Goal: Communication & Community: Share content

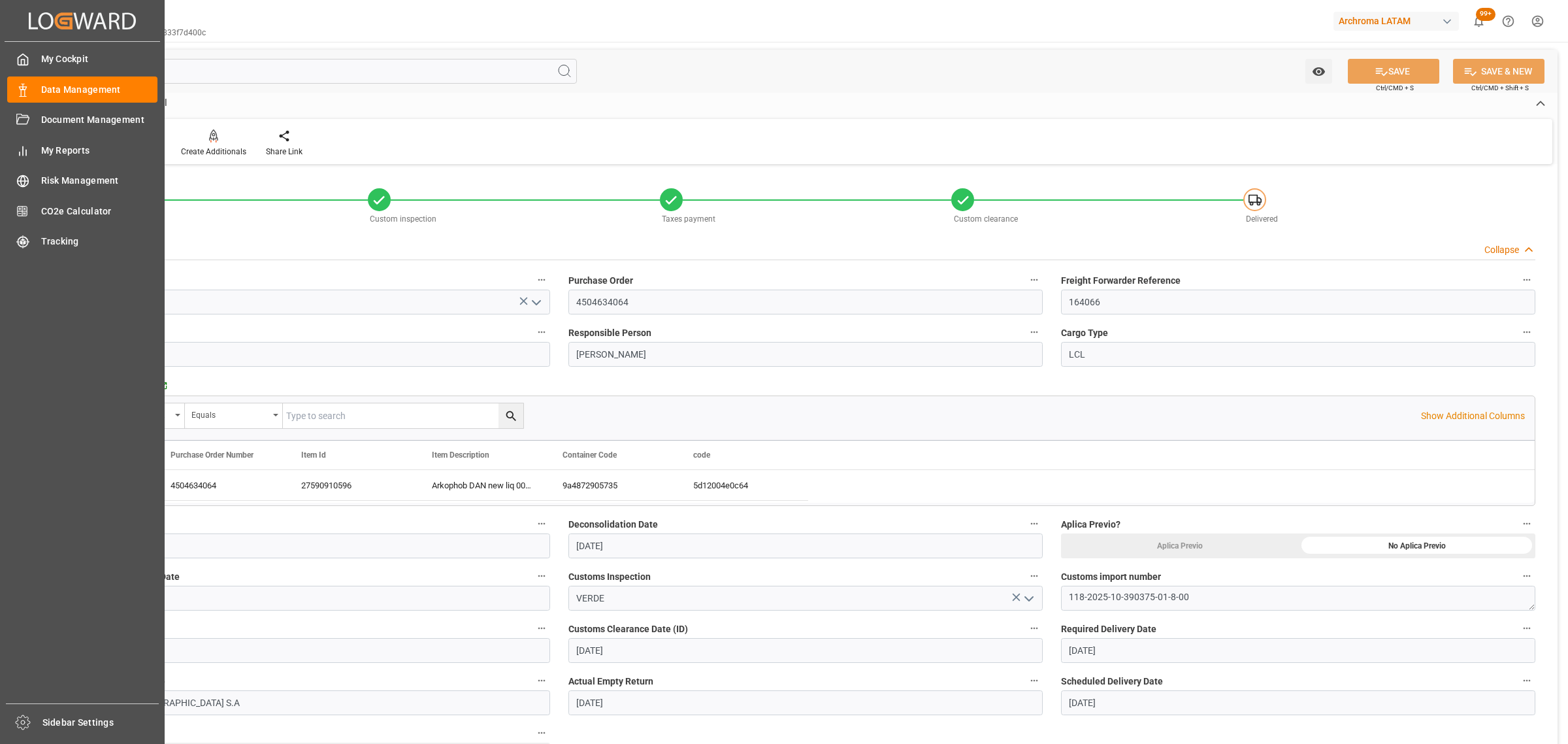
click at [32, 88] on div "Data Management Data Management" at bounding box center [82, 89] width 150 height 26
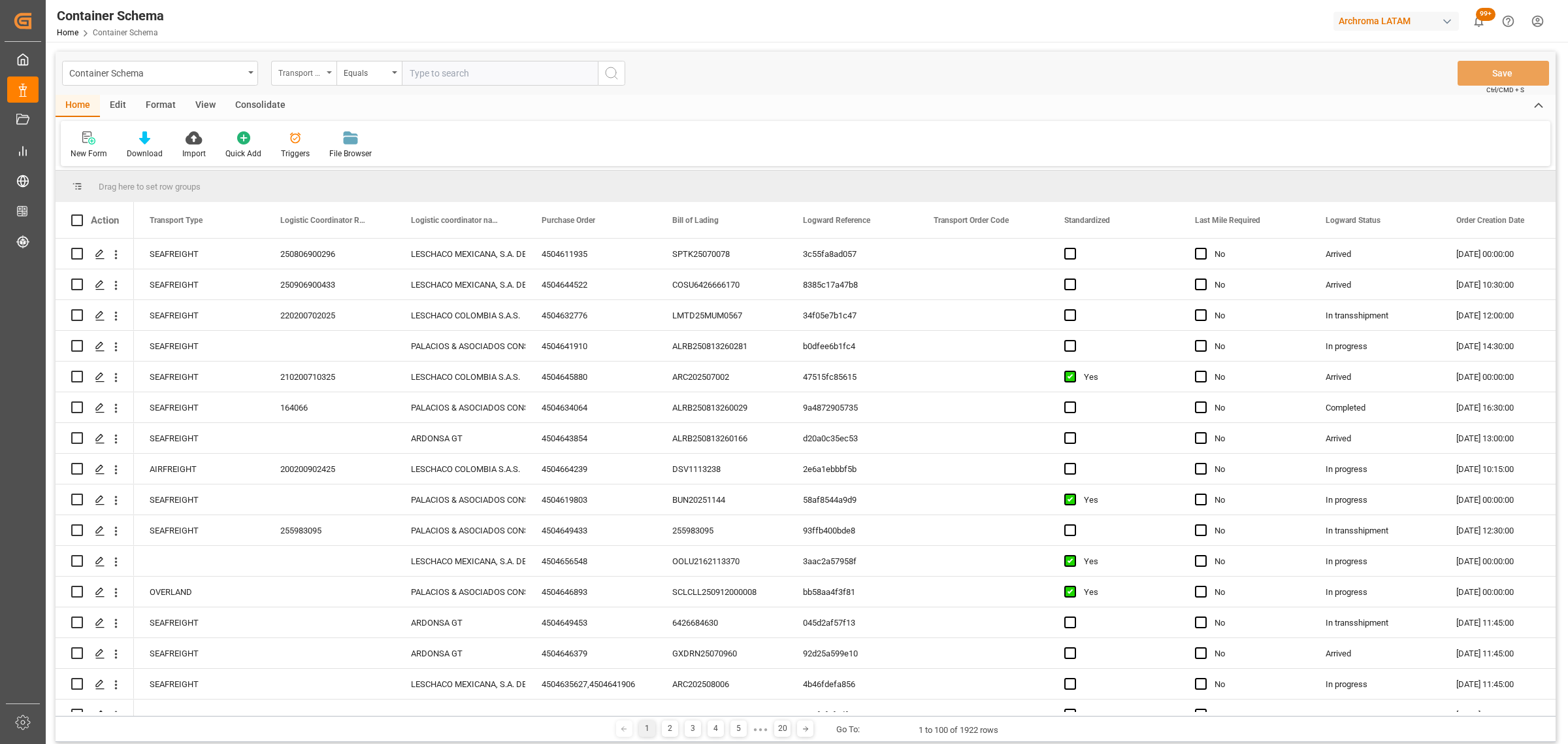
click at [285, 69] on div "Transport Type" at bounding box center [300, 72] width 45 height 15
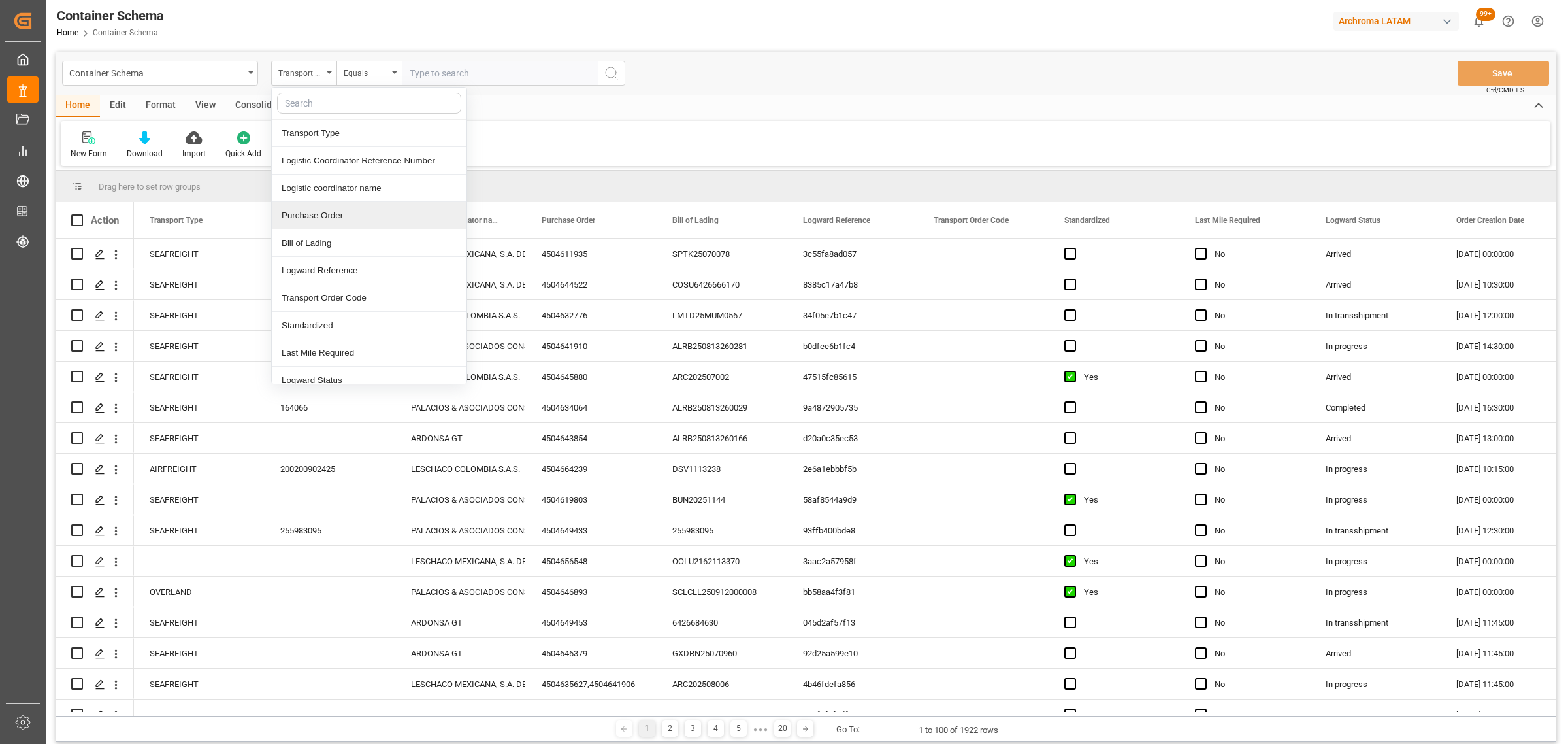
click at [325, 214] on div "Purchase Order" at bounding box center [369, 215] width 195 height 27
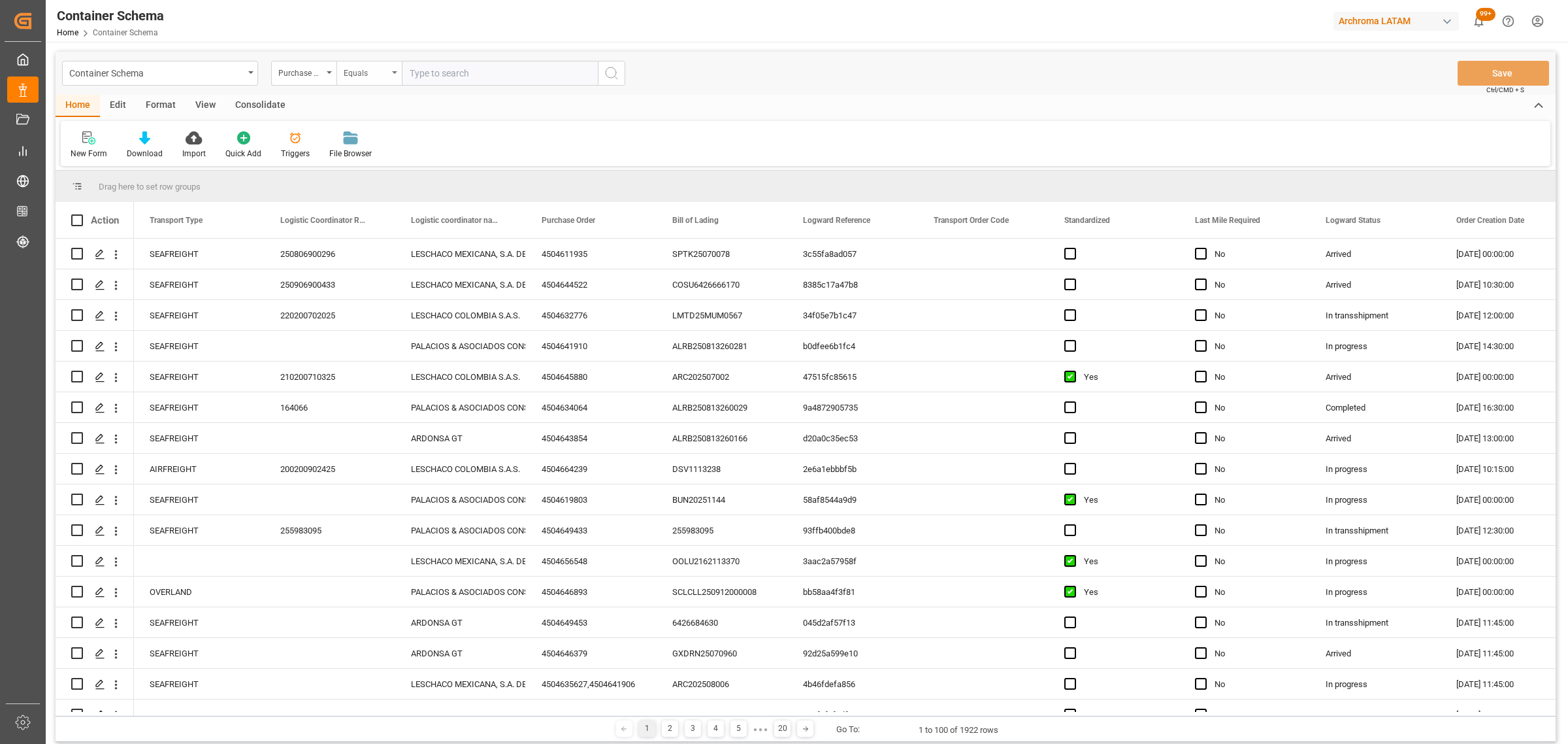
click at [386, 66] on div "Equals" at bounding box center [365, 72] width 45 height 15
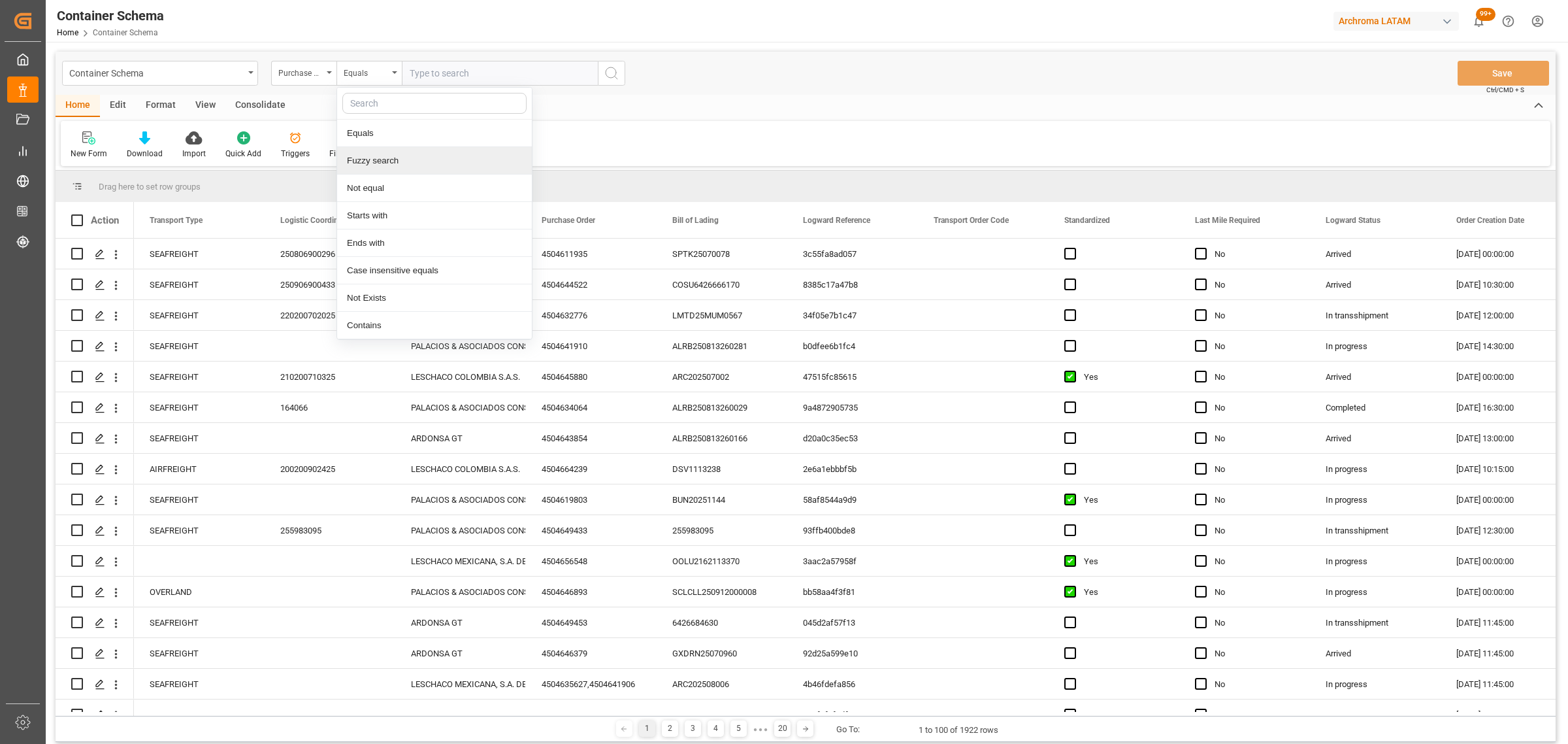
click at [387, 162] on div "Fuzzy search" at bounding box center [434, 161] width 195 height 27
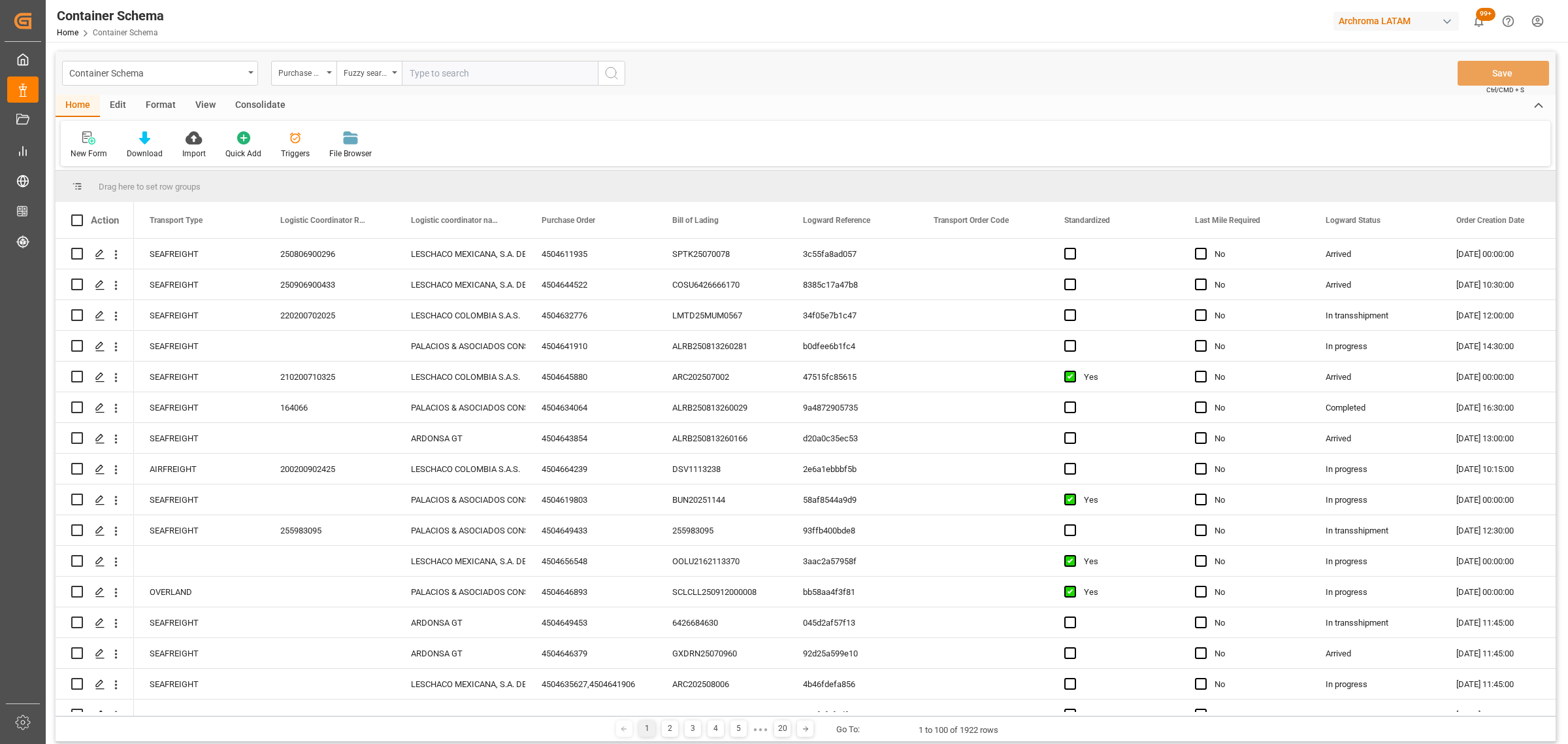
click at [454, 70] on input "text" at bounding box center [500, 73] width 196 height 25
paste input "4504647463"
type input "4504647463"
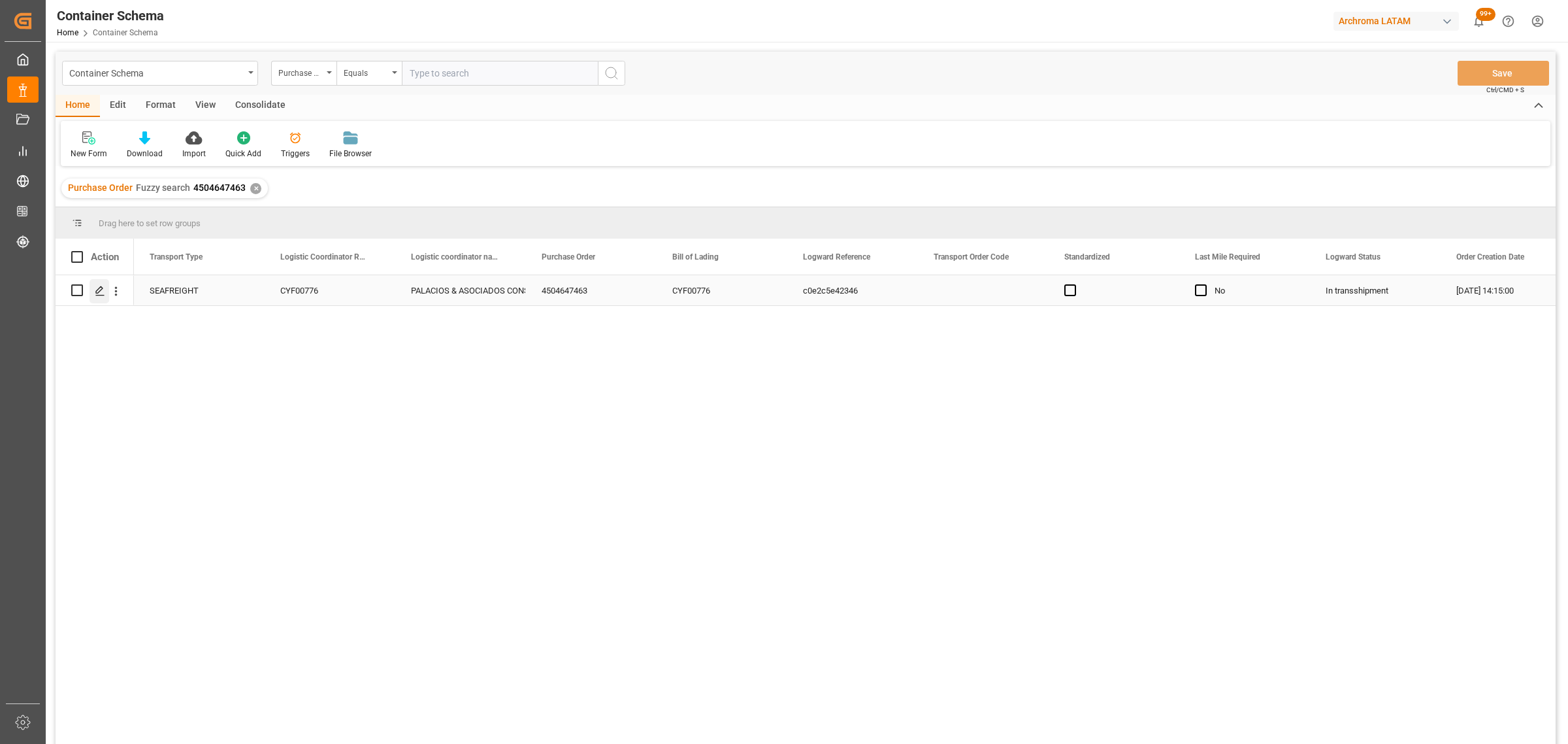
click at [96, 292] on polygon "Press SPACE to select this row." at bounding box center [99, 289] width 7 height 7
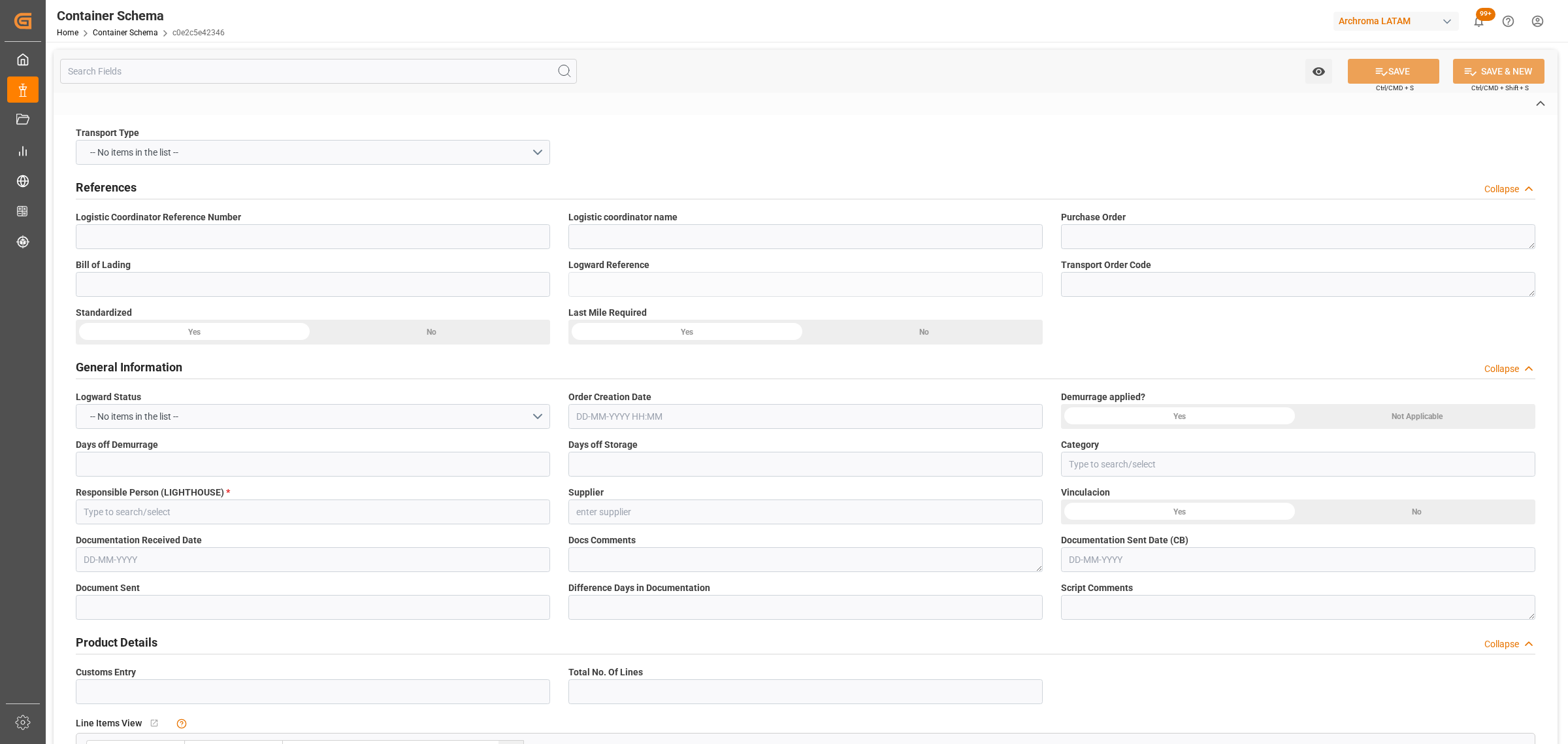
type input "CYF00776"
type input "PALACIOS & ASOCIADOS CONSORCIO LOGISTICO"
type textarea "4504647463"
type input "CYF00776"
type input "c0e2c5e42346"
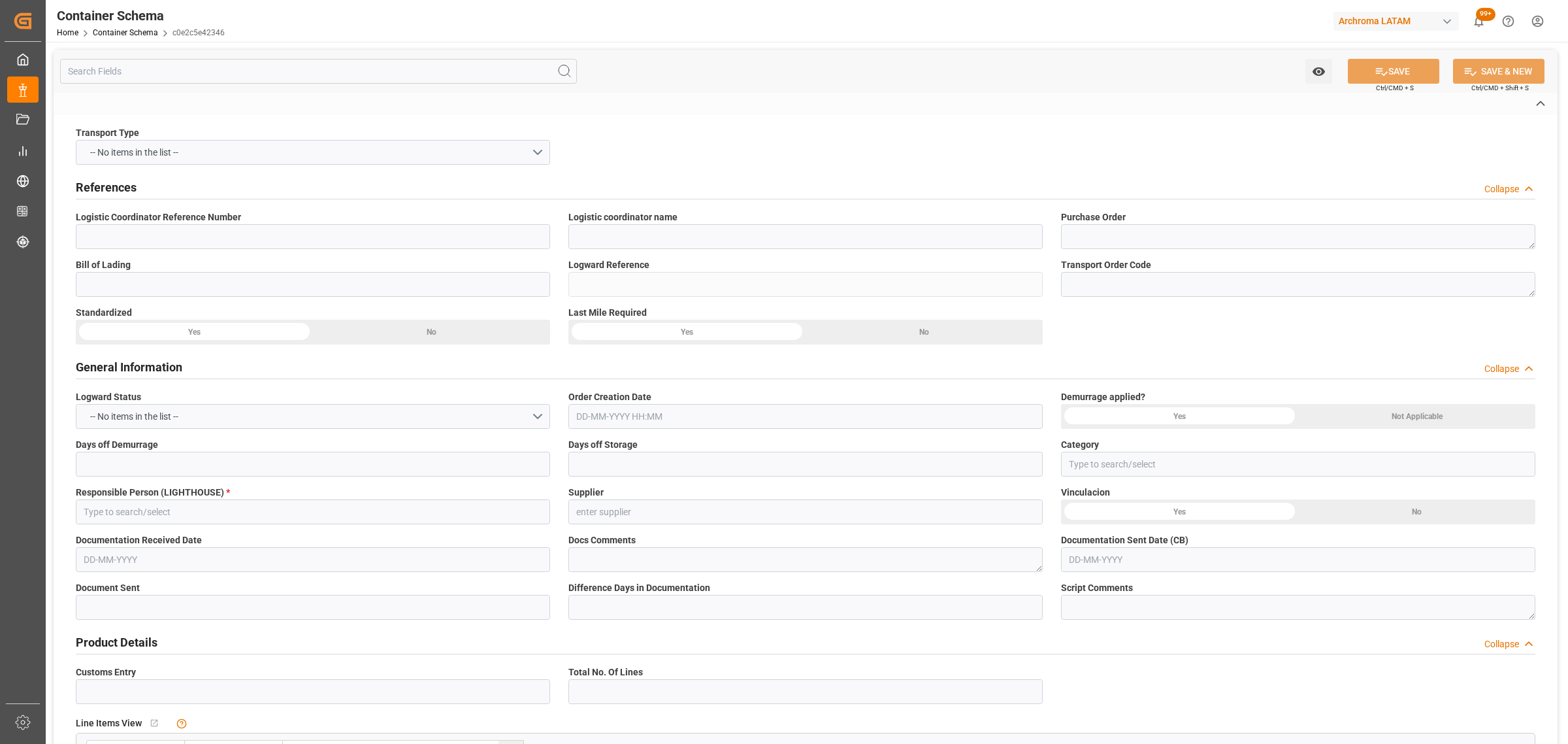
type input "Priority"
type input "[PERSON_NAME]"
type input "ARCHROMA [GEOGRAPHIC_DATA] S.A. DE C.V."
type input "Document Sent"
type input "CALLAO"
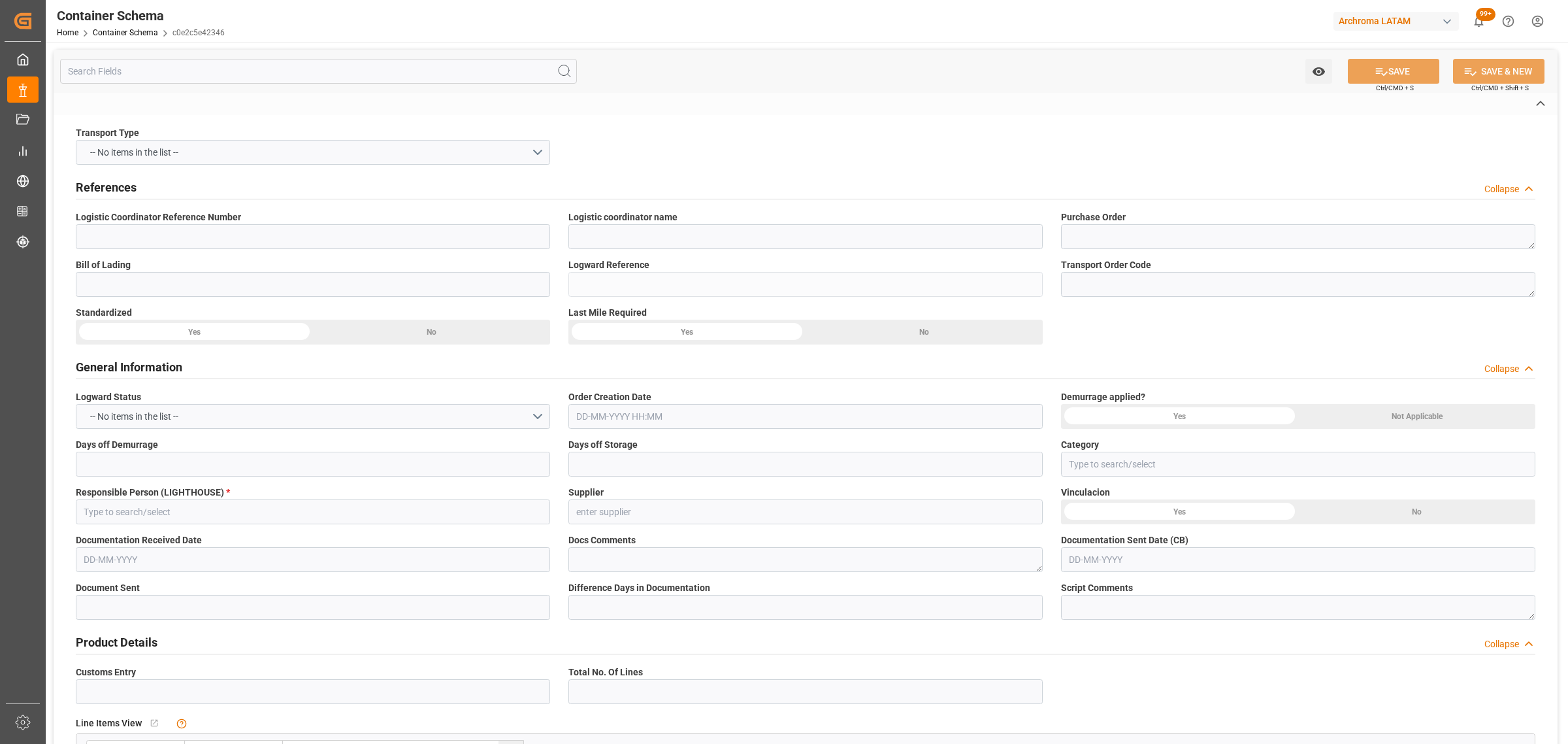
type input "TEXTIL"
type textarea "PIEZAS"
type input "5 PIEZAS"
type input "ARCHROMA [GEOGRAPHIC_DATA] S.A"
type textarea "LURÍN, [GEOGRAPHIC_DATA], [GEOGRAPHIC_DATA],[GEOGRAPHIC_DATA]. AFIRMADO LOTE. 2…"
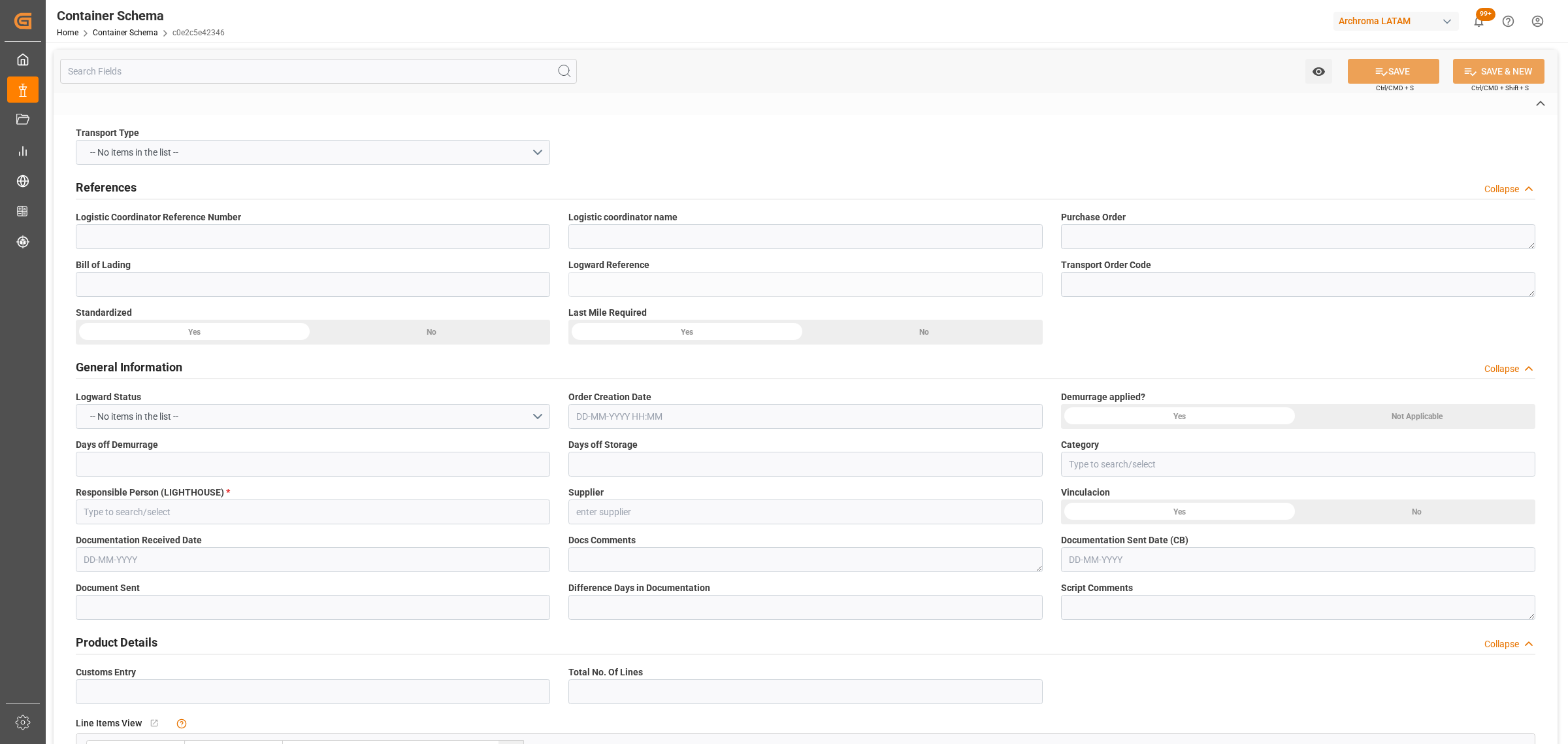
type input "HOUSE"
type input "CIF"
type input "Truck"
type input "Sea Ship"
type input "Truck"
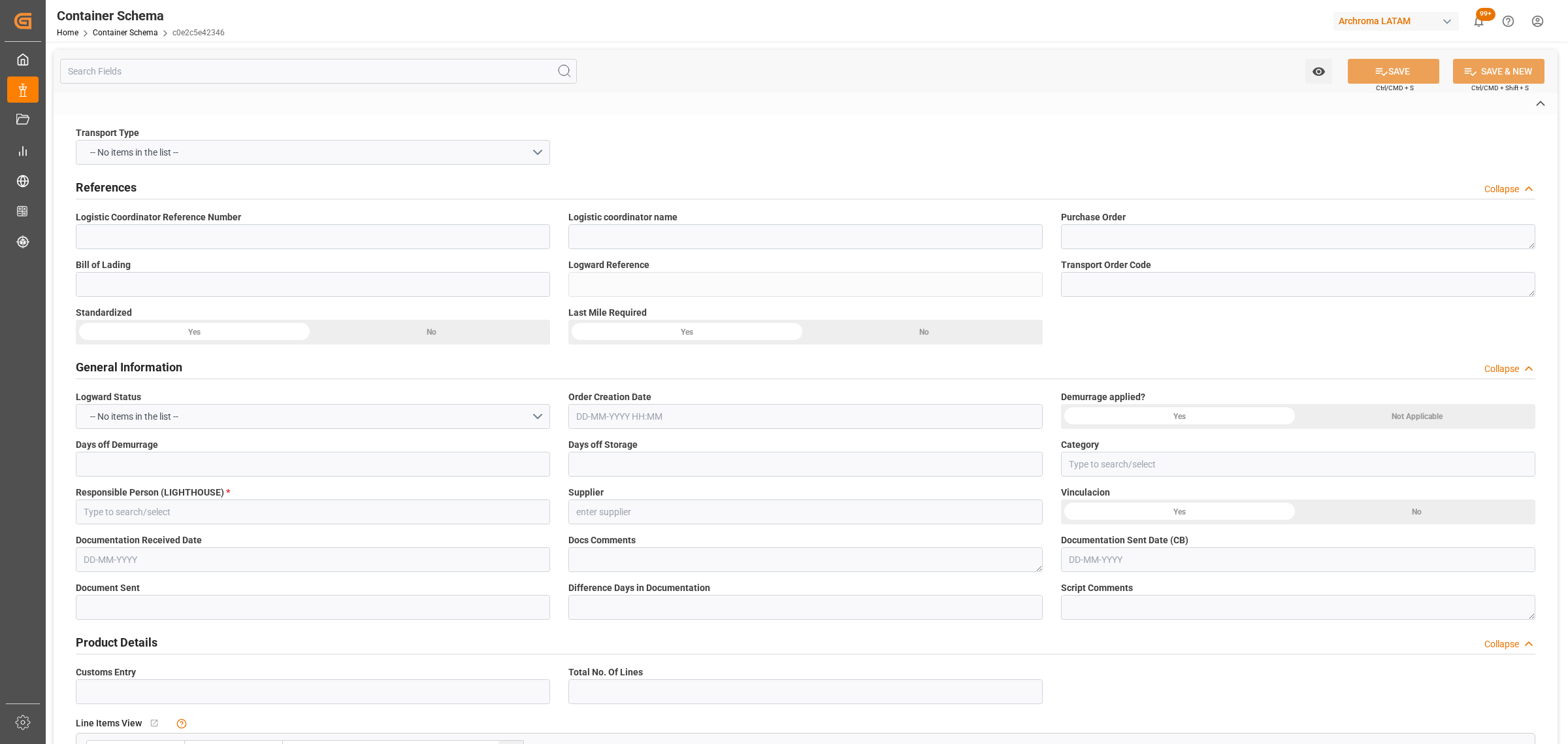
type input "LCL"
type input "MAGU2449870"
type input "AC CONTAINER LINE GMBH"
type input "CMDU"
type input "Demora en Puerto Anterior"
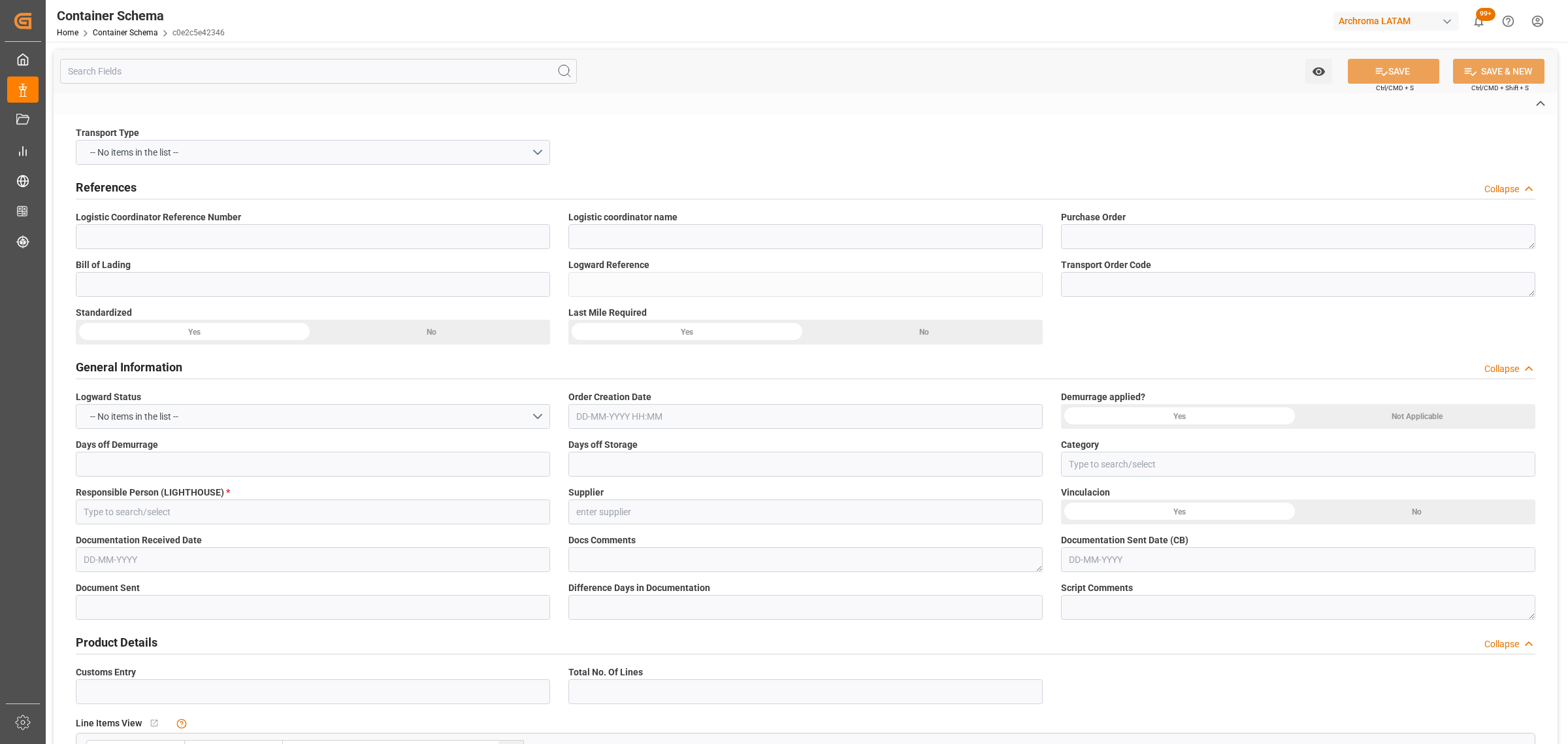
type input "Puerto Cortés"
type input "Callao"
type input "[PERSON_NAME]"
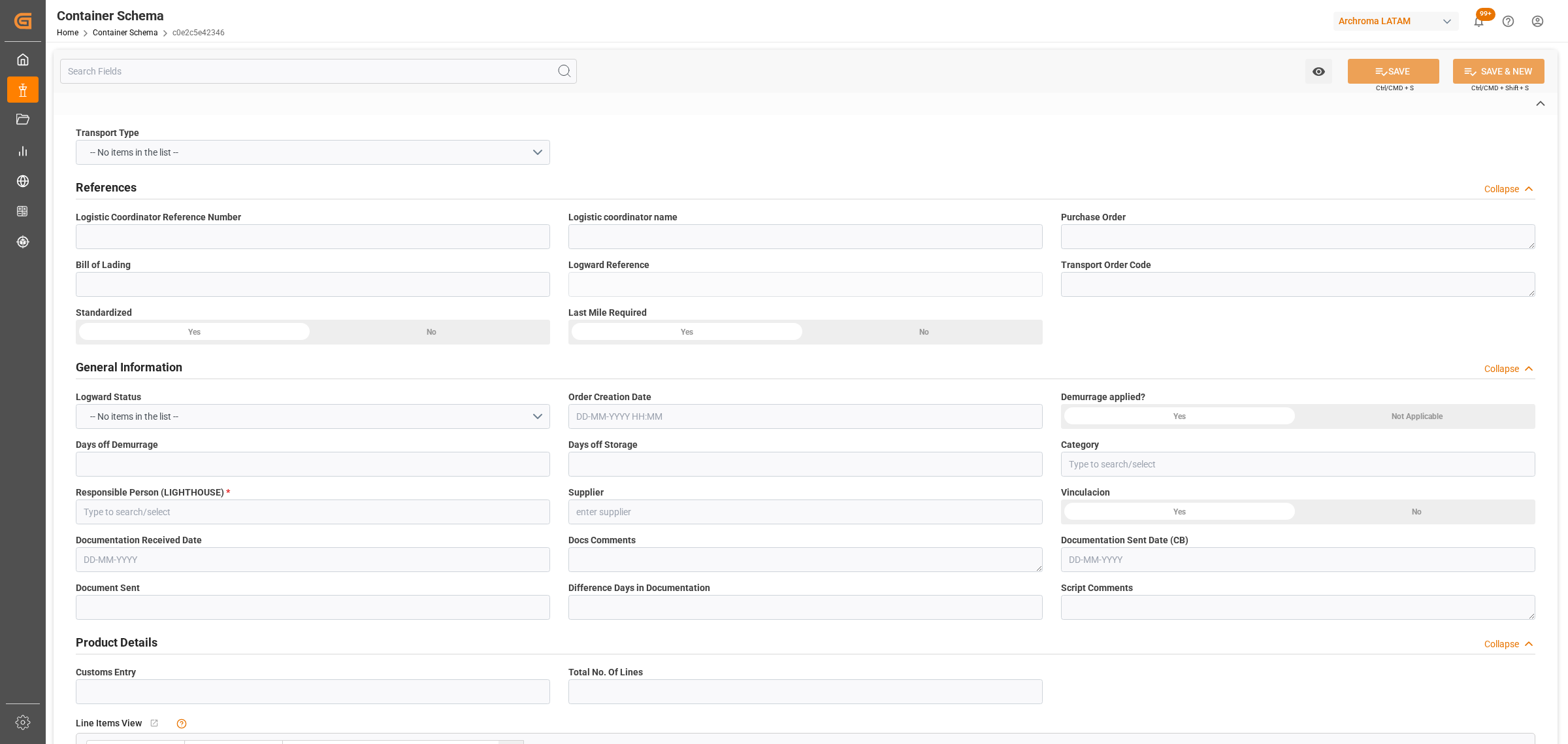
type input "0YKAQS1MA"
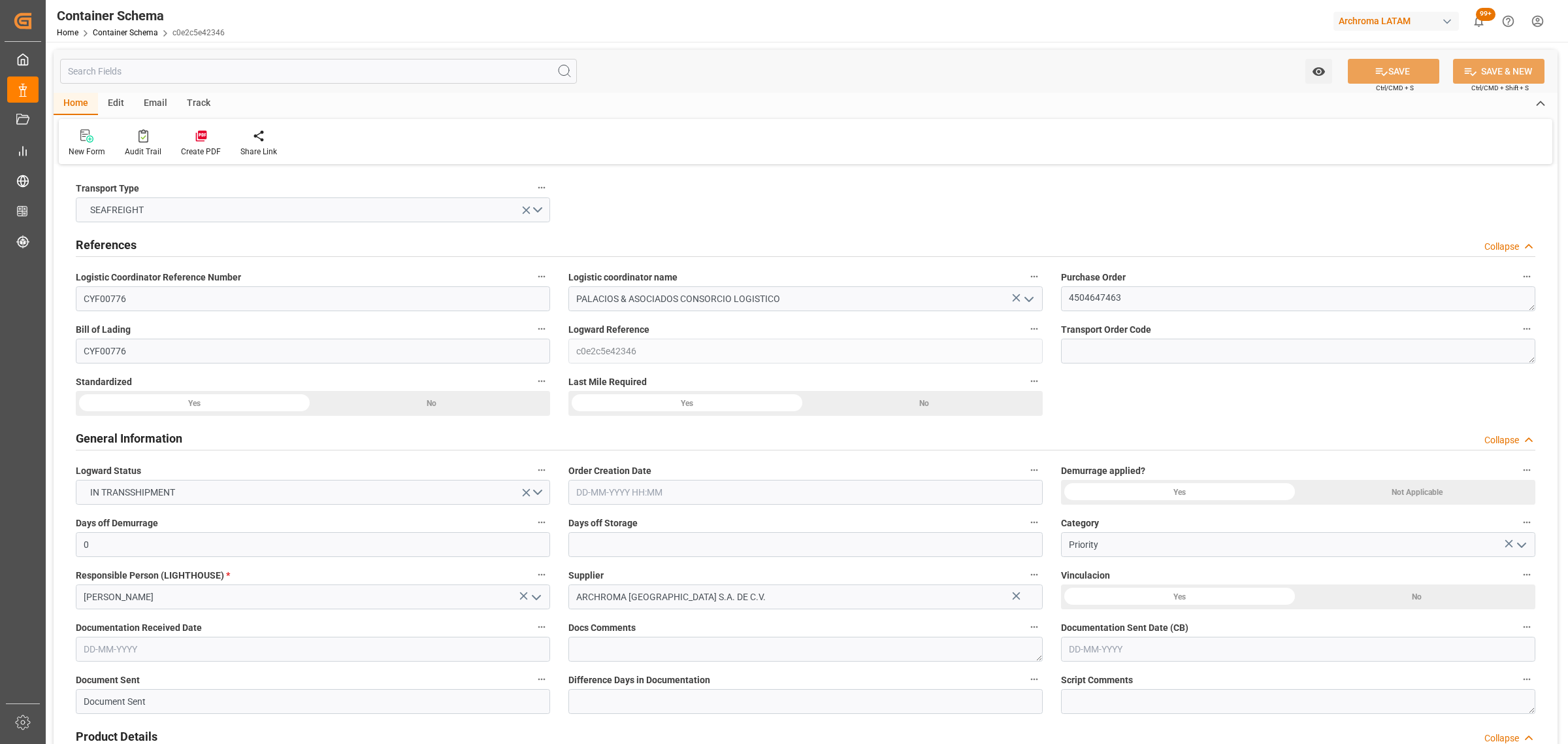
type input "0"
type input "1"
type input "5"
type input "5000"
type input "5320"
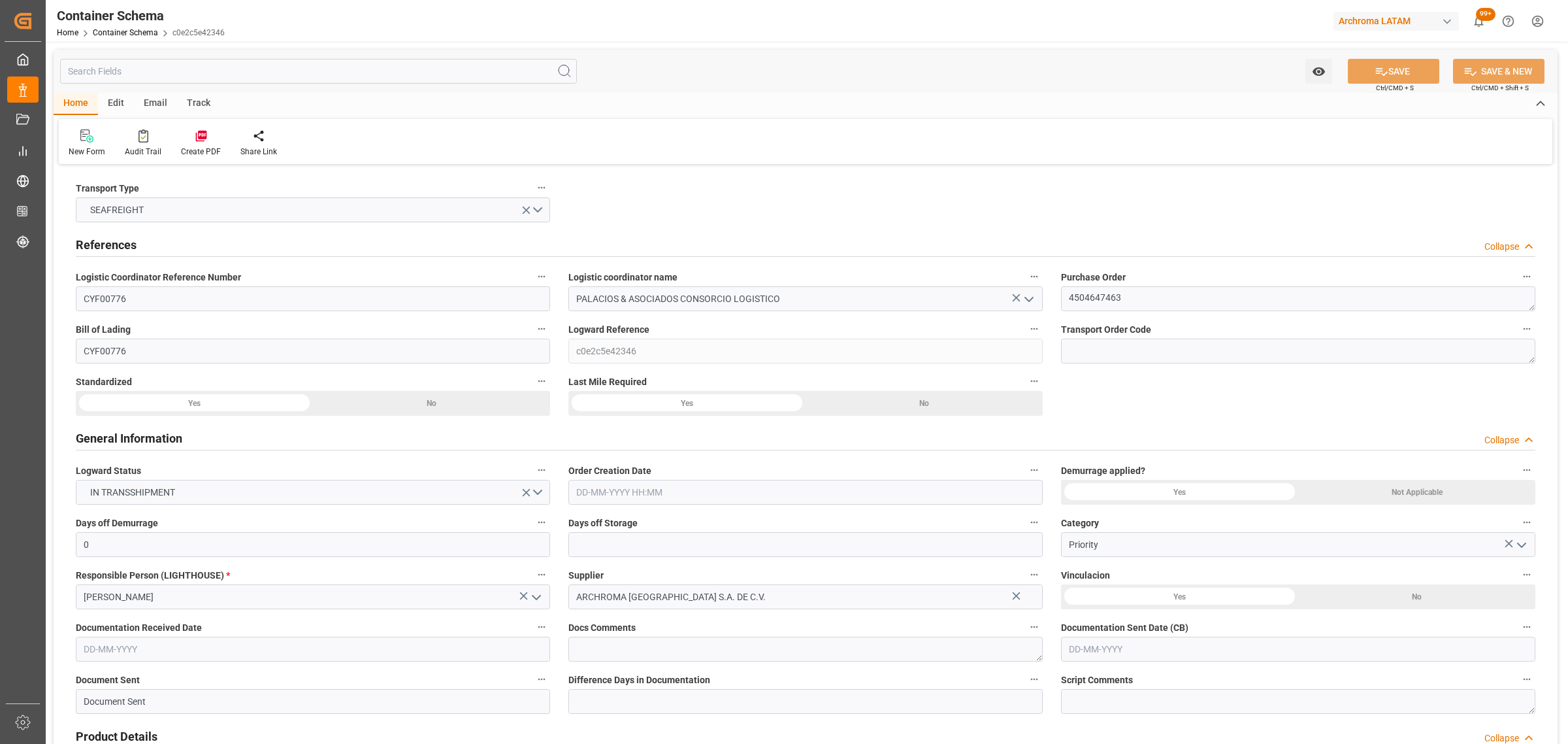
type input "CMACGM"
type input "CMA CGM Group"
type input "HNPCR"
type input "PECLL"
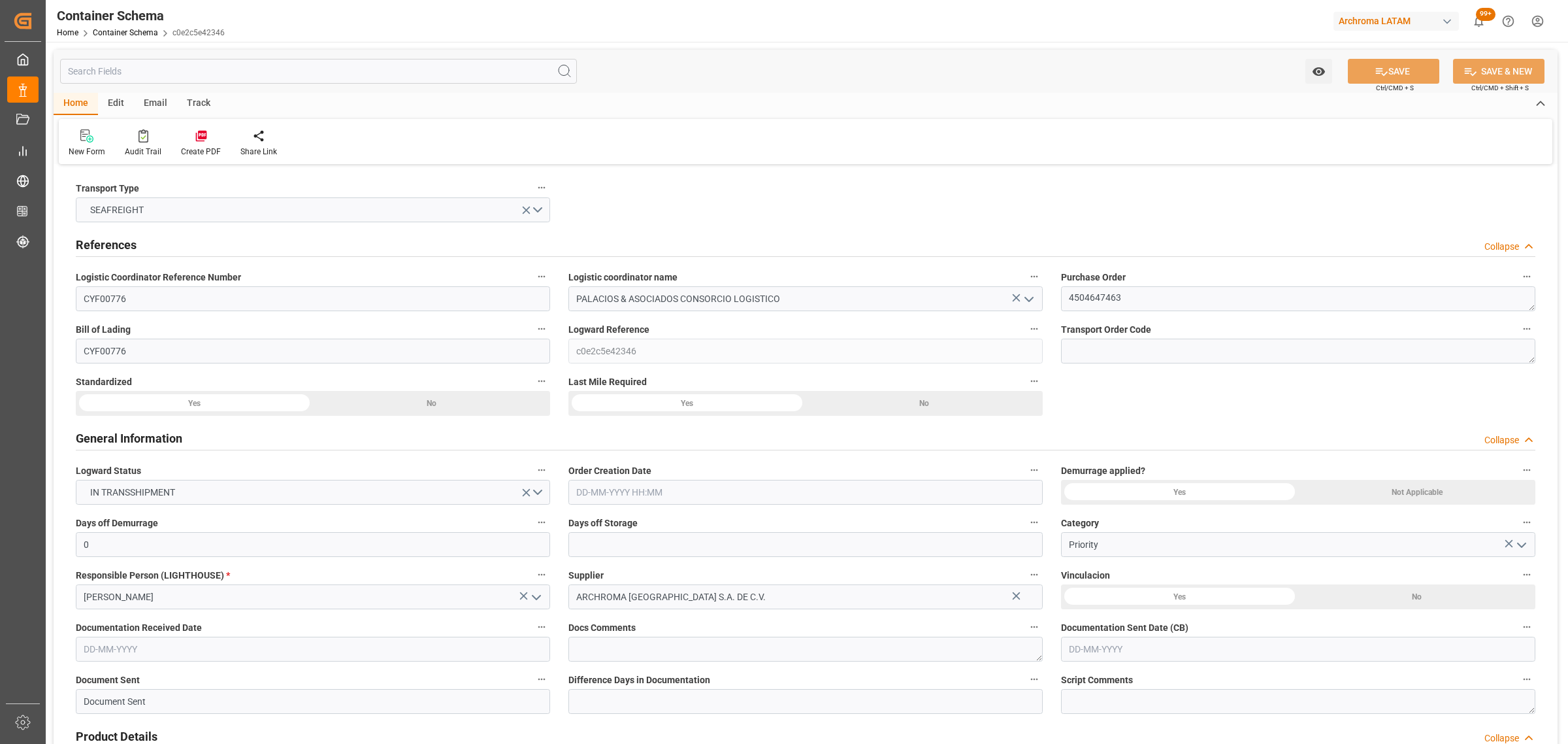
type input "9430868"
type input "[DATE] 14:15"
type input "[DATE]"
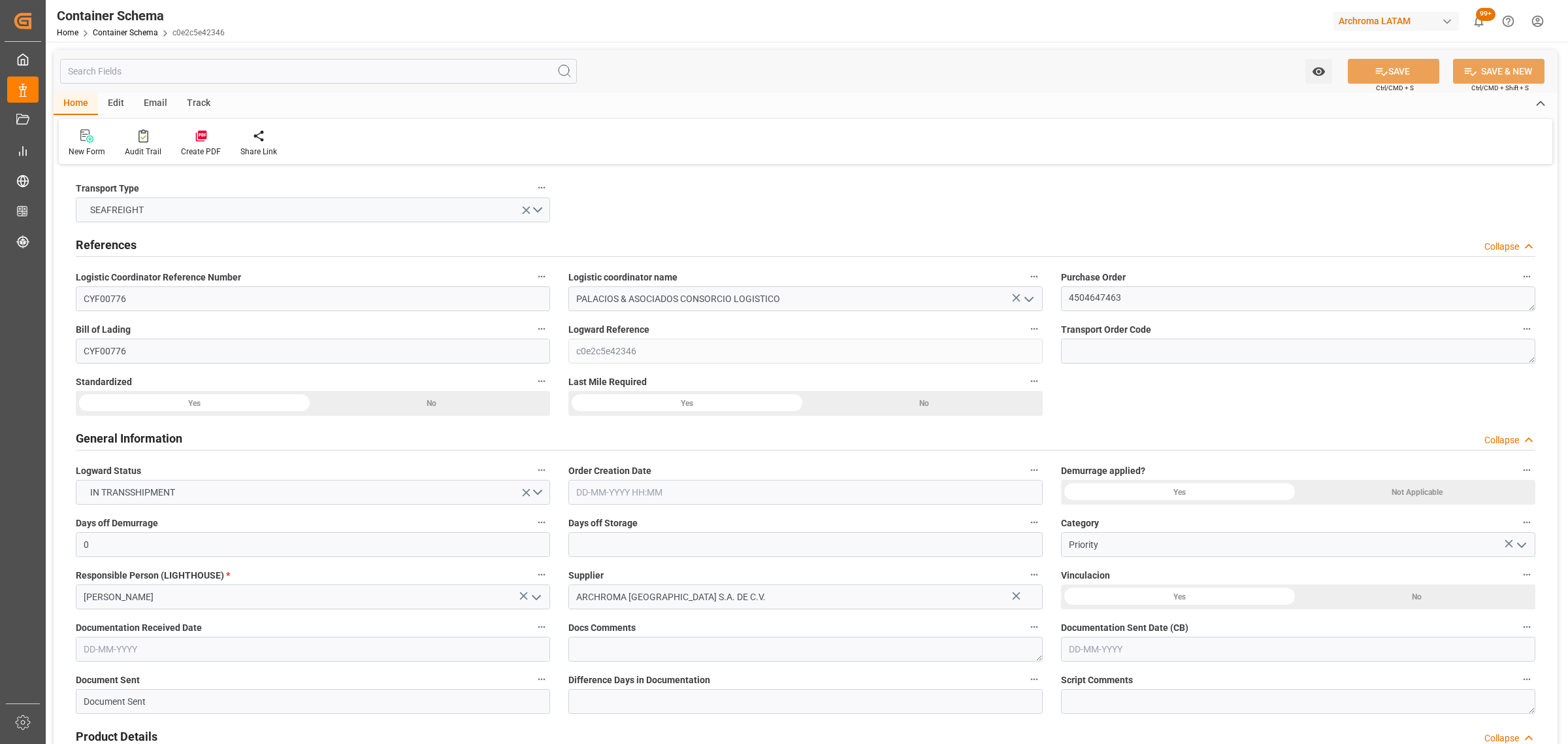
type input "[DATE]"
type input "[DATE] 00:00"
type input "[DATE] 21:00"
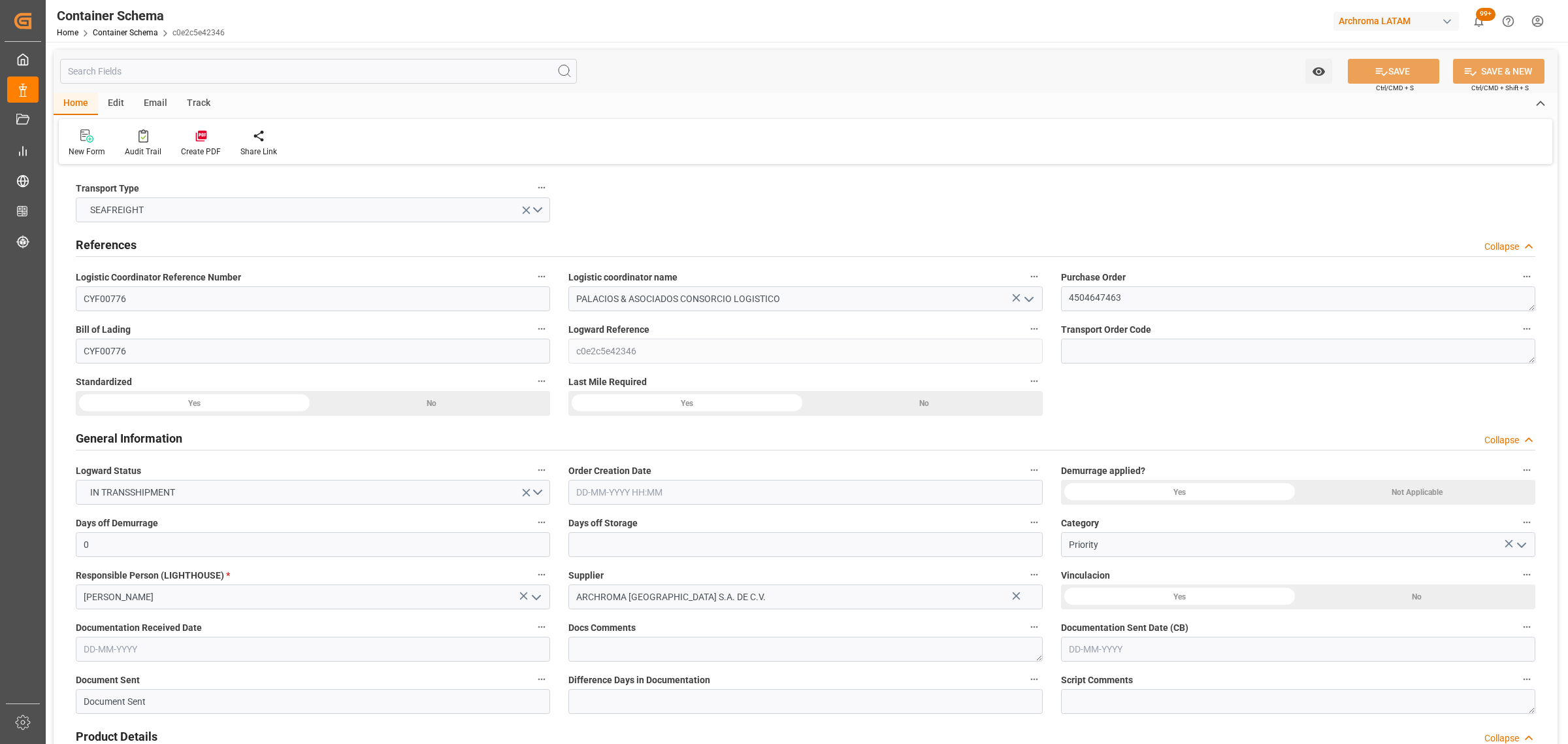
type input "[DATE] 00:00"
type input "[DATE] 11:00"
type input "[DATE] 00:00"
type input "[DATE] 11:00"
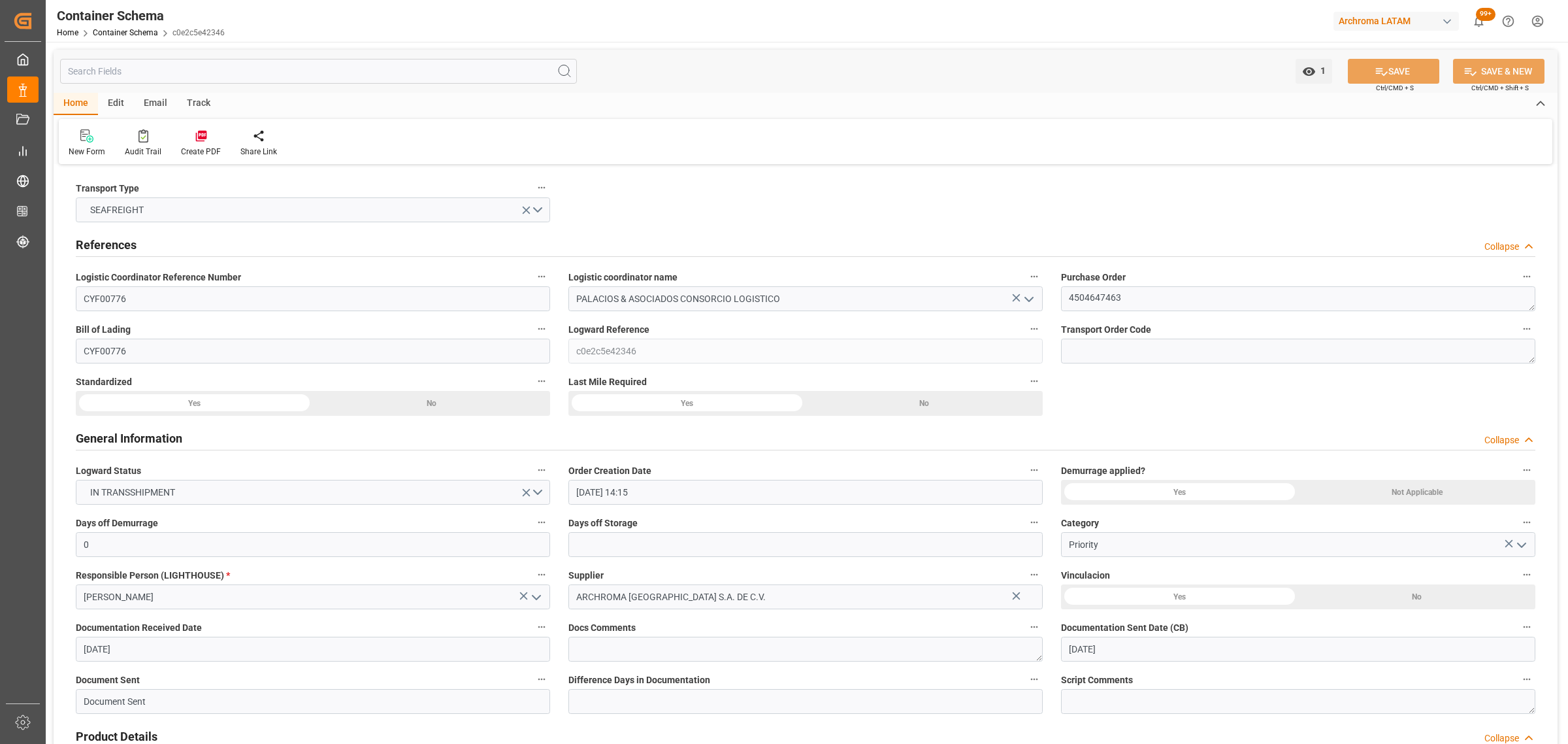
click at [200, 104] on div "Track" at bounding box center [198, 103] width 43 height 22
click at [94, 132] on div at bounding box center [84, 135] width 31 height 14
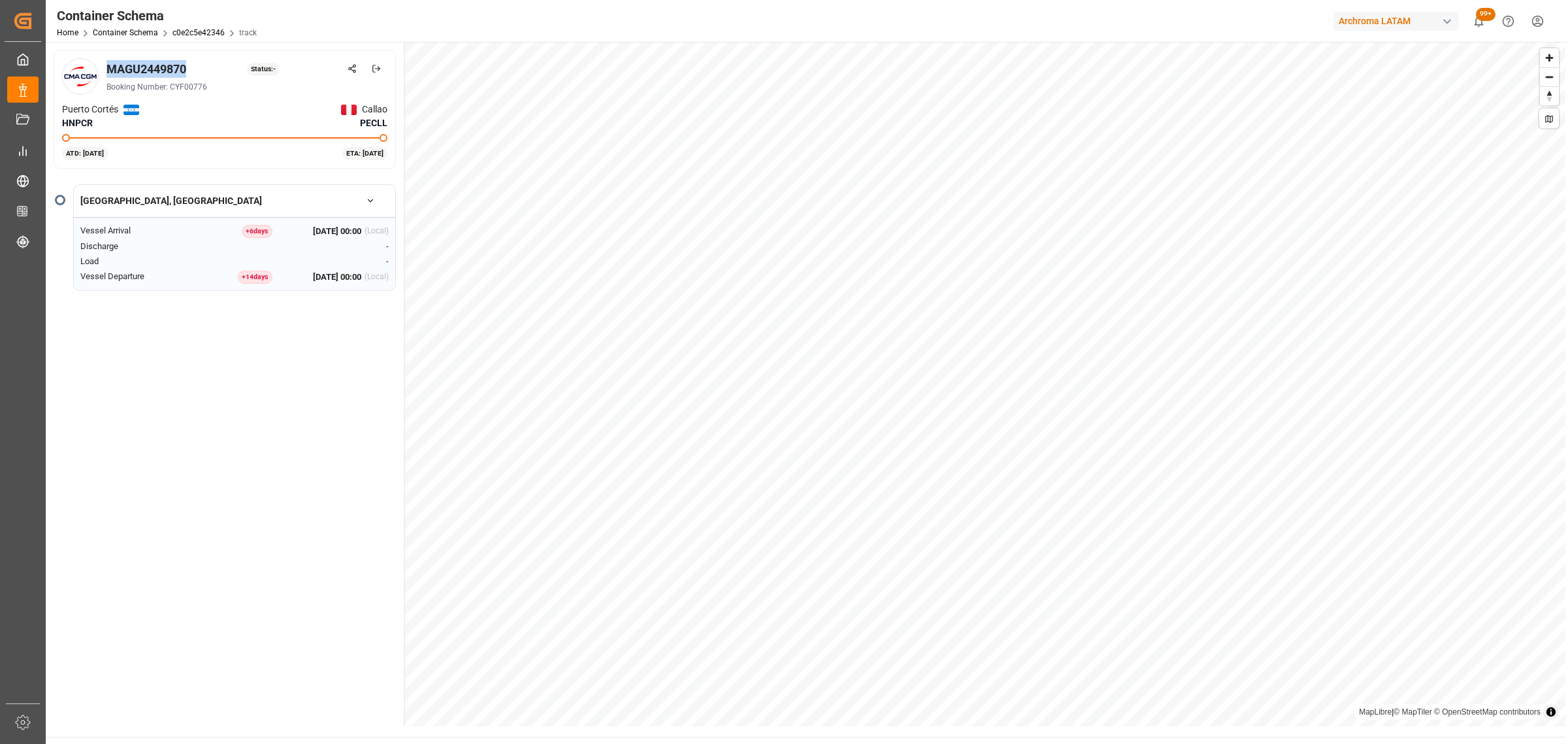
drag, startPoint x: 189, startPoint y: 67, endPoint x: 111, endPoint y: 74, distance: 78.3
click at [111, 74] on div "MAGU2449870 Status: -" at bounding box center [247, 69] width 281 height 17
copy div "MAGU2449870"
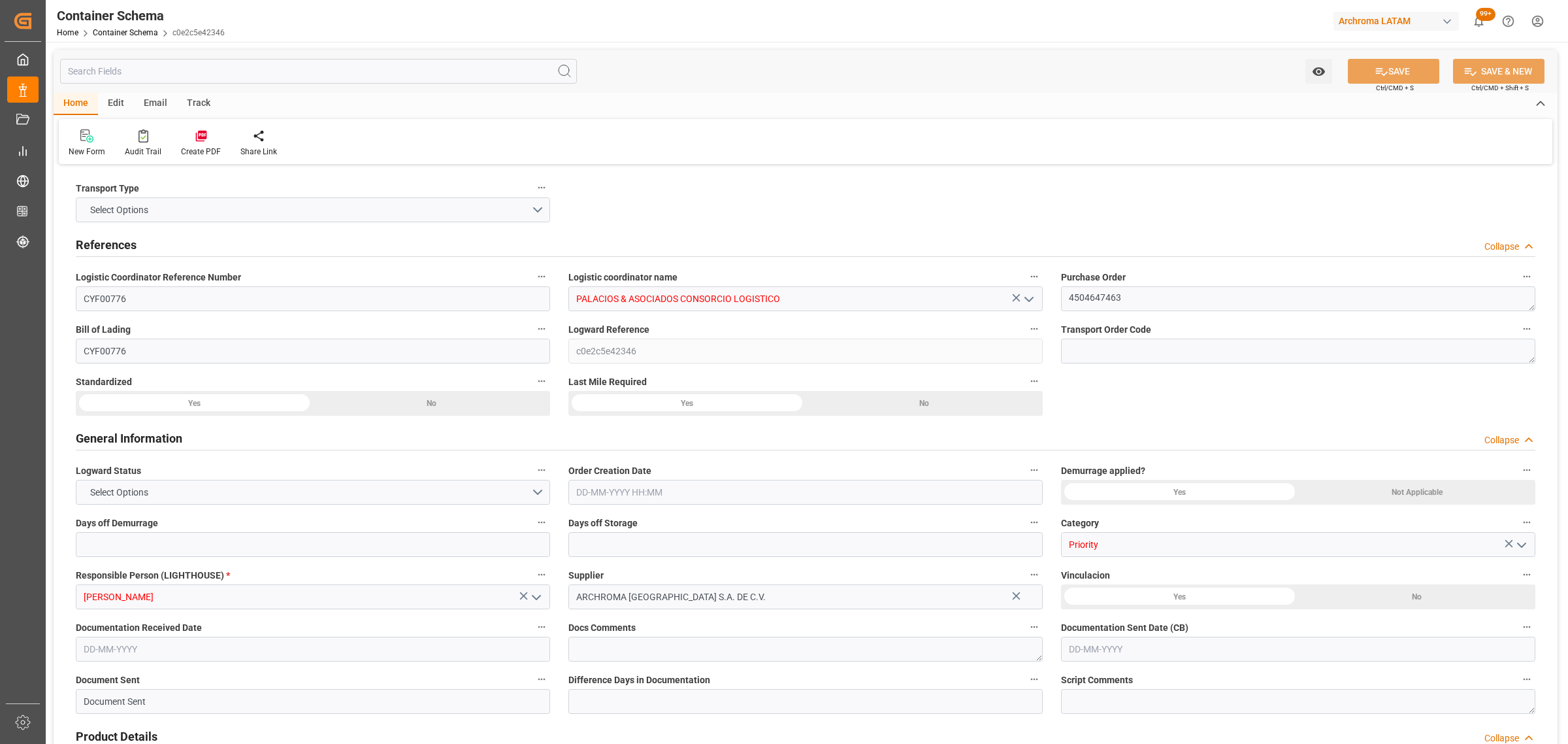
type input "CYF00776"
type input "PALACIOS & ASOCIADOS CONSORCIO LOGISTICO"
type textarea "4504647463"
type input "CYF00776"
type input "c0e2c5e42346"
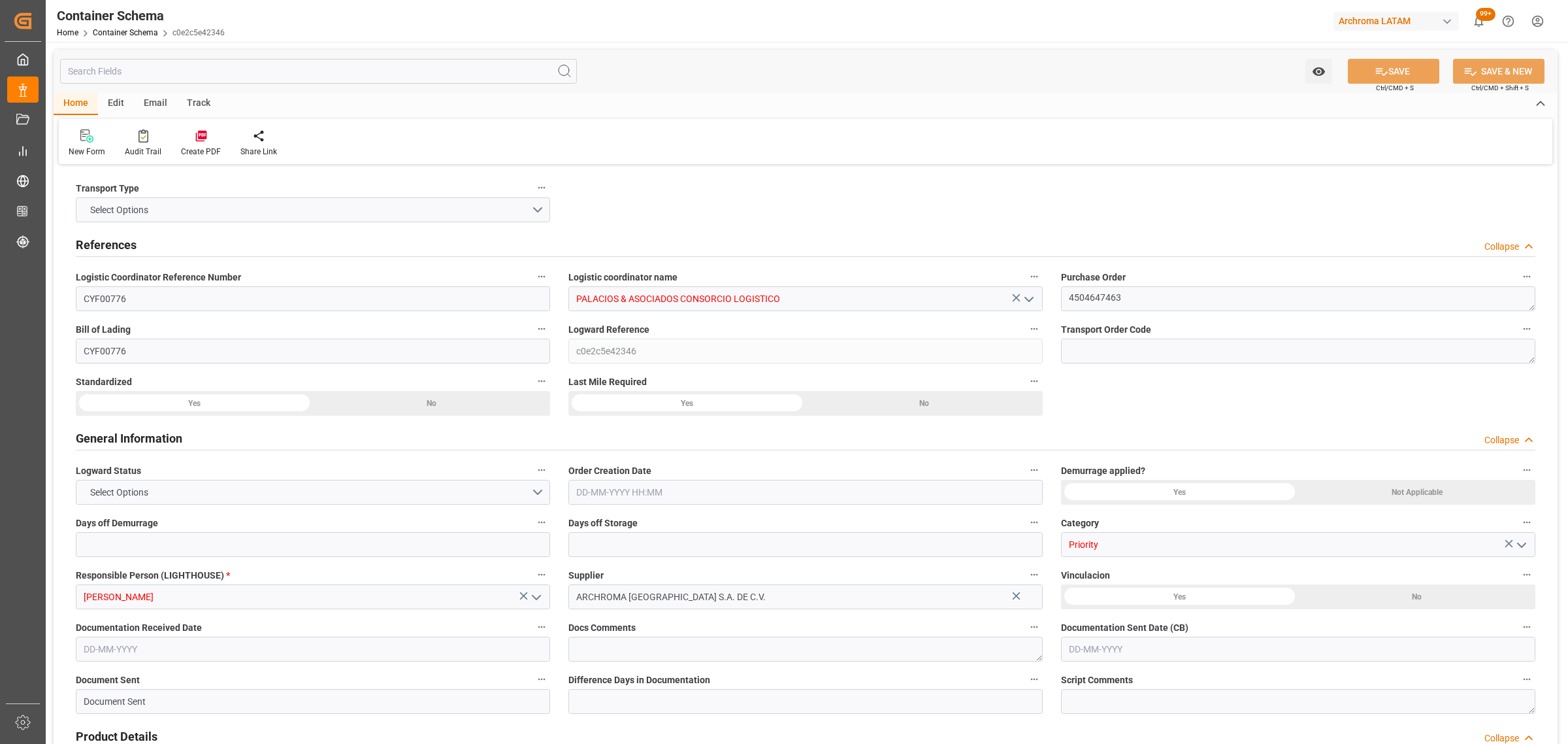
type input "Priority"
type input "[PERSON_NAME]"
type input "ARCHROMA [GEOGRAPHIC_DATA] S.A. DE C.V."
type input "Document Sent"
type input "CALLAO"
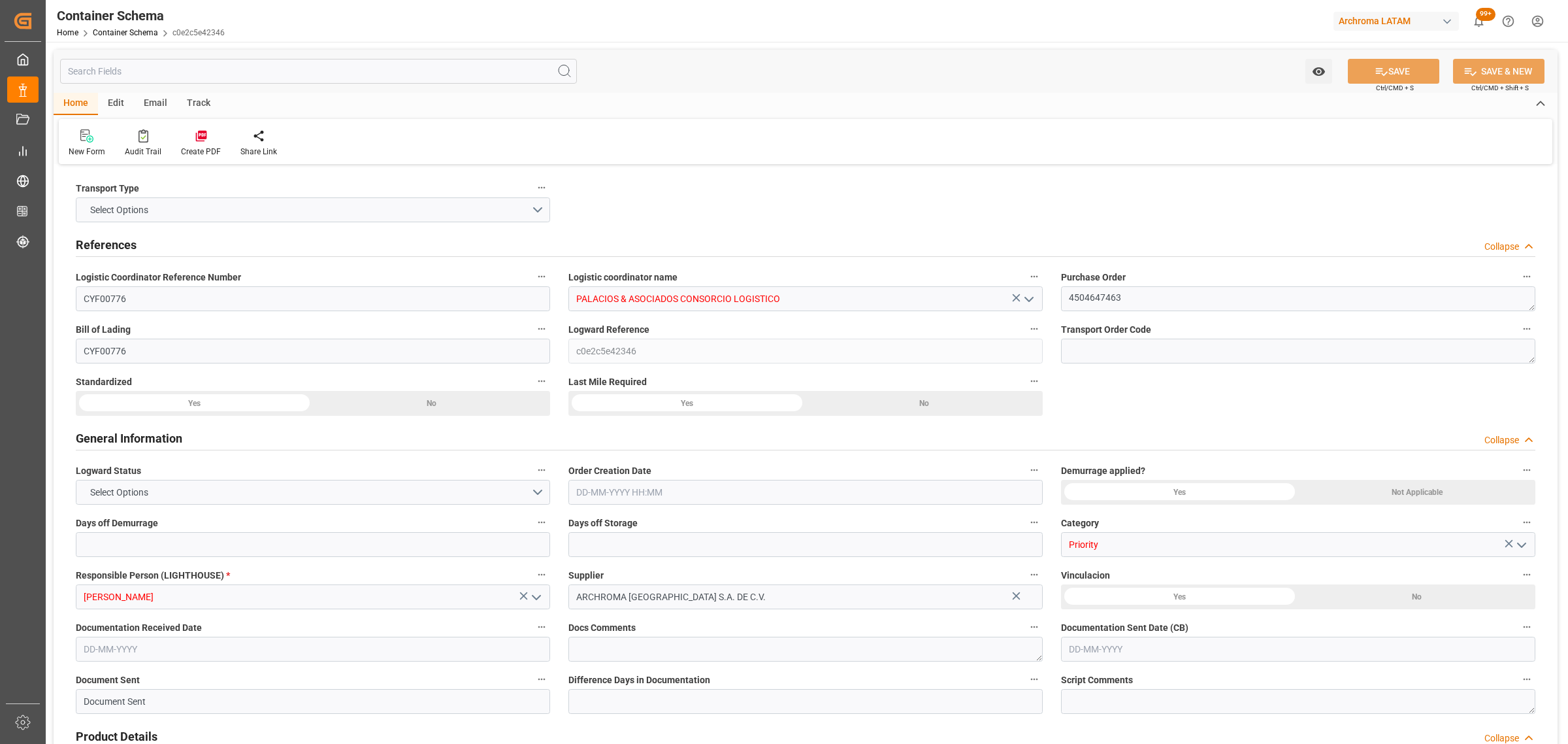
type input "TEXTIL"
type textarea "PIEZAS"
type input "5 PIEZAS"
type input "ARCHROMA [GEOGRAPHIC_DATA] S.A"
type textarea "LURÍN, [GEOGRAPHIC_DATA], [GEOGRAPHIC_DATA],[GEOGRAPHIC_DATA]. AFIRMADO LOTE. 2…"
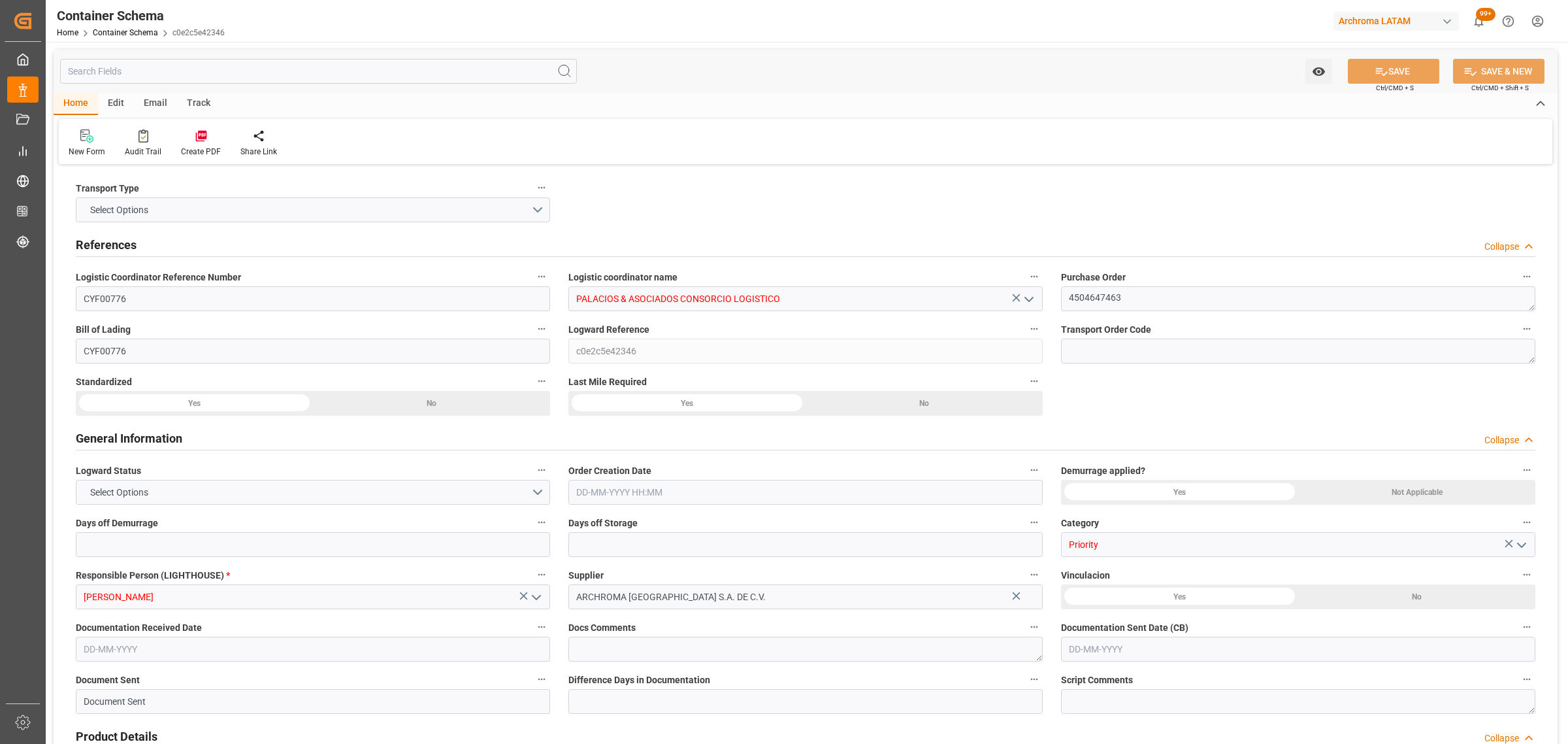
type input "HOUSE"
type input "CIF"
type input "Truck"
type input "Sea Ship"
type input "Truck"
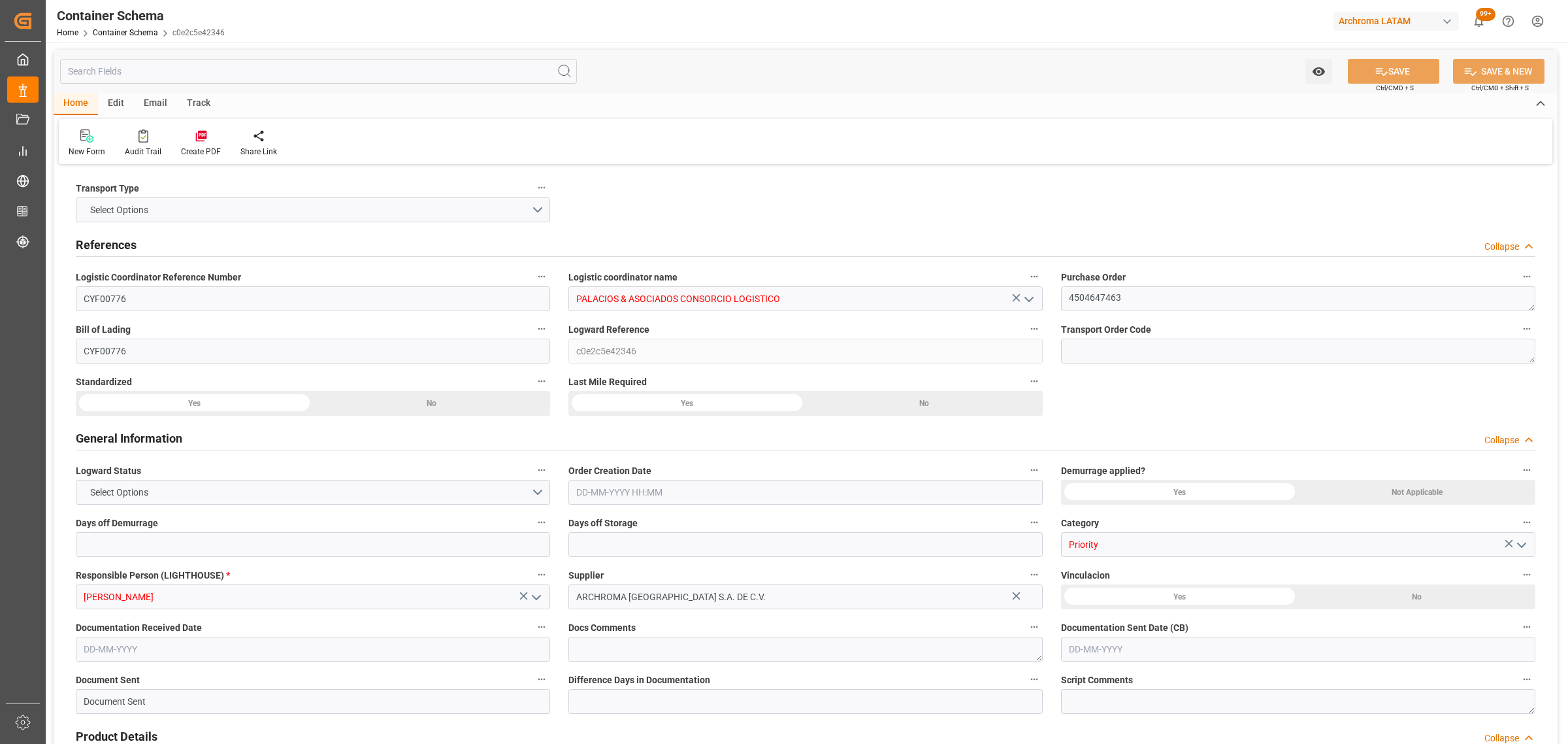
type input "LCL"
type input "MAGU2449870"
type input "AC CONTAINER LINE GMBH"
type input "CMDU"
type input "Demora en Puerto Anterior"
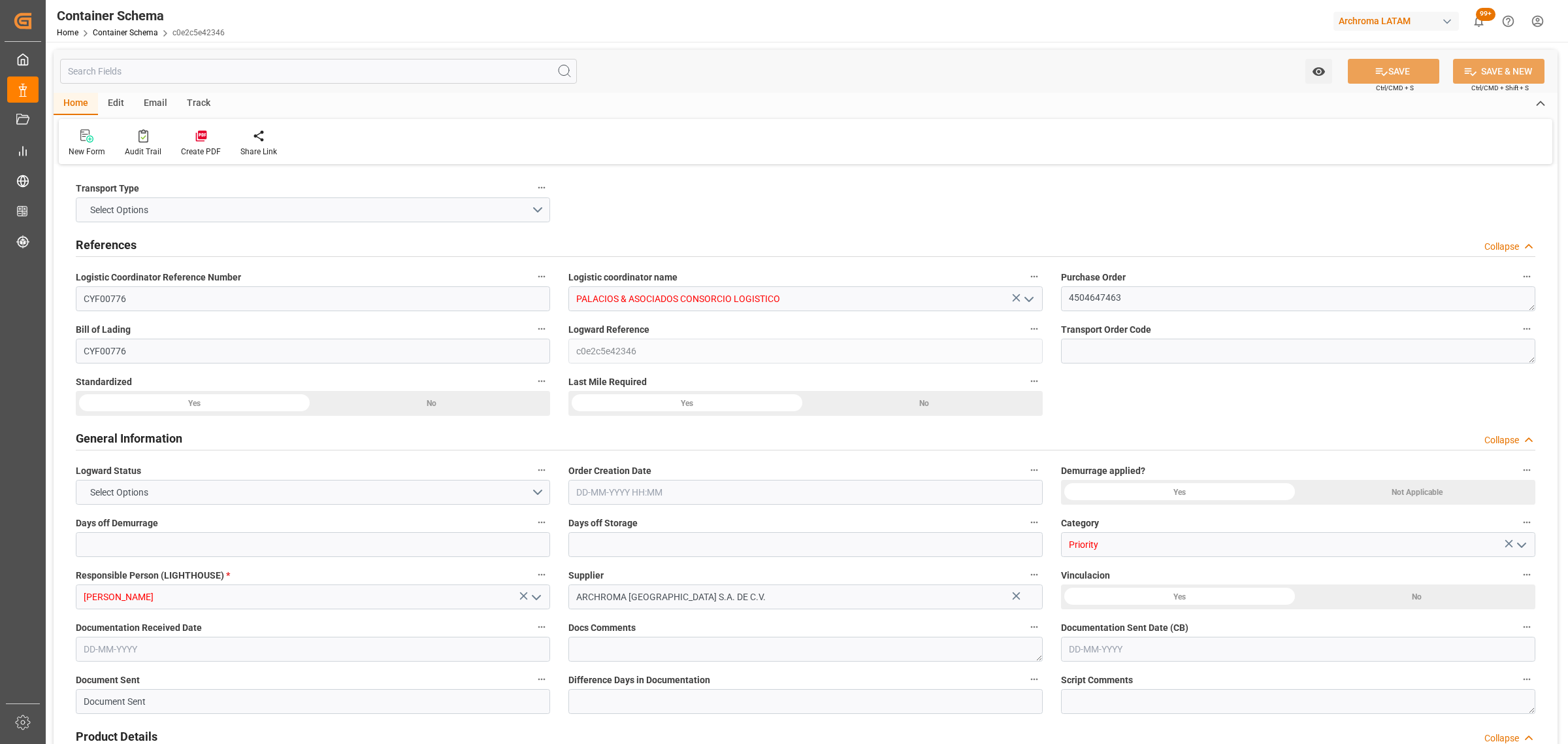
type input "Puerto Cortés"
type input "Callao"
type input "[PERSON_NAME]"
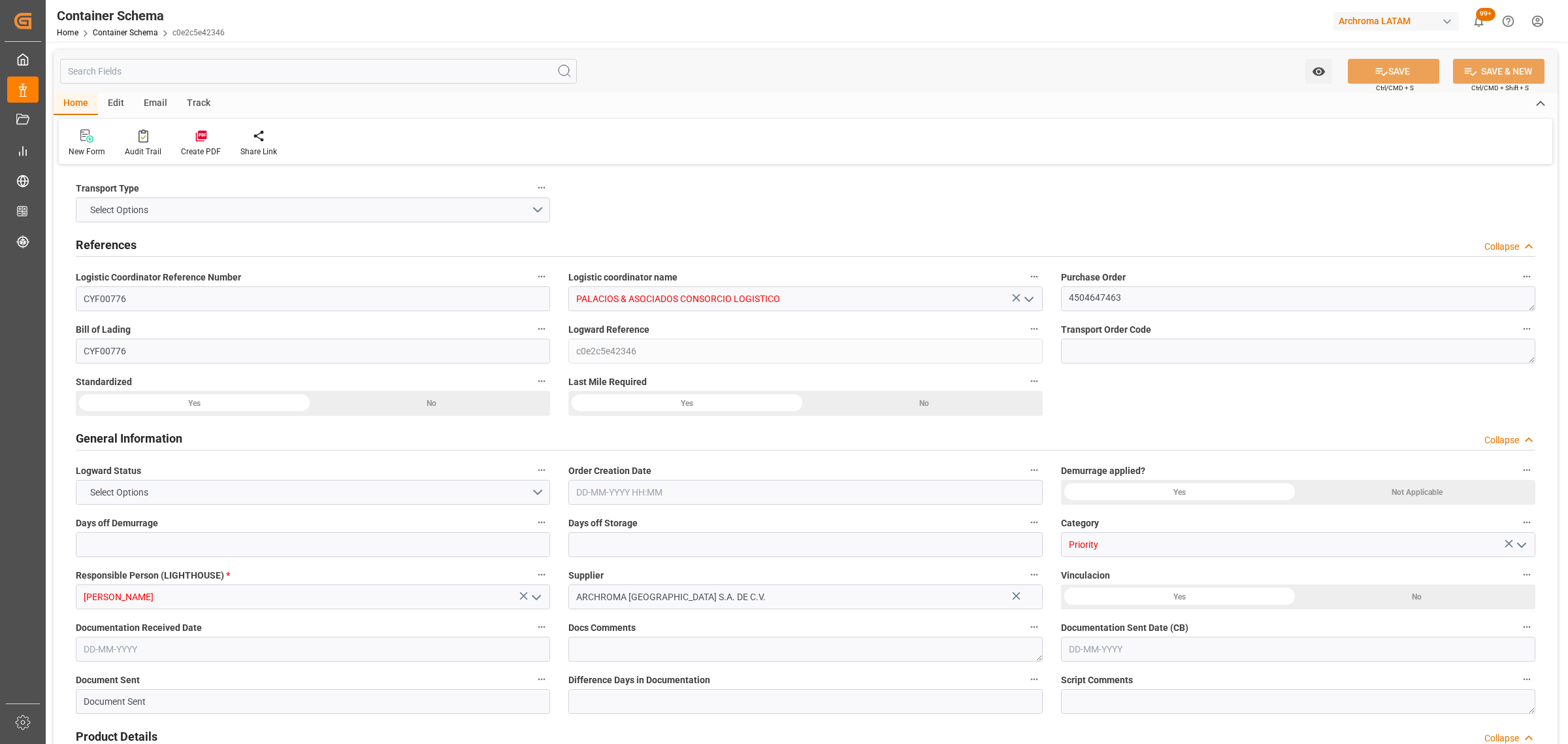
type input "0YKAQS1MA"
type input "0"
type input "1"
type input "5"
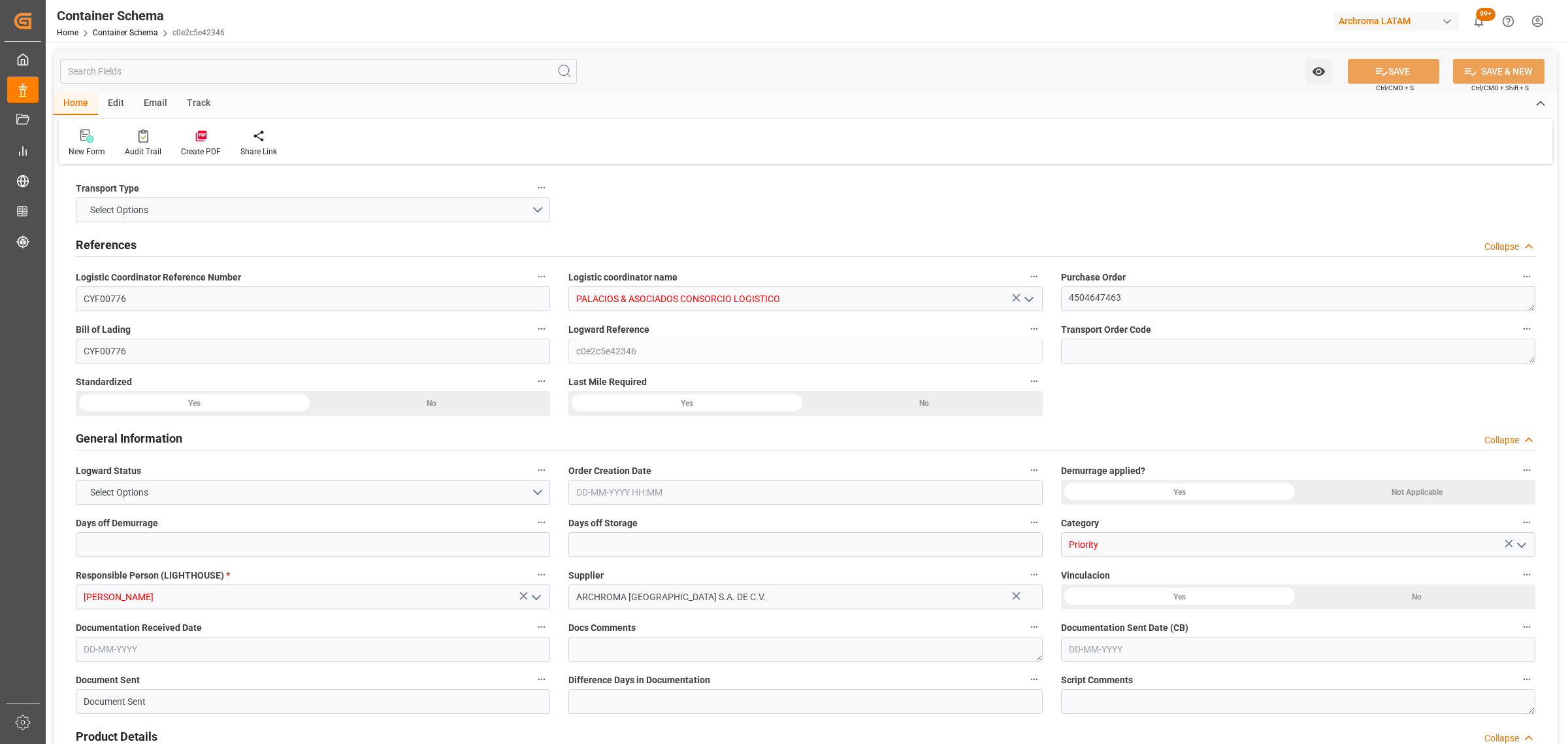
type input "5000"
type input "5320"
type input "CMACGM"
type input "CMA CGM Group"
type input "HNPCR"
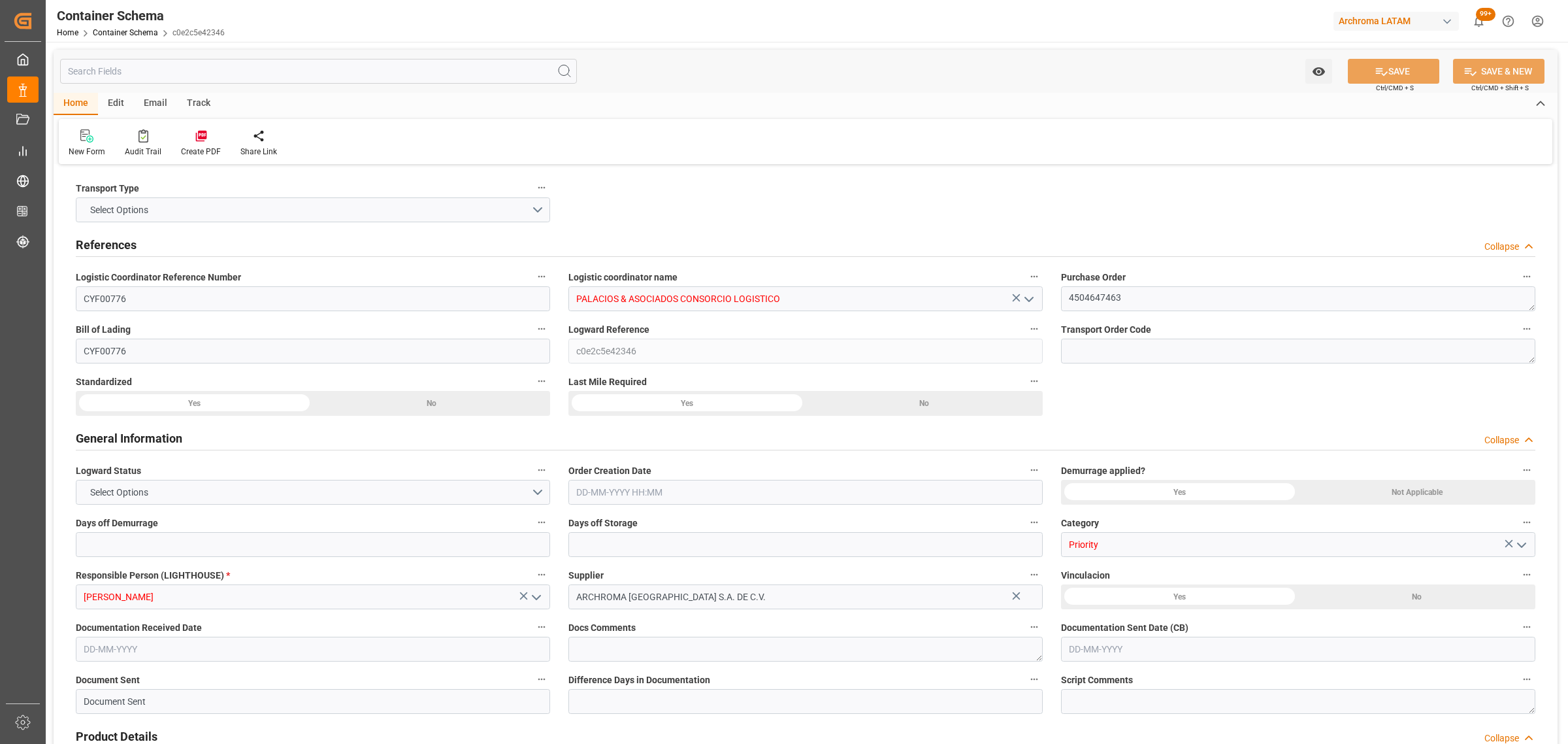
type input "PECLL"
type input "9430868"
type input "[DATE] 14:15"
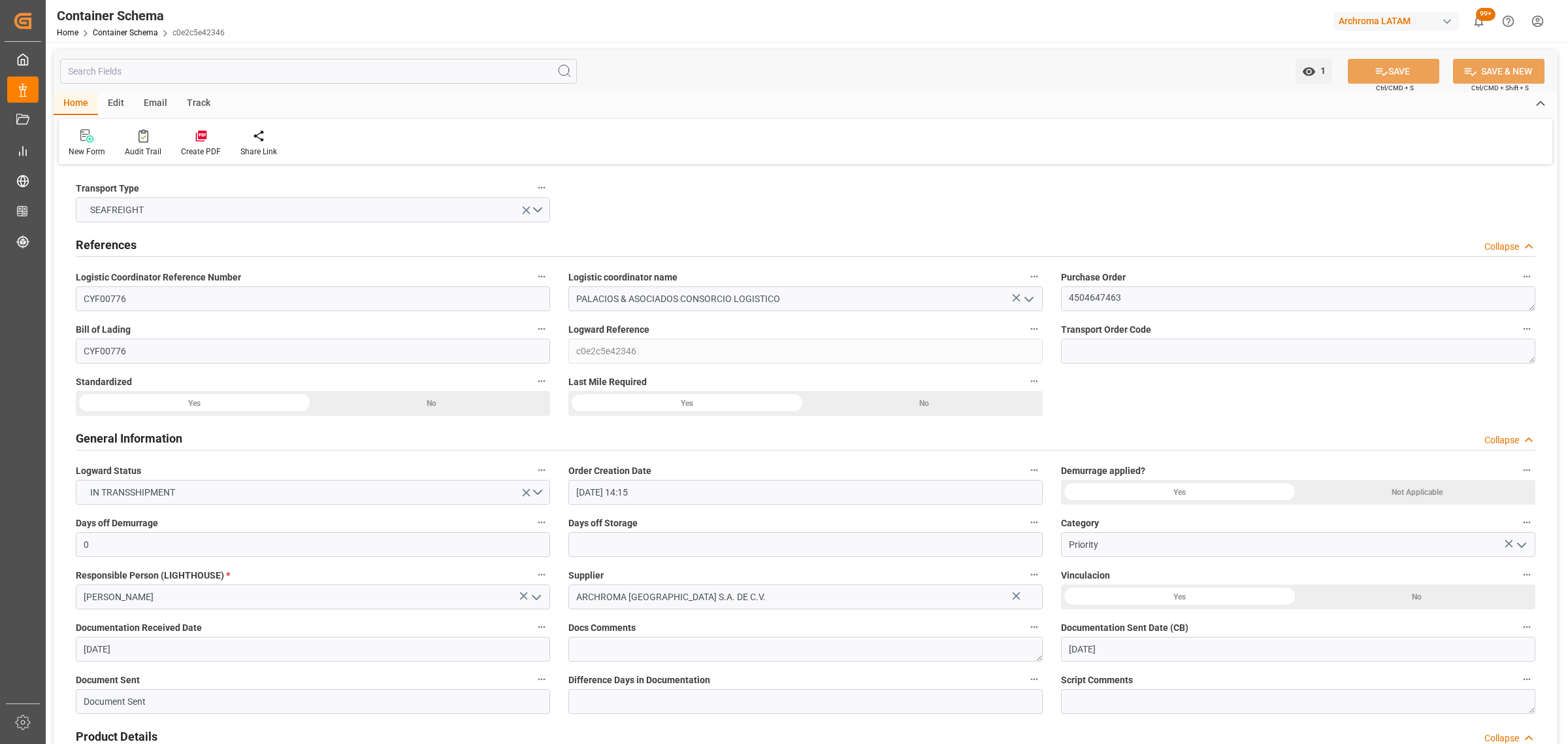
type input "[DATE]"
type input "[DATE] 00:00"
type input "[DATE] 21:00"
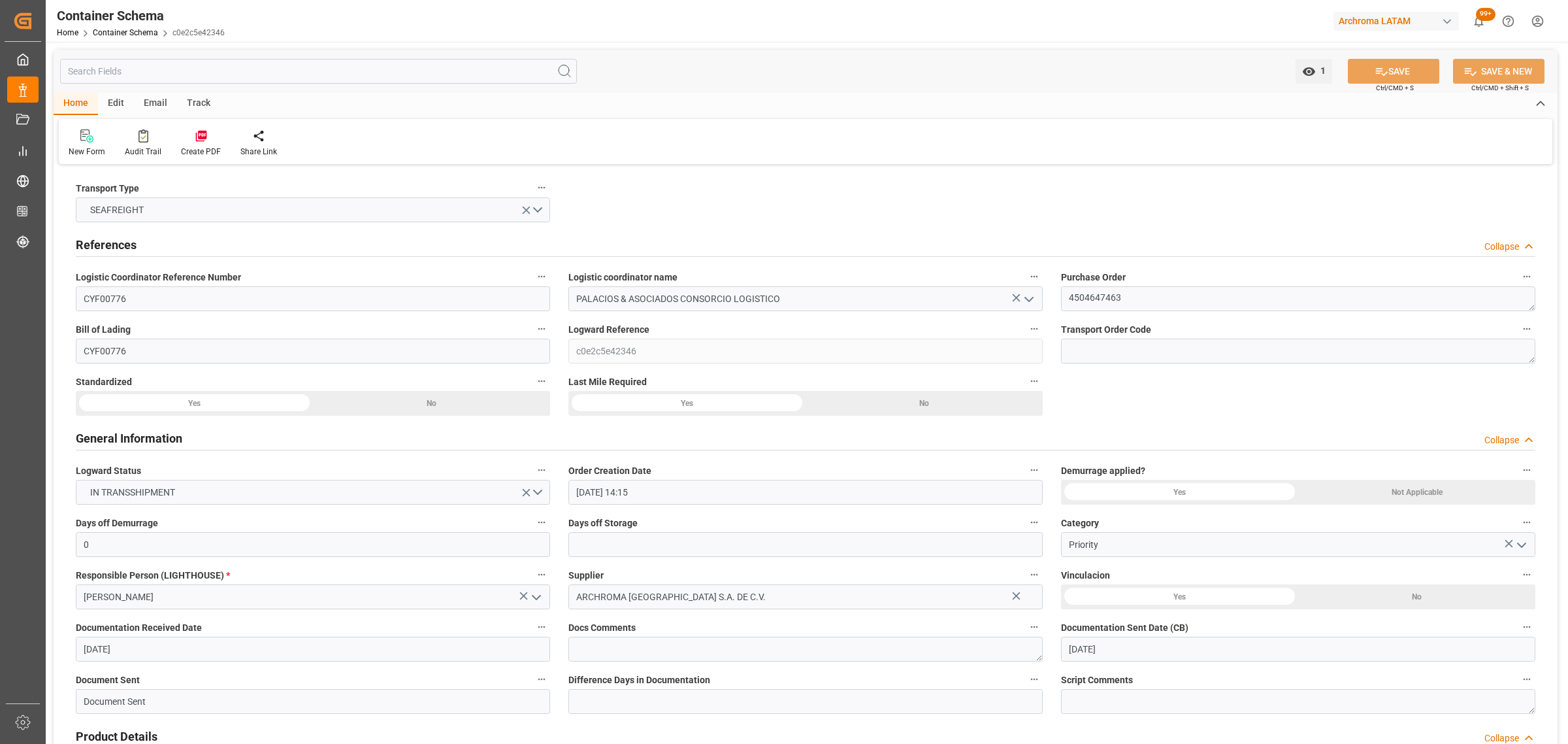
type input "[DATE] 21:00"
type input "[DATE] 00:00"
type input "[DATE] 11:00"
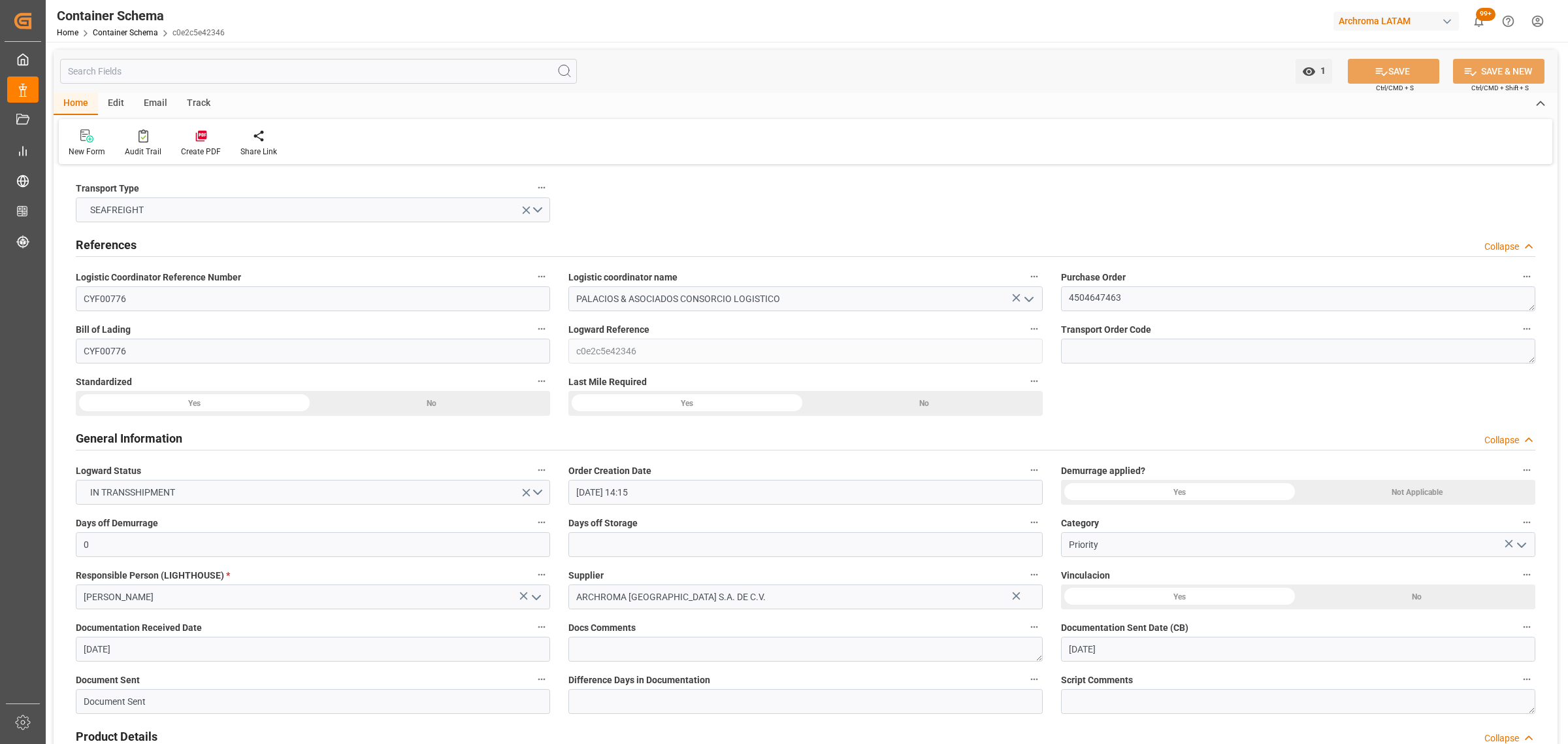
type input "[DATE] 00:00"
type input "[DATE] 11:00"
click at [157, 92] on div "1 Watch Option SAVE Ctrl/CMD + S SAVE & NEW Ctrl/CMD + Shift + S" at bounding box center [806, 71] width 1504 height 43
click at [154, 103] on div "Email" at bounding box center [155, 103] width 43 height 22
click at [84, 158] on div "Send Email" at bounding box center [806, 141] width 1493 height 45
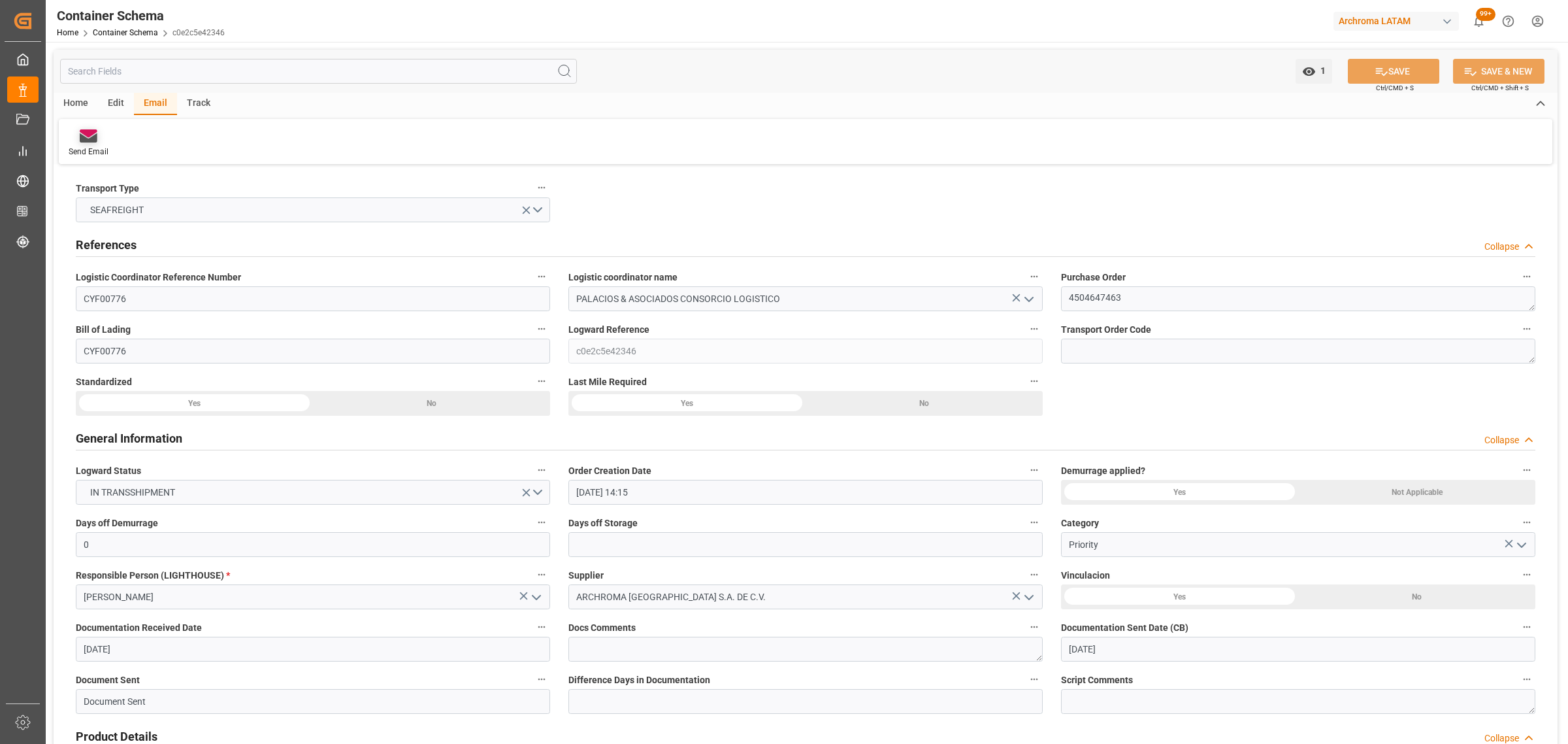
click at [84, 148] on div "Send Email" at bounding box center [88, 152] width 40 height 12
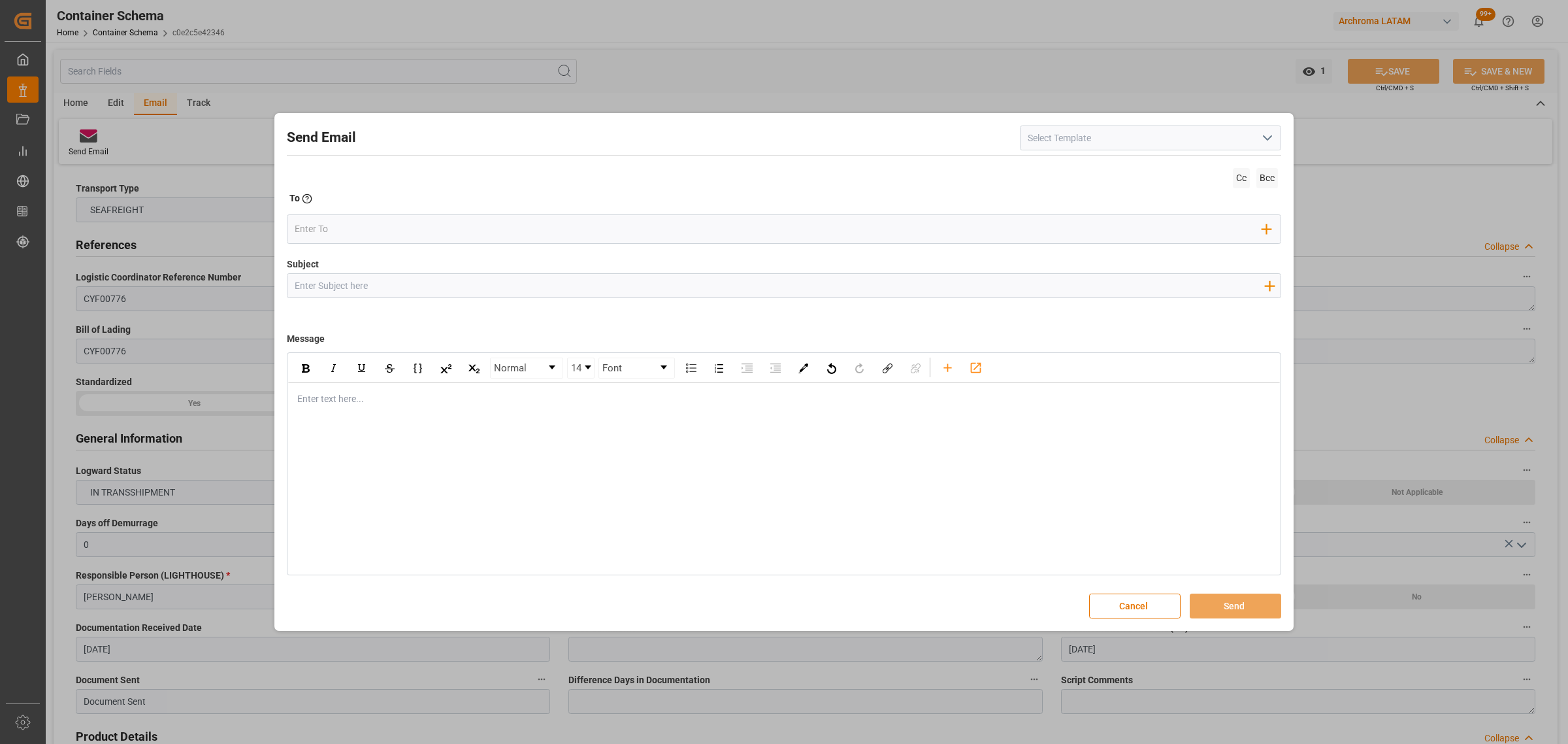
click at [399, 424] on div "Normal 14 Font Enter text here..." at bounding box center [784, 463] width 994 height 223
click at [399, 407] on div "Enter text here..." at bounding box center [784, 399] width 992 height 32
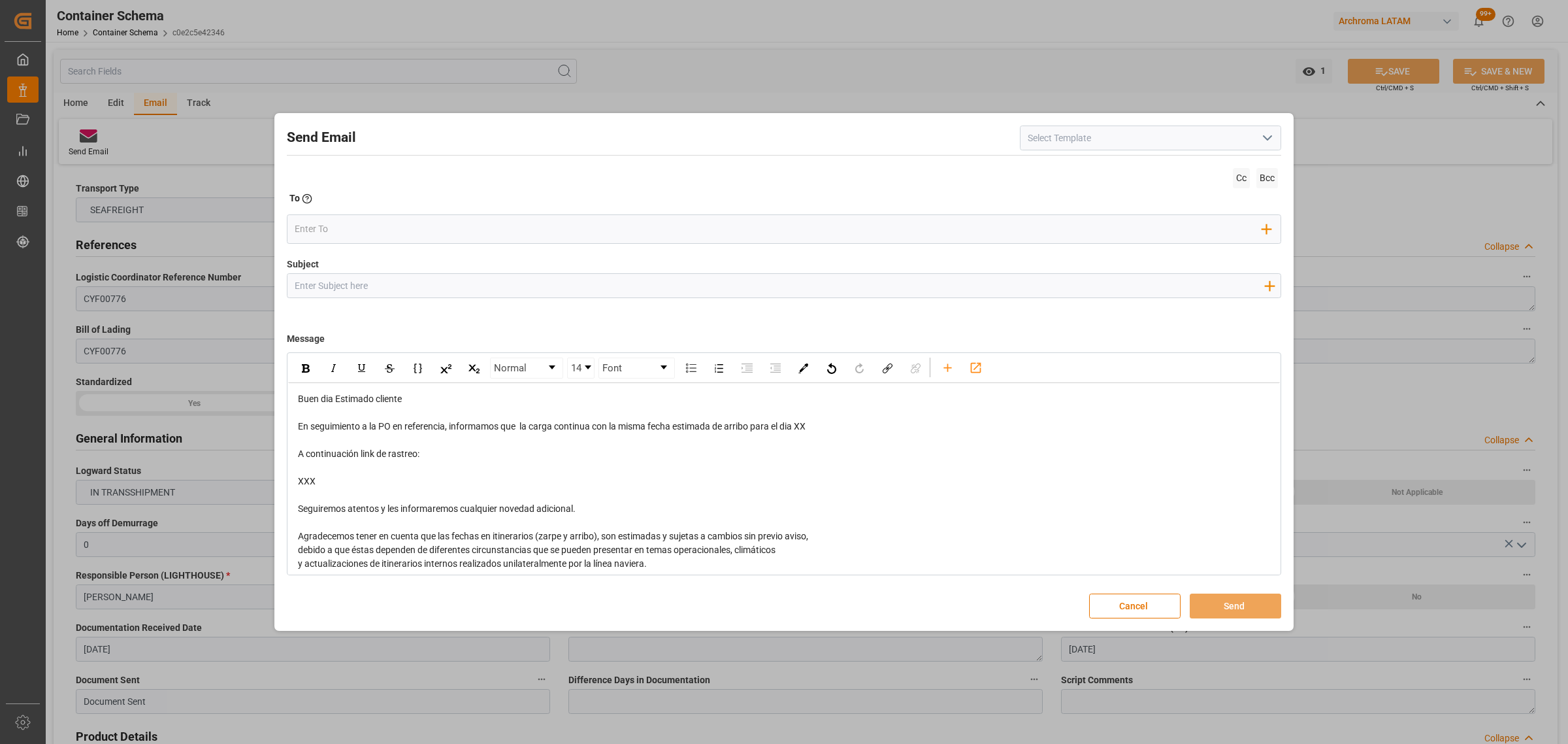
drag, startPoint x: 343, startPoint y: 286, endPoint x: 288, endPoint y: 274, distance: 56.3
click at [288, 274] on input "Subject" at bounding box center [779, 286] width 983 height 23
click at [582, 282] on input "Subject" at bounding box center [779, 286] width 983 height 23
paste input "PO 4504647463 //VARIACION ETA //ARCHROMA [GEOGRAPHIC_DATA], S.A. DE C.V// ARCHR…"
type input "PO 4504647463 //VARIACION ETA //ARCHROMA [GEOGRAPHIC_DATA], S.A. DE C.V// ARCHR…"
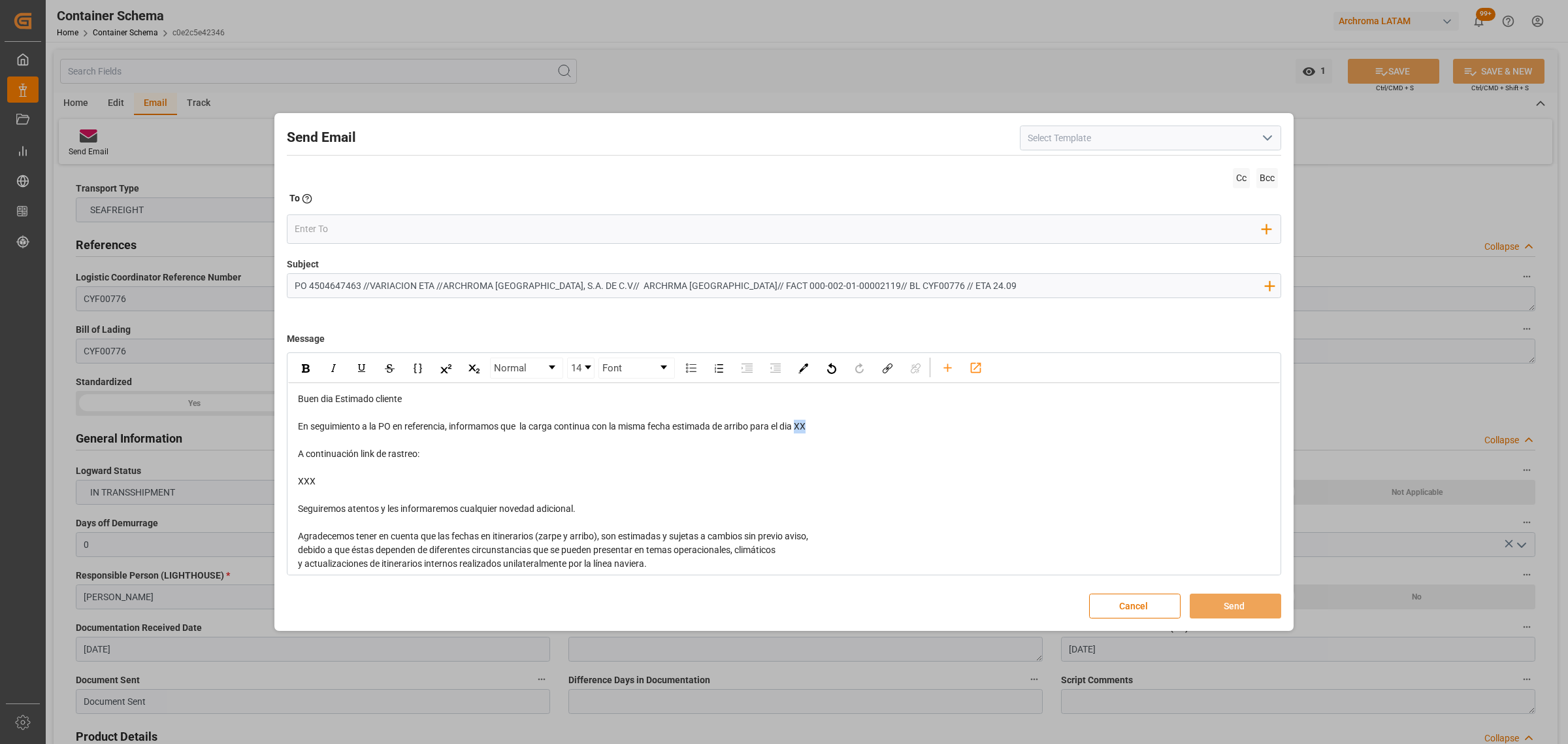
drag, startPoint x: 837, startPoint y: 420, endPoint x: 799, endPoint y: 429, distance: 39.1
click at [799, 429] on div "En seguimiento a la PO en referencia, informamos que la carga continua con la m…" at bounding box center [784, 427] width 972 height 14
drag, startPoint x: 386, startPoint y: 471, endPoint x: 341, endPoint y: 472, distance: 45.0
click at [319, 443] on div "Buen dia Estimado cliente En seguimiento a la PO en referencia, informamos que …" at bounding box center [784, 515] width 972 height 247
drag, startPoint x: 341, startPoint y: 478, endPoint x: 294, endPoint y: 454, distance: 52.8
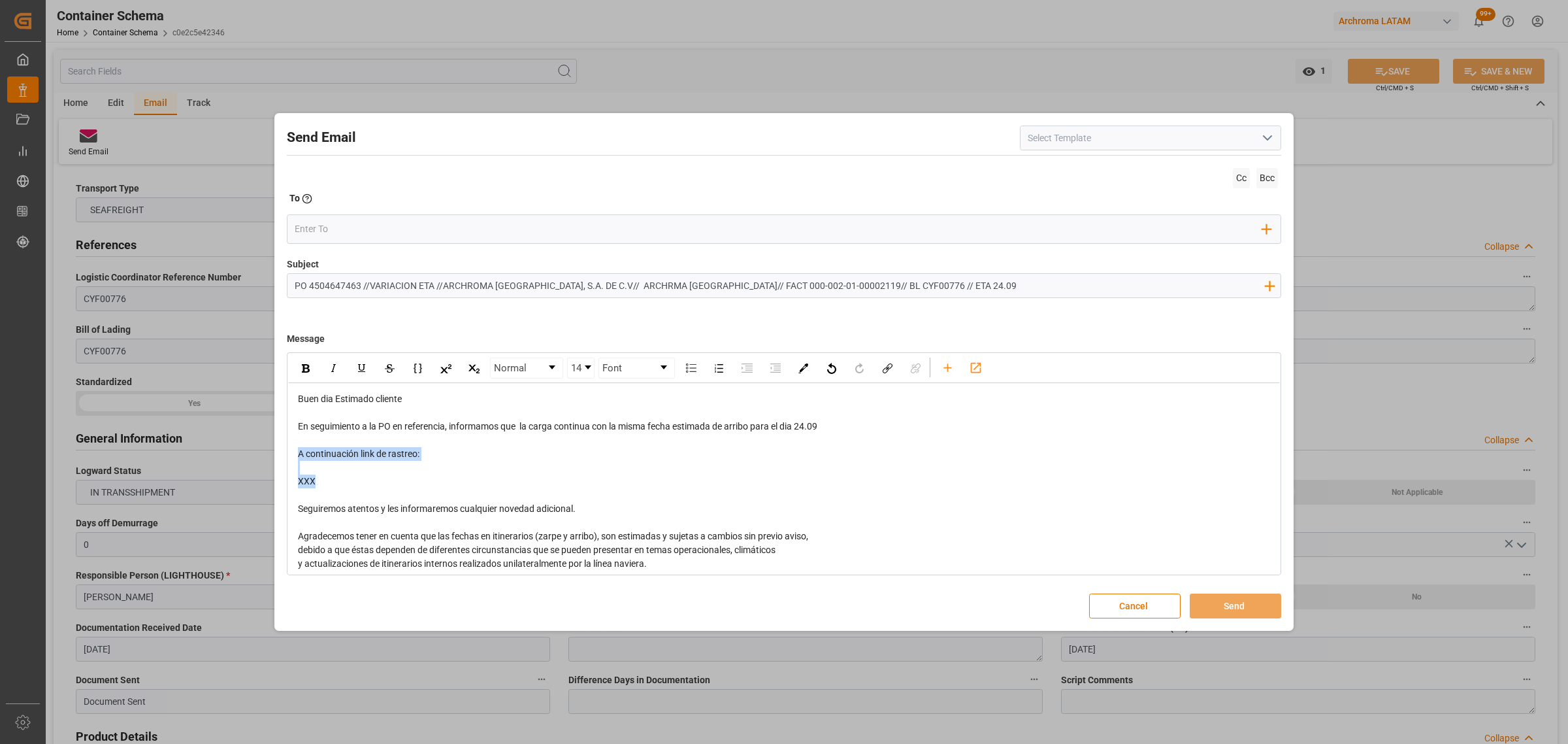
click at [294, 454] on div "Buen dia Estimado cliente En seguimiento a la PO en referencia, informamos que …" at bounding box center [784, 515] width 992 height 265
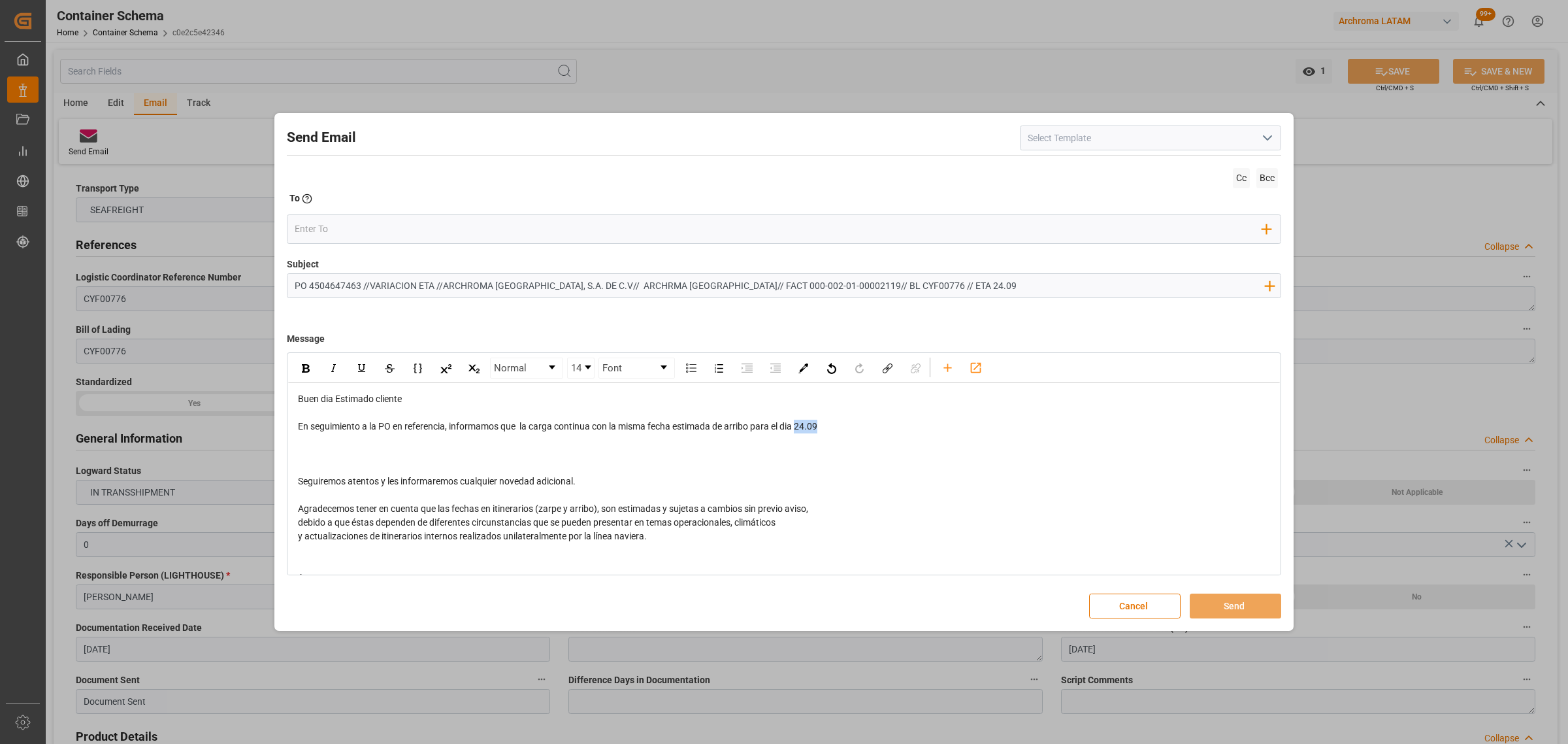
drag, startPoint x: 824, startPoint y: 430, endPoint x: 800, endPoint y: 429, distance: 24.0
click at [800, 429] on div "En seguimiento a la PO en referencia, informamos que la carga continua con la m…" at bounding box center [784, 427] width 972 height 14
click at [310, 368] on div "rdw-inline-control" at bounding box center [305, 368] width 23 height 20
click at [334, 223] on input "email" at bounding box center [778, 229] width 968 height 20
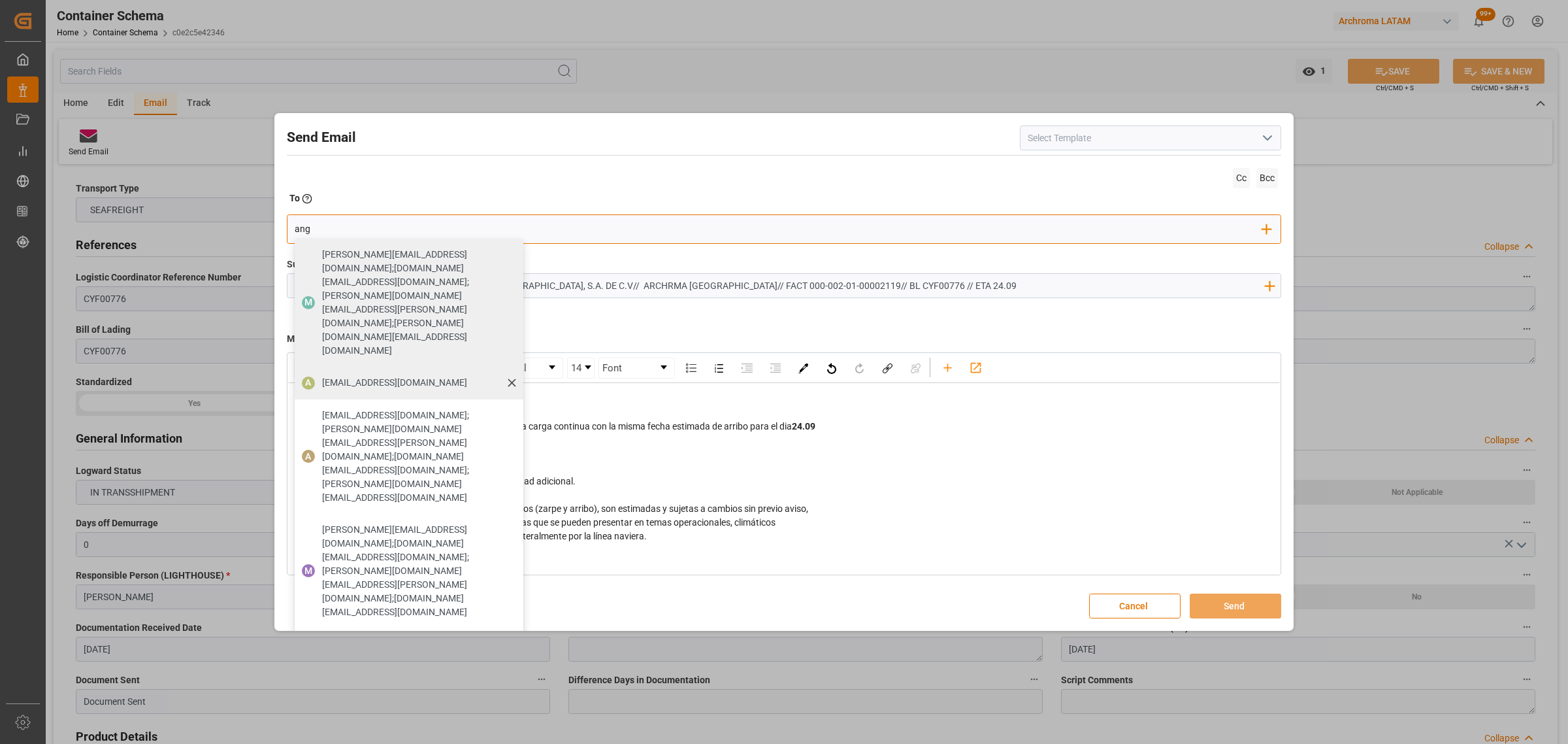
type input "ang"
click at [347, 376] on span "[EMAIL_ADDRESS][DOMAIN_NAME]" at bounding box center [395, 383] width 145 height 14
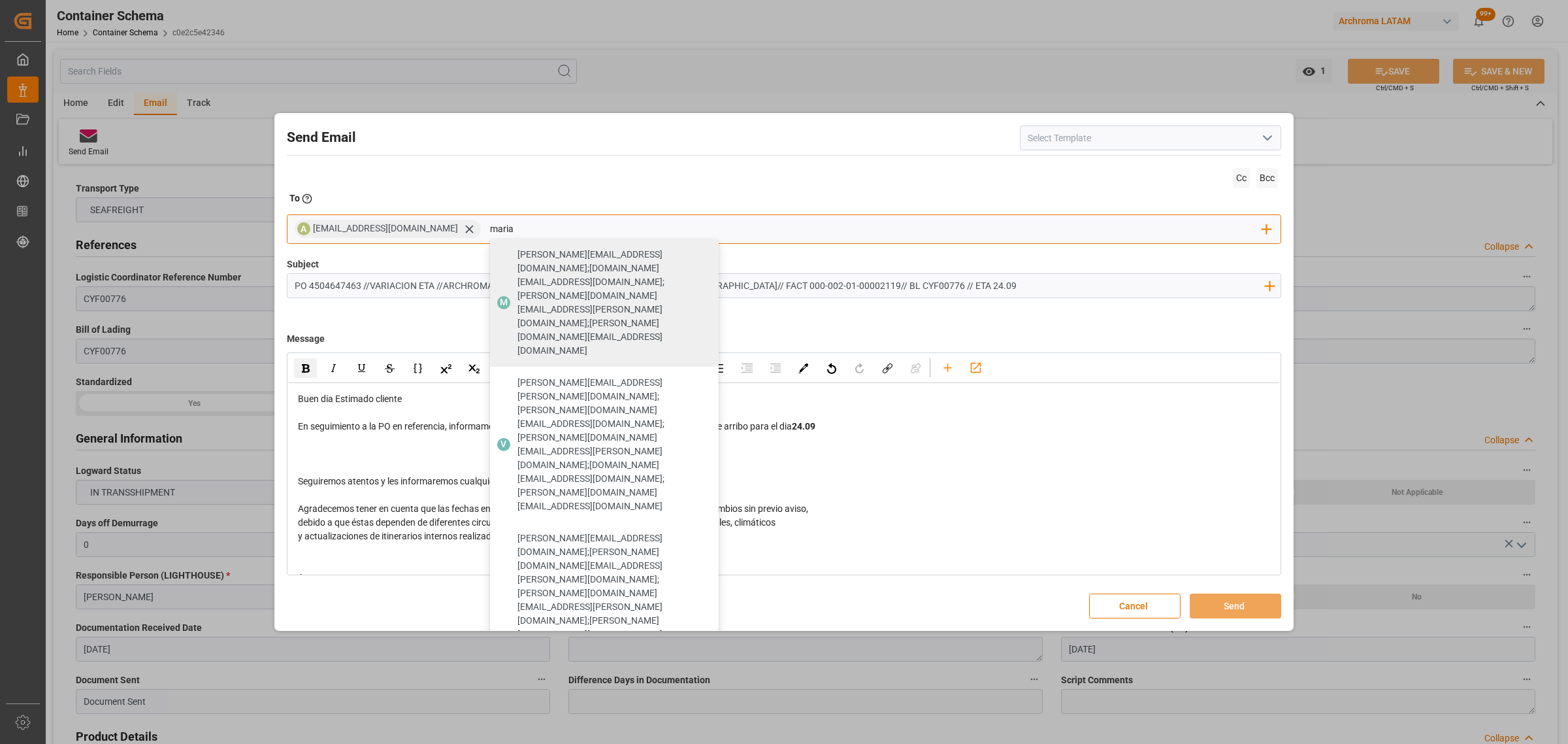
type input "maria"
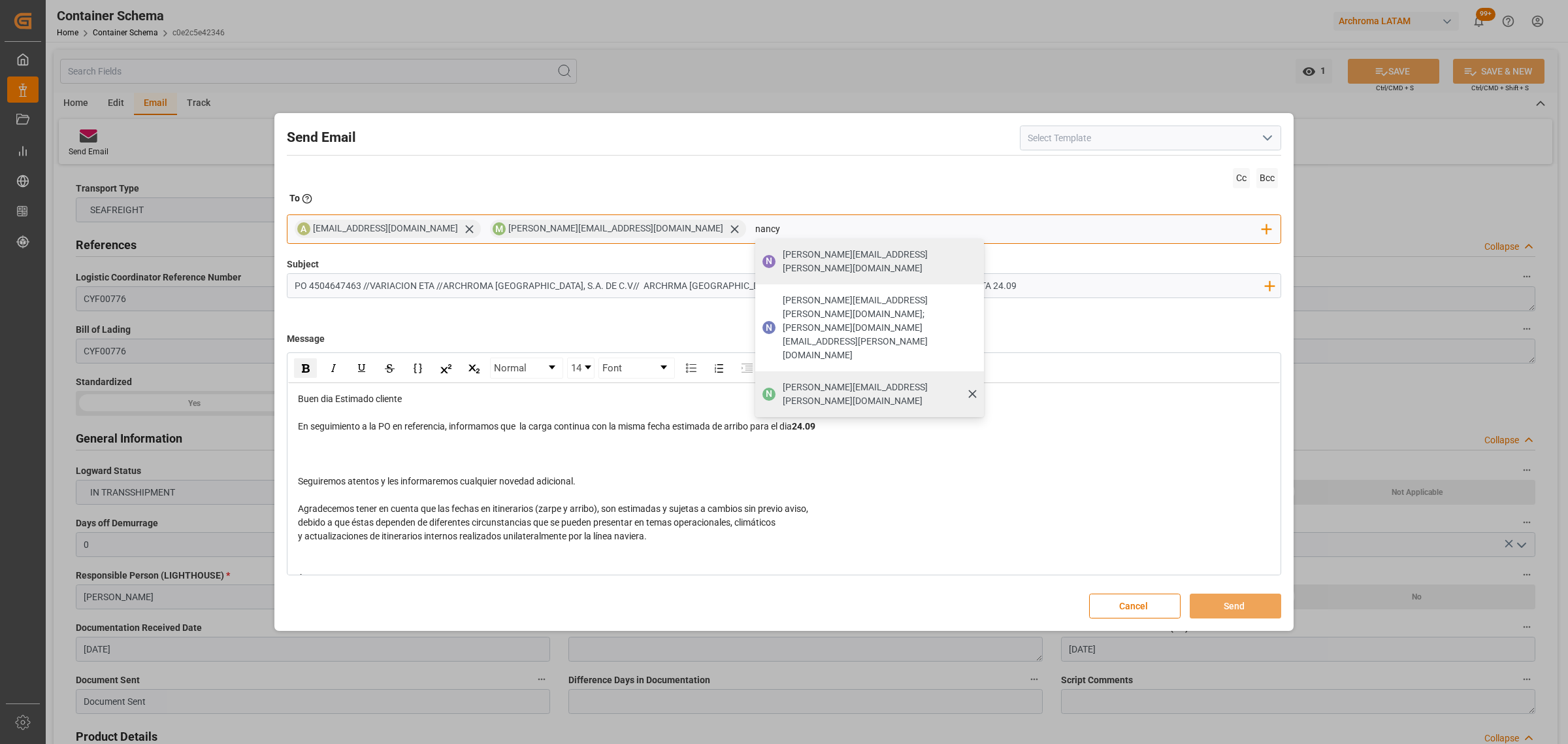
type input "nancy"
click at [783, 381] on span "[PERSON_NAME][EMAIL_ADDRESS][PERSON_NAME][DOMAIN_NAME]" at bounding box center [879, 394] width 192 height 27
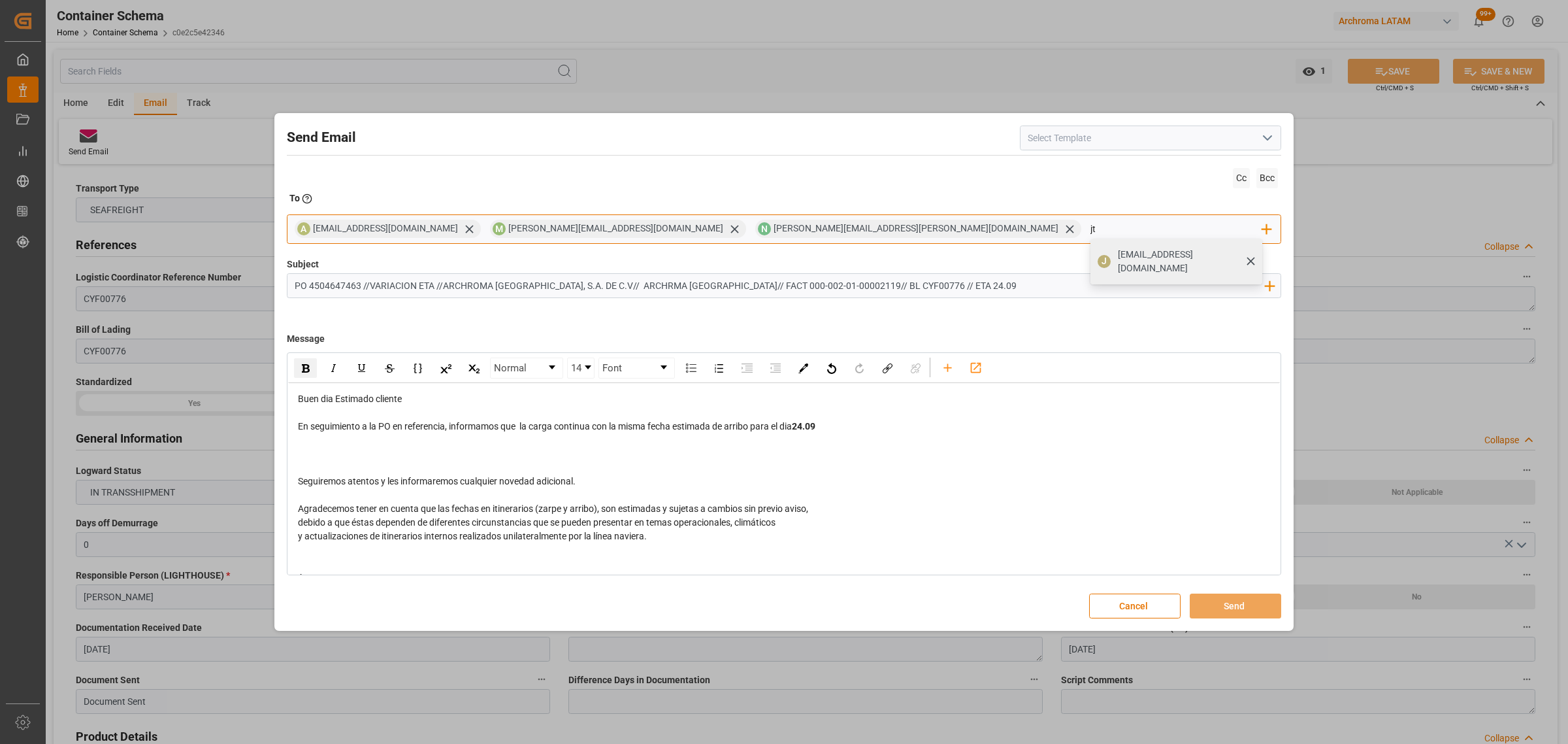
type input "jt"
drag, startPoint x: 892, startPoint y: 256, endPoint x: 900, endPoint y: 256, distance: 8.0
click at [1118, 256] on span "[EMAIL_ADDRESS][DOMAIN_NAME]" at bounding box center [1186, 261] width 136 height 27
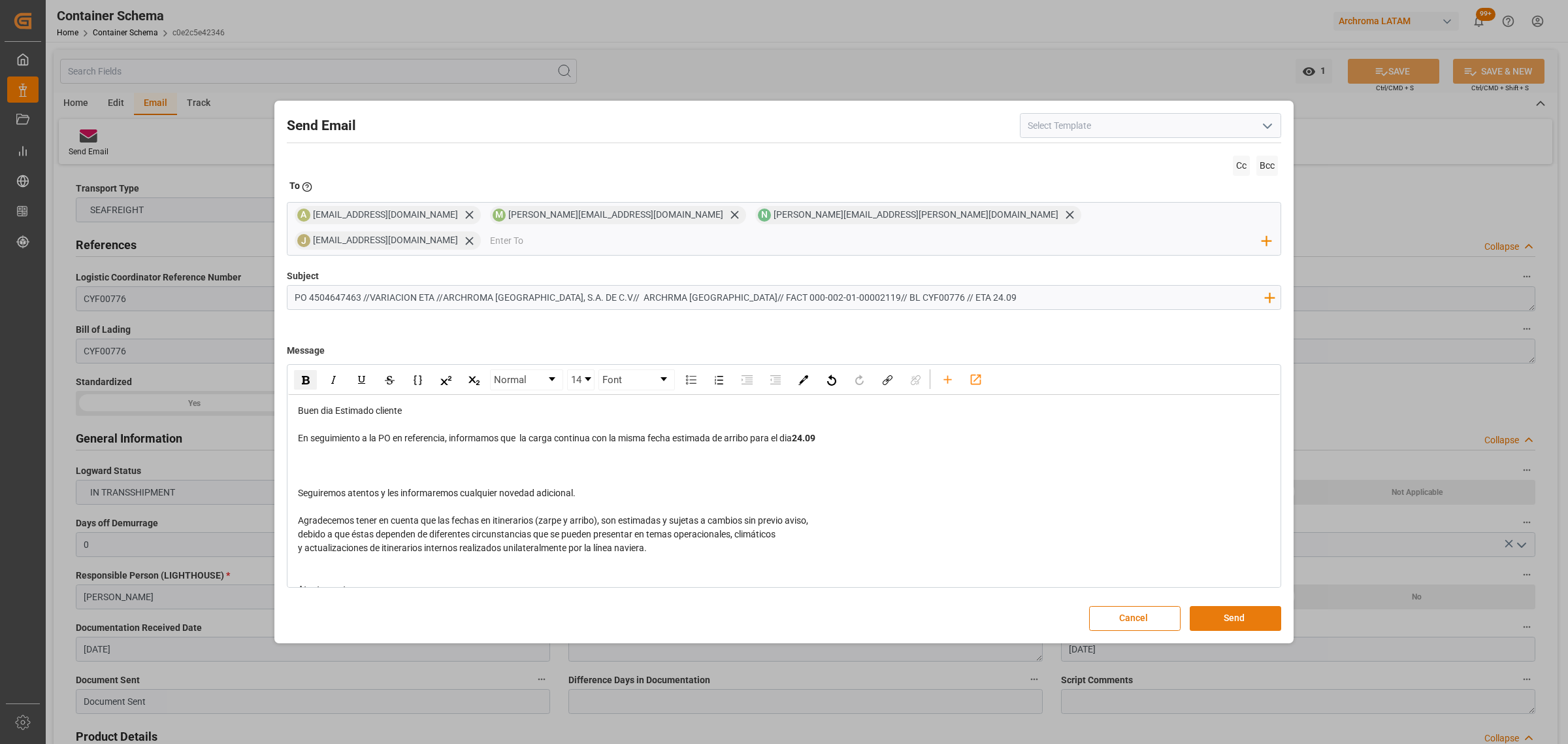
click at [1229, 606] on button "Send" at bounding box center [1235, 618] width 91 height 25
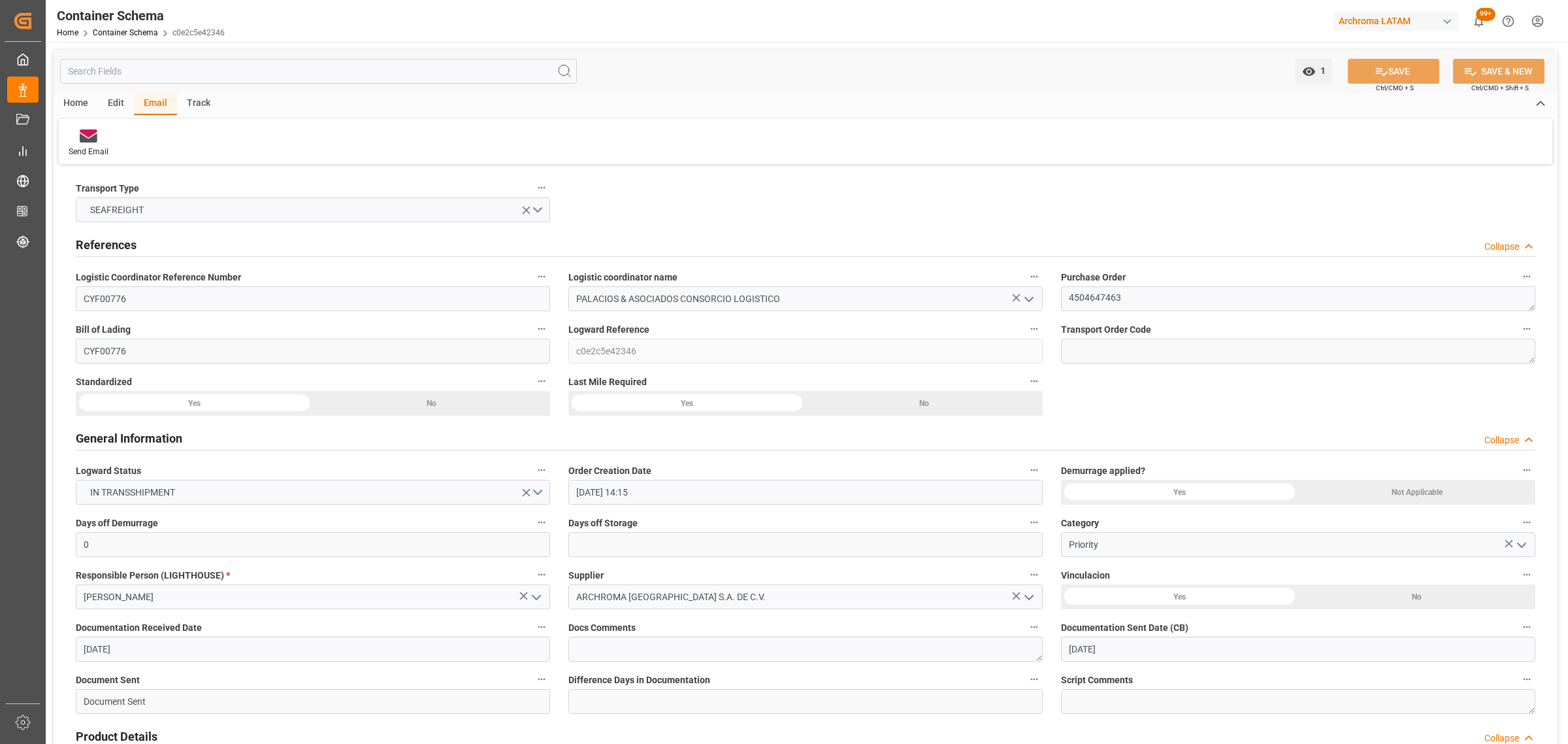
click at [125, 26] on div "Home Container Schema c0e2c5e42346" at bounding box center [140, 32] width 168 height 14
click at [125, 32] on link "Container Schema" at bounding box center [125, 32] width 66 height 9
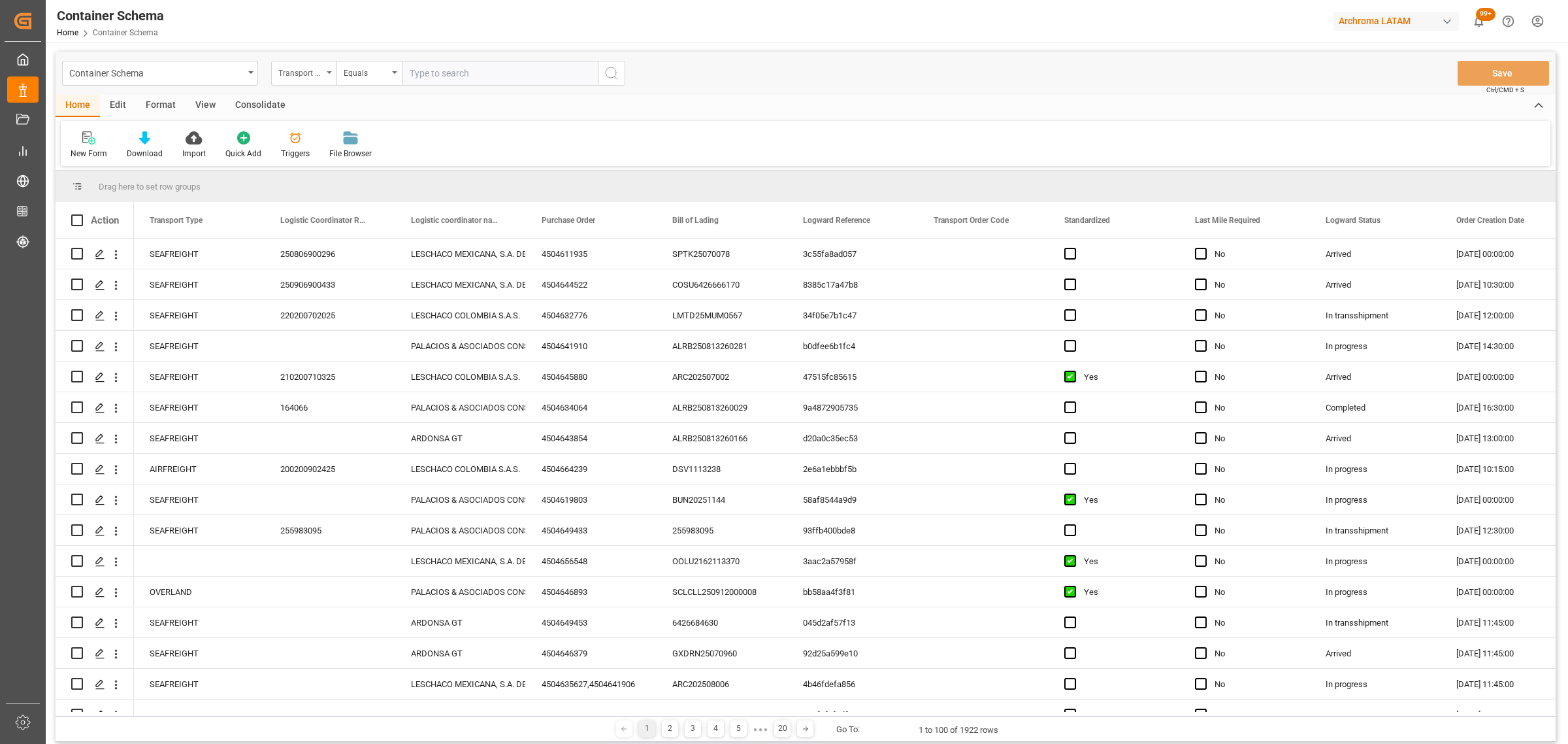
click at [309, 76] on div "Transport Type" at bounding box center [300, 72] width 45 height 15
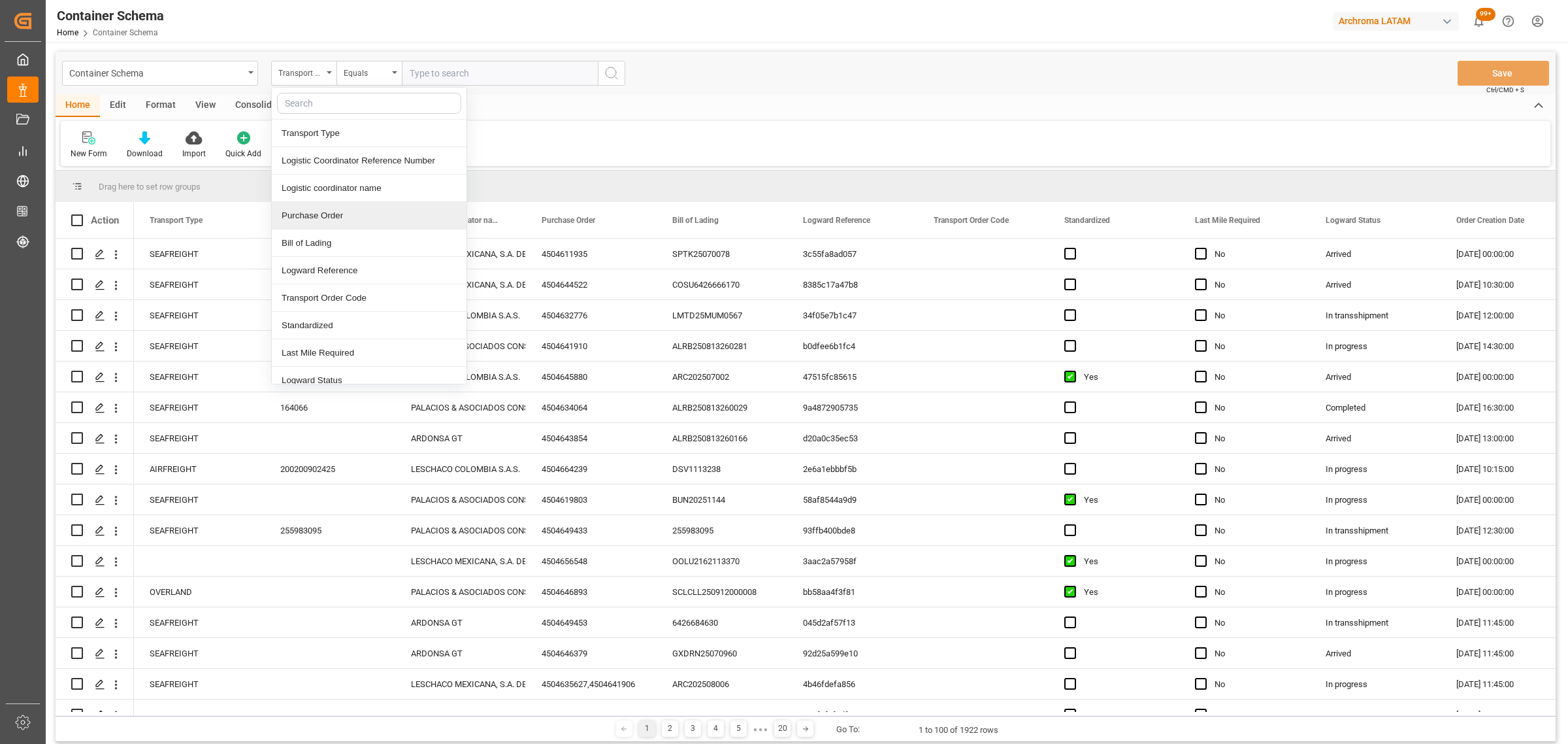
click at [313, 217] on div "Purchase Order" at bounding box center [369, 215] width 195 height 27
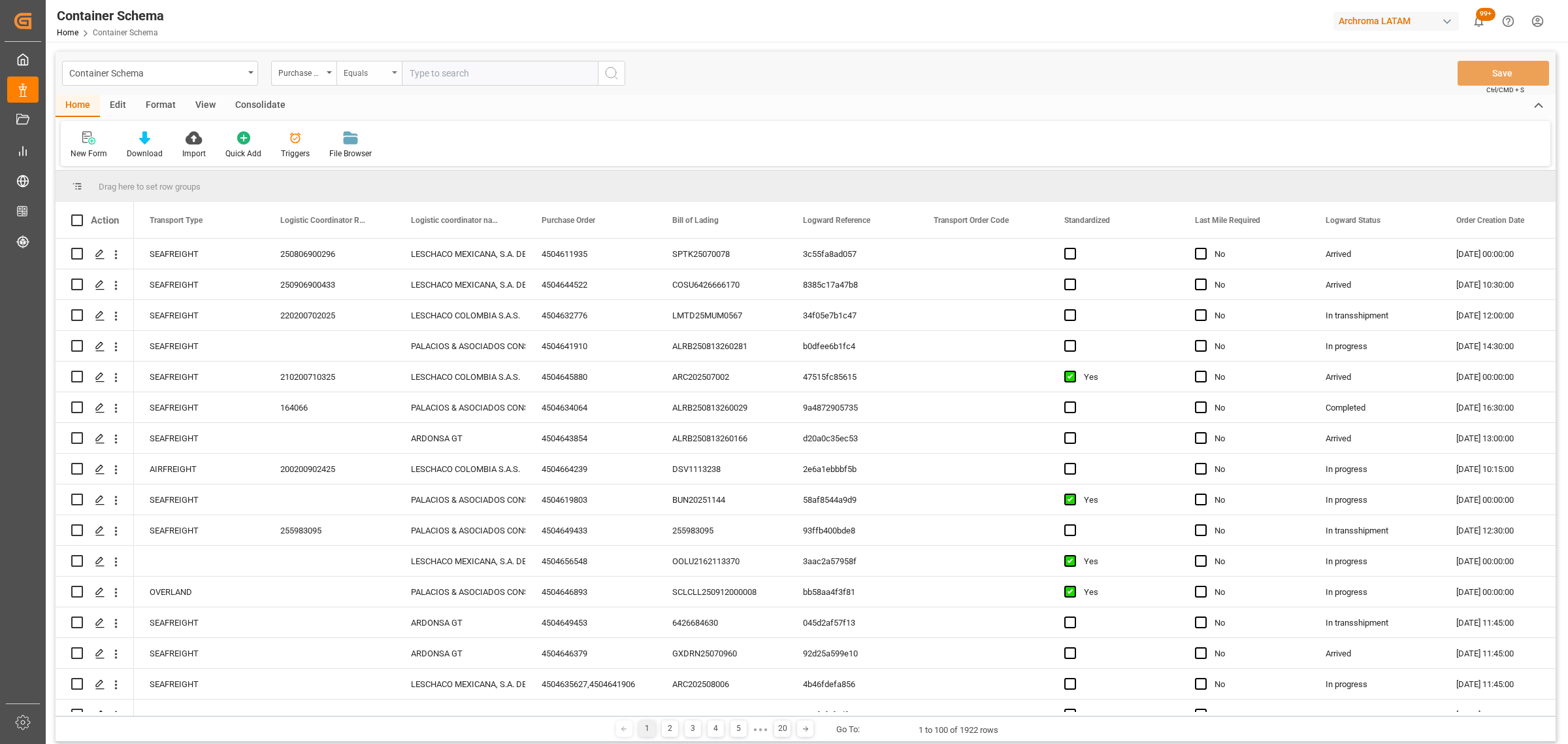
click at [362, 60] on div "Equals" at bounding box center [369, 73] width 66 height 25
click at [431, 168] on div "Fuzzy search" at bounding box center [434, 161] width 195 height 27
click at [452, 72] on input "text" at bounding box center [500, 73] width 196 height 25
paste input "4504637766"
type input "4504637766"
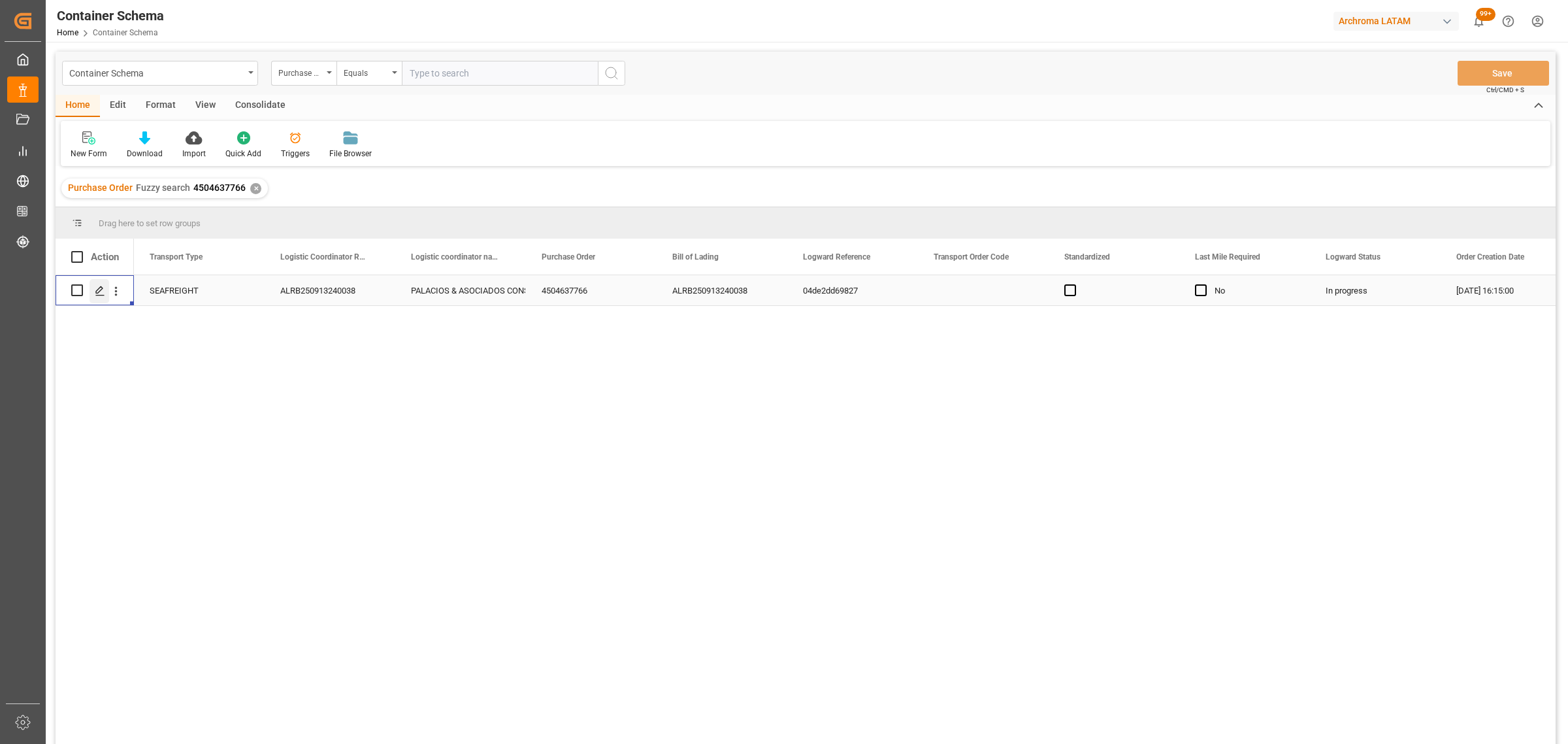
click at [95, 296] on div "Press SPACE to select this row." at bounding box center [100, 291] width 20 height 24
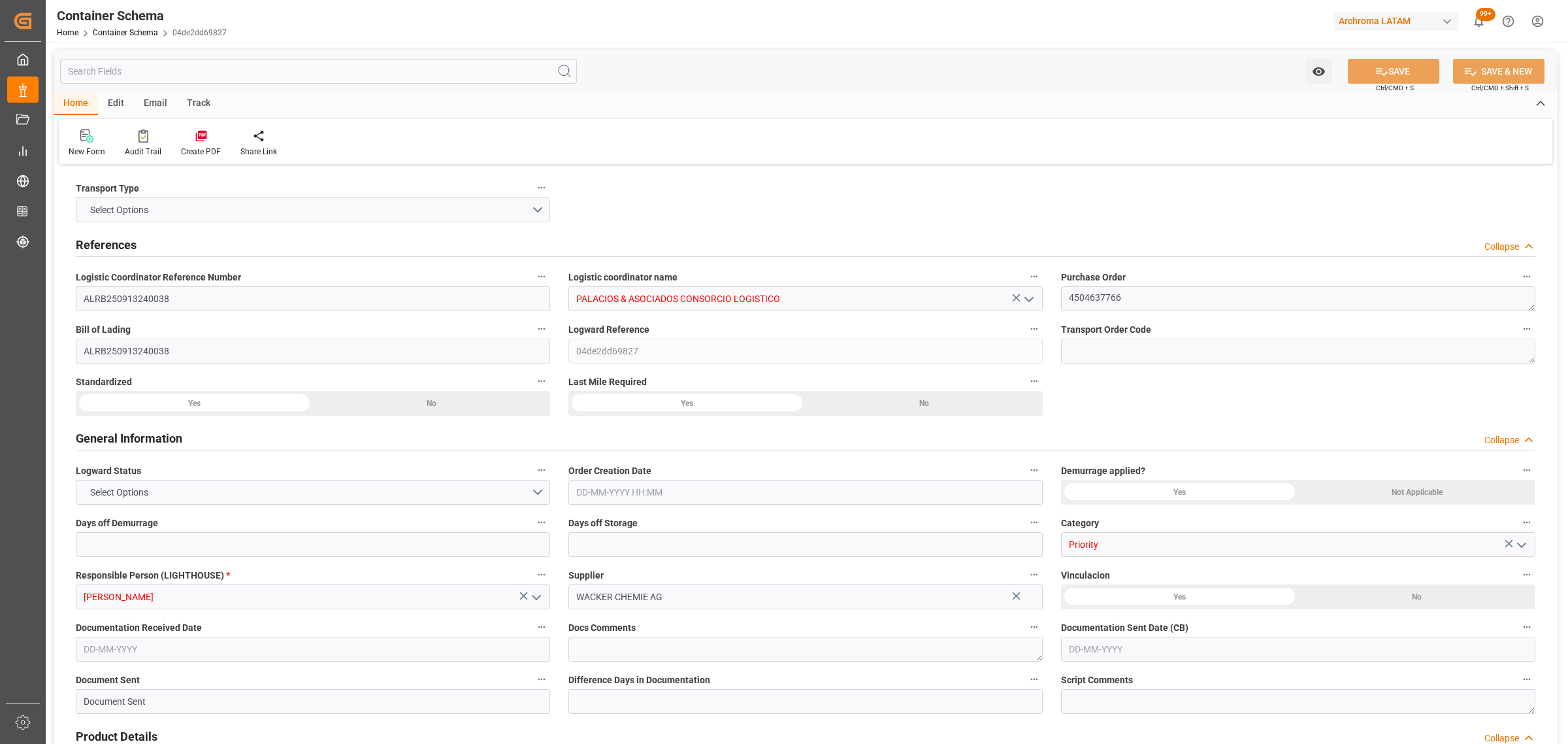
type input "0"
type input "3"
type input "1"
type input "800"
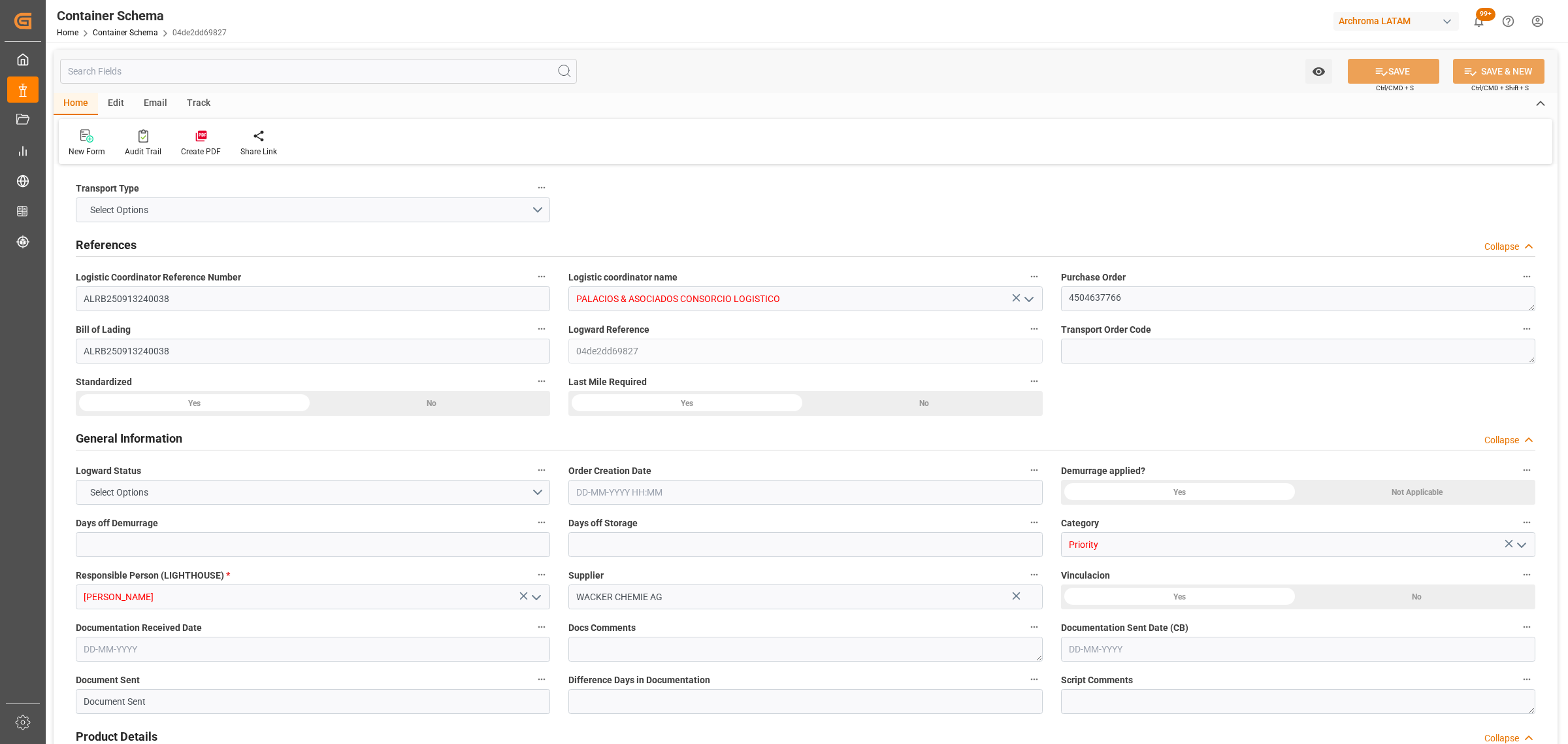
type input "858.2"
type input "Maersk"
type input "Maersk Line AS"
type input "DEHAM"
type input "PECLL"
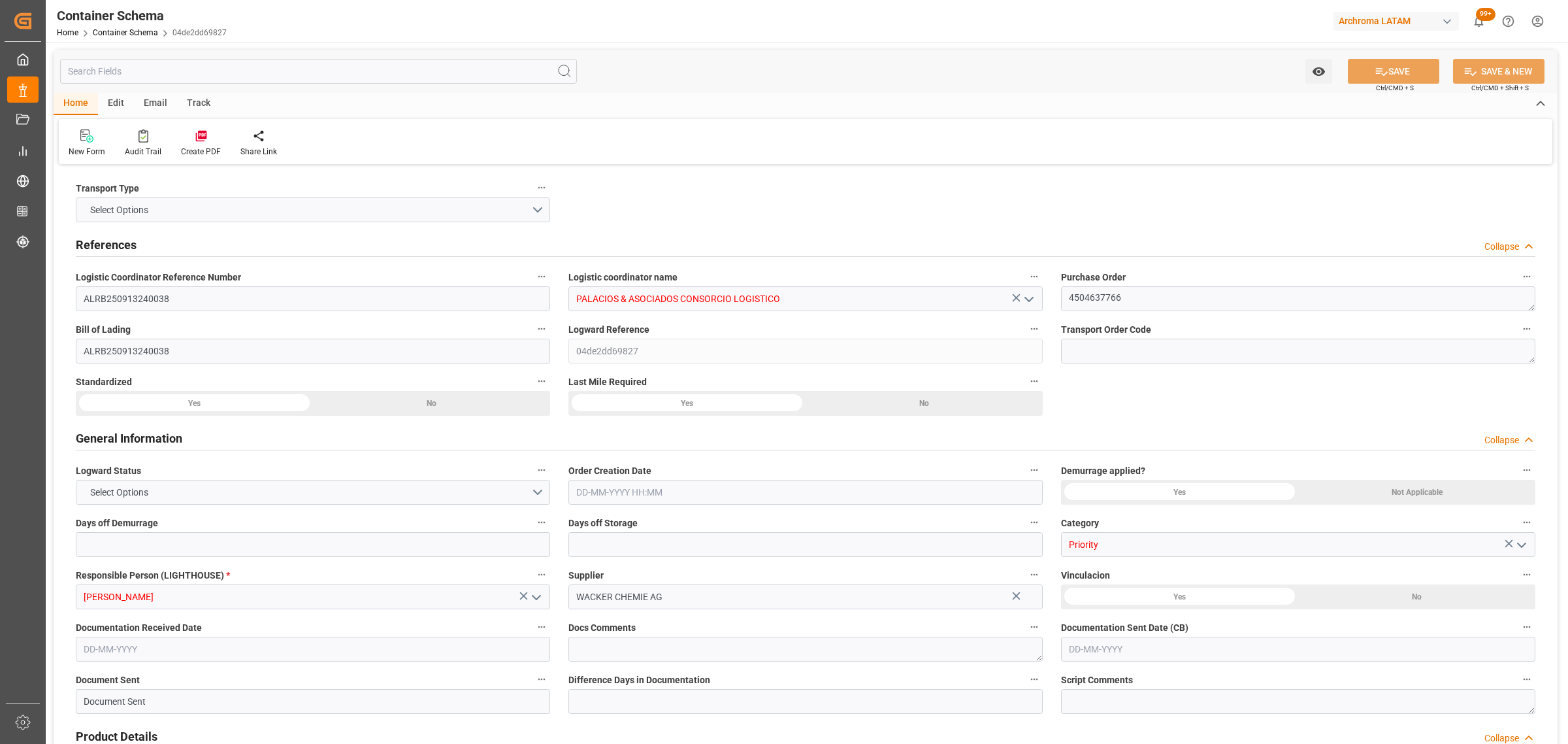
type input "PECLL"
type input "9355331"
type input "9402029"
type input "[DATE] 16:15"
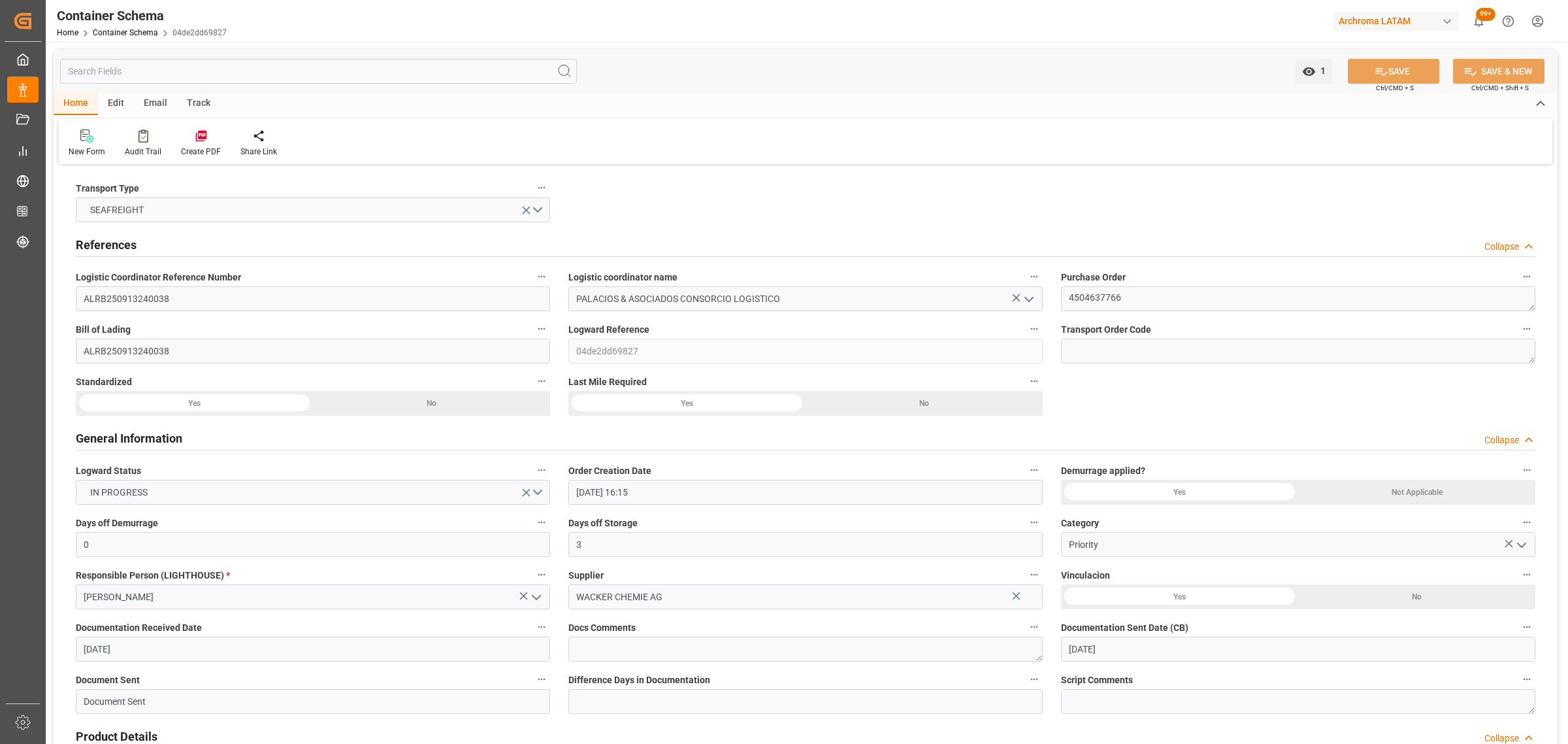
type input "[DATE]"
type input "[DATE] 00:00"
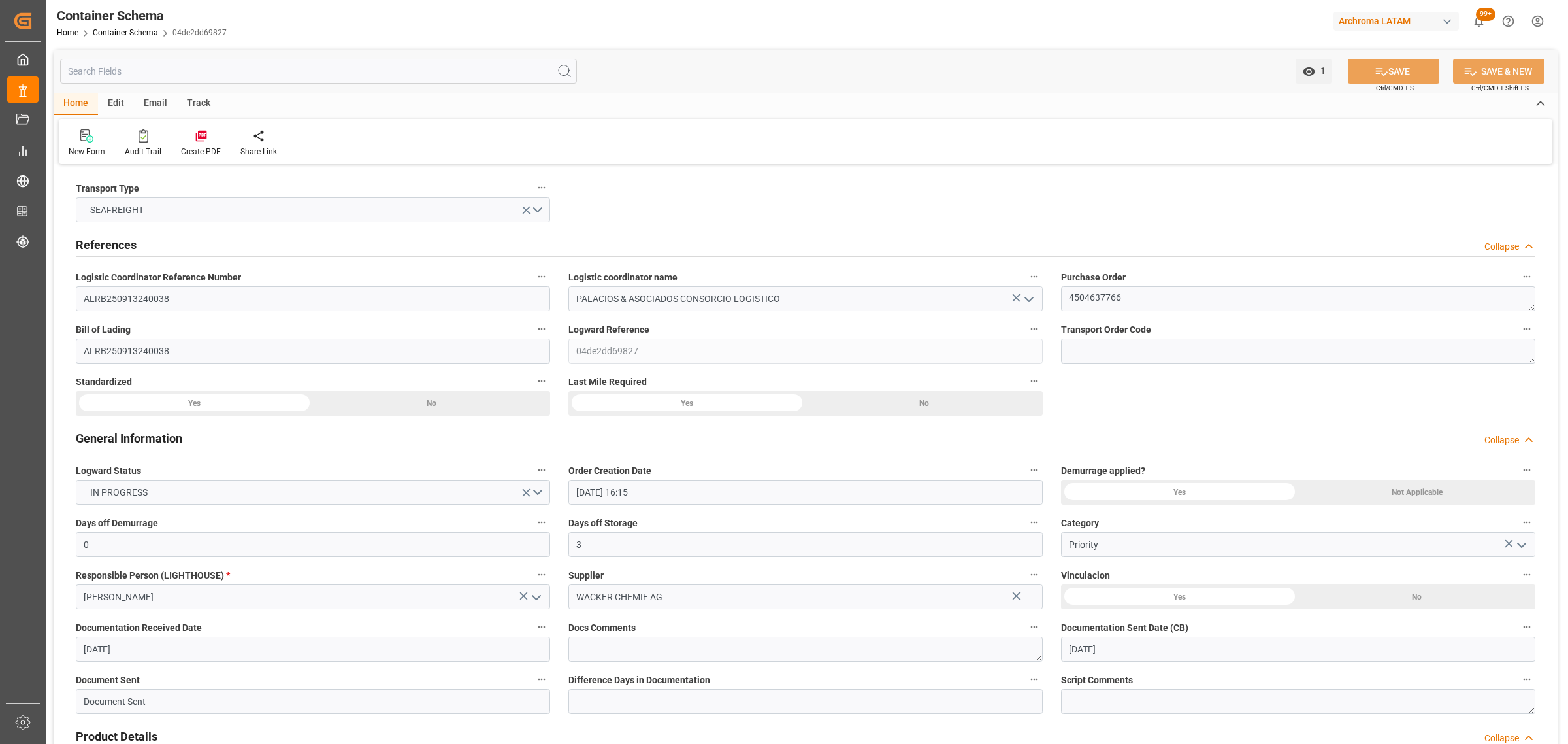
type input "[DATE] 00:00"
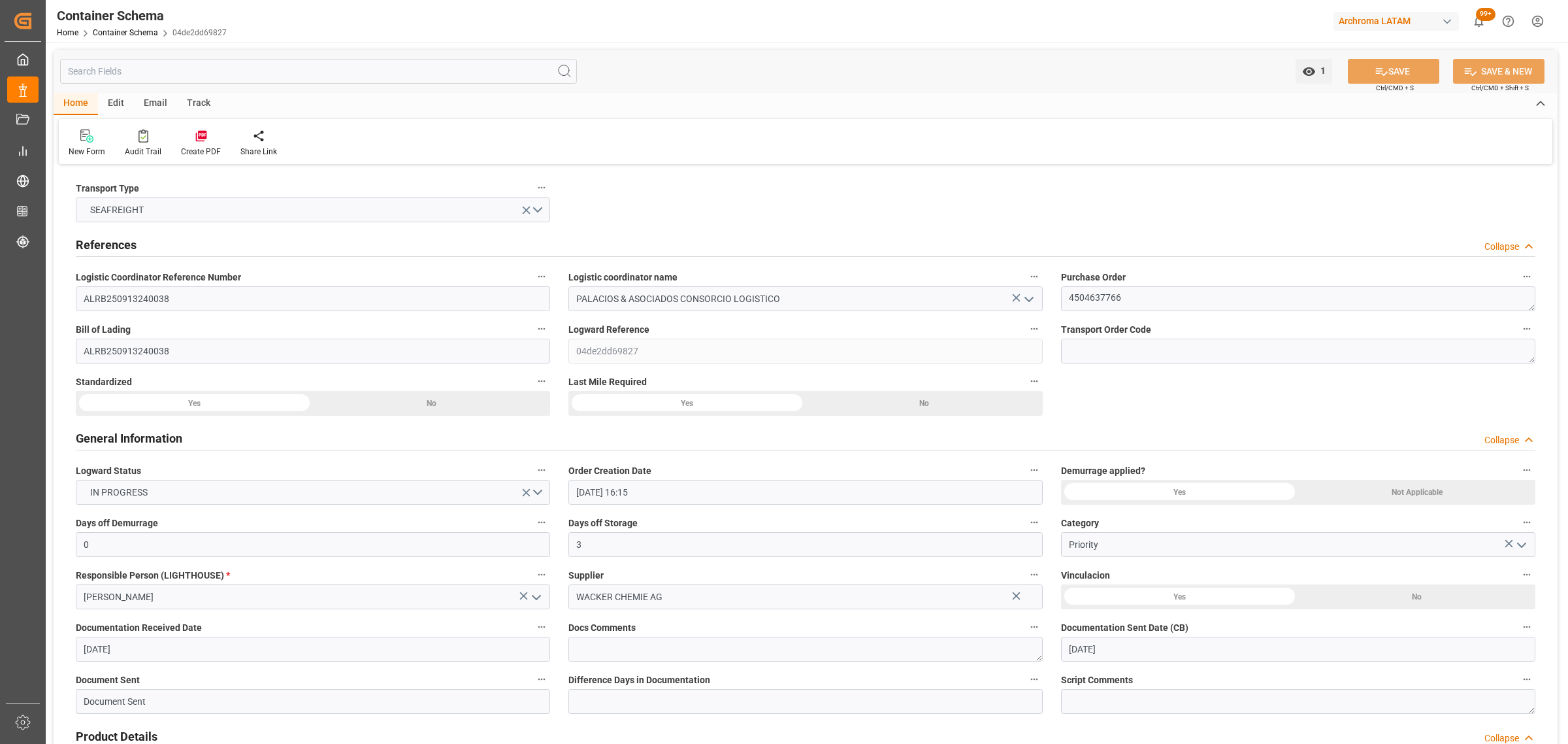
click at [186, 100] on div "Track" at bounding box center [198, 103] width 43 height 22
click at [85, 144] on div "Tracking" at bounding box center [84, 143] width 51 height 29
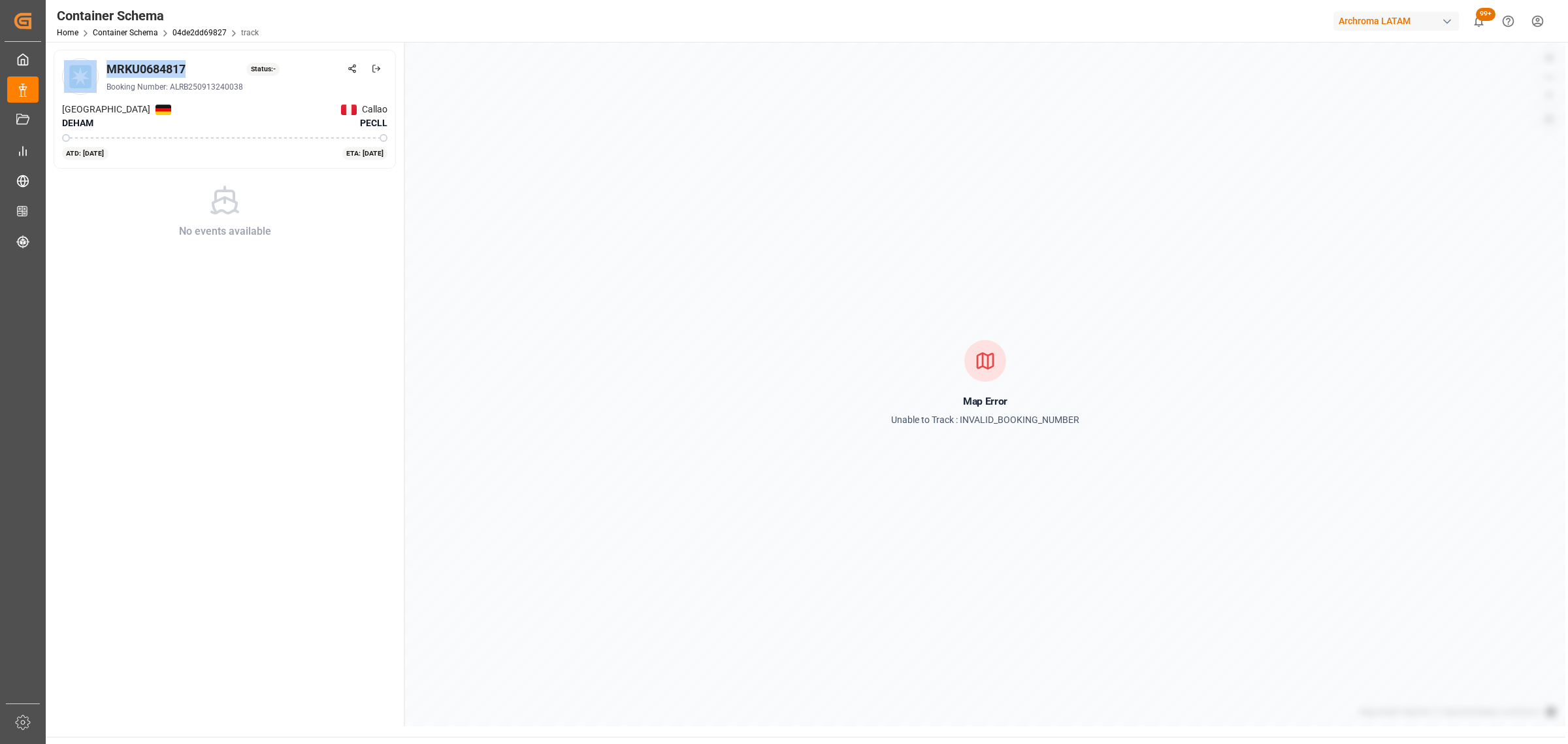
drag, startPoint x: 189, startPoint y: 66, endPoint x: 86, endPoint y: 62, distance: 103.1
click at [86, 62] on div "MRKU0684817 Status: - Booking Number: ALRB250913240038" at bounding box center [224, 76] width 325 height 36
drag, startPoint x: 124, startPoint y: 70, endPoint x: 118, endPoint y: 66, distance: 7.2
copy div "MRKU0684817"
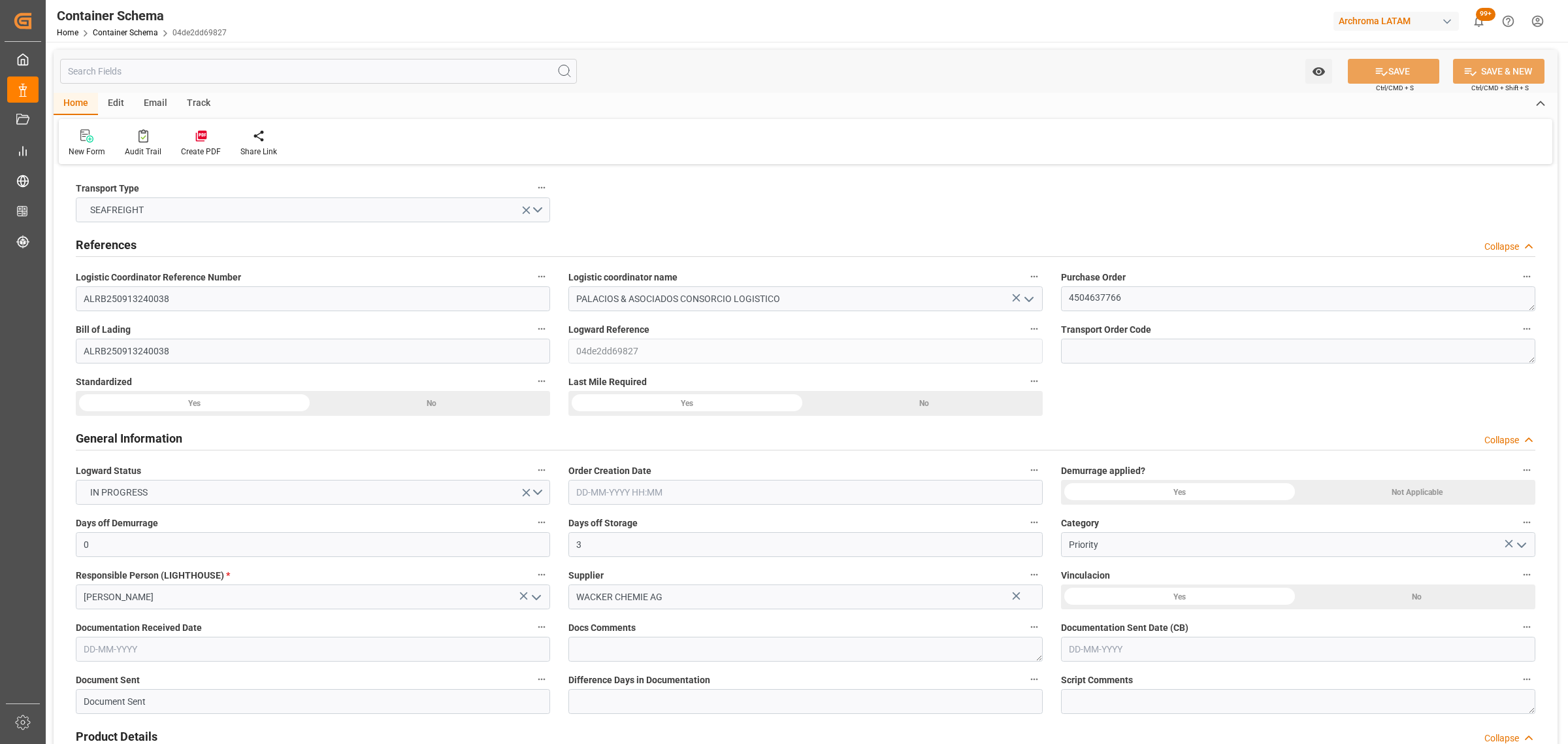
type input "0"
type input "3"
type input "1"
type input "800"
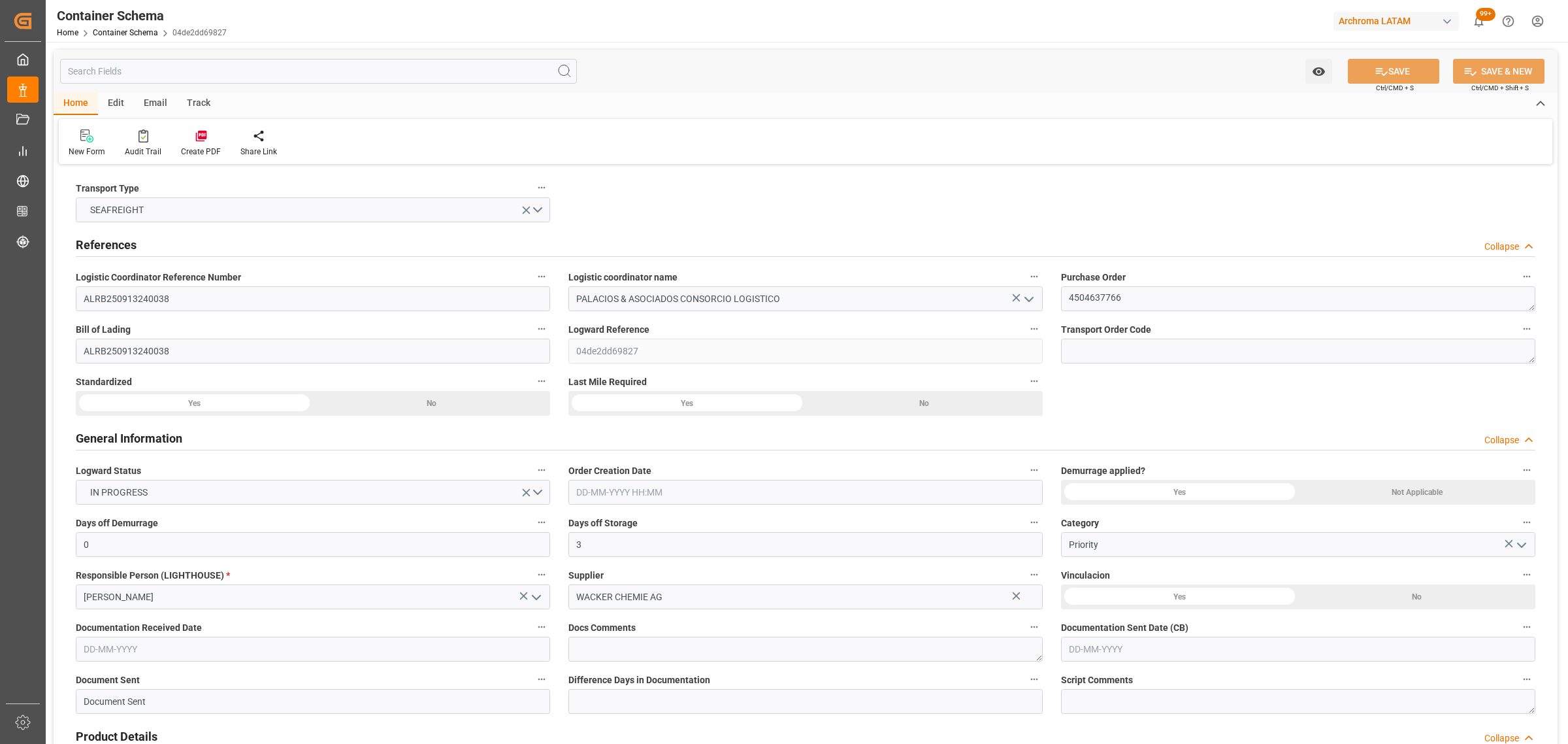
type input "858.2"
type input "Maersk"
type input "Maersk Line AS"
type input "DEHAM"
type input "PECLL"
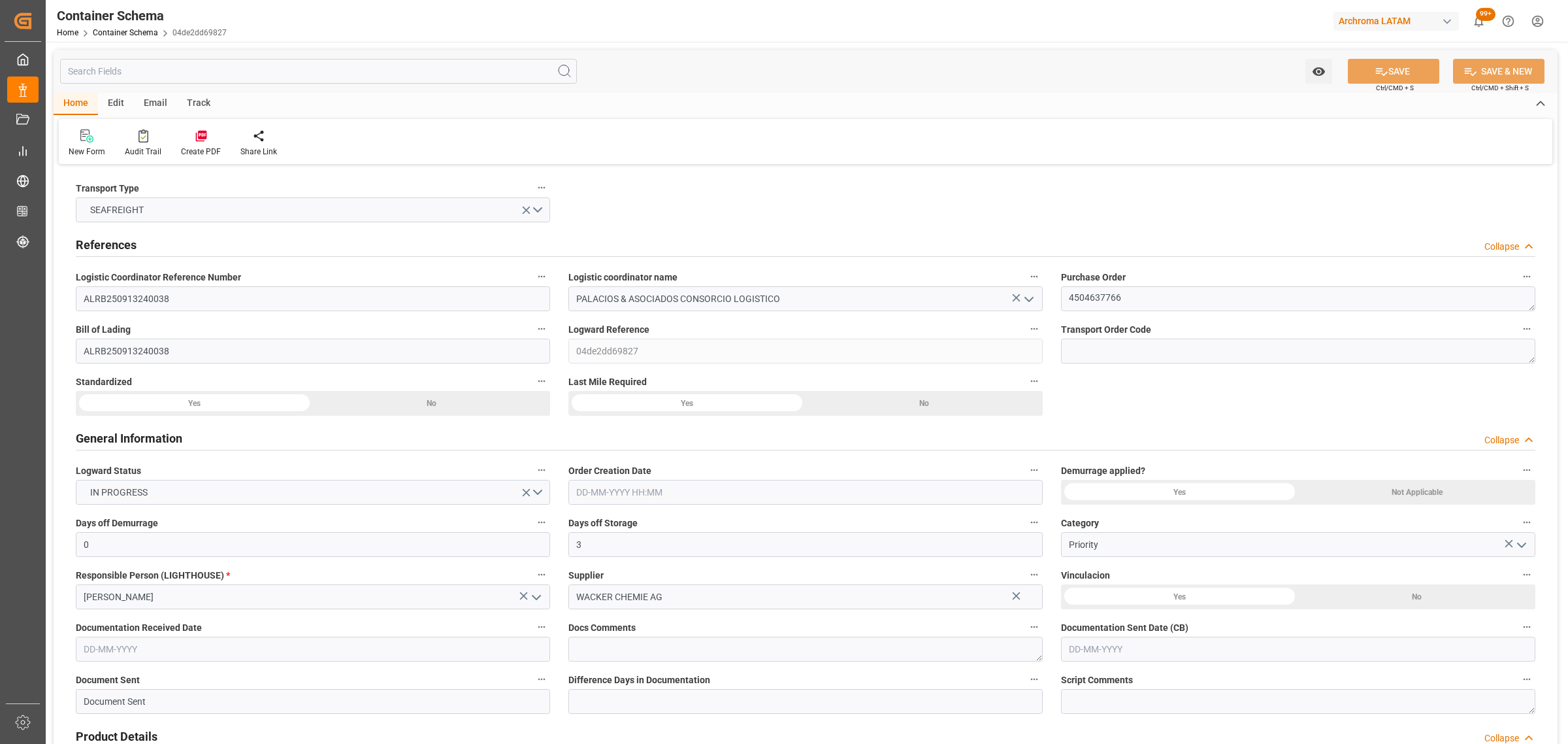
type input "PECLL"
type input "9355331"
type input "9402029"
type input "[DATE] 16:15"
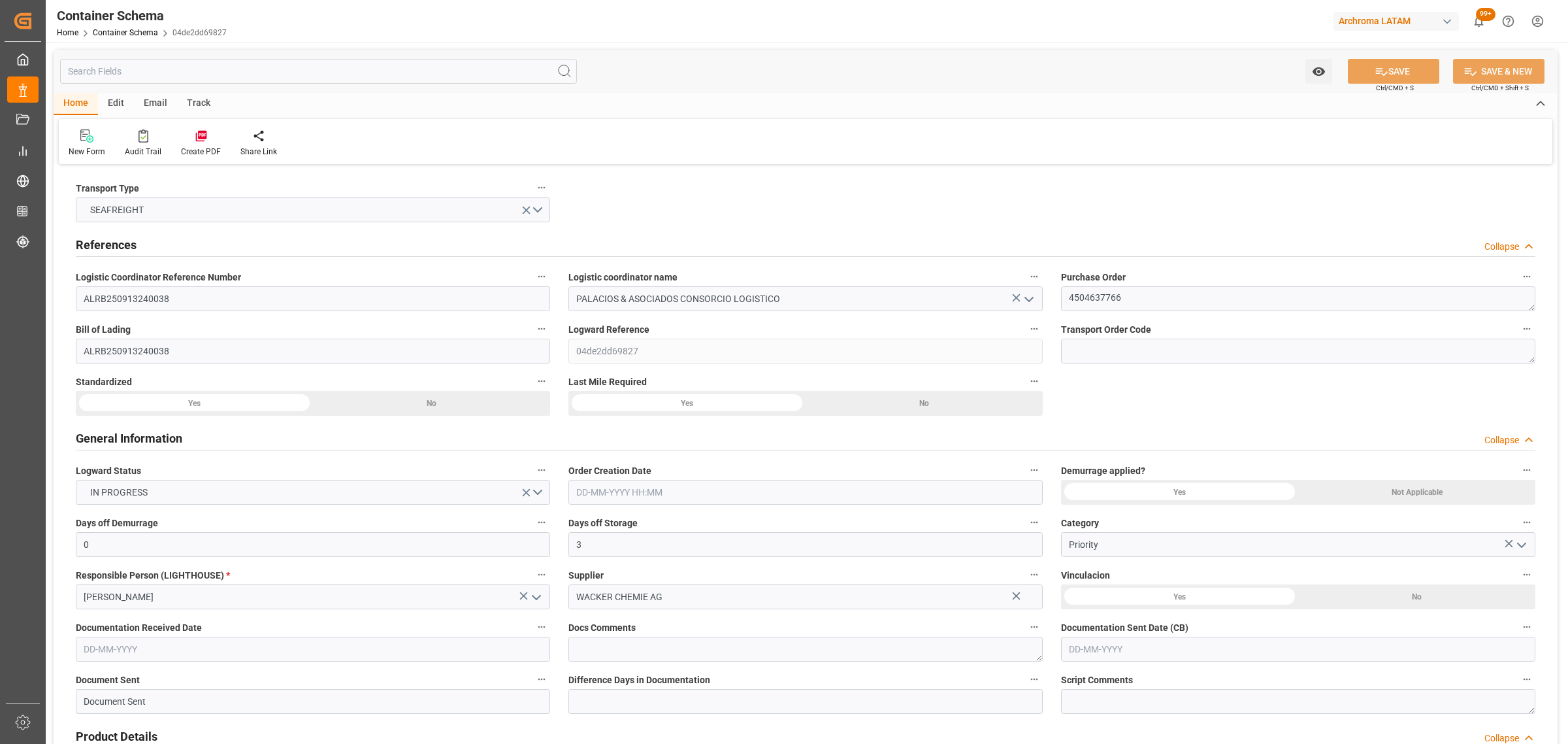
type input "[DATE]"
type input "[DATE] 00:00"
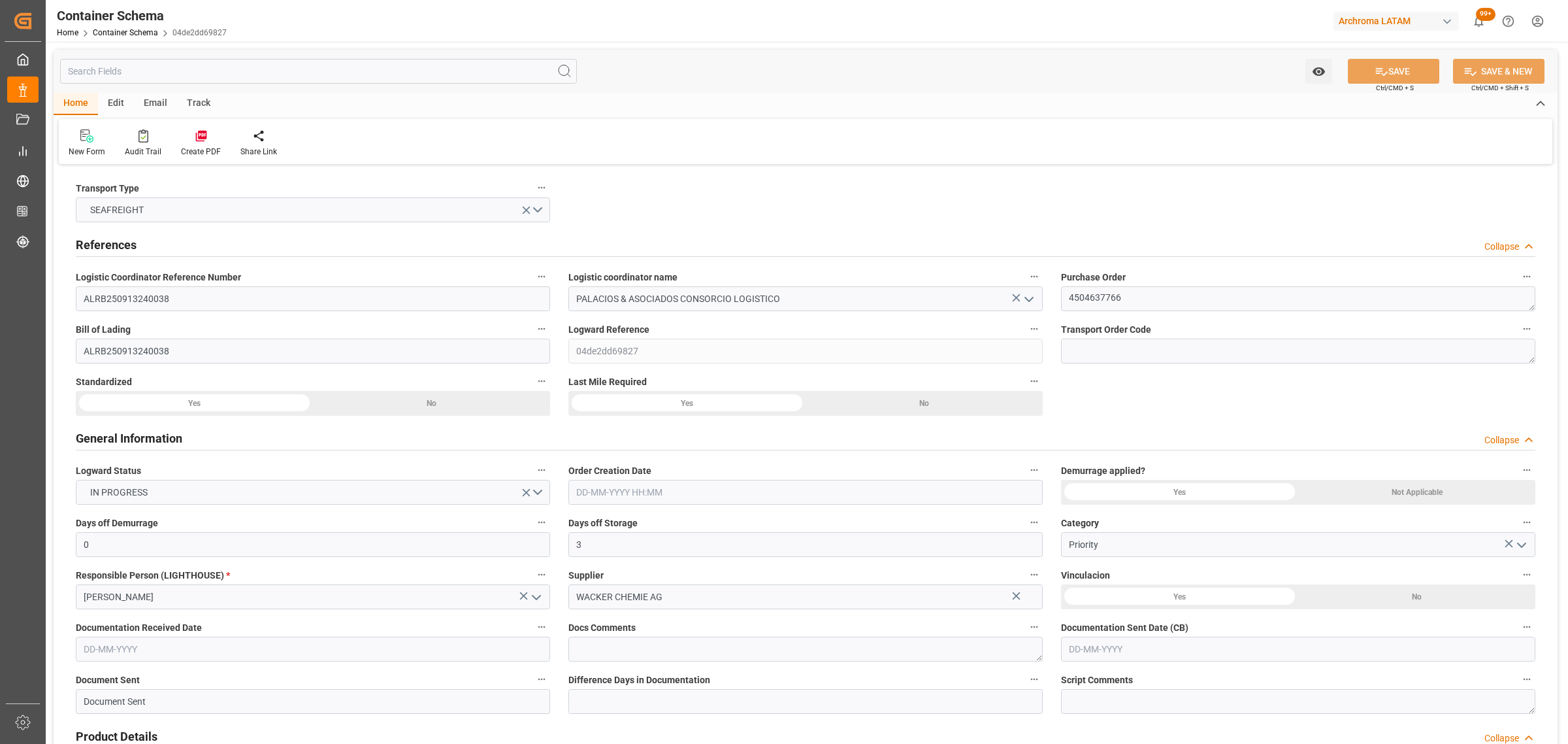
type input "[DATE] 00:00"
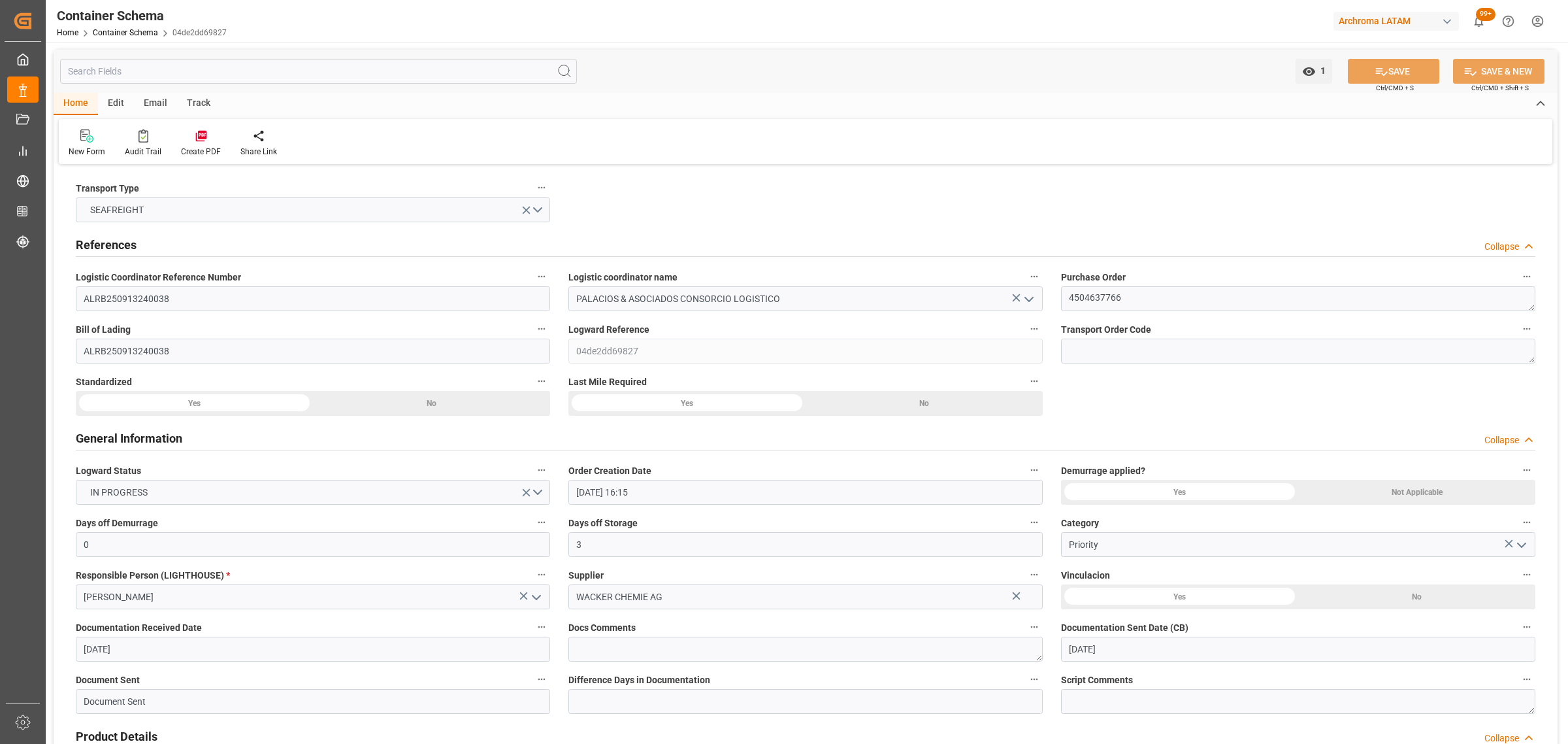
click at [147, 105] on div "Email" at bounding box center [155, 103] width 43 height 22
click at [79, 159] on div "Send Email" at bounding box center [806, 141] width 1493 height 45
click at [79, 154] on div "Send Email" at bounding box center [88, 152] width 40 height 12
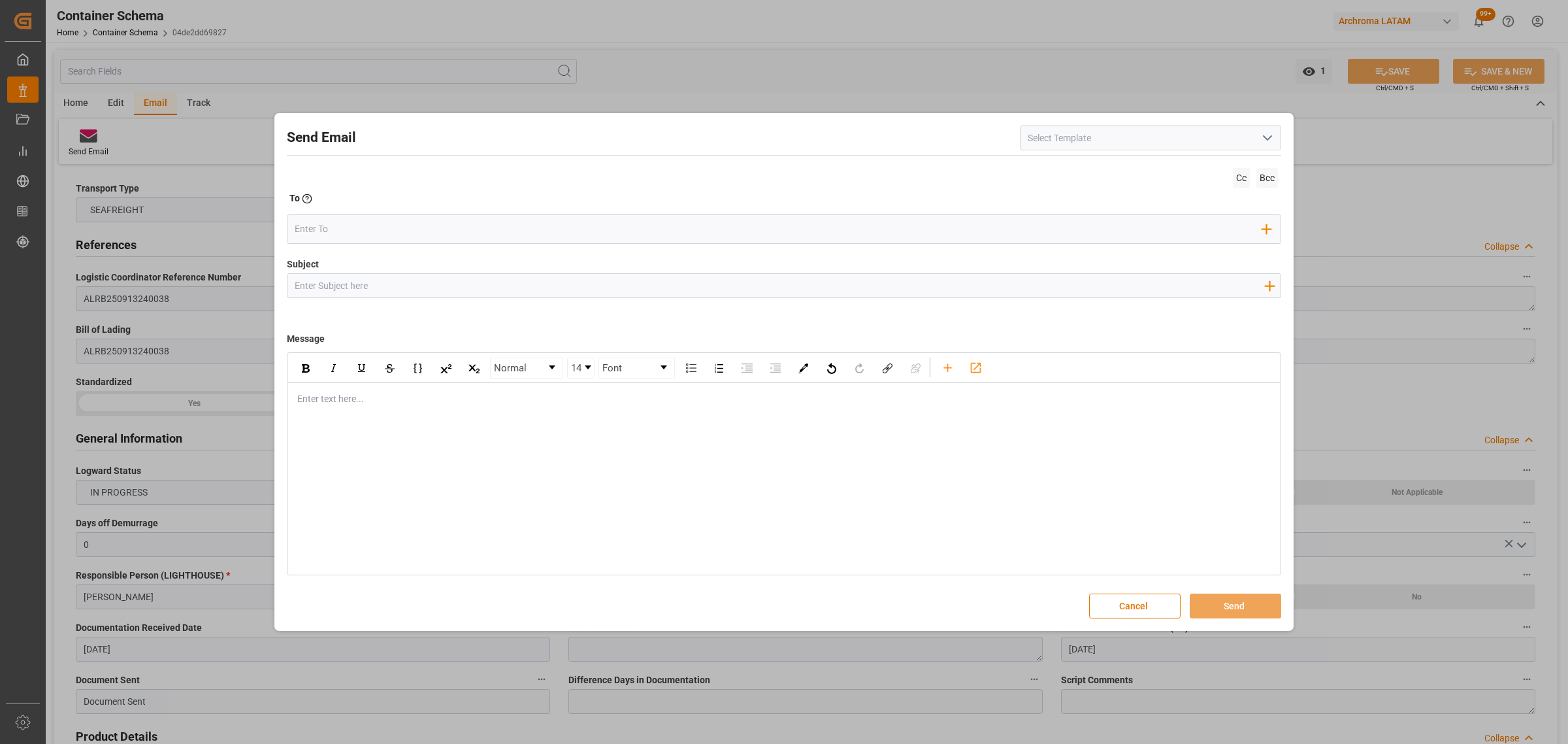
click at [497, 279] on input "Subject" at bounding box center [779, 286] width 983 height 23
paste input "PO 4504637766 //TE//CONFIRMACION DE ZARPE// [PERSON_NAME] CHEMIE AG// ARCHROMA …"
drag, startPoint x: 495, startPoint y: 286, endPoint x: 384, endPoint y: 282, distance: 111.1
click at [384, 282] on input "PO 4504637766 //TE//CONFIRMACION DE ZARPE// [PERSON_NAME] CHEMIE AG// ARCHROMA …" at bounding box center [779, 286] width 983 height 23
type input "PO 4504637766 //TE//LOGWARD STATUS// [PERSON_NAME] CHEMIE AG// ARCHROMA [GEOGRA…"
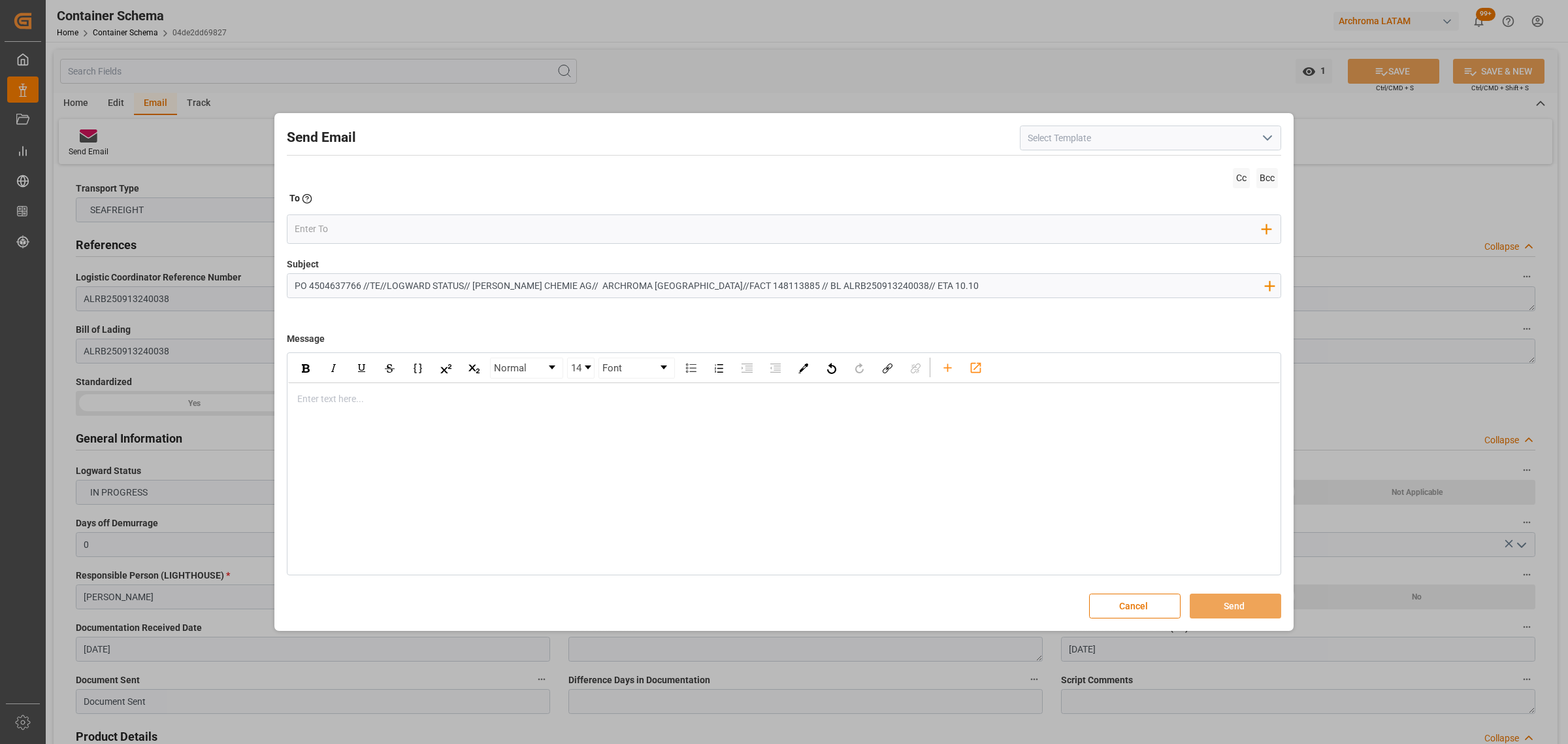
click at [404, 404] on div "rdw-editor" at bounding box center [784, 399] width 972 height 14
click at [347, 400] on div "rdw-editor" at bounding box center [784, 399] width 972 height 14
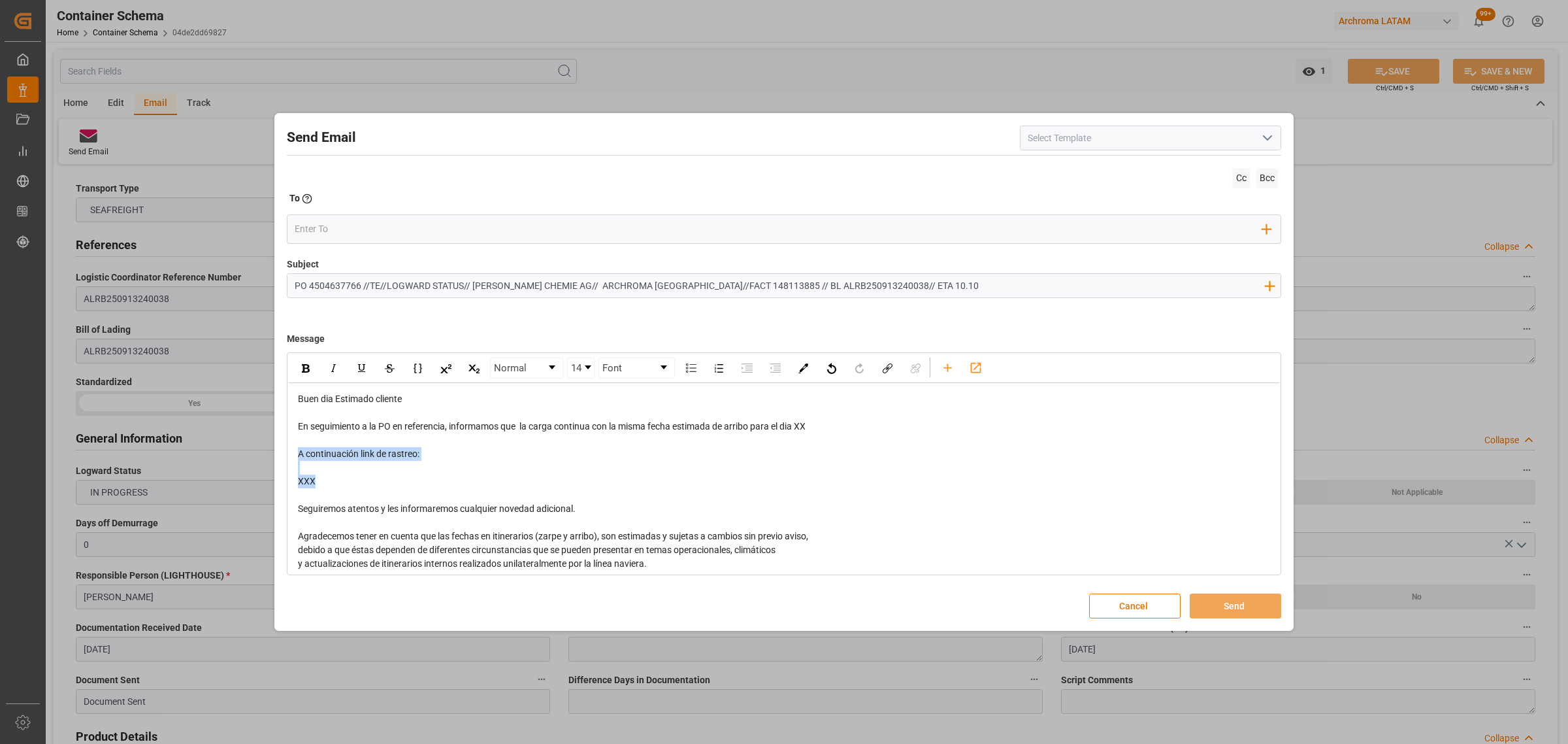
drag, startPoint x: 325, startPoint y: 477, endPoint x: 254, endPoint y: 451, distance: 75.6
click at [254, 451] on div "Send Email Cc Bcc To Enter the TO Email address Add Field to To Subject PO 4504…" at bounding box center [784, 372] width 1568 height 744
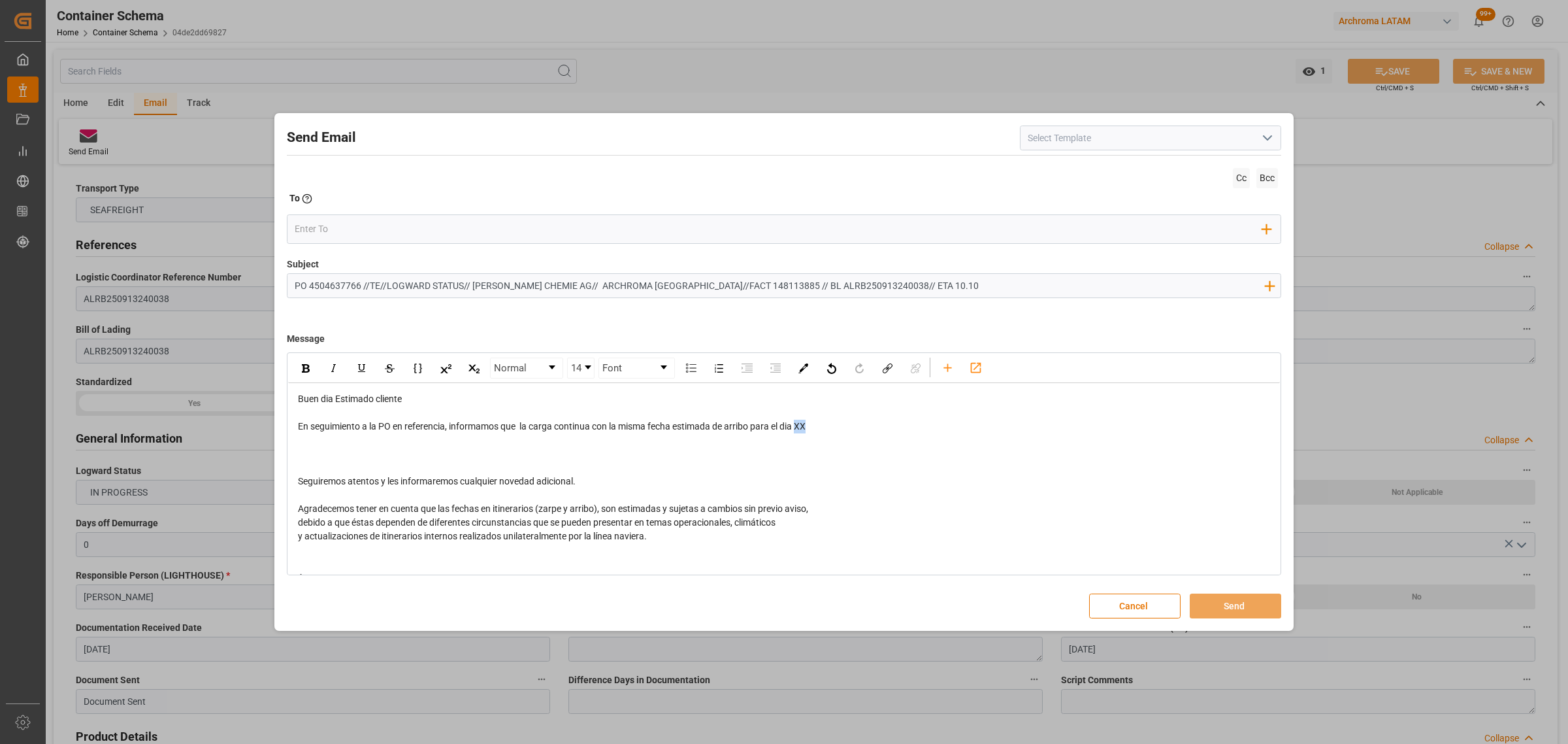
drag, startPoint x: 836, startPoint y: 427, endPoint x: 799, endPoint y: 431, distance: 37.2
click at [799, 431] on div "En seguimiento a la PO en referencia, informamos que la carga continua con la m…" at bounding box center [784, 427] width 972 height 14
drag, startPoint x: 818, startPoint y: 421, endPoint x: 798, endPoint y: 425, distance: 20.4
click at [798, 425] on span "En seguimiento a la PO en referencia, informamos que la carga continua con la m…" at bounding box center [558, 426] width 519 height 11
click at [300, 373] on div "rdw-inline-control" at bounding box center [305, 368] width 23 height 20
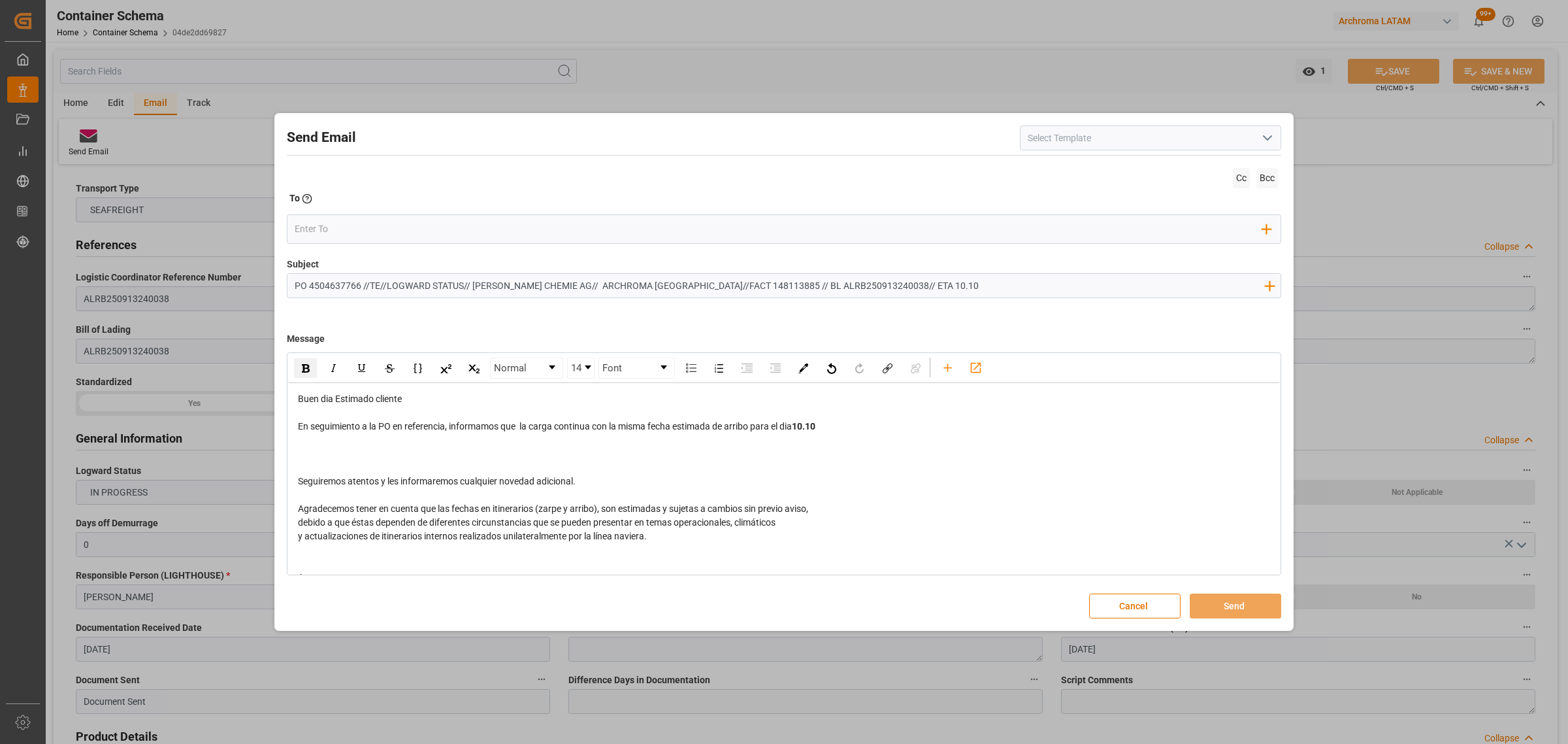
click at [307, 437] on div "rdw-editor" at bounding box center [784, 440] width 972 height 14
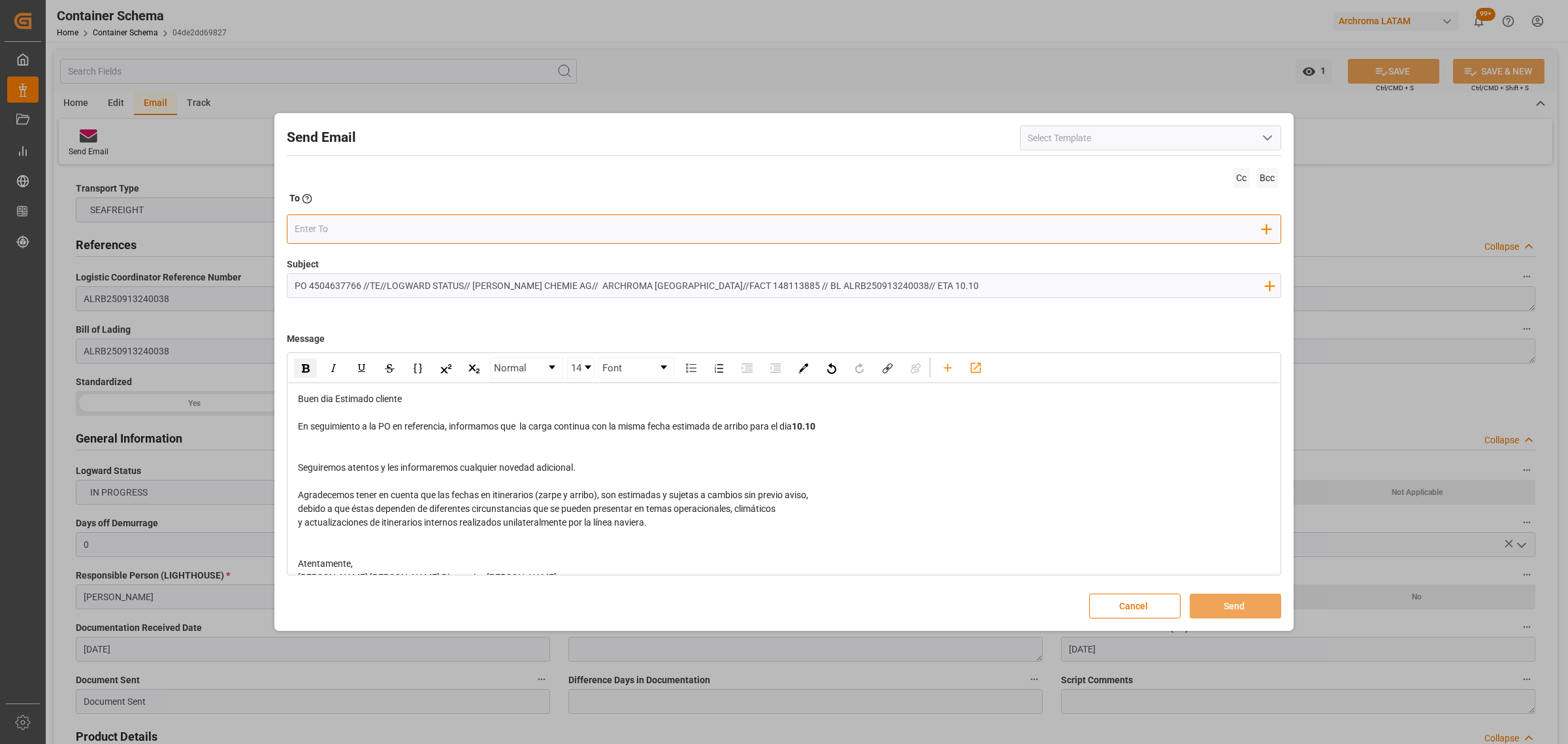
click at [337, 236] on input "email" at bounding box center [778, 229] width 968 height 20
click at [389, 449] on div "rdw-editor" at bounding box center [784, 454] width 972 height 14
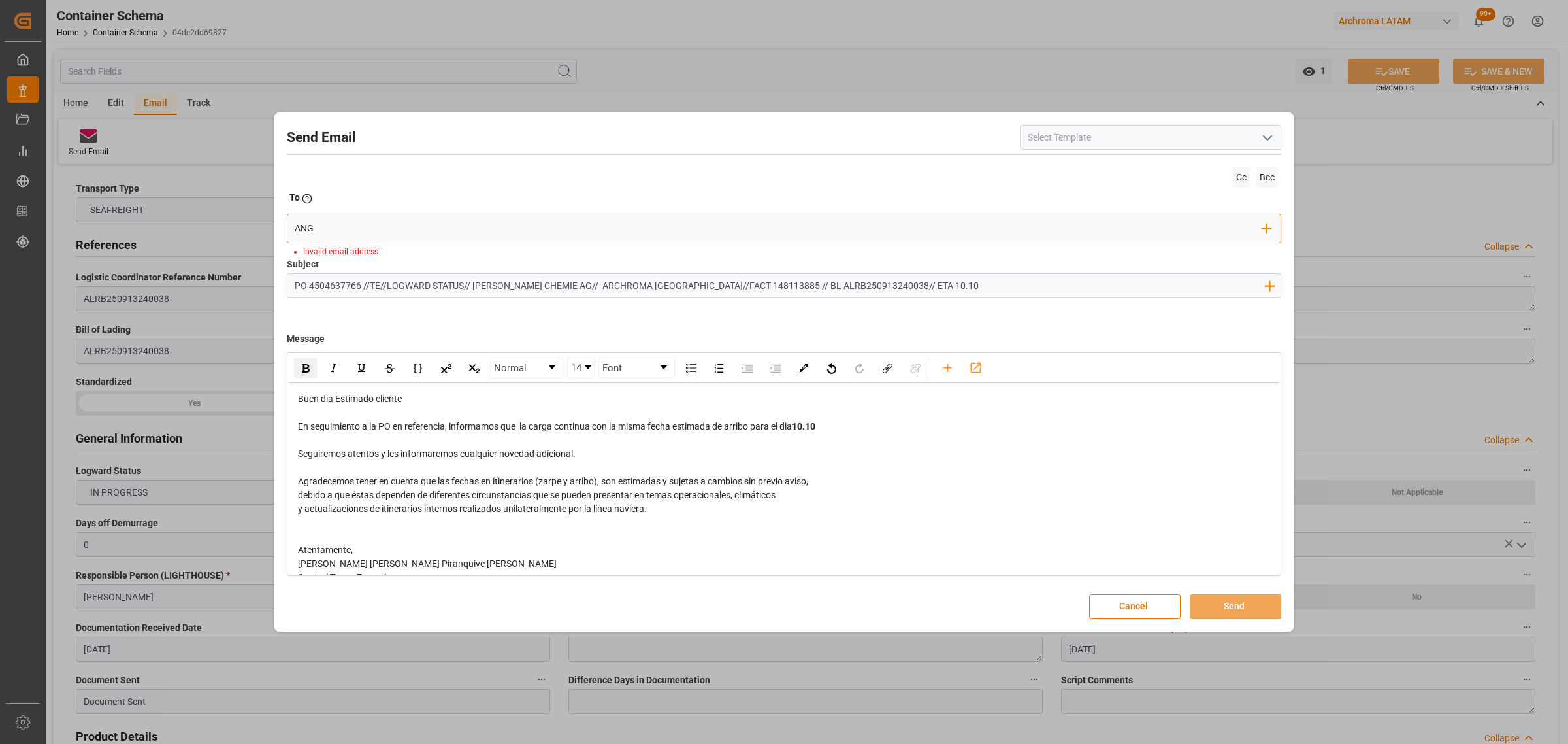
click at [413, 230] on input "ANG" at bounding box center [778, 229] width 968 height 20
type input "angie"
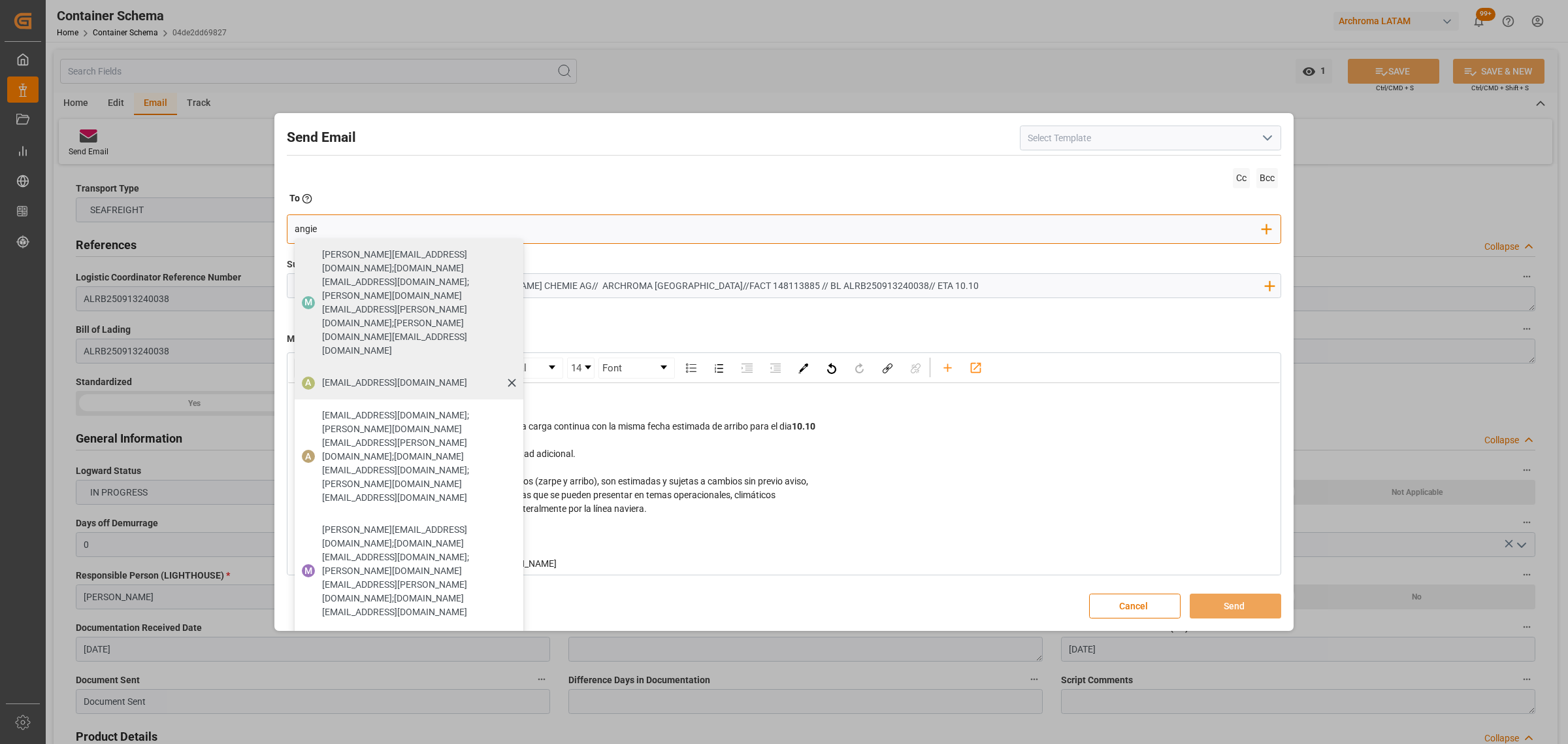
click at [379, 371] on div "[EMAIL_ADDRESS][DOMAIN_NAME]" at bounding box center [395, 382] width 154 height 23
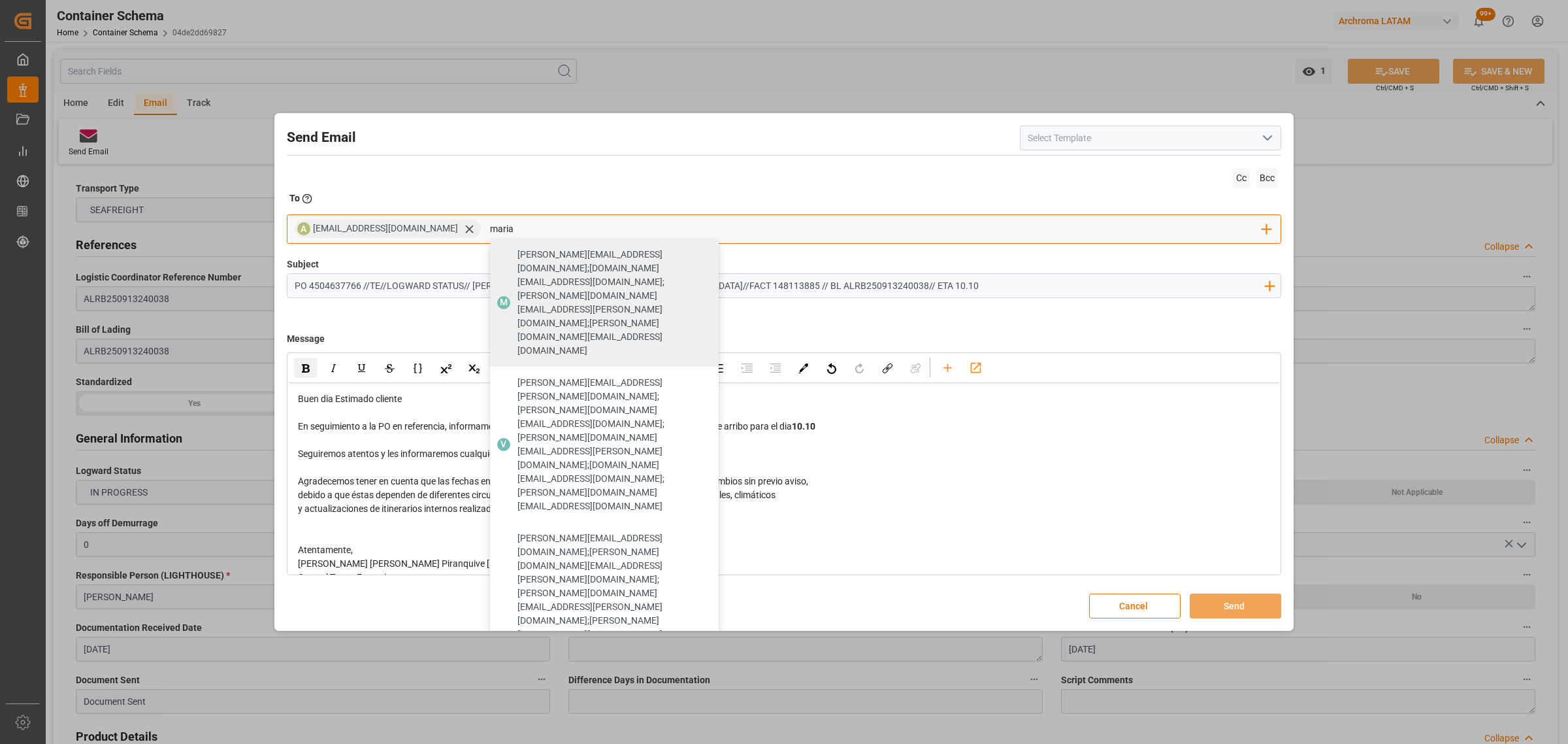
type input "maria"
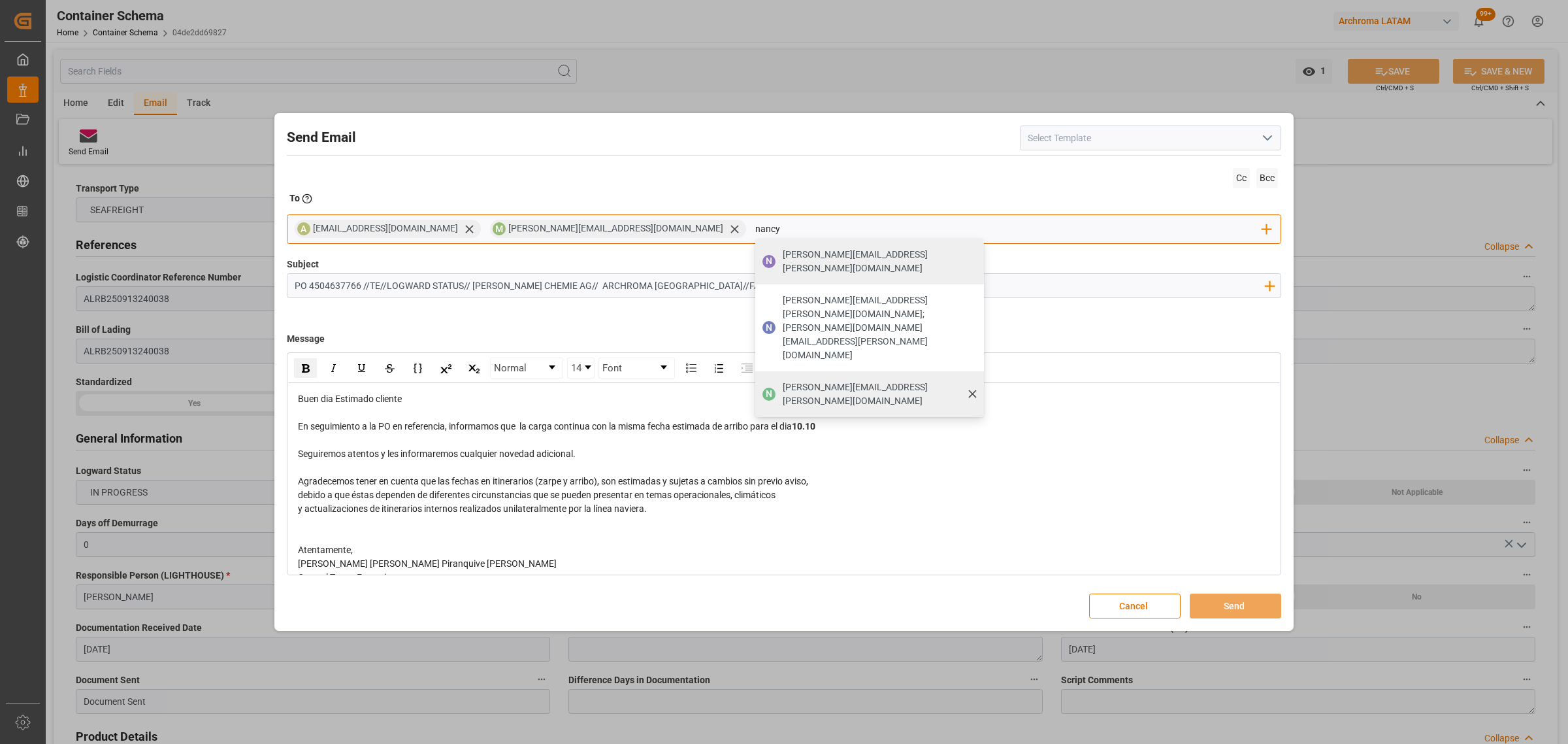
type input "nancy"
click at [788, 381] on span "[PERSON_NAME][EMAIL_ADDRESS][PERSON_NAME][DOMAIN_NAME]" at bounding box center [879, 394] width 192 height 27
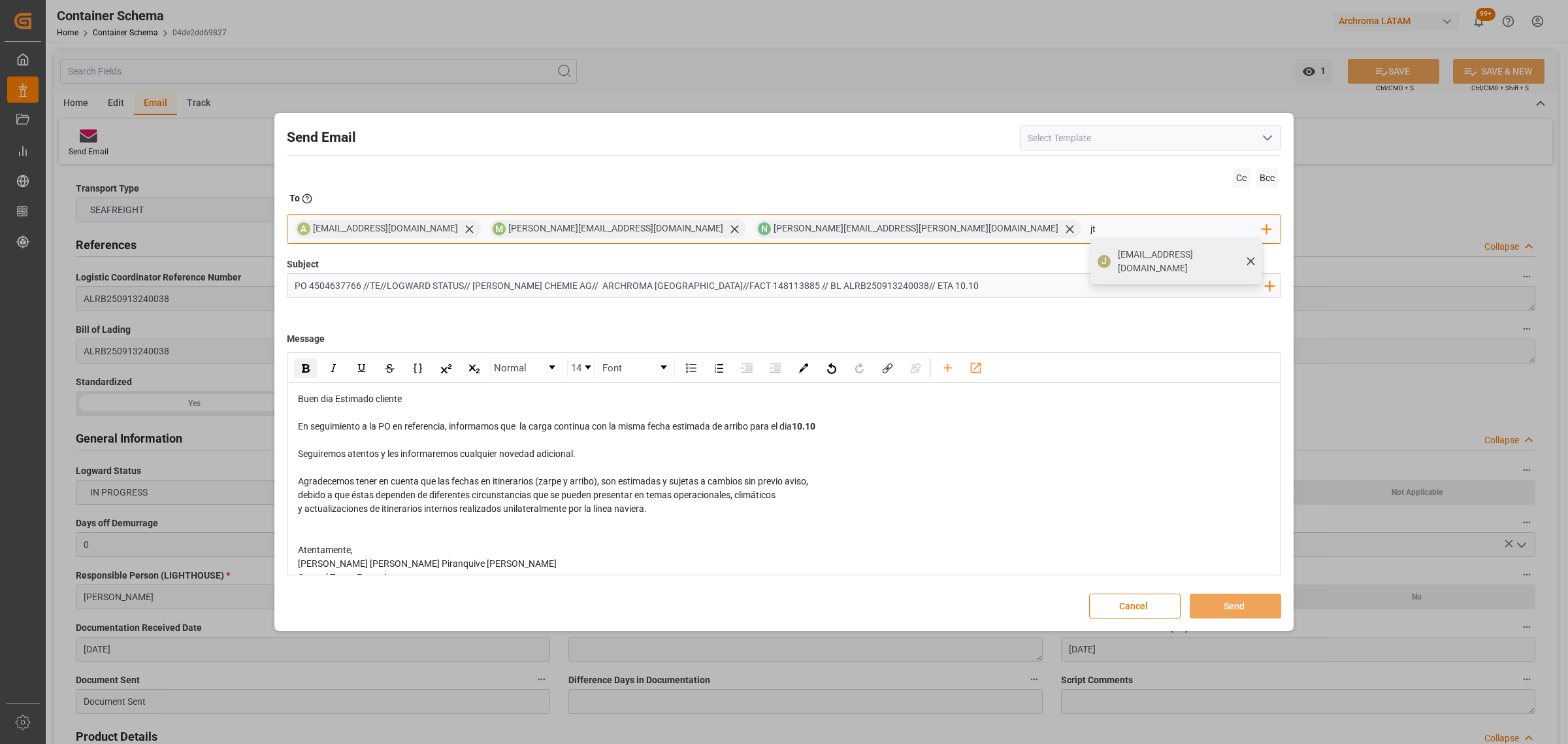
type input "jt"
click at [1118, 255] on span "[EMAIL_ADDRESS][DOMAIN_NAME]" at bounding box center [1186, 261] width 136 height 27
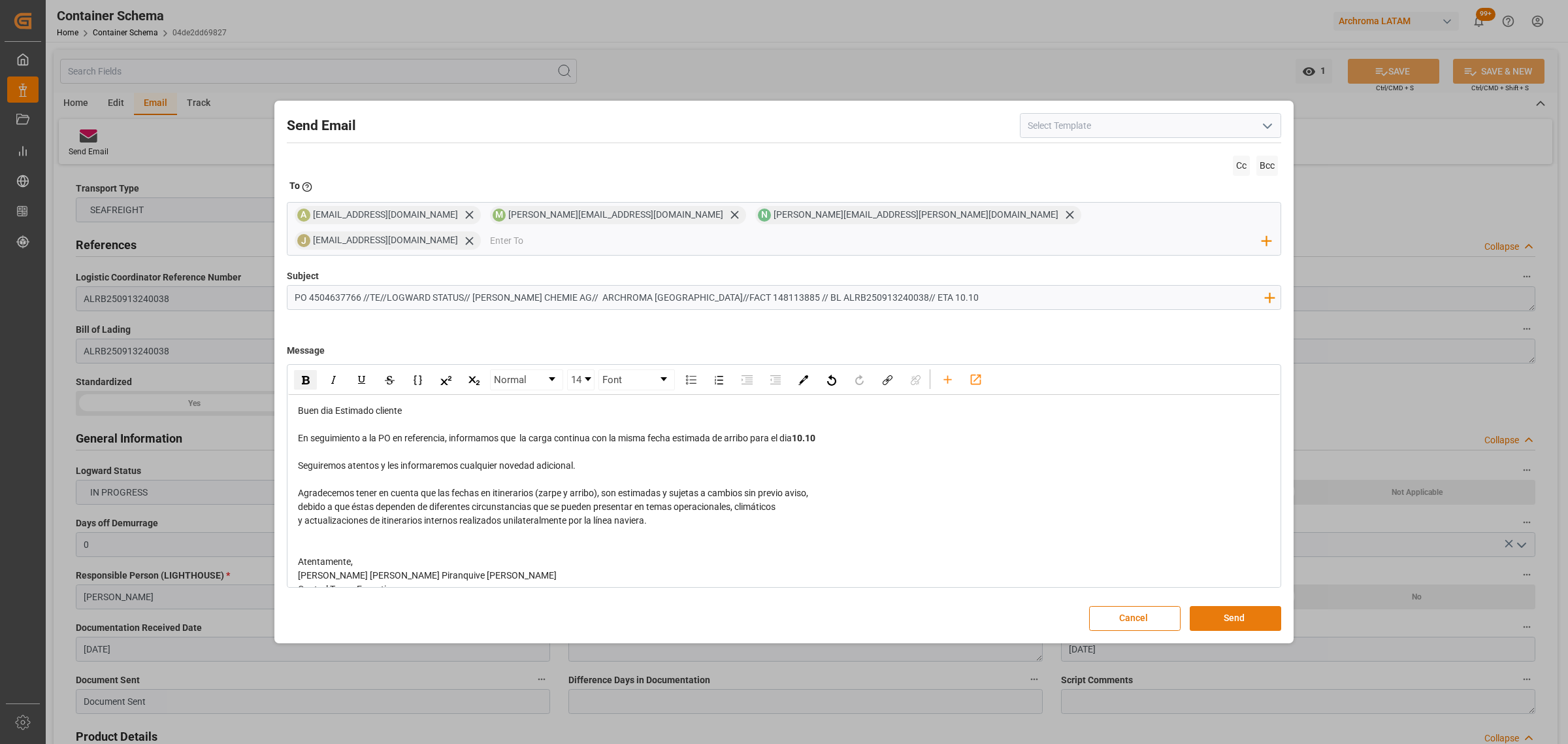
click at [1252, 606] on button "Send" at bounding box center [1235, 618] width 91 height 25
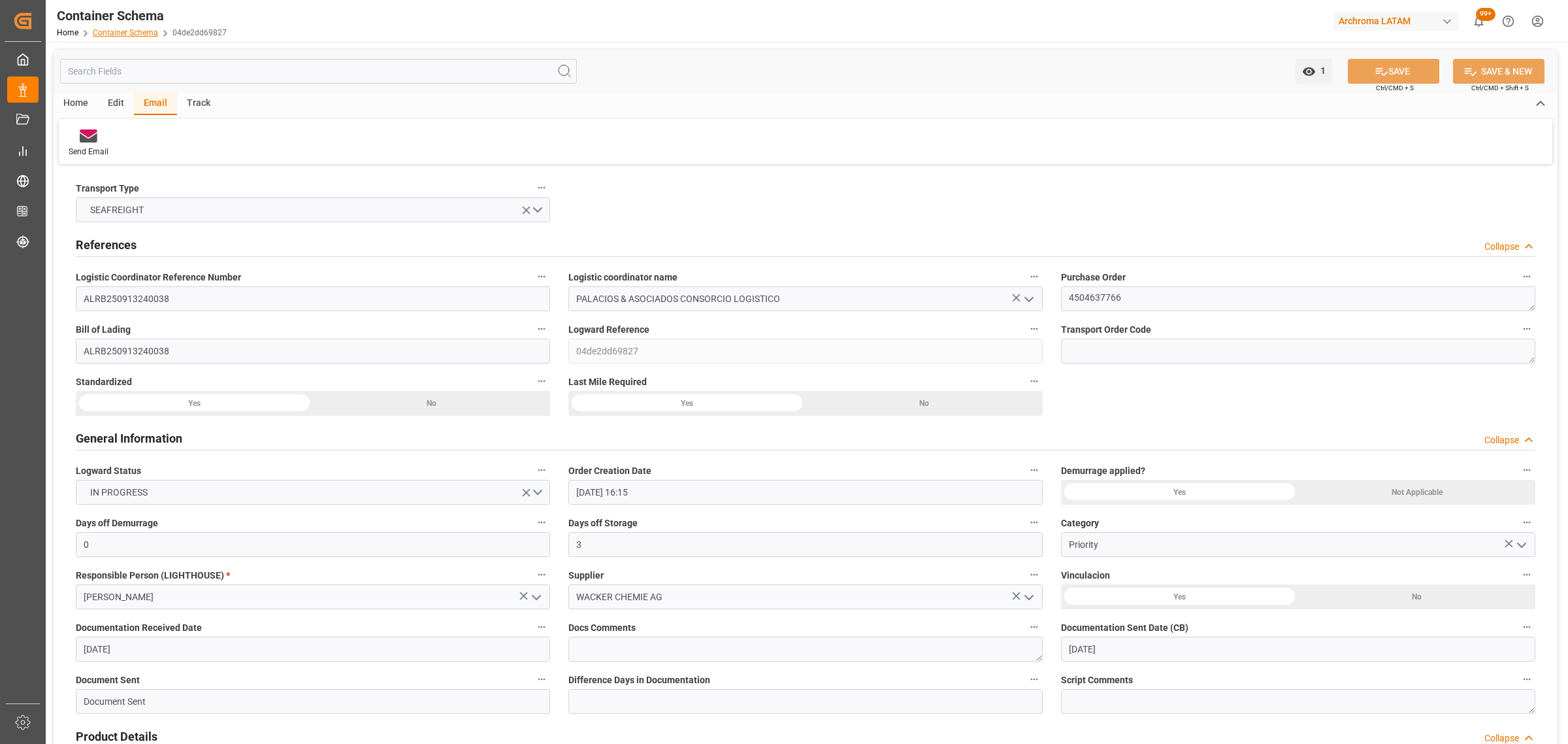
click at [136, 32] on link "Container Schema" at bounding box center [125, 32] width 66 height 9
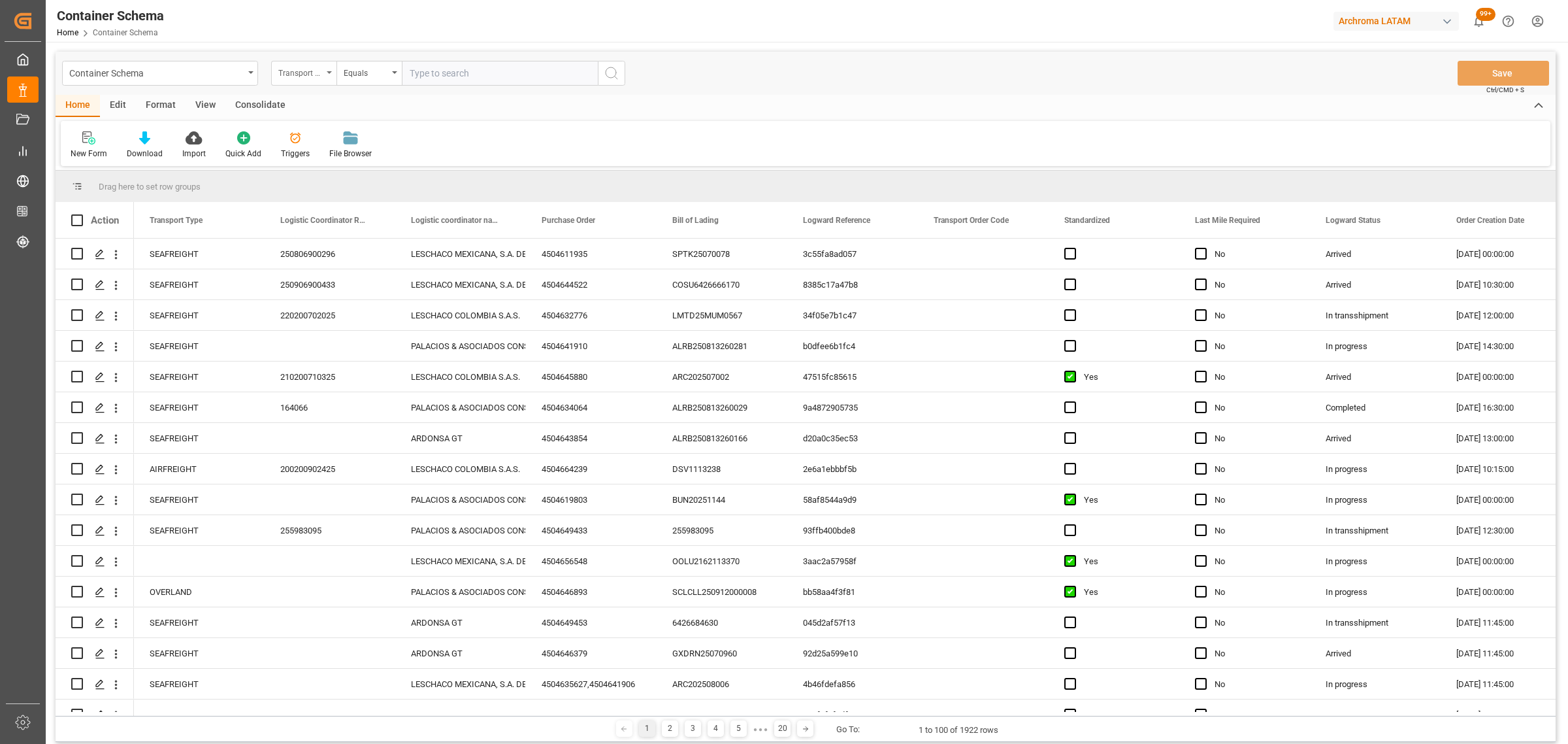
click at [300, 64] on div "Transport Type" at bounding box center [300, 72] width 45 height 15
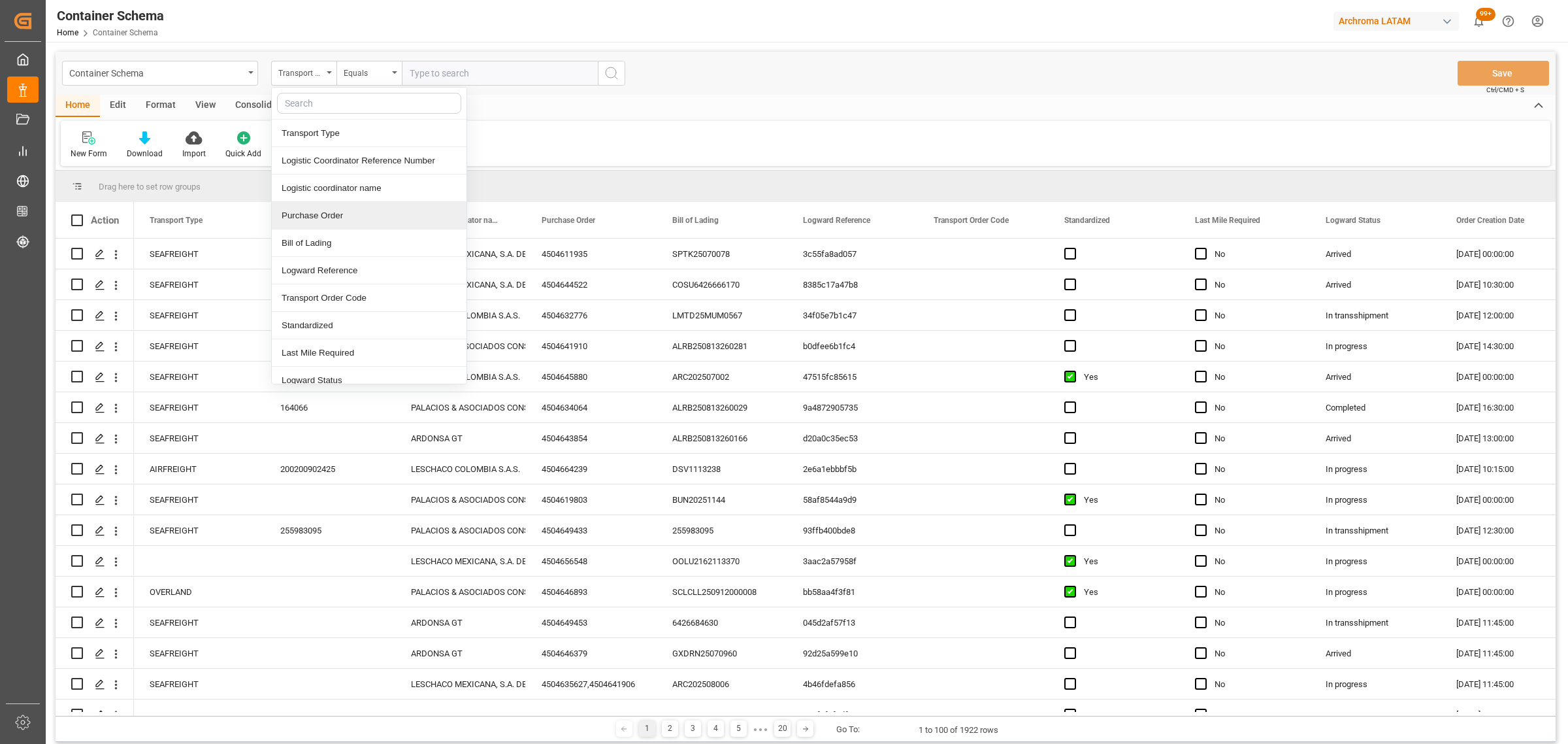
click at [318, 214] on div "Purchase Order" at bounding box center [369, 215] width 195 height 27
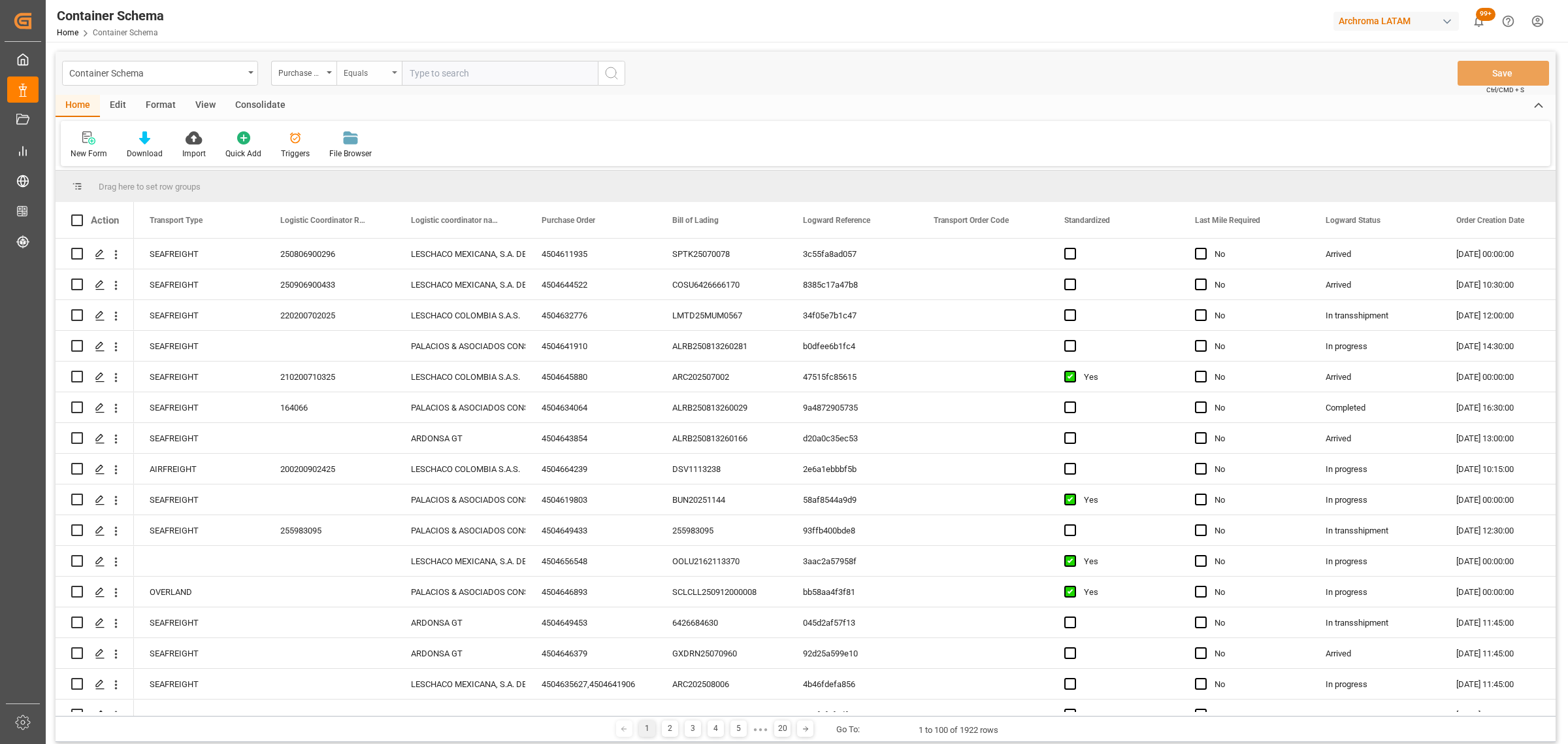
click at [369, 67] on div "Equals" at bounding box center [365, 72] width 45 height 15
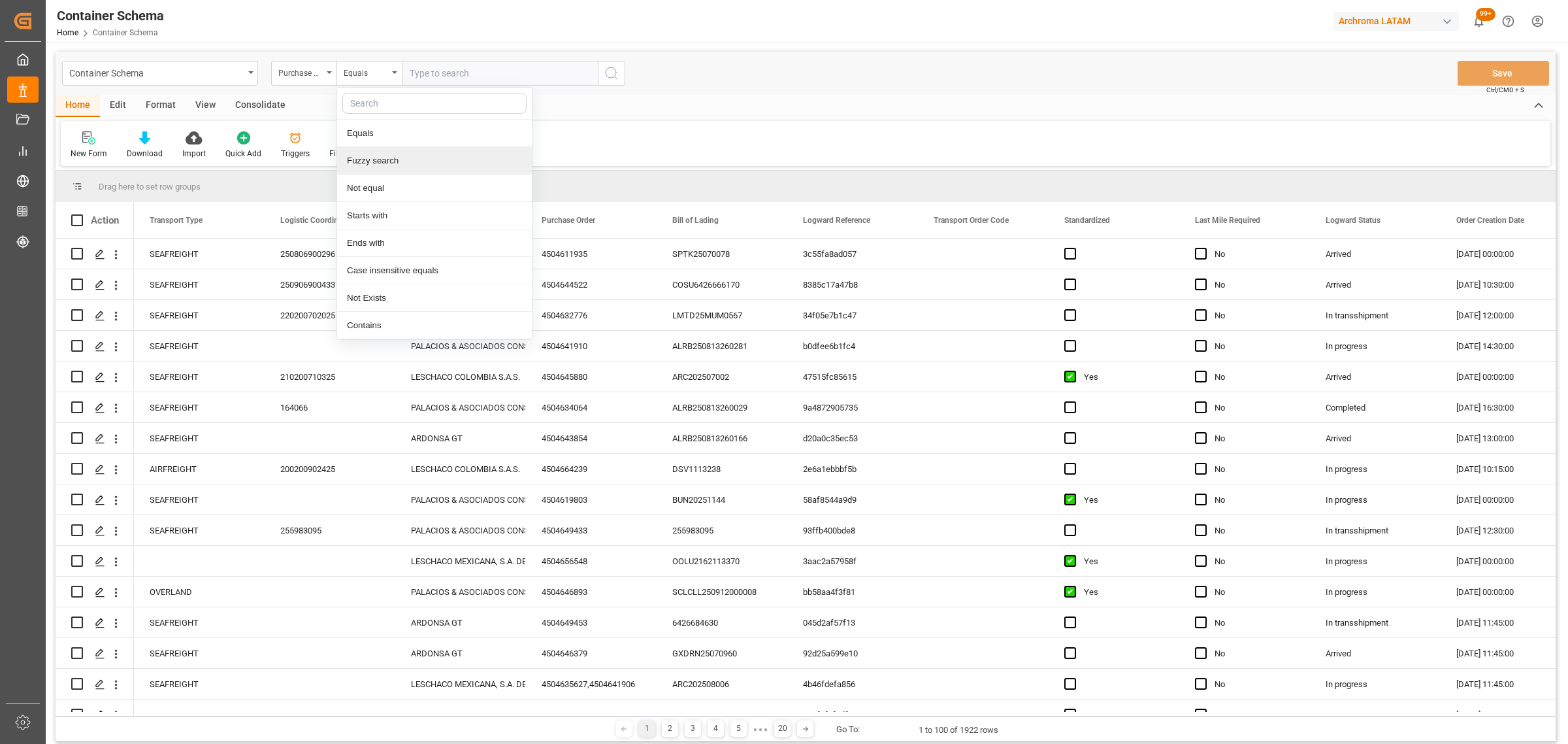
click at [405, 150] on div "Fuzzy search" at bounding box center [434, 161] width 195 height 27
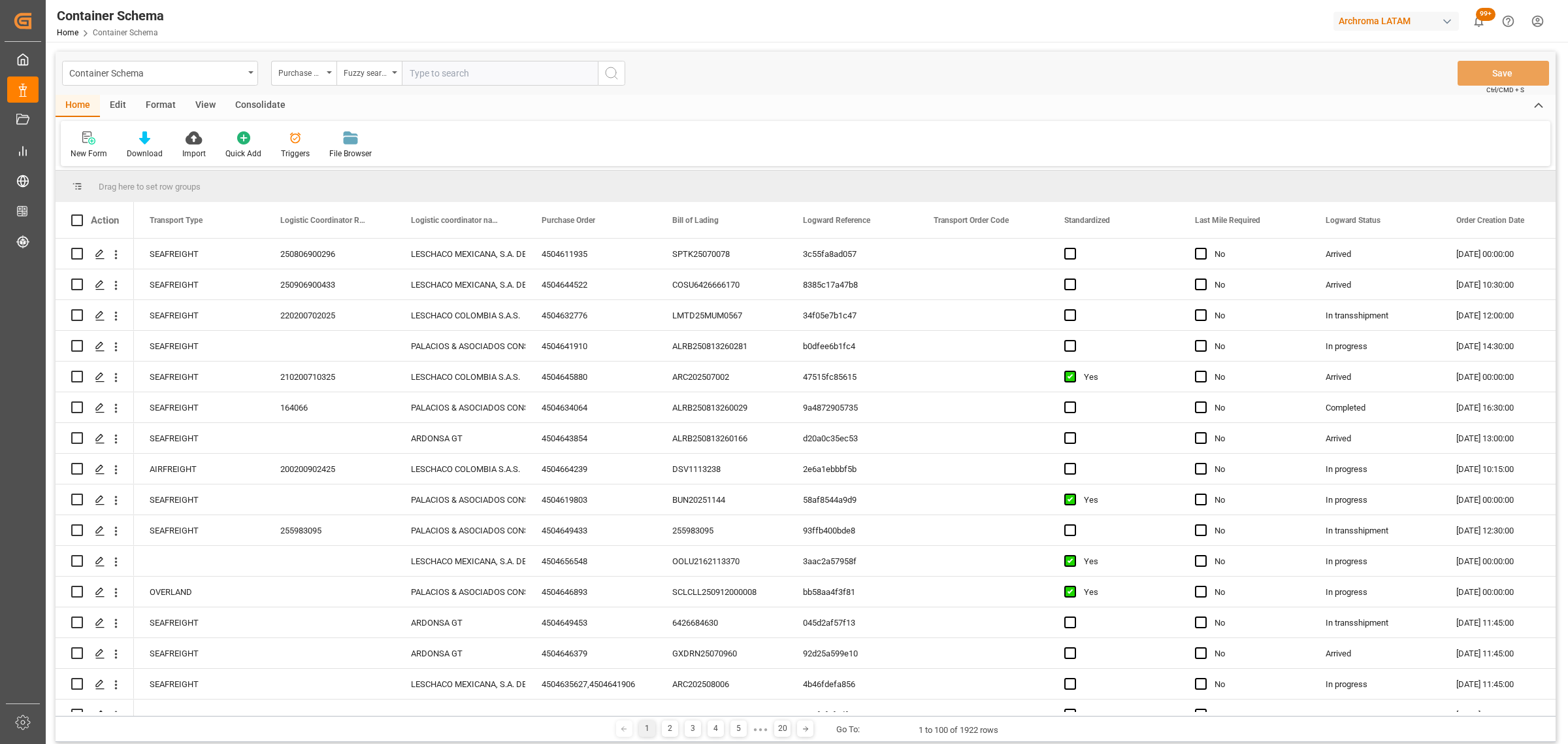
click at [442, 73] on input "text" at bounding box center [500, 73] width 196 height 25
paste input "4504641910"
type input "4504641910"
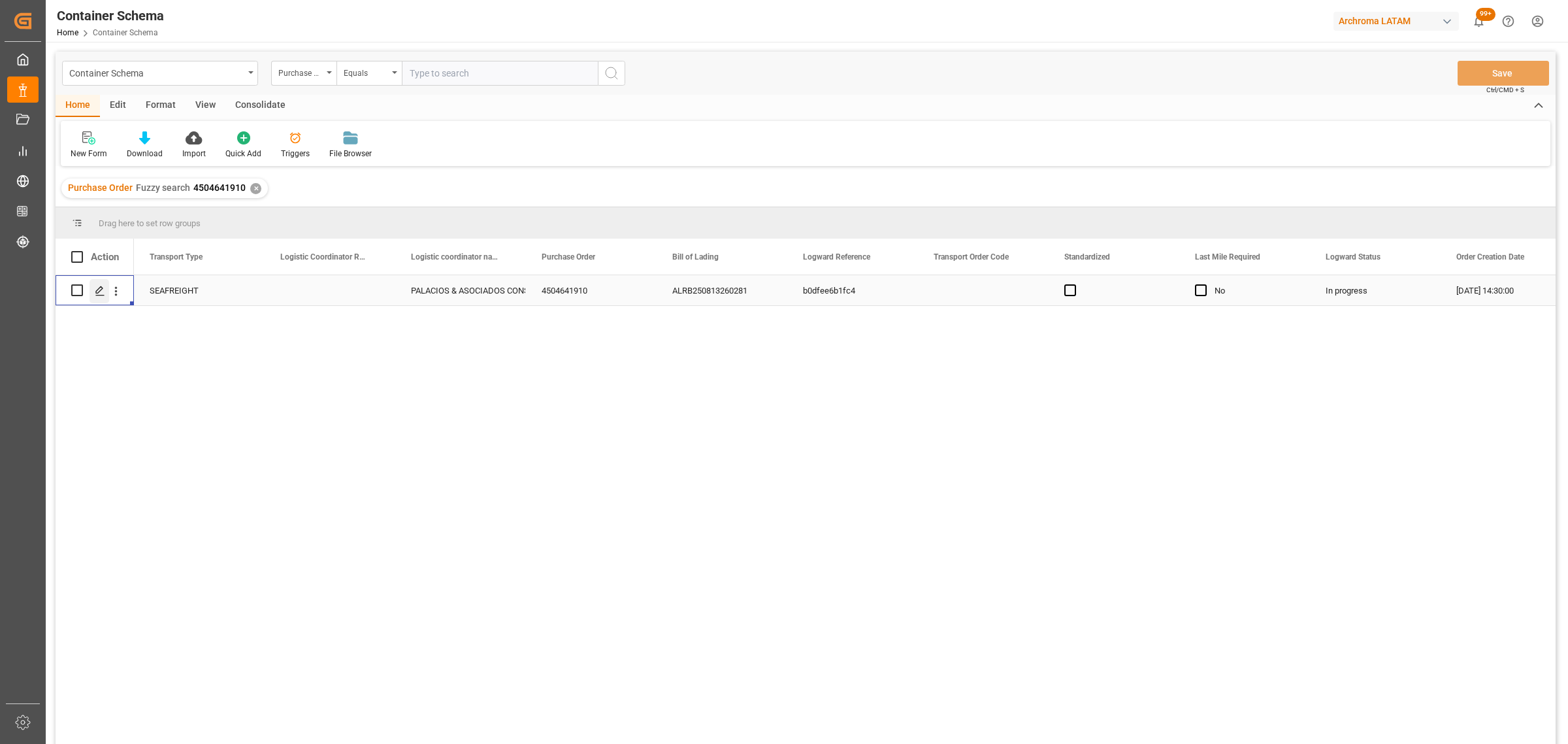
click at [102, 293] on icon "Press SPACE to select this row." at bounding box center [100, 291] width 11 height 11
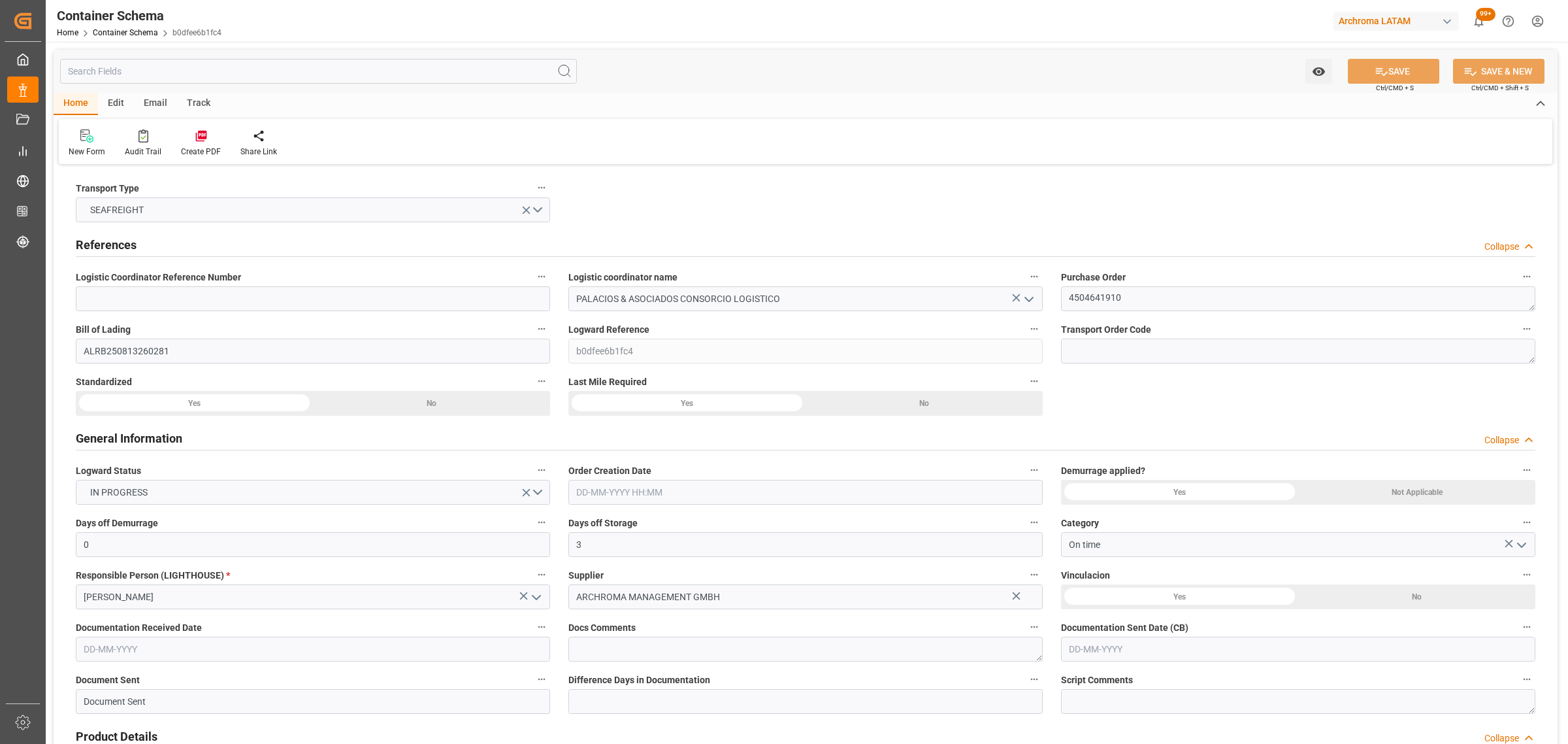
type input "0"
type input "3"
type input "1"
type input "1000"
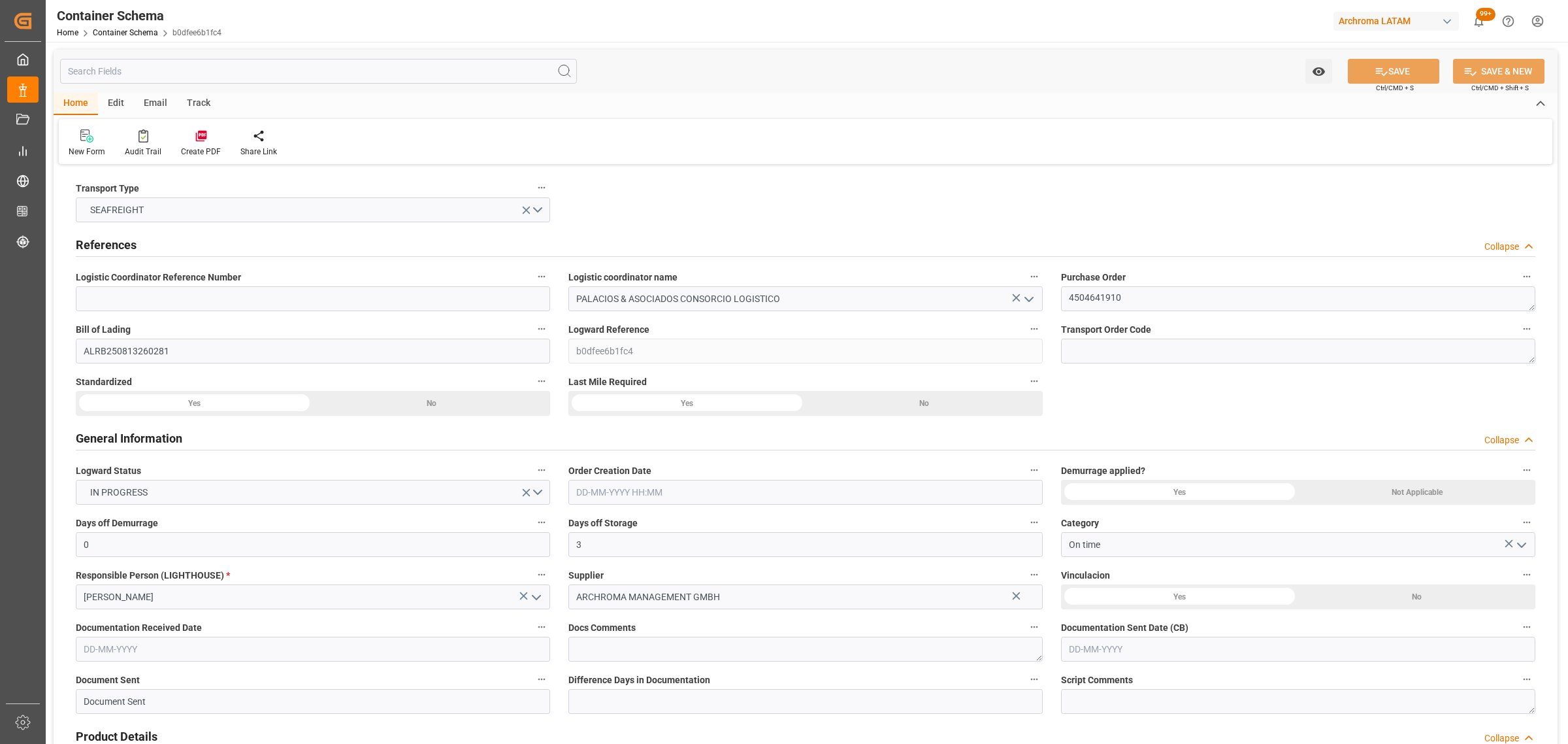
type input "1065"
type input "Maersk"
type input "Maersk Line AS"
type input "DEHAM"
type input "PECLL"
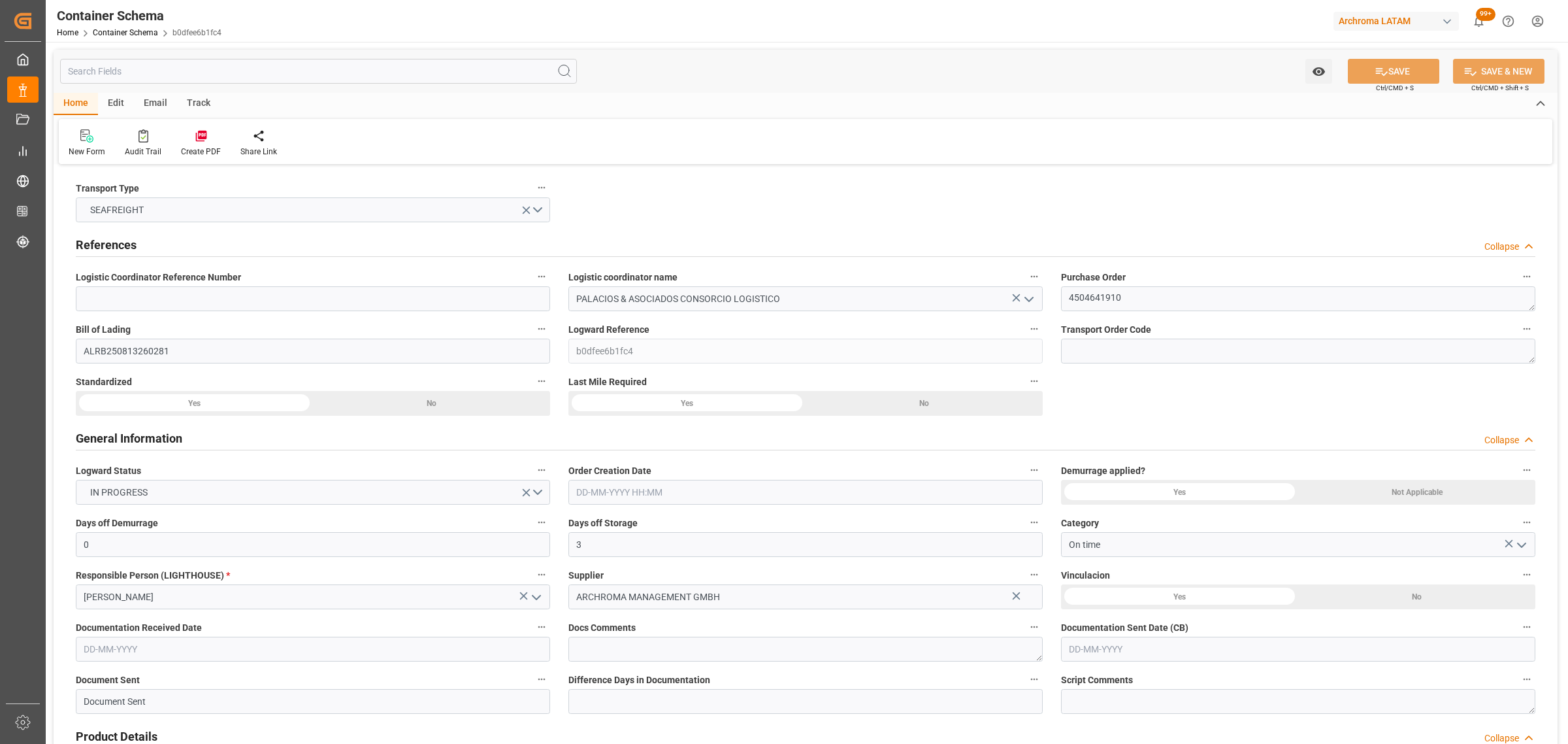
type input "PECLL"
type input "9355331"
type input "[DATE] 14:30"
click at [206, 103] on div "Track" at bounding box center [198, 103] width 43 height 22
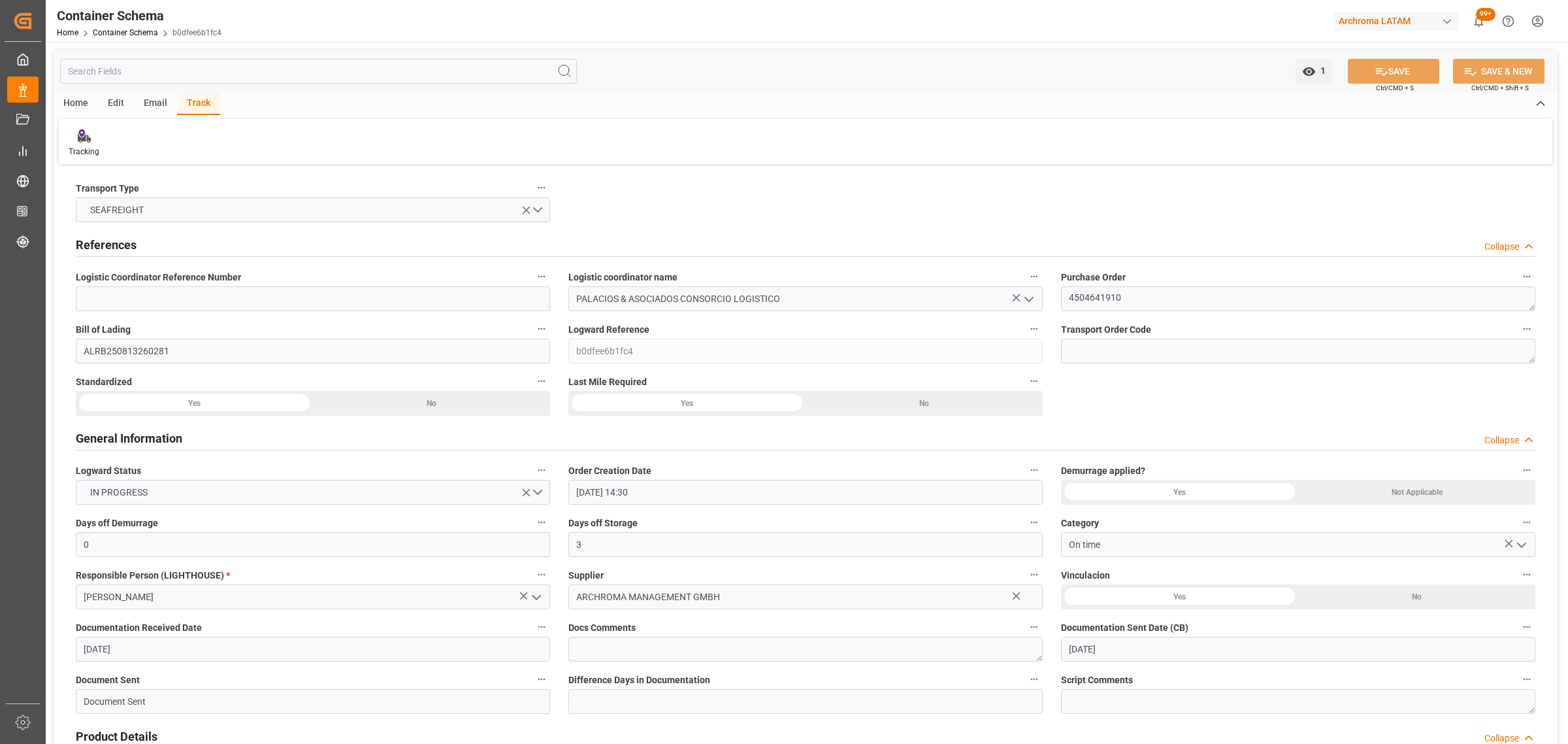
click at [88, 158] on div "Tracking" at bounding box center [806, 141] width 1493 height 45
click at [90, 150] on div "Tracking" at bounding box center [84, 152] width 31 height 12
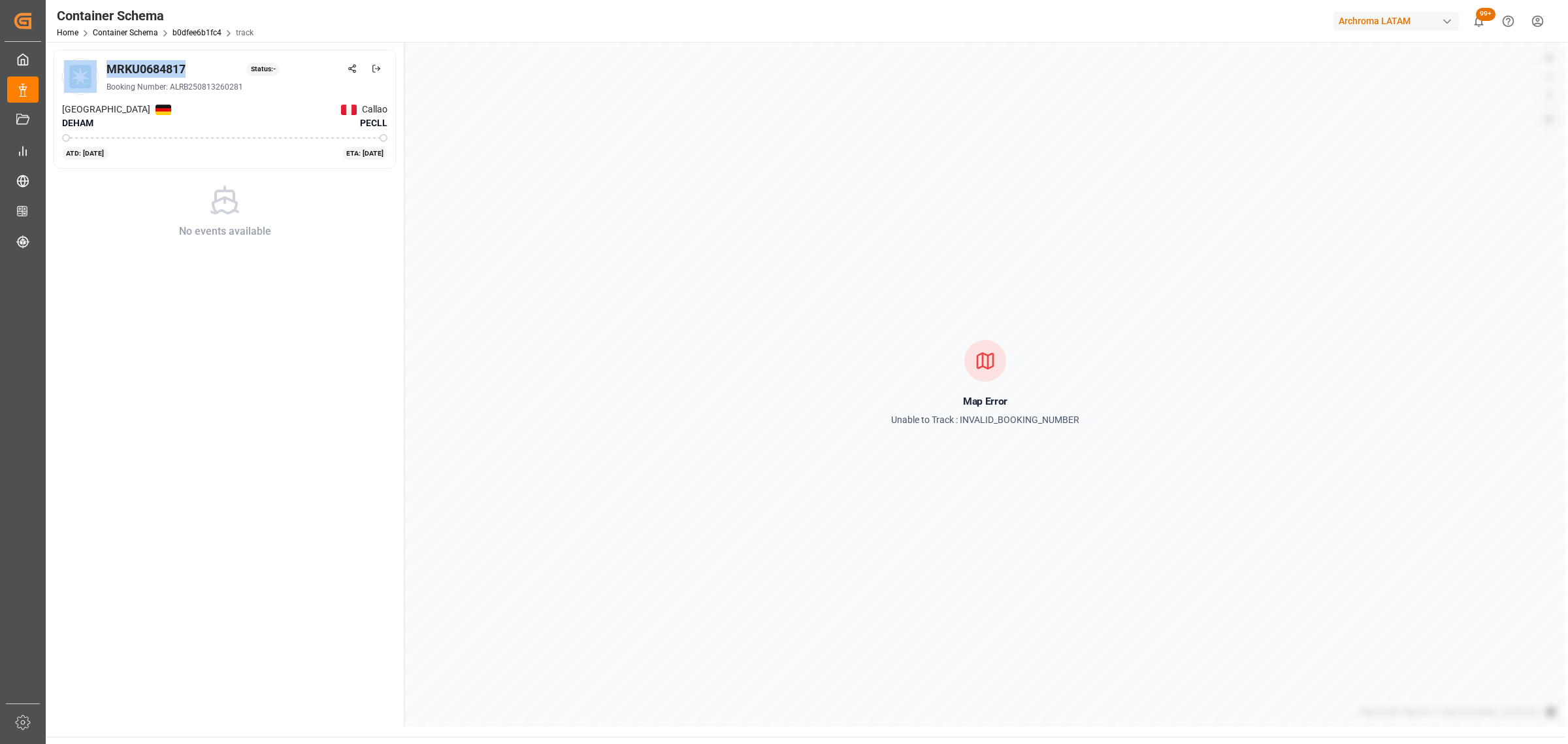
drag, startPoint x: 187, startPoint y: 69, endPoint x: 96, endPoint y: 70, distance: 91.0
click at [96, 70] on div "MRKU0684817 Status: - Booking Number: ALRB250813260281" at bounding box center [224, 76] width 325 height 36
copy div "MRKU0684817"
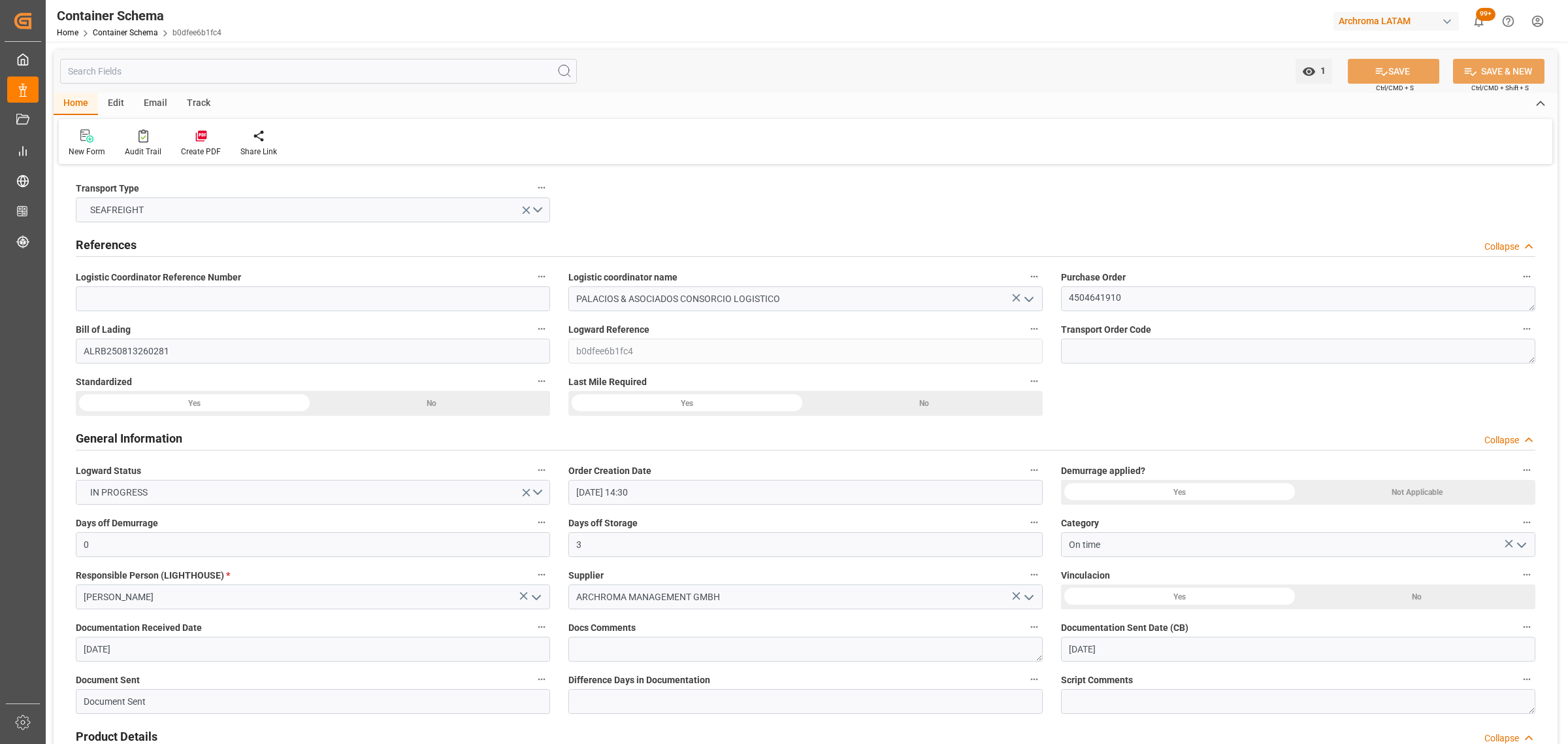
drag, startPoint x: 140, startPoint y: 96, endPoint x: 131, endPoint y: 119, distance: 24.7
click at [140, 96] on div "Email" at bounding box center [155, 103] width 43 height 22
click at [95, 150] on div "Send Email" at bounding box center [88, 152] width 40 height 12
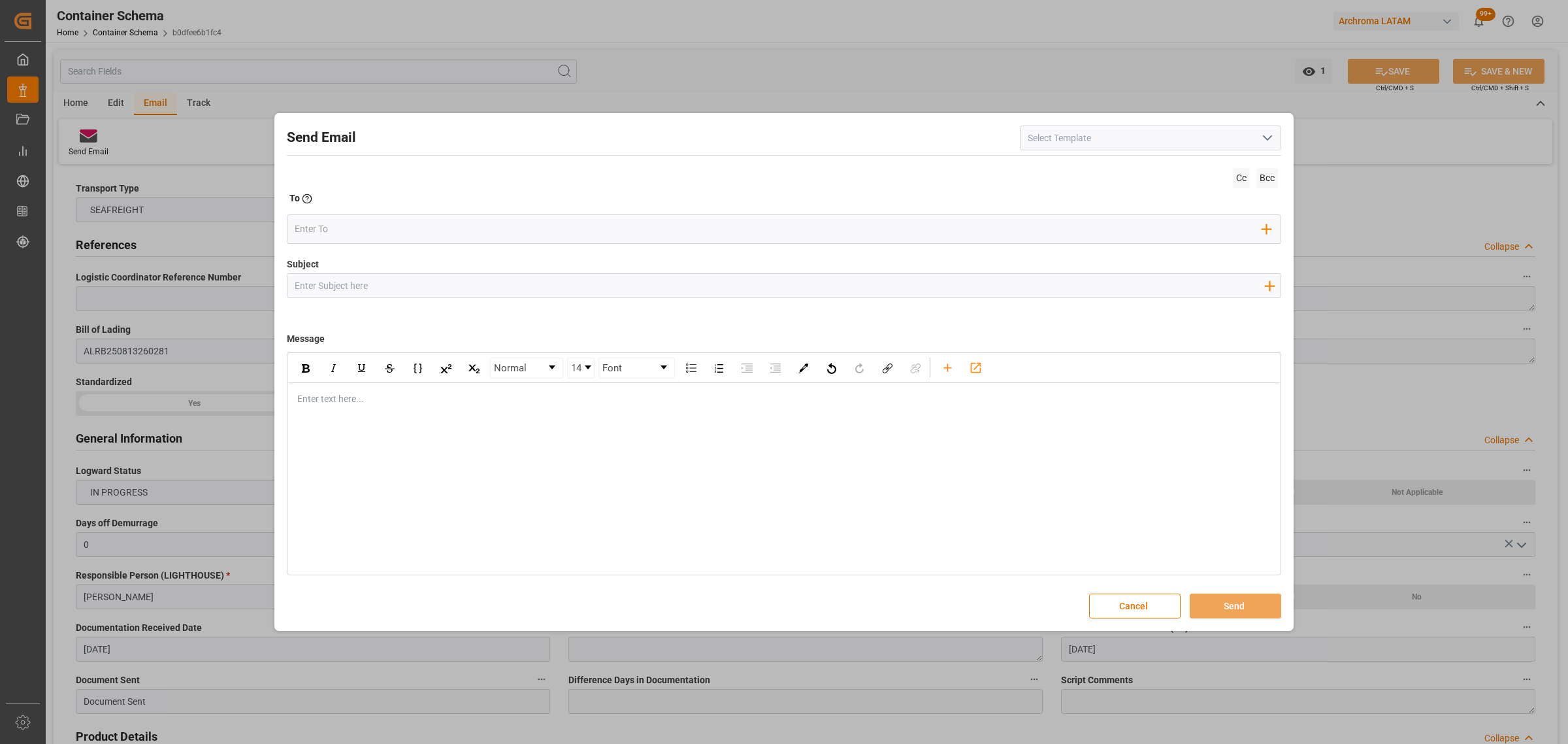
click at [433, 275] on input "Subject" at bounding box center [779, 286] width 983 height 23
click at [442, 285] on input "Subject" at bounding box center [779, 286] width 983 height 23
paste input "PO 4504641910// LOGWARD STATUS//ARCHROMA MANAGEMENT//ARCHROMA [GEOGRAPHIC_DATA]…"
click at [323, 400] on div "rdw-editor" at bounding box center [784, 399] width 972 height 14
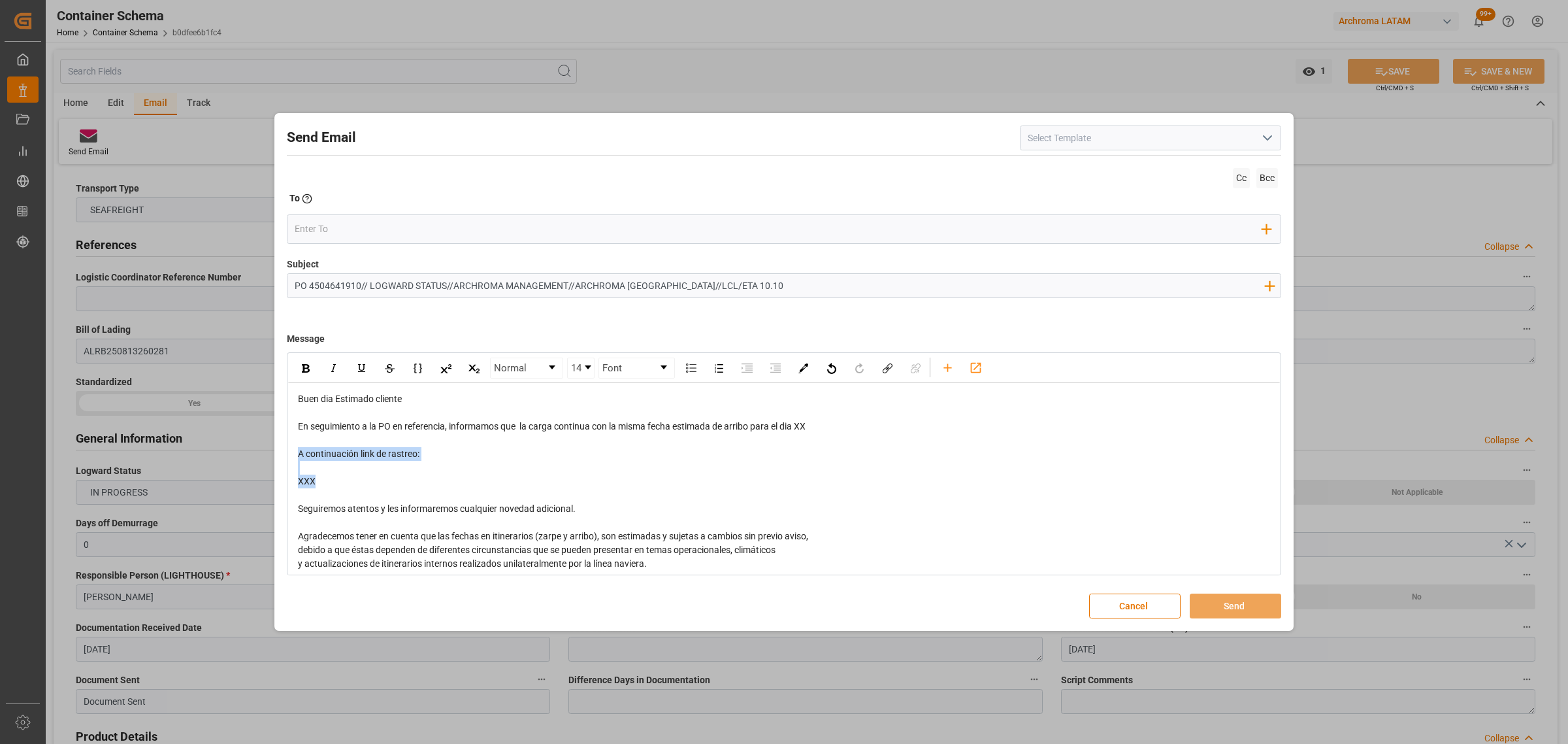
drag, startPoint x: 374, startPoint y: 477, endPoint x: 283, endPoint y: 461, distance: 92.4
click at [283, 461] on div "Send Email Cc Bcc To Enter the TO Email address Add Field to To Subject PO 4504…" at bounding box center [784, 372] width 1012 height 512
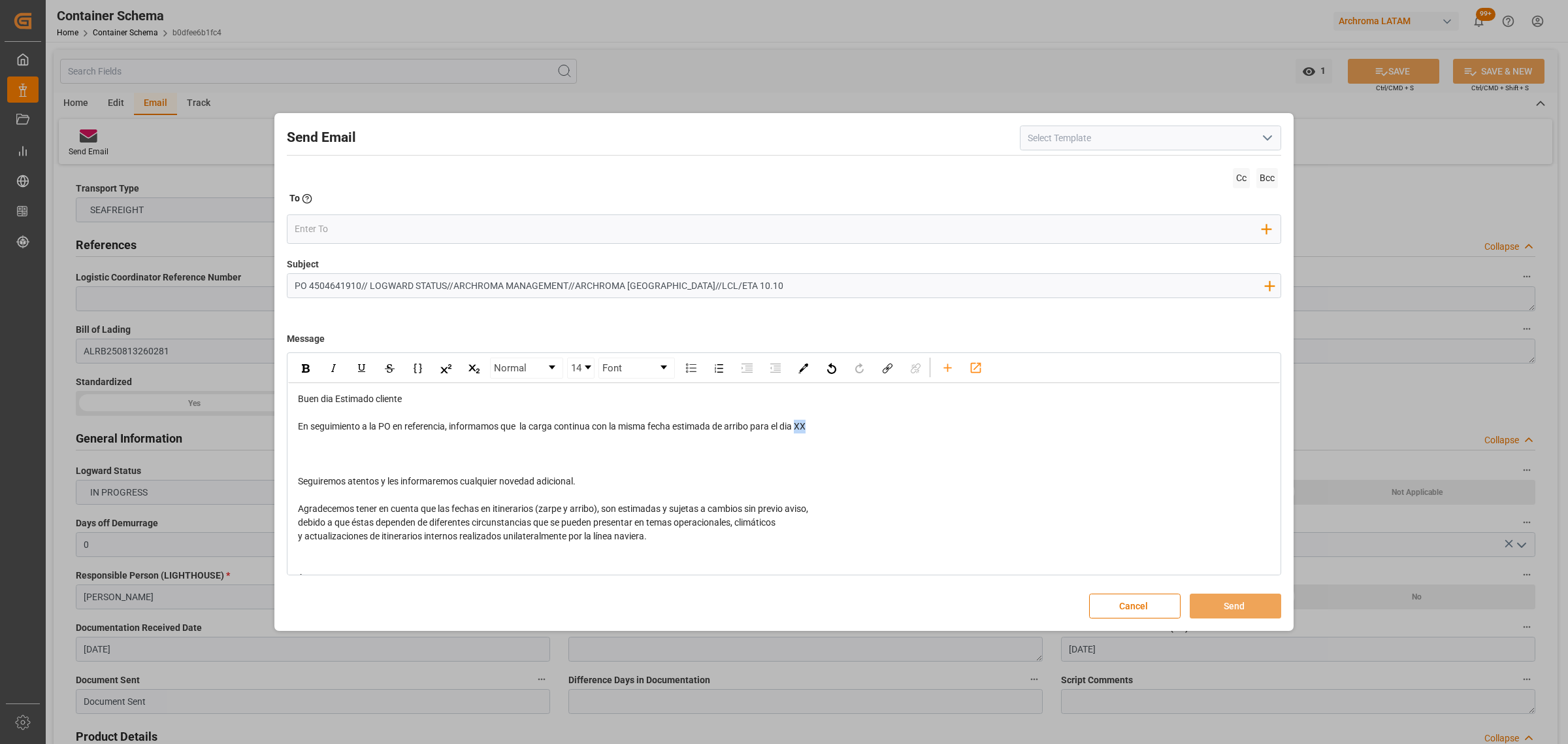
drag, startPoint x: 818, startPoint y: 428, endPoint x: 799, endPoint y: 427, distance: 19.0
click at [799, 427] on div "En seguimiento a la PO en referencia, informamos que la carga continua con la m…" at bounding box center [784, 427] width 972 height 14
click at [392, 458] on div "rdw-editor" at bounding box center [784, 454] width 972 height 14
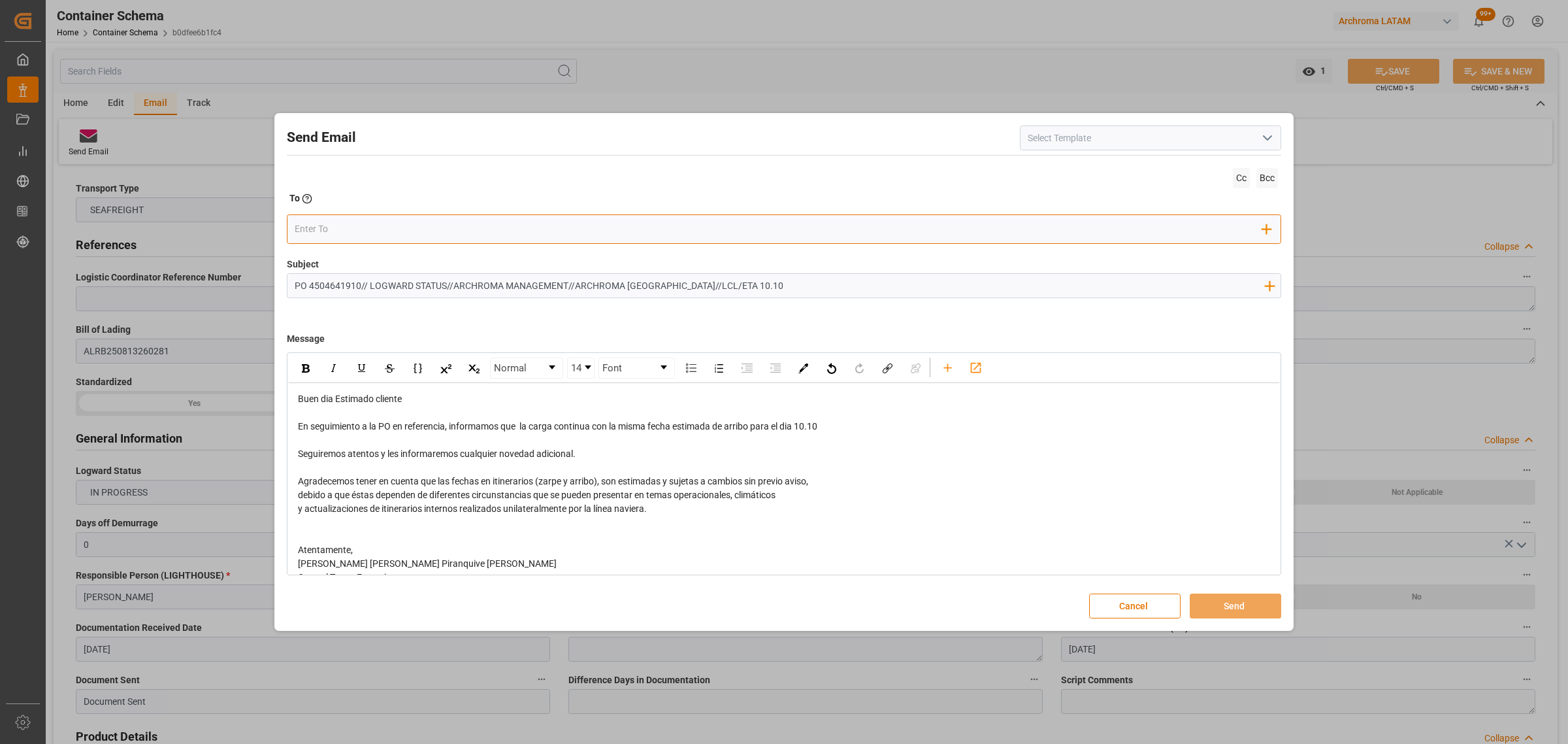
click at [356, 217] on div "Add Field to To" at bounding box center [784, 229] width 994 height 29
click at [356, 227] on input "email" at bounding box center [778, 229] width 968 height 20
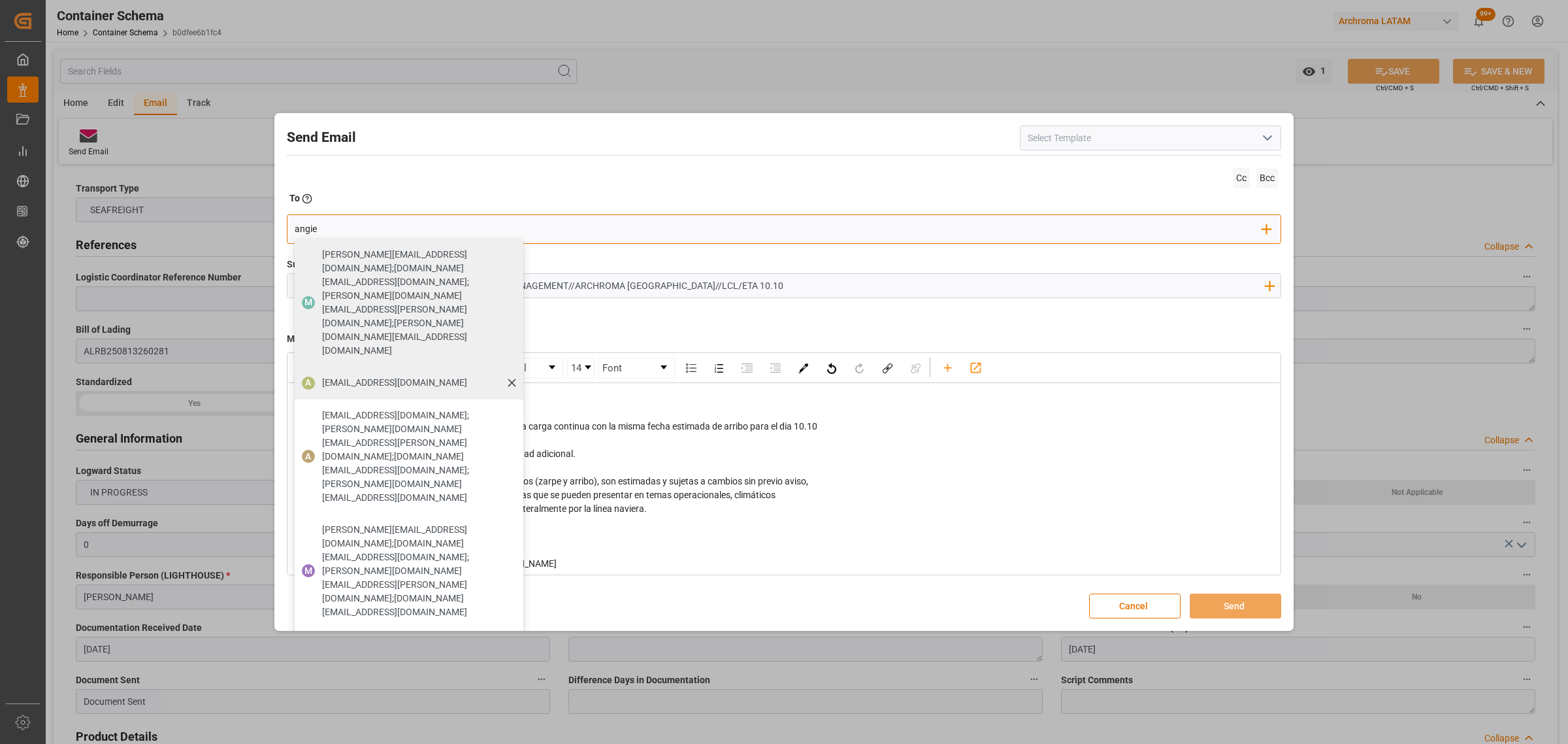
click at [397, 376] on span "[EMAIL_ADDRESS][DOMAIN_NAME]" at bounding box center [395, 383] width 145 height 14
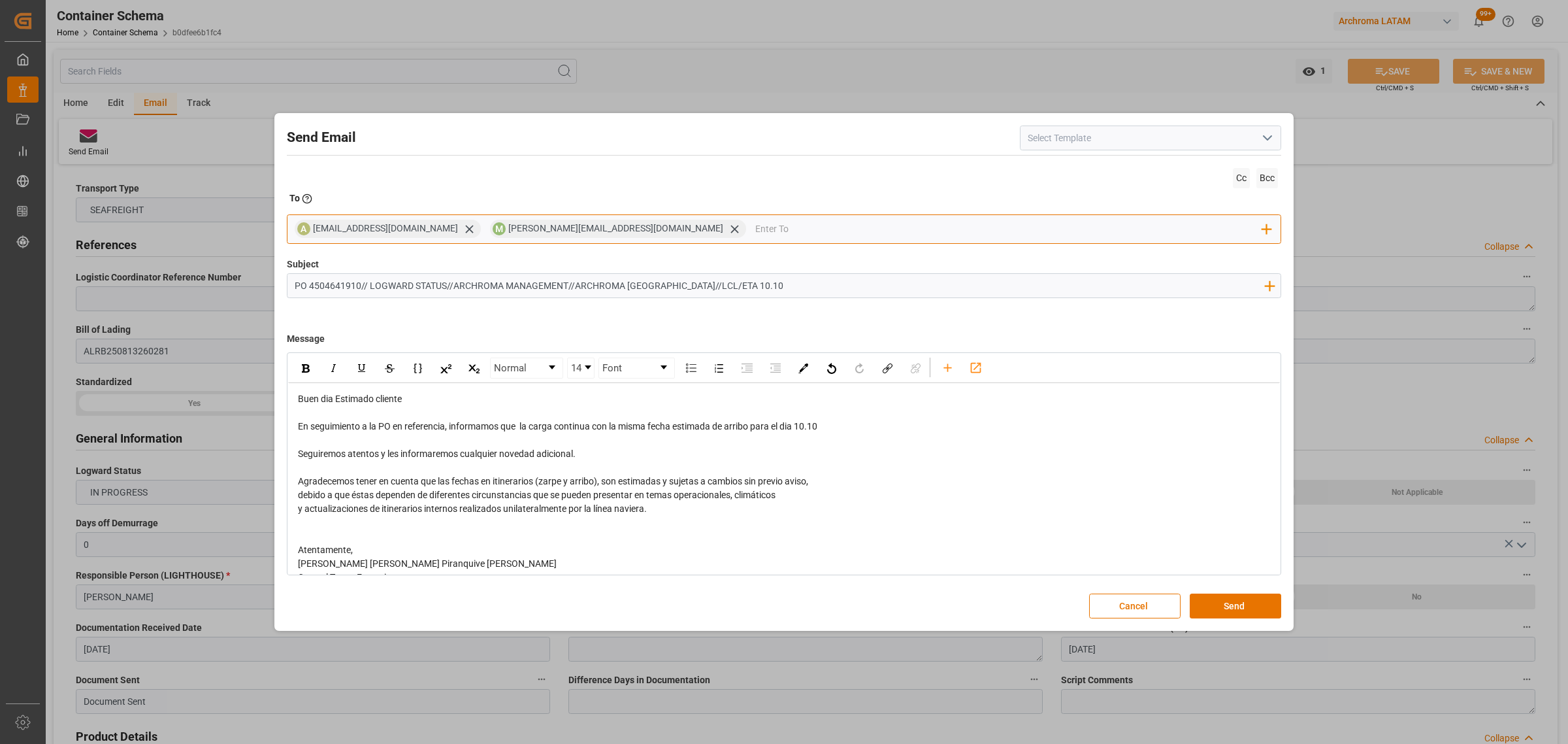
click at [755, 229] on input "email" at bounding box center [1009, 229] width 507 height 20
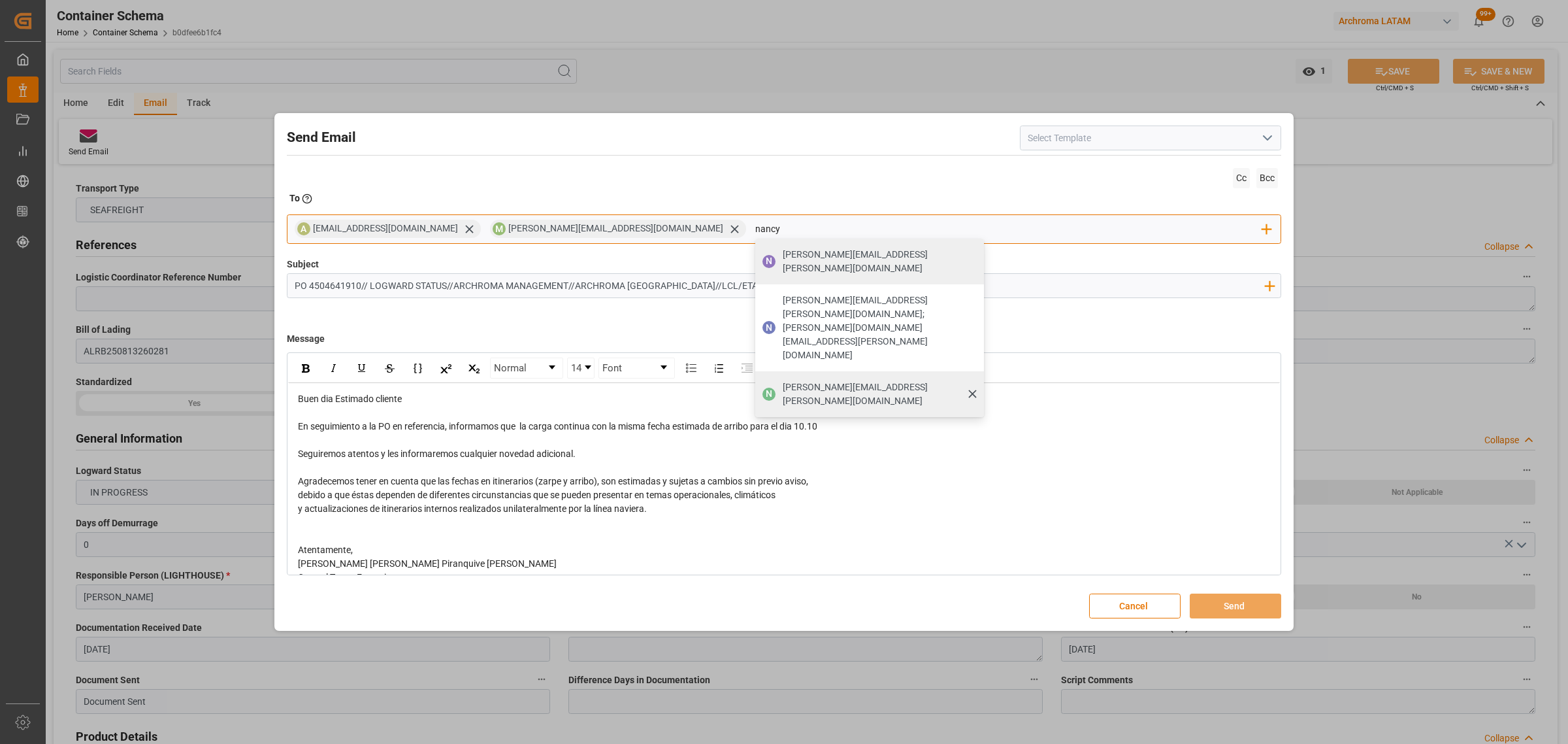
click at [783, 381] on span "[PERSON_NAME][EMAIL_ADDRESS][PERSON_NAME][DOMAIN_NAME]" at bounding box center [879, 394] width 192 height 27
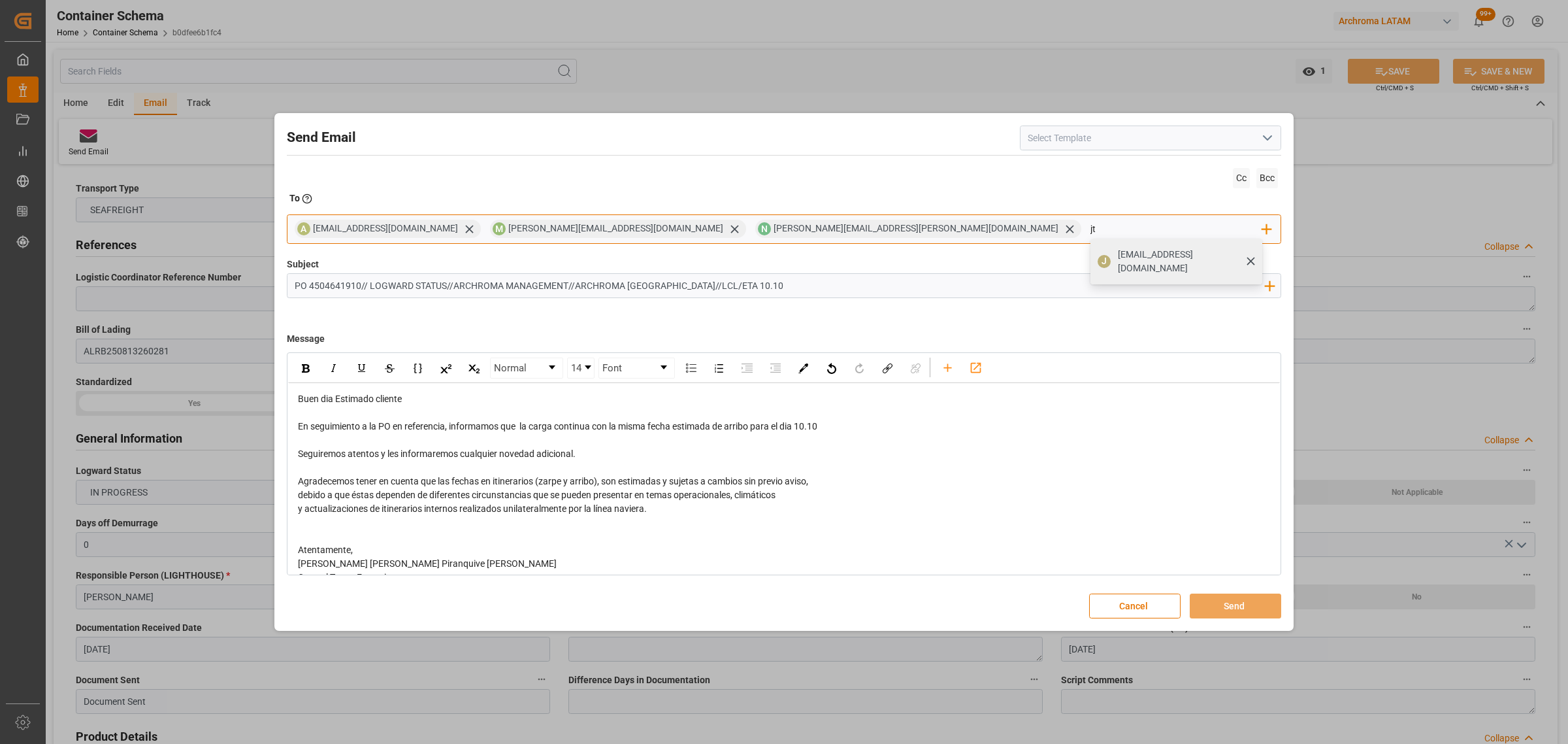
drag, startPoint x: 909, startPoint y: 265, endPoint x: 904, endPoint y: 259, distance: 7.8
click at [1118, 259] on span "[EMAIL_ADDRESS][DOMAIN_NAME]" at bounding box center [1186, 261] width 136 height 27
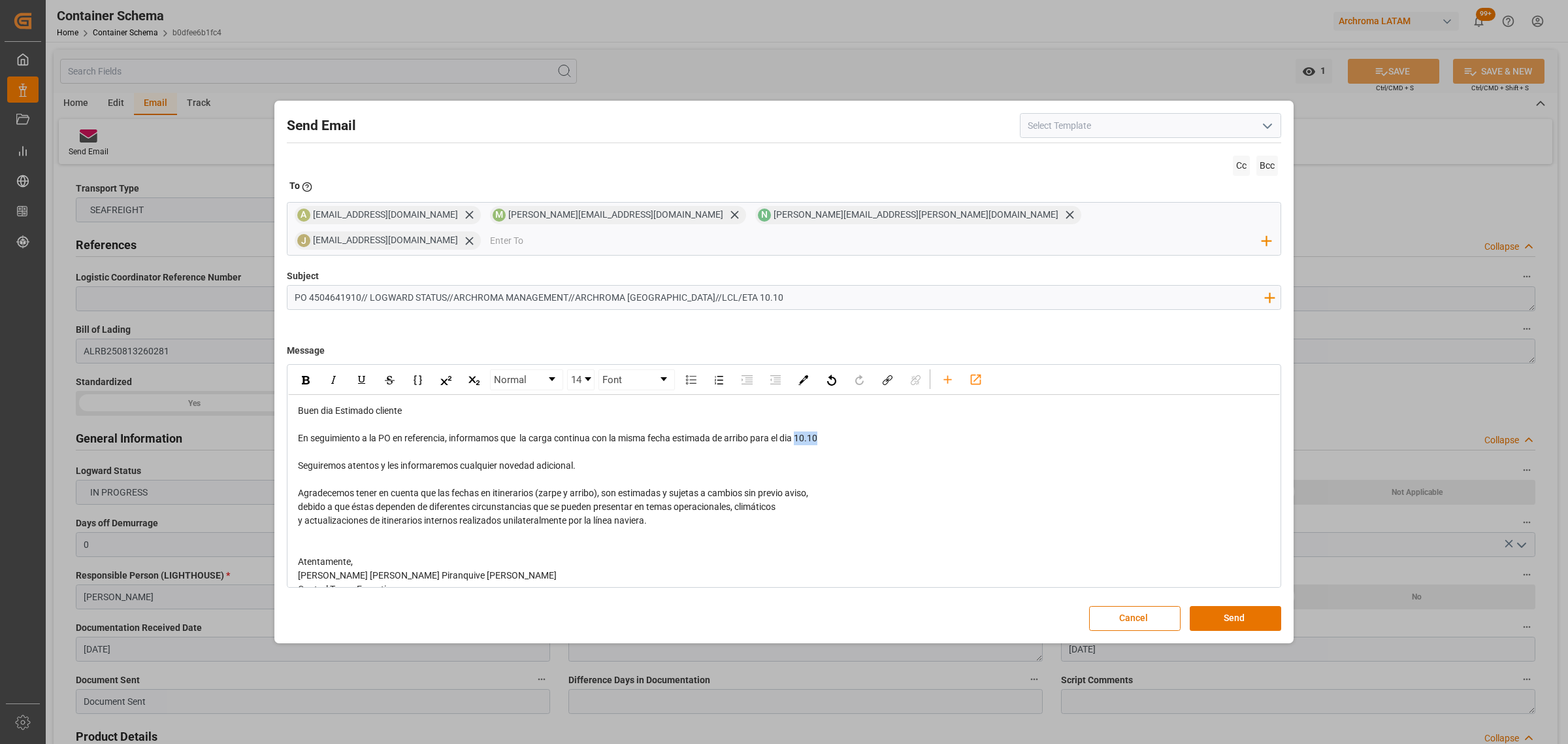
drag, startPoint x: 844, startPoint y: 423, endPoint x: 800, endPoint y: 431, distance: 44.7
click at [800, 431] on div "En seguimiento a la PO en referencia, informamos que la carga continua con la m…" at bounding box center [784, 438] width 972 height 14
click at [305, 376] on img "rdw-inline-control" at bounding box center [306, 380] width 8 height 8
click at [1239, 610] on button "Send" at bounding box center [1235, 618] width 91 height 25
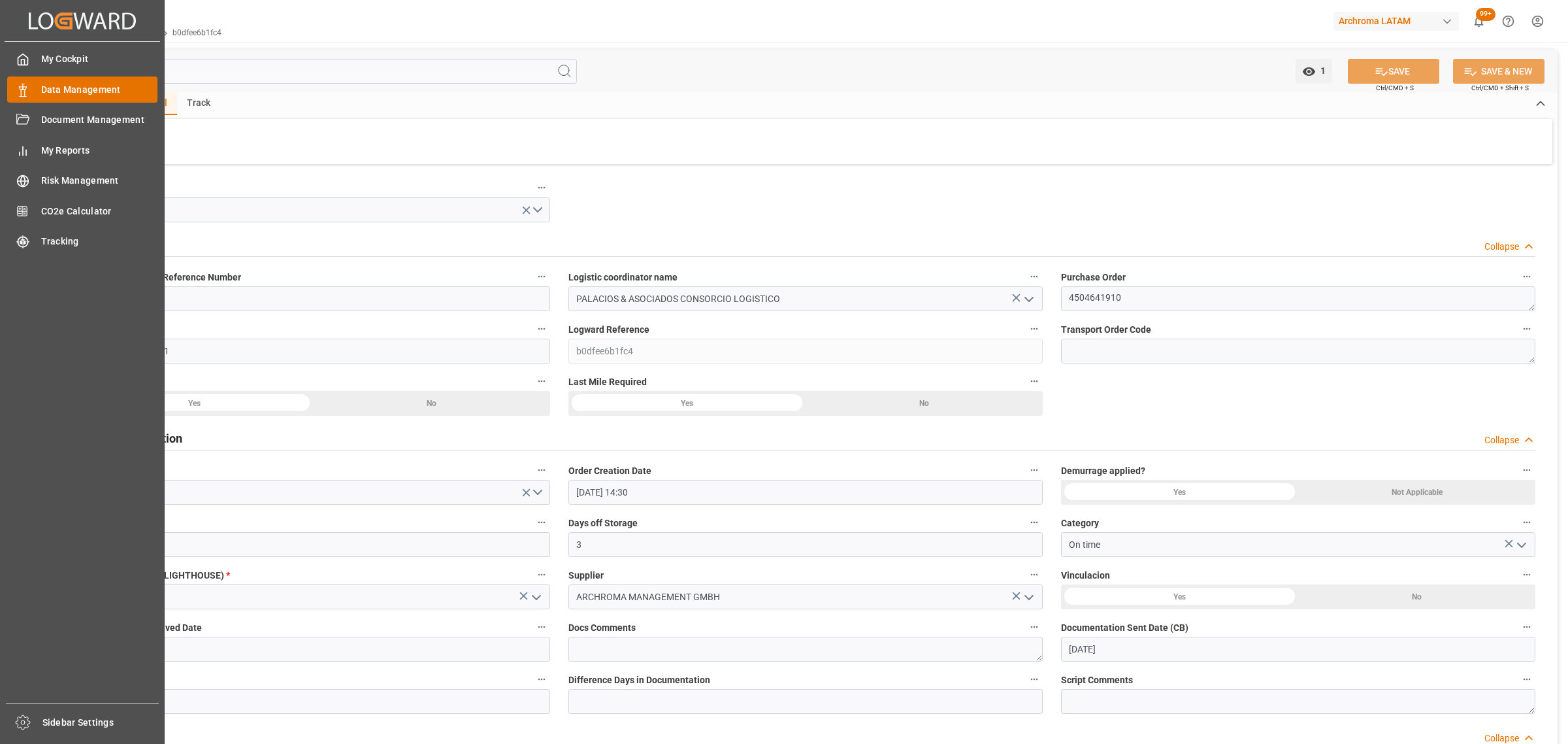
click at [60, 83] on span "Data Management" at bounding box center [100, 90] width 117 height 14
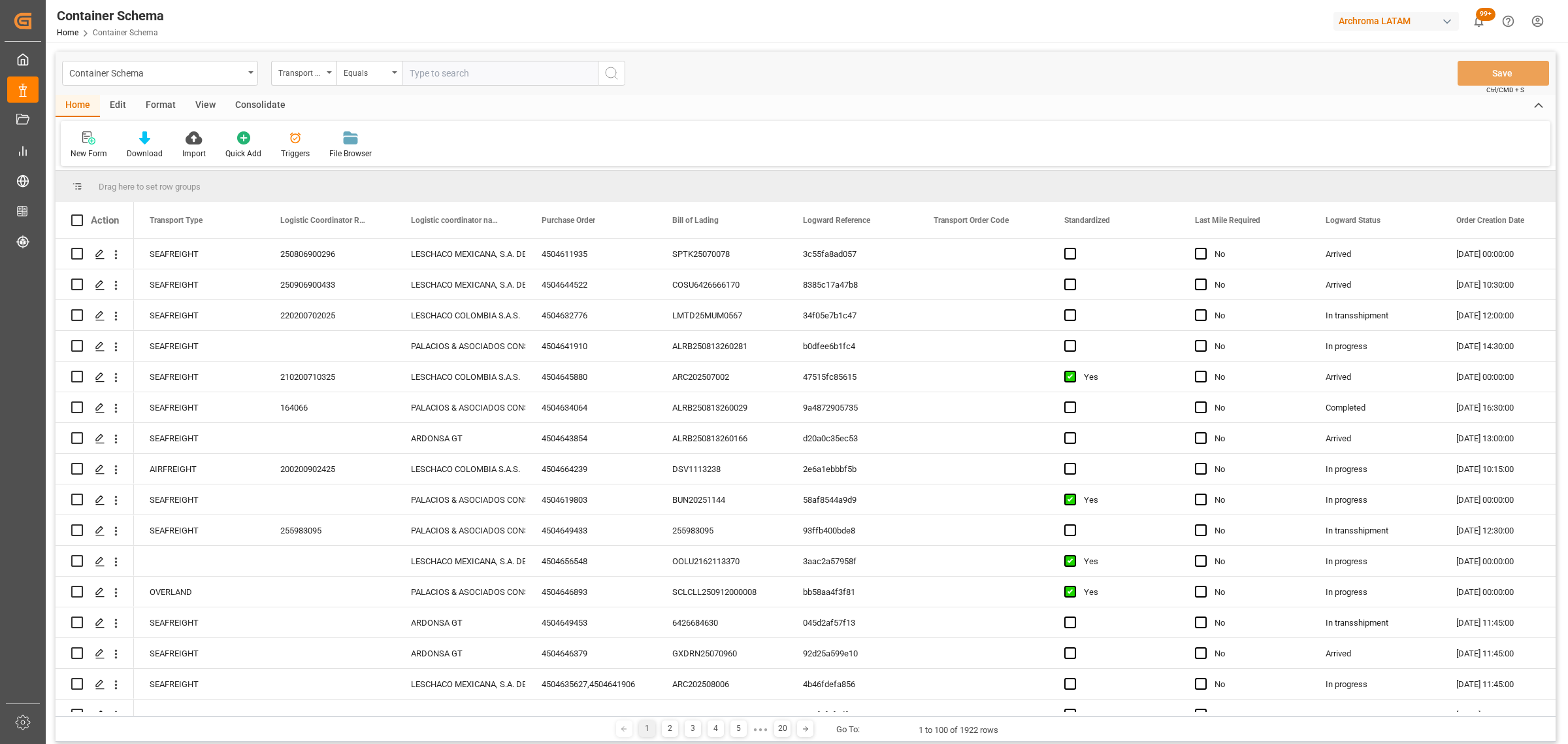
click at [128, 73] on div "Container Schema" at bounding box center [156, 73] width 174 height 17
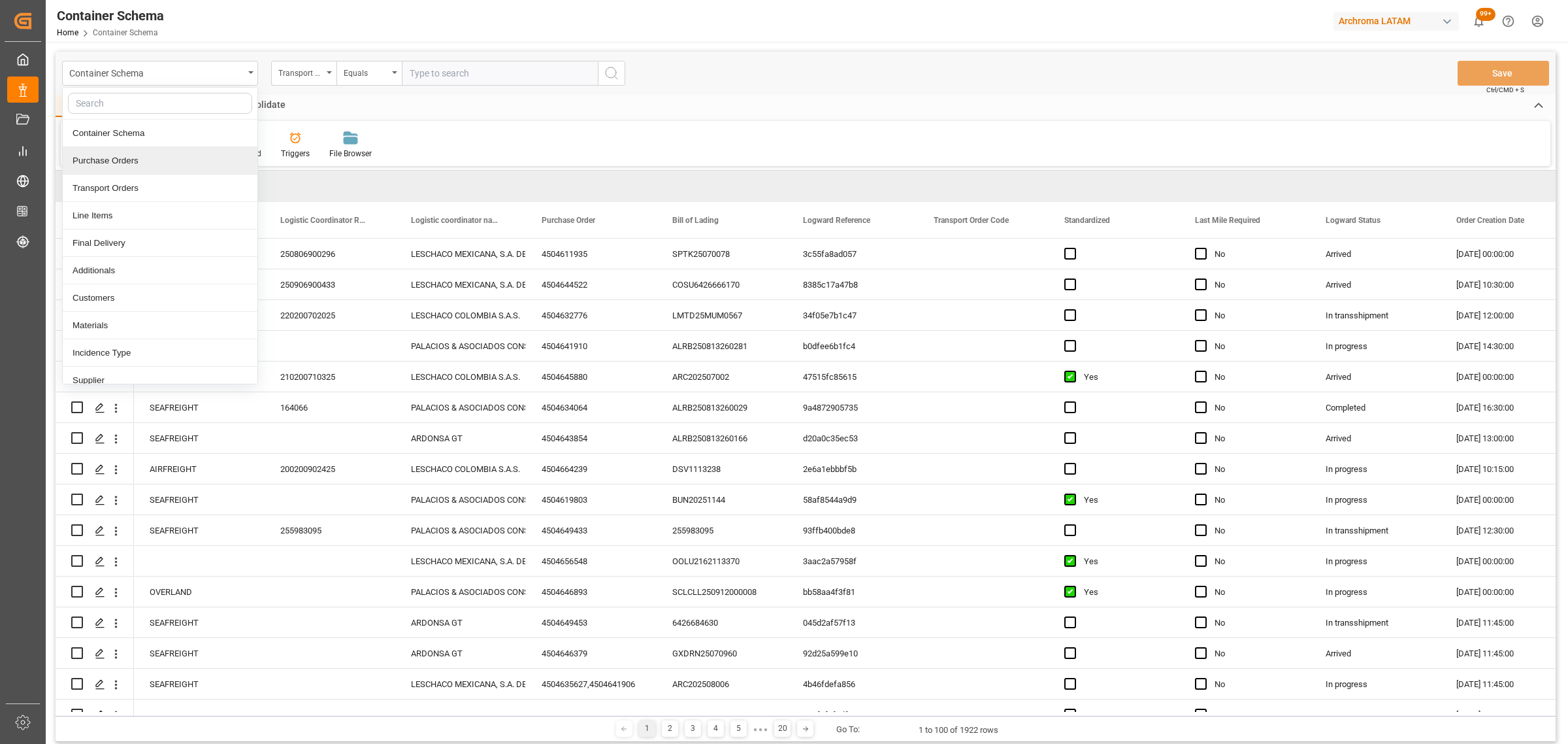
click at [114, 163] on div "Purchase Orders" at bounding box center [160, 161] width 195 height 27
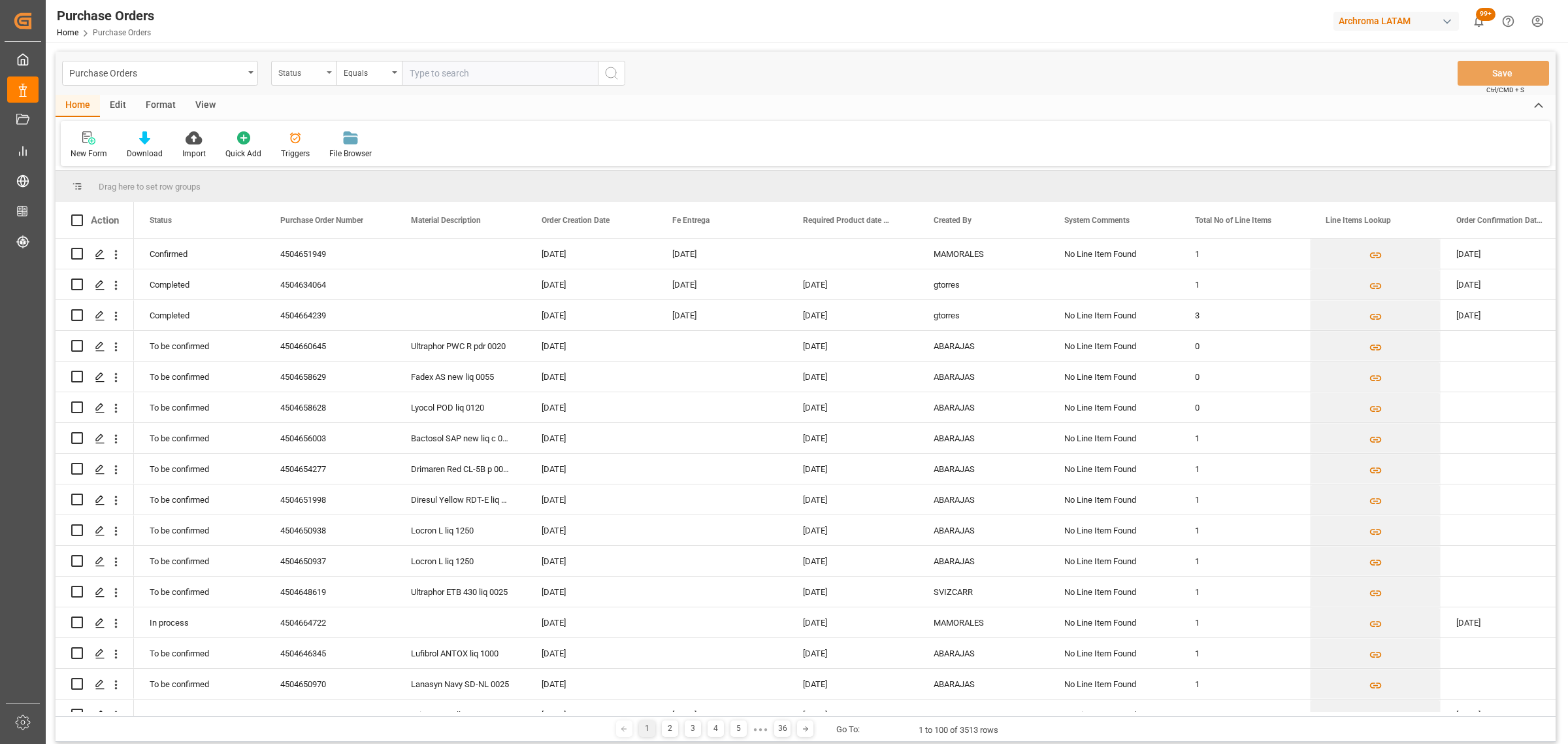
click at [318, 73] on div "Status" at bounding box center [300, 72] width 45 height 15
click at [337, 160] on div "Purchase Order Number" at bounding box center [369, 161] width 195 height 27
click at [366, 72] on div "Equals" at bounding box center [365, 72] width 45 height 15
drag, startPoint x: 414, startPoint y: 157, endPoint x: 416, endPoint y: 146, distance: 11.2
click at [414, 156] on div "Fuzzy search" at bounding box center [434, 161] width 195 height 27
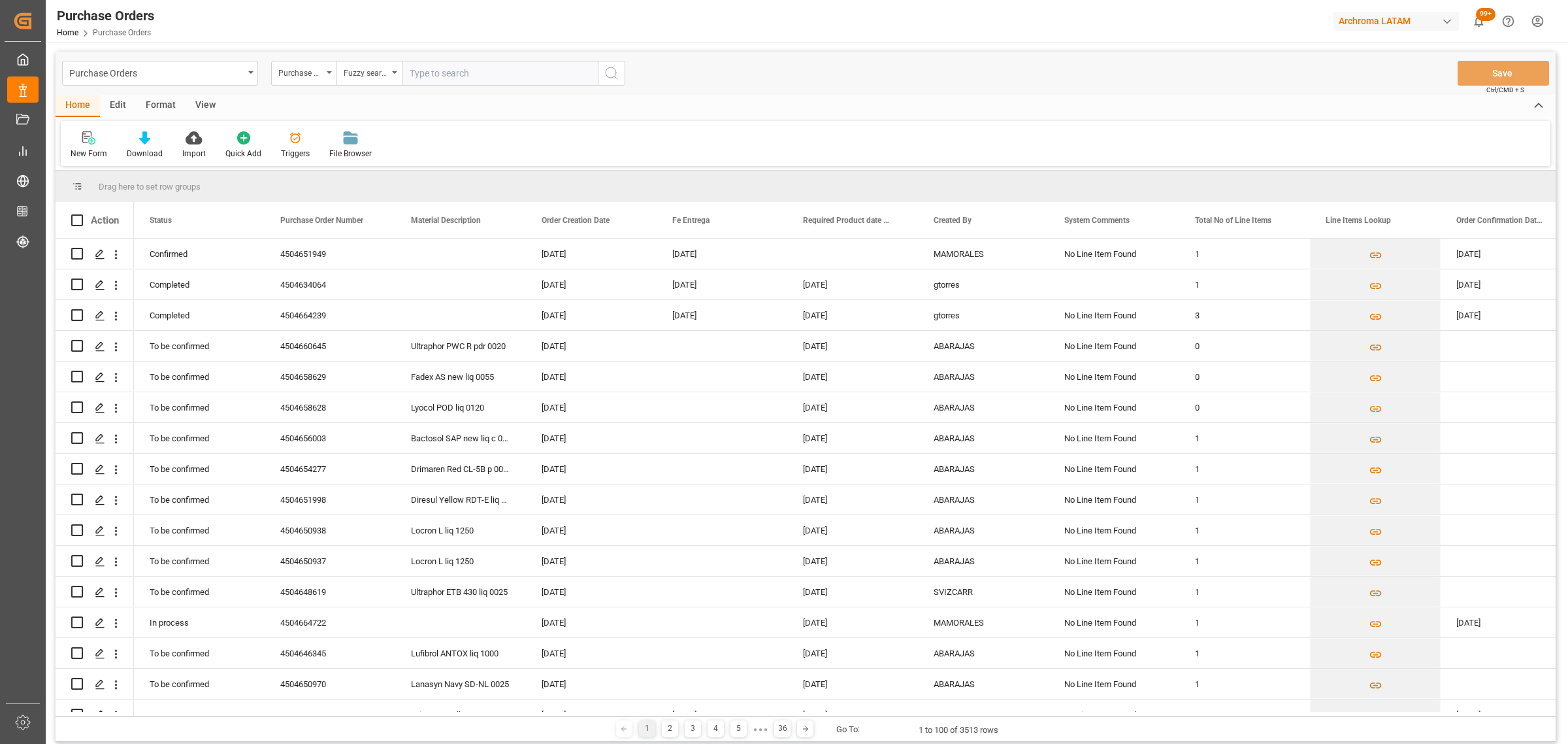
click at [436, 82] on input "text" at bounding box center [500, 73] width 196 height 25
paste input "4504667997"
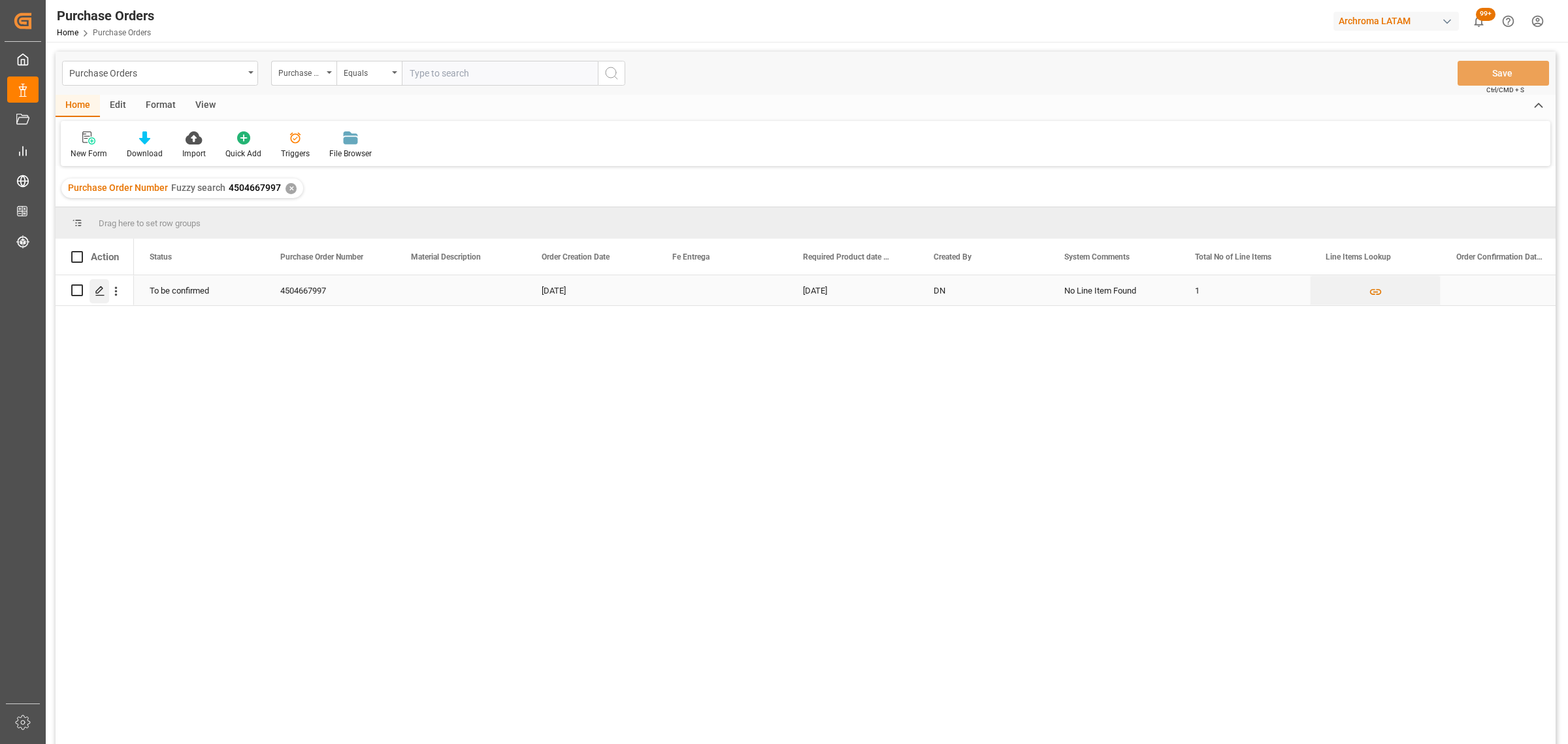
click at [99, 298] on div "Press SPACE to select this row." at bounding box center [100, 291] width 20 height 24
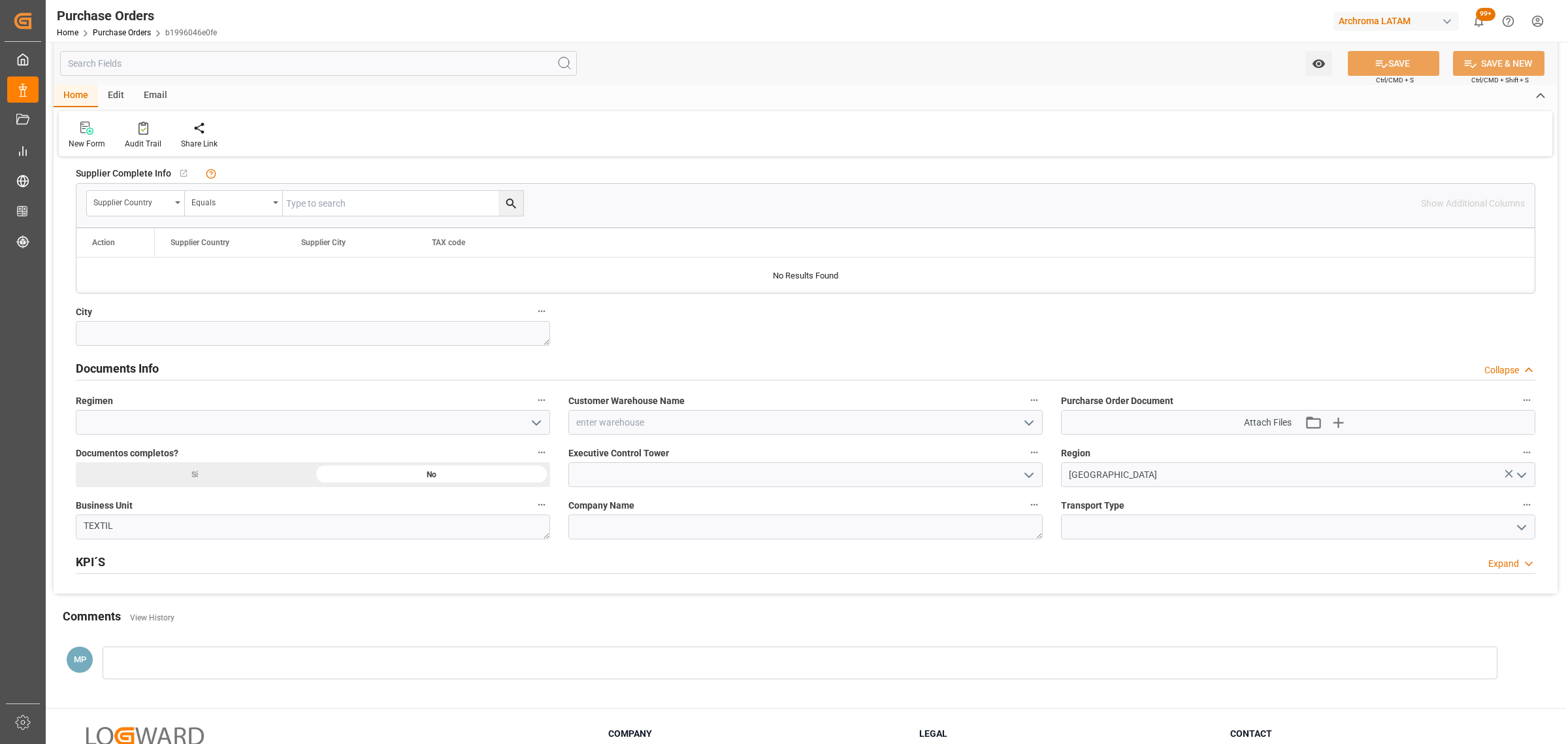
scroll to position [817, 0]
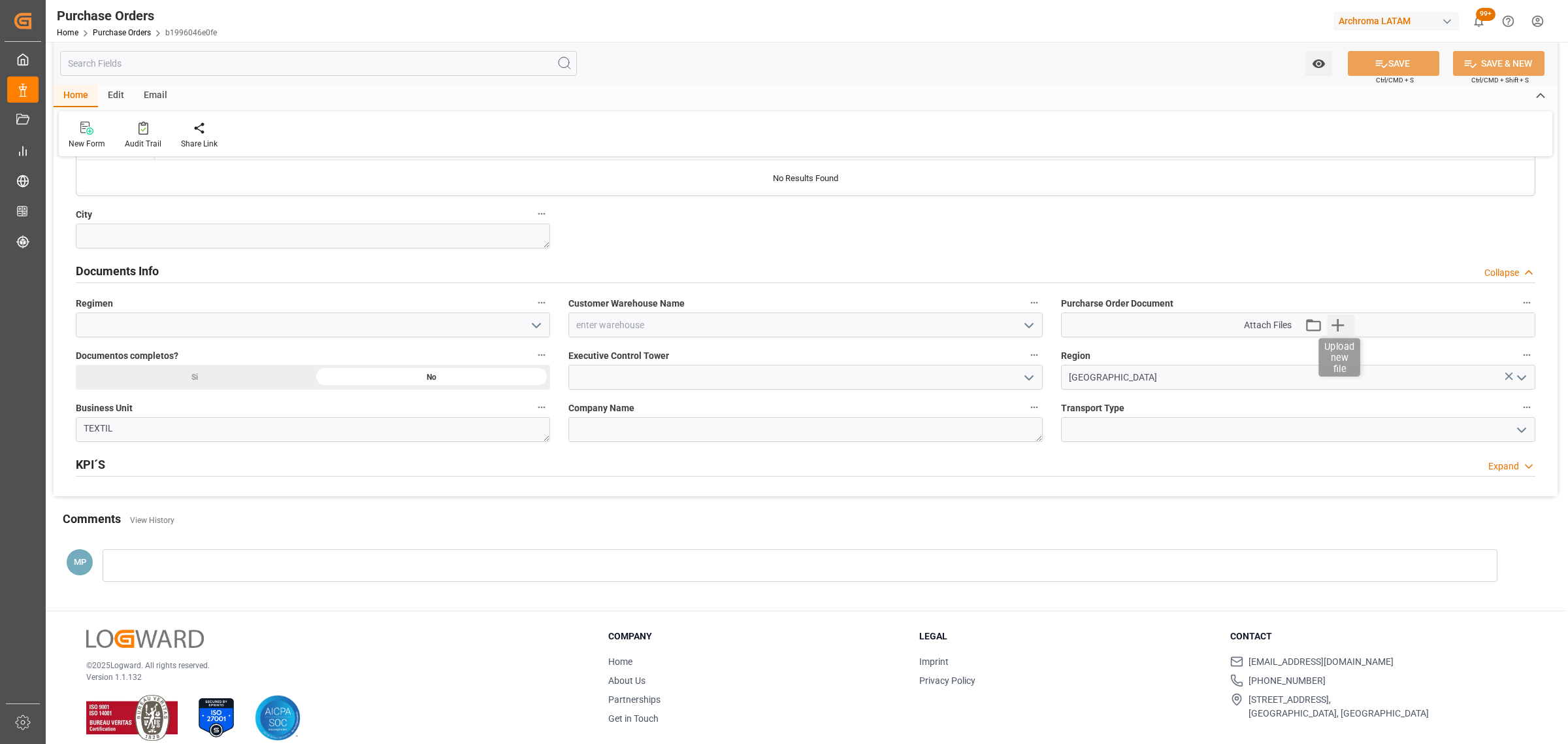
click at [1339, 334] on icon "button" at bounding box center [1338, 325] width 21 height 21
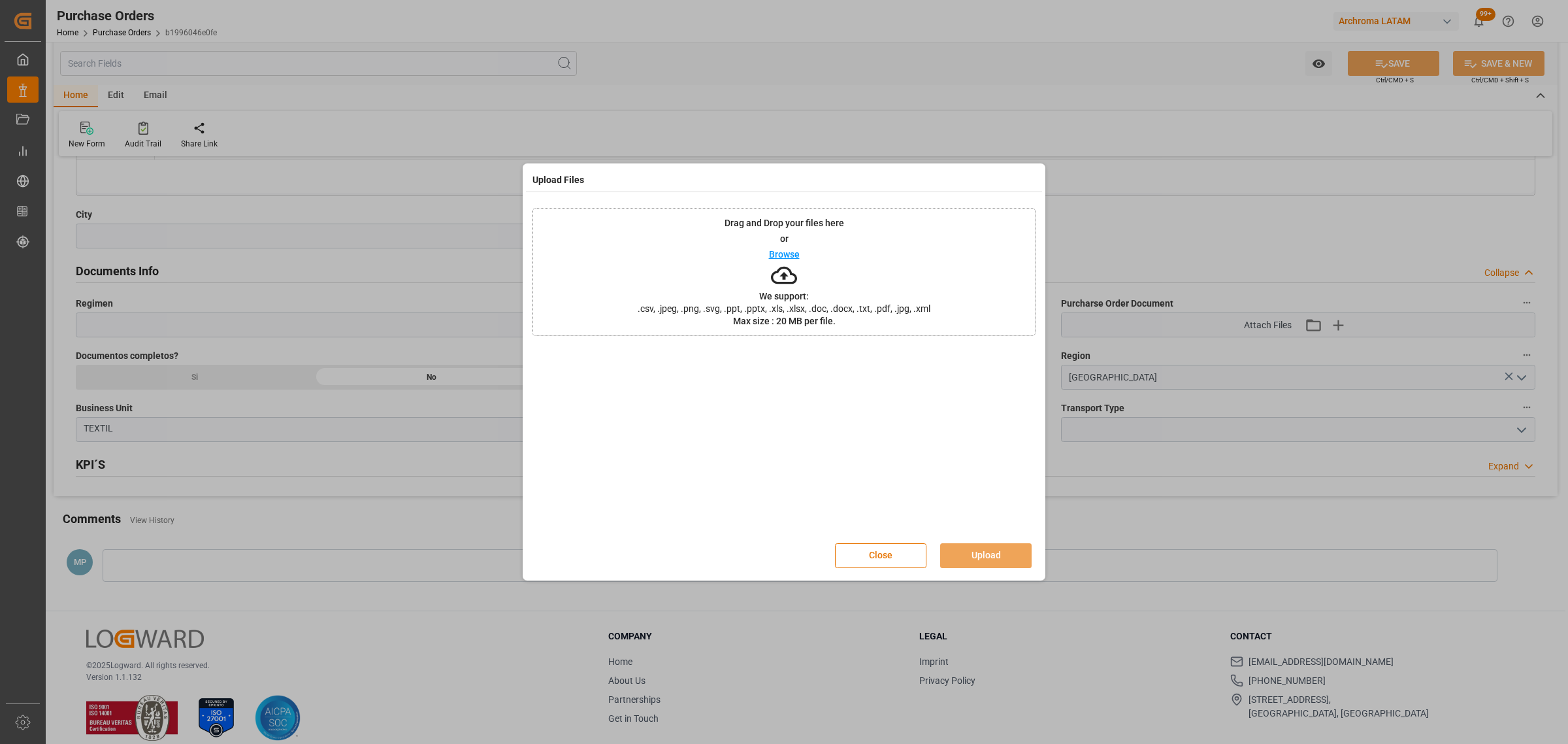
click at [788, 253] on p "Browse" at bounding box center [784, 255] width 31 height 9
click at [987, 552] on button "Upload" at bounding box center [985, 555] width 91 height 25
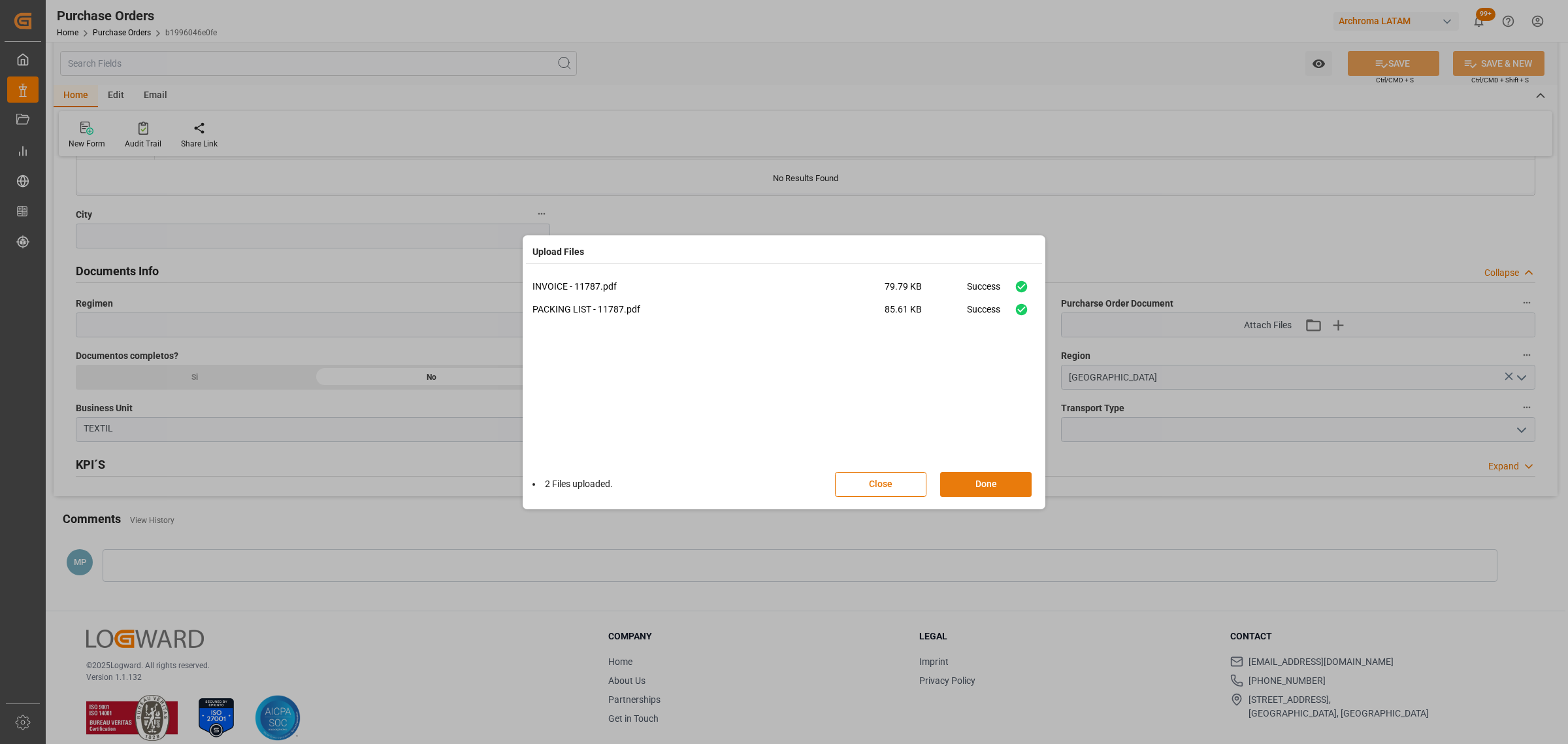
click at [993, 488] on button "Done" at bounding box center [985, 484] width 91 height 25
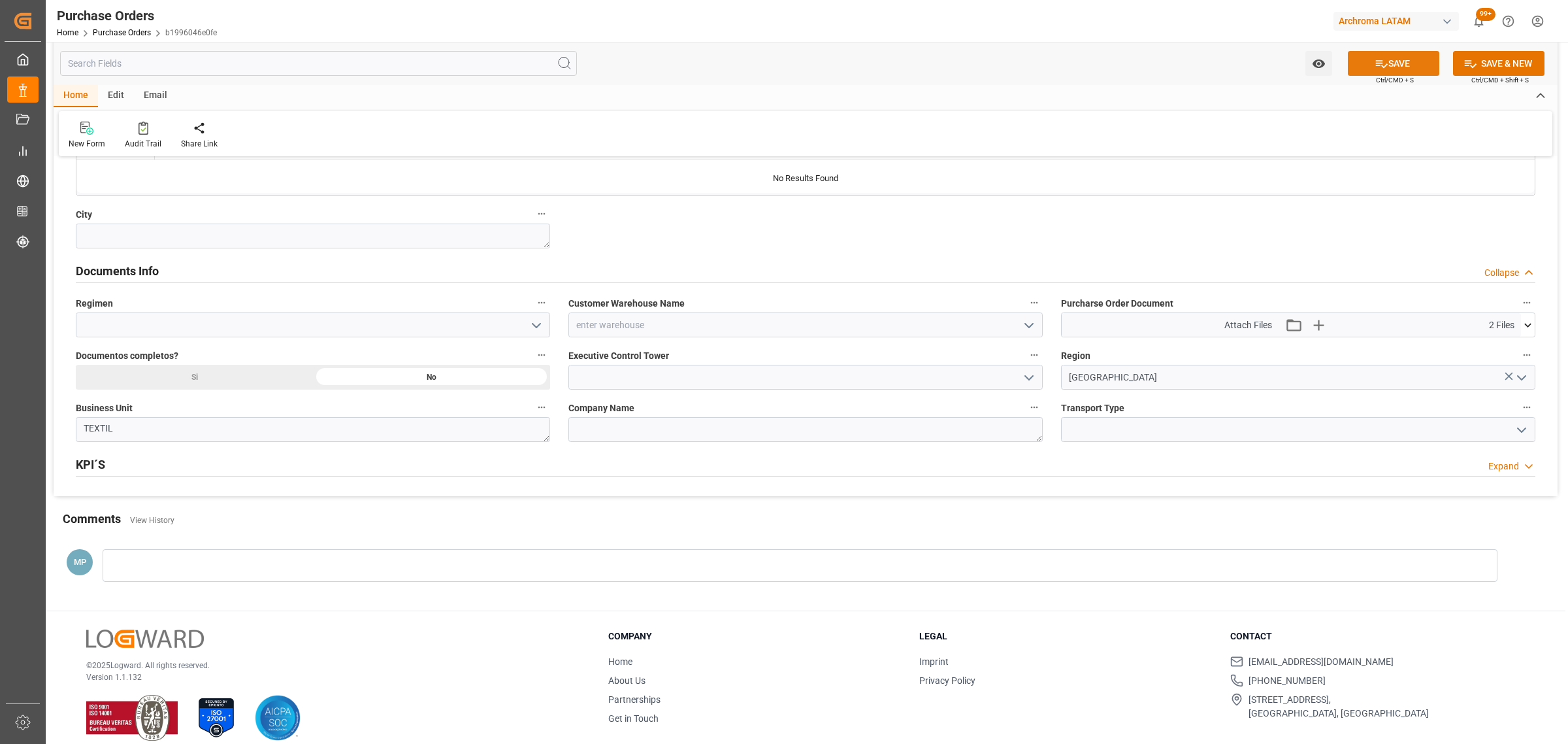
click at [1397, 66] on button "SAVE" at bounding box center [1393, 63] width 91 height 25
click at [1317, 64] on icon "open menu" at bounding box center [1318, 63] width 12 height 8
click at [1294, 84] on div "Start Watching" at bounding box center [1255, 93] width 157 height 30
click at [132, 28] on link "Purchase Orders" at bounding box center [122, 32] width 58 height 9
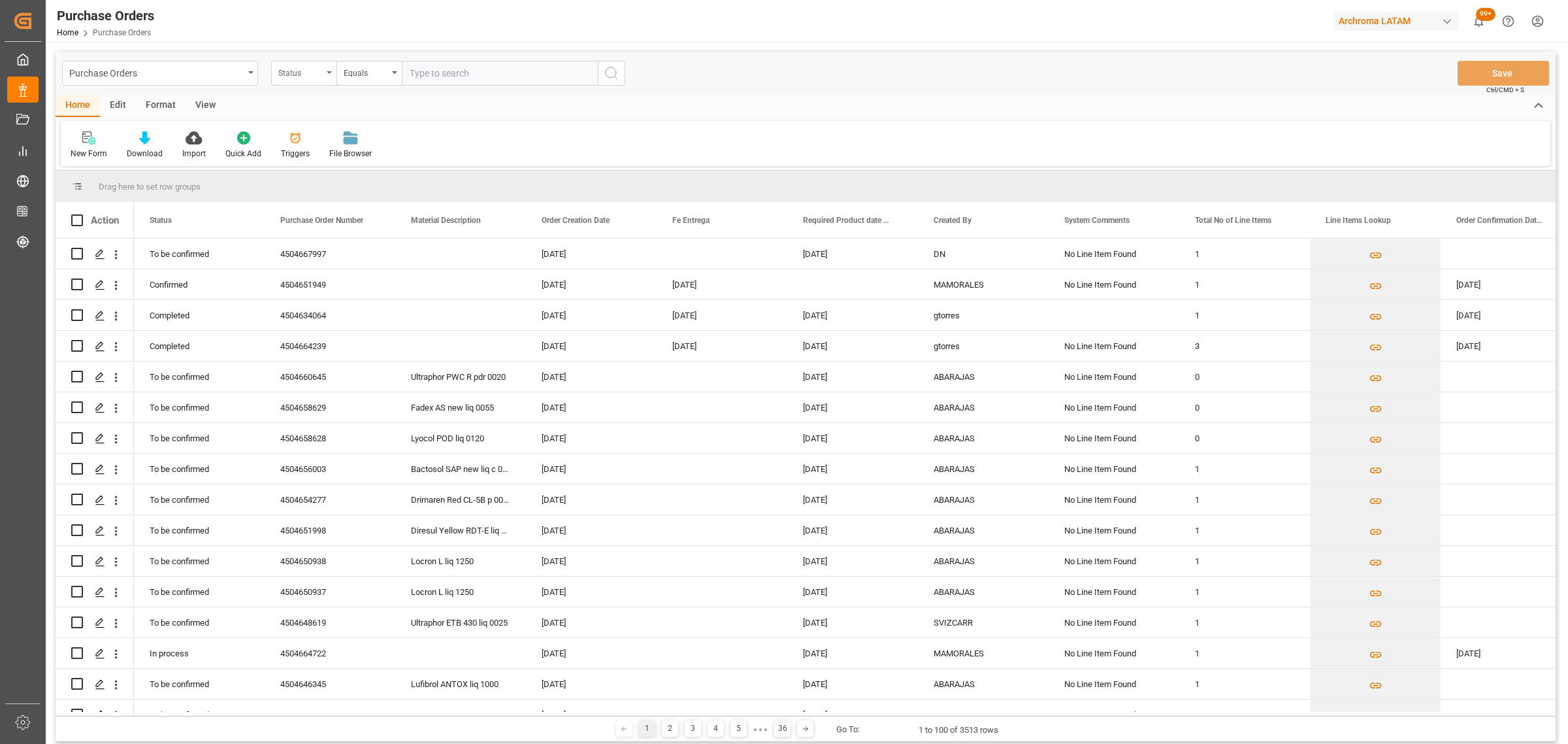
click at [325, 79] on div "Status" at bounding box center [303, 73] width 66 height 25
click at [353, 171] on div "Purchase Order Number" at bounding box center [369, 161] width 195 height 27
click at [393, 66] on div "Equals" at bounding box center [369, 73] width 66 height 25
click at [405, 153] on div "Fuzzy search" at bounding box center [434, 161] width 195 height 27
click at [445, 76] on input "text" at bounding box center [500, 73] width 196 height 25
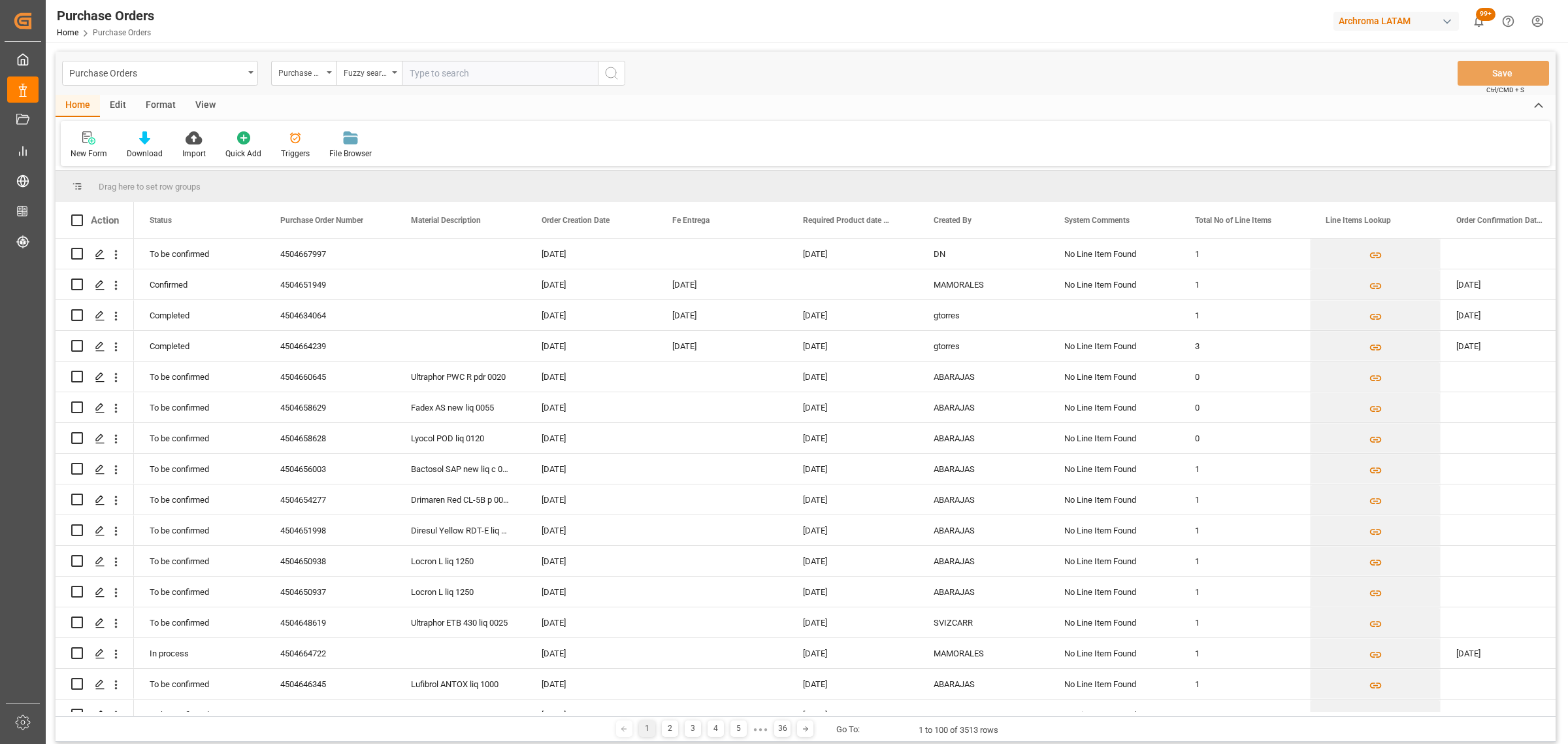
paste input "4504660714"
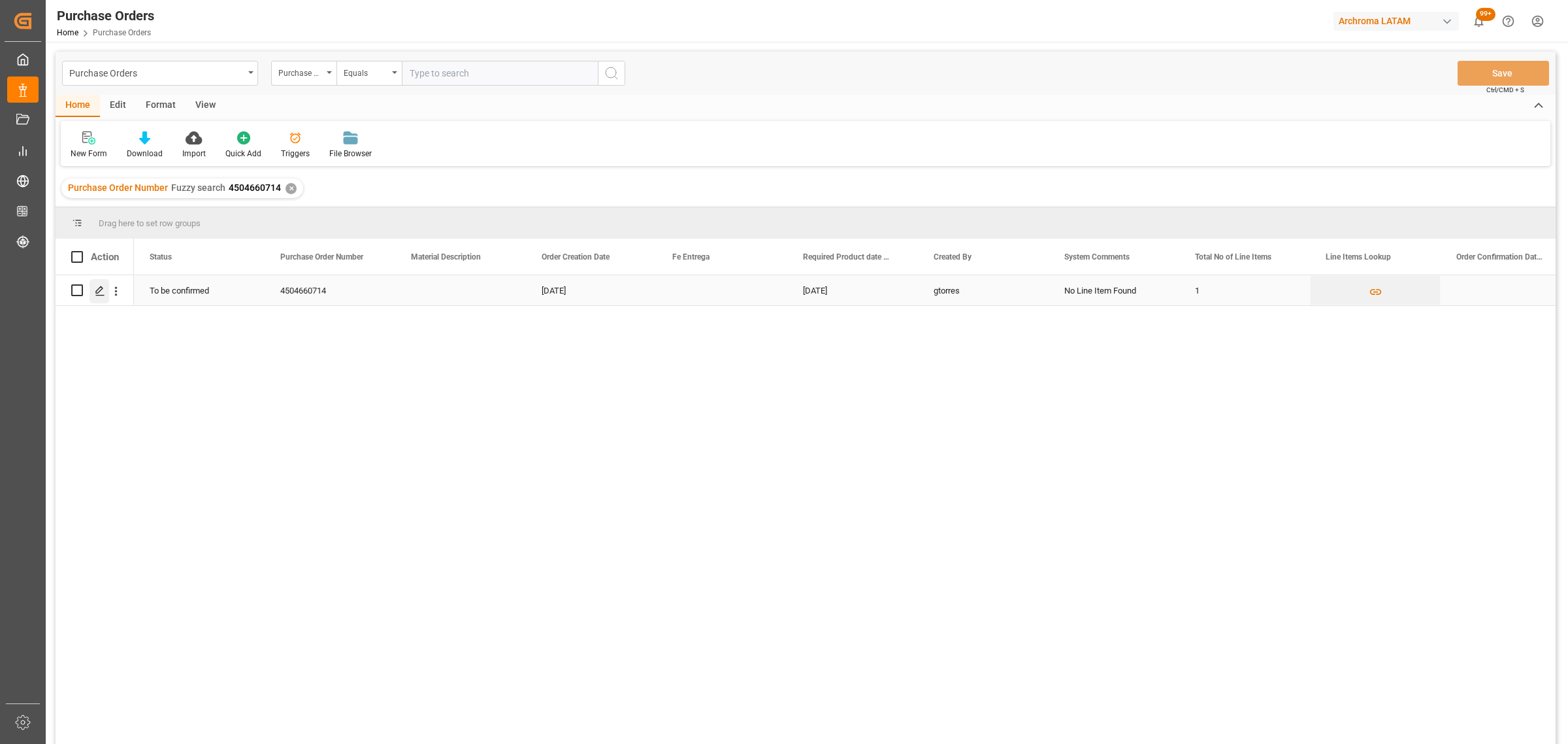
click at [100, 289] on icon "Press SPACE to select this row." at bounding box center [100, 291] width 11 height 11
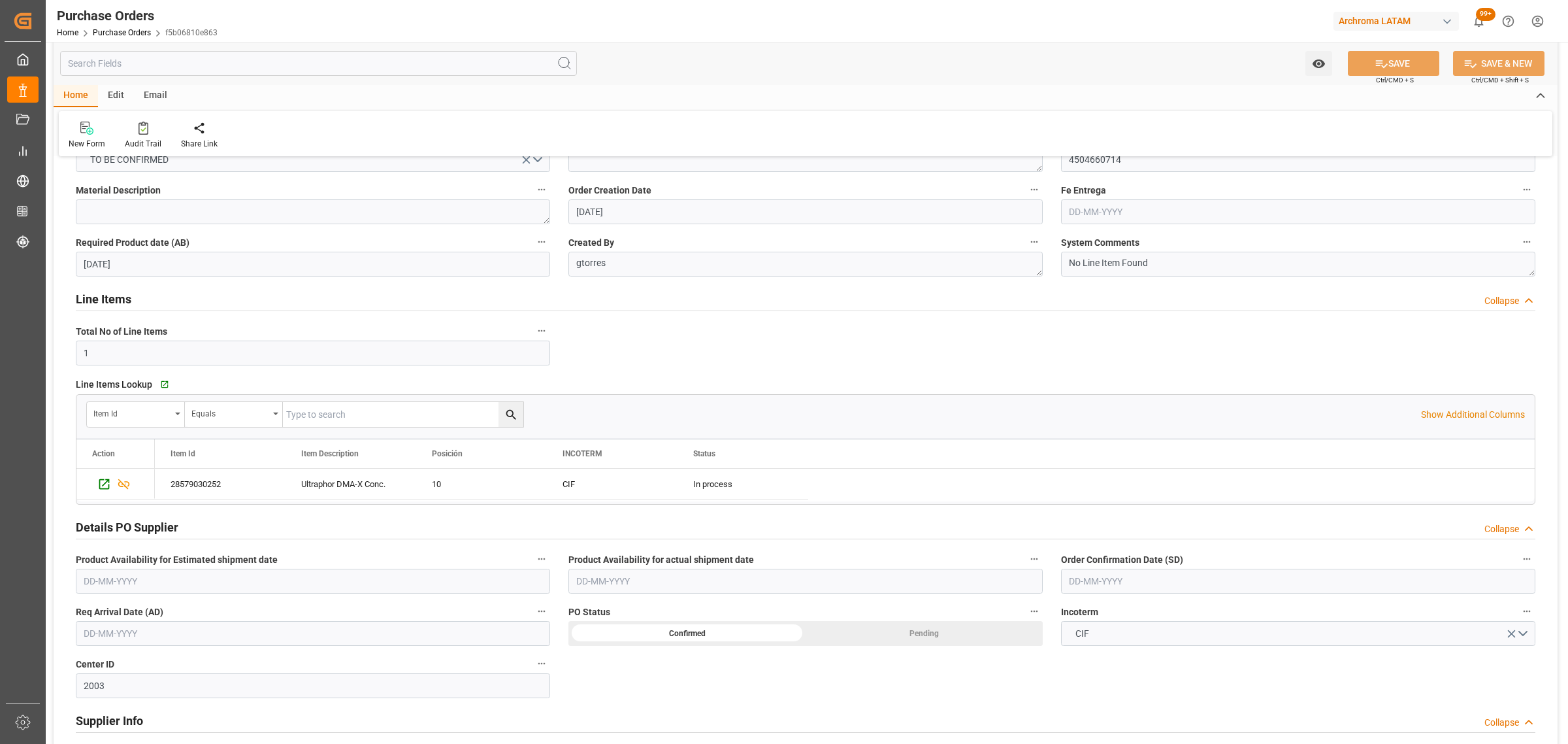
scroll to position [82, 0]
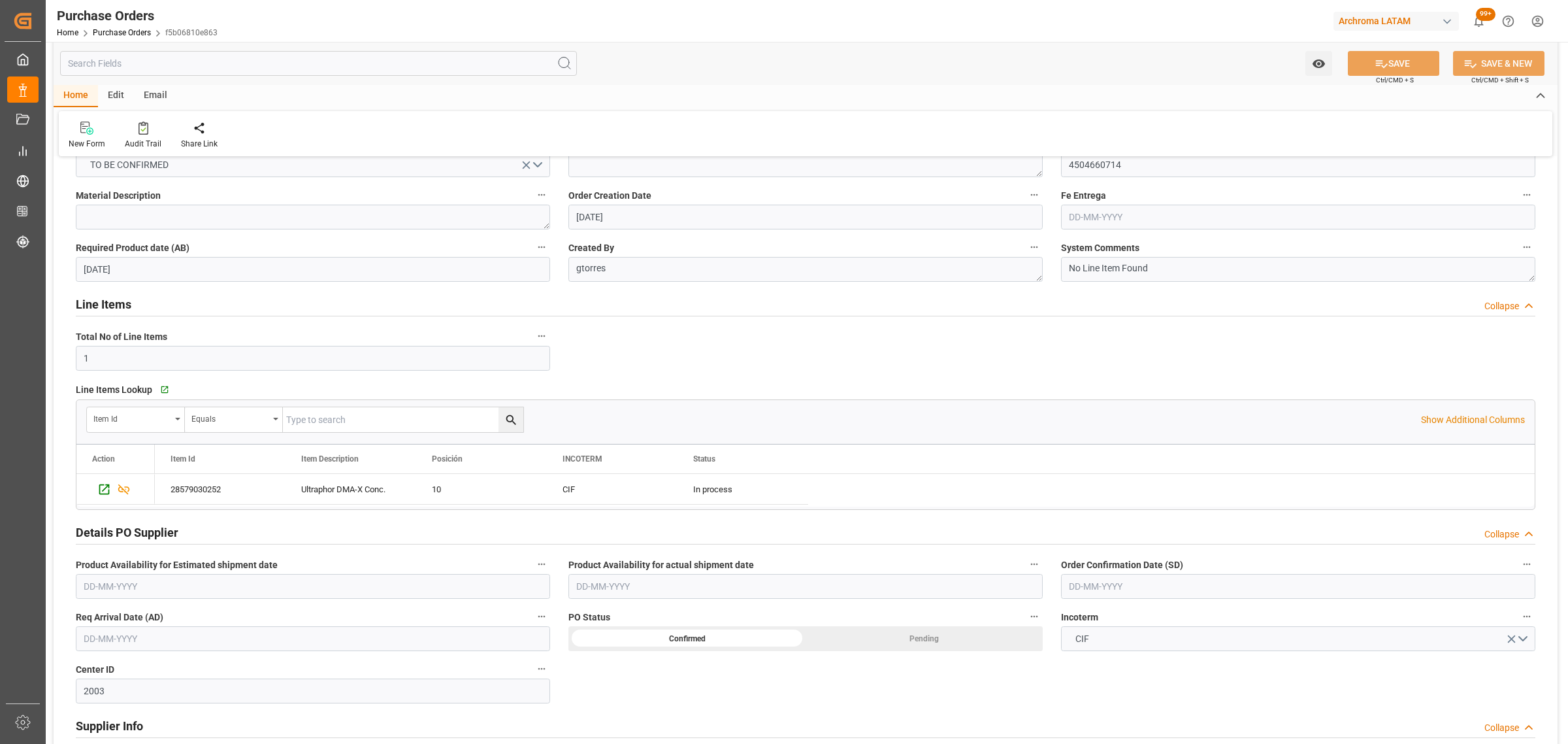
click at [1154, 587] on input "text" at bounding box center [1298, 586] width 474 height 25
click at [1070, 488] on div "15 16 17 18 19 20 21" at bounding box center [1154, 496] width 178 height 26
click at [1127, 526] on span "24" at bounding box center [1128, 521] width 8 height 9
drag, startPoint x: 124, startPoint y: 637, endPoint x: 125, endPoint y: 628, distance: 9.1
click at [124, 637] on input "text" at bounding box center [313, 638] width 474 height 25
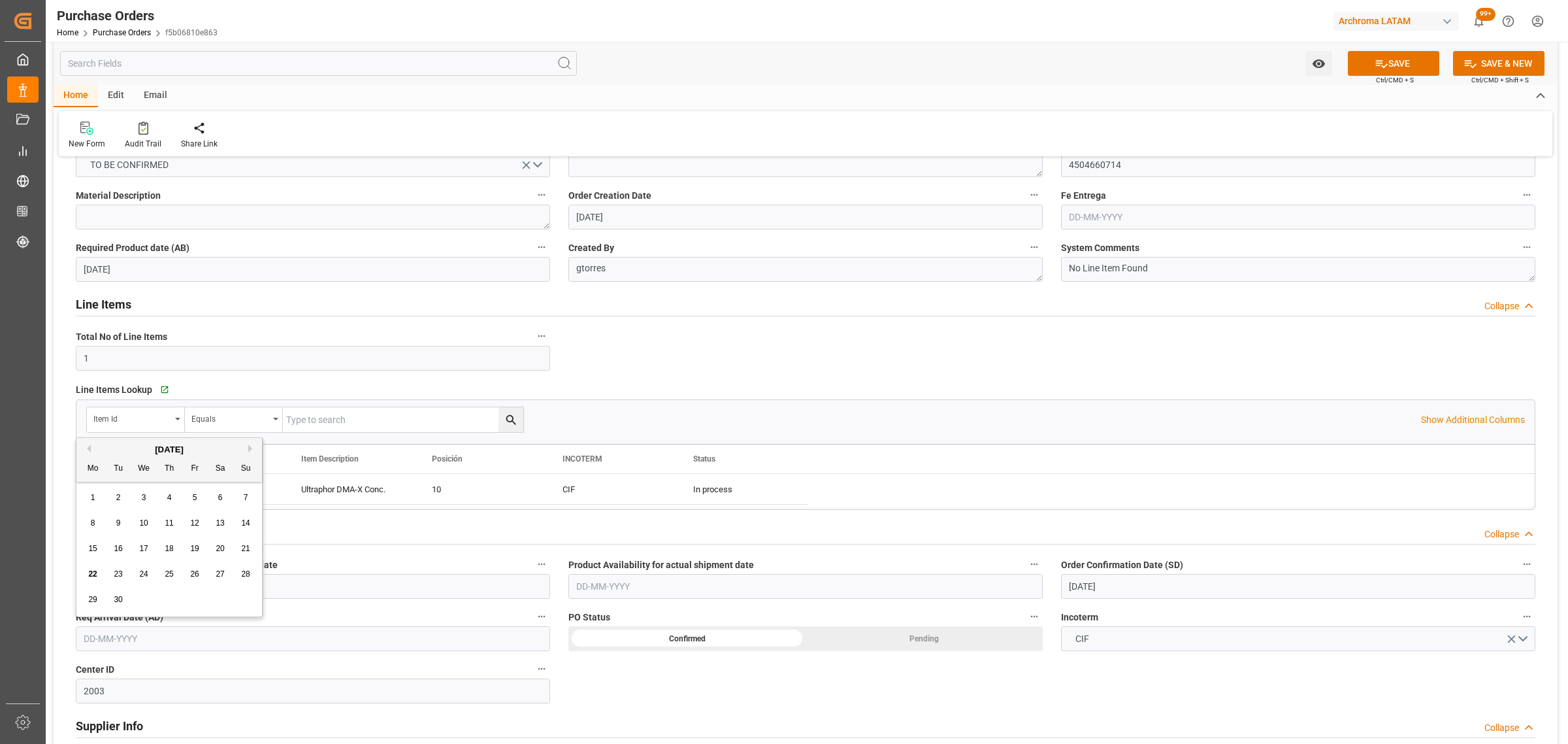
click at [254, 449] on button "Next Month" at bounding box center [252, 448] width 8 height 8
click at [242, 500] on div "7" at bounding box center [246, 498] width 17 height 16
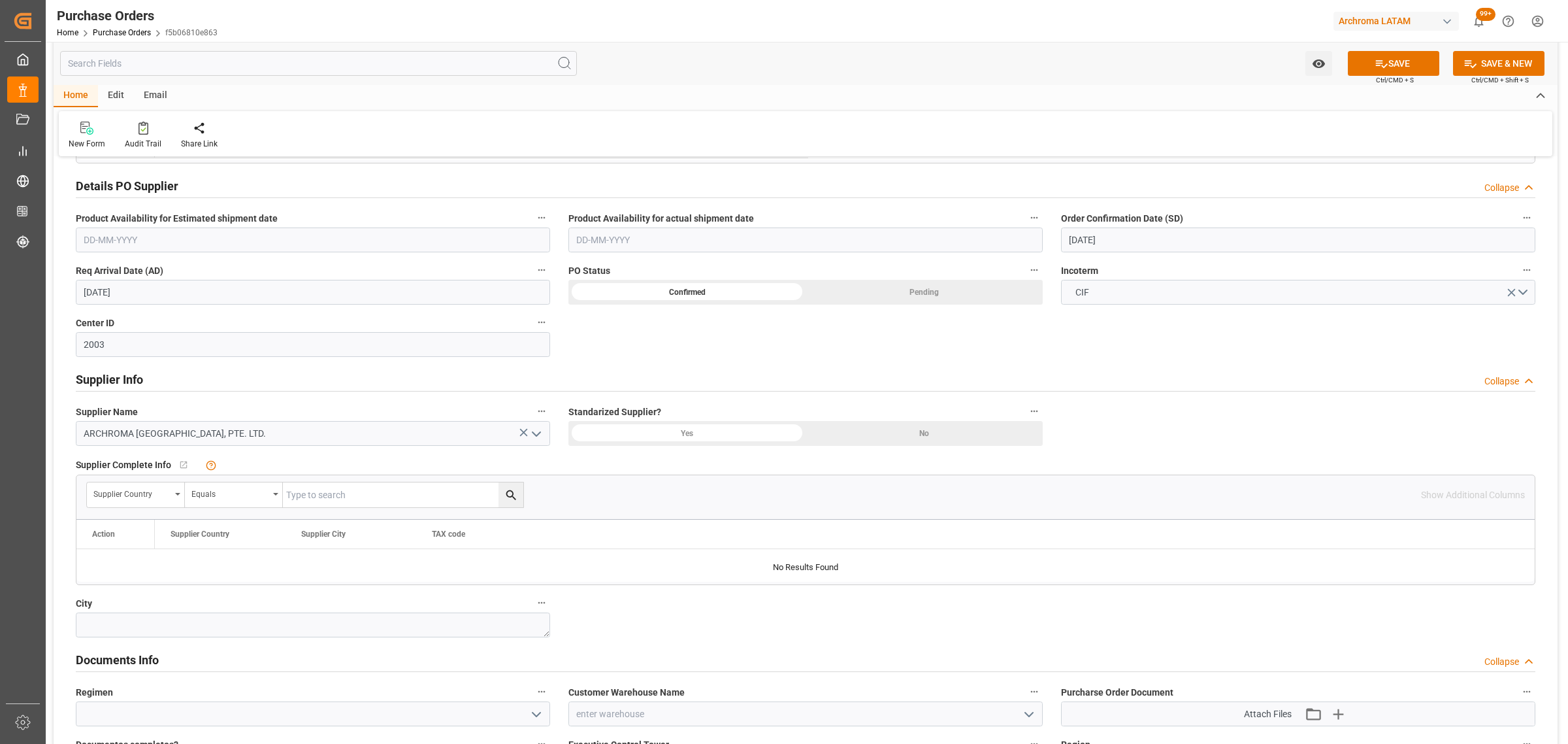
scroll to position [572, 0]
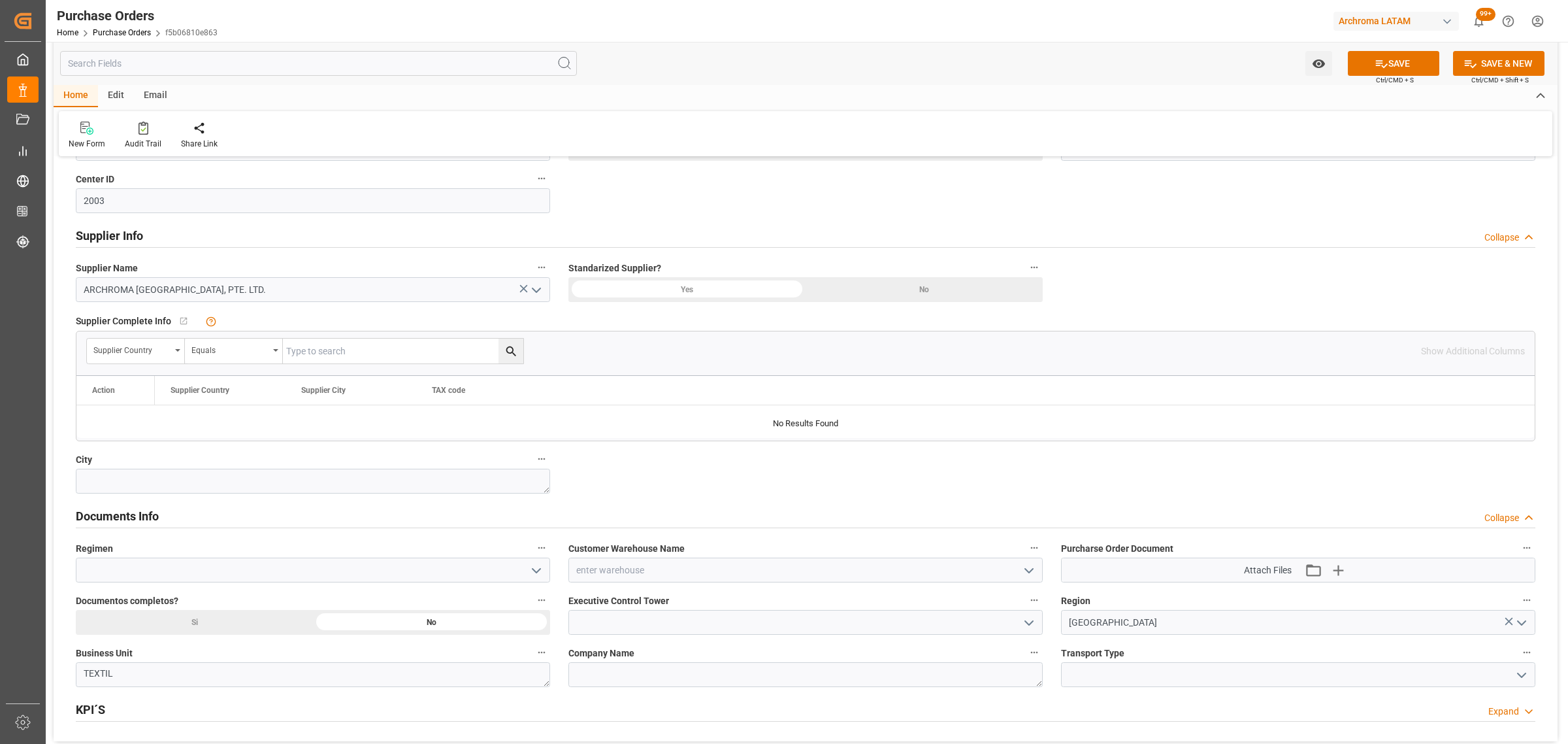
click at [1021, 576] on icon "open menu" at bounding box center [1028, 570] width 16 height 16
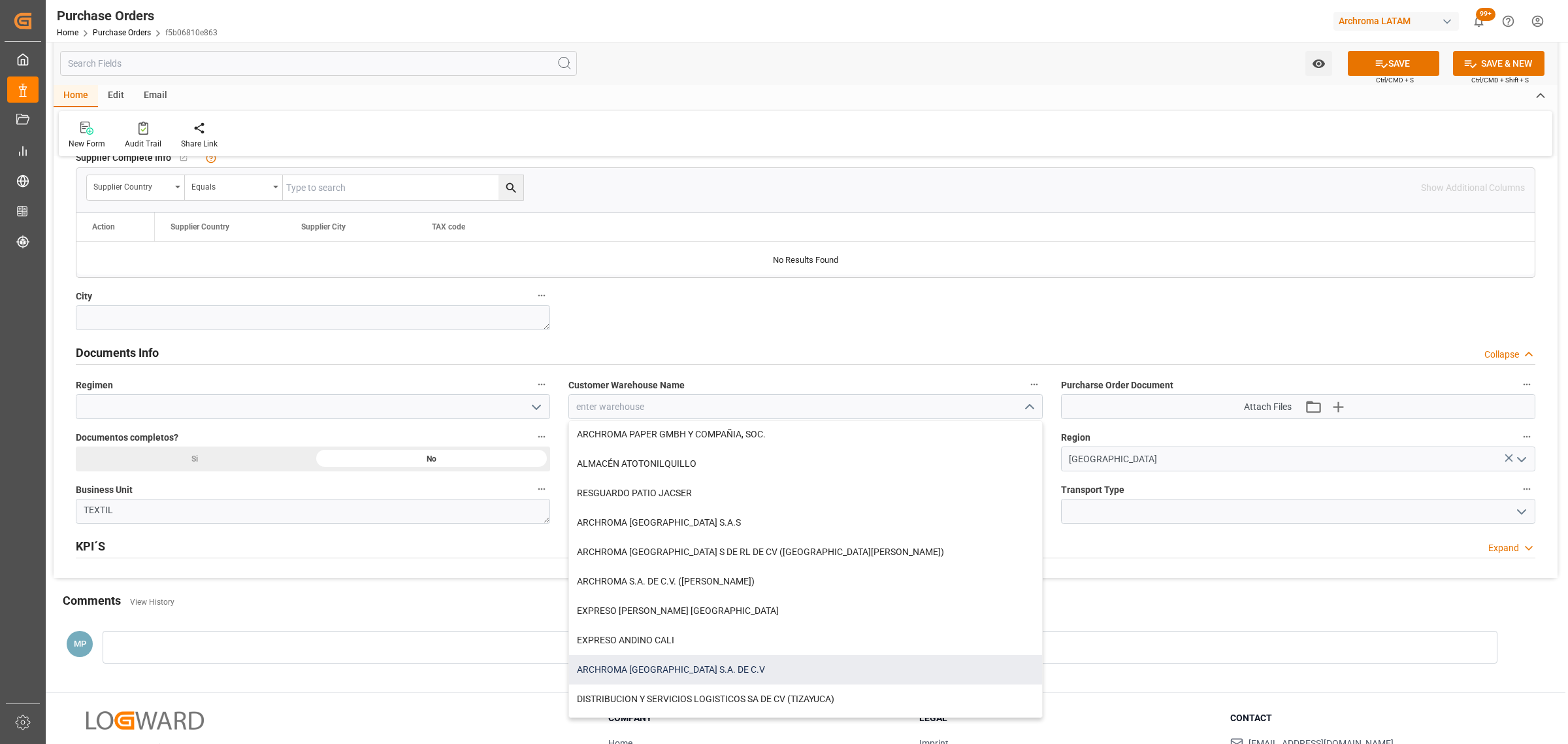
scroll to position [0, 0]
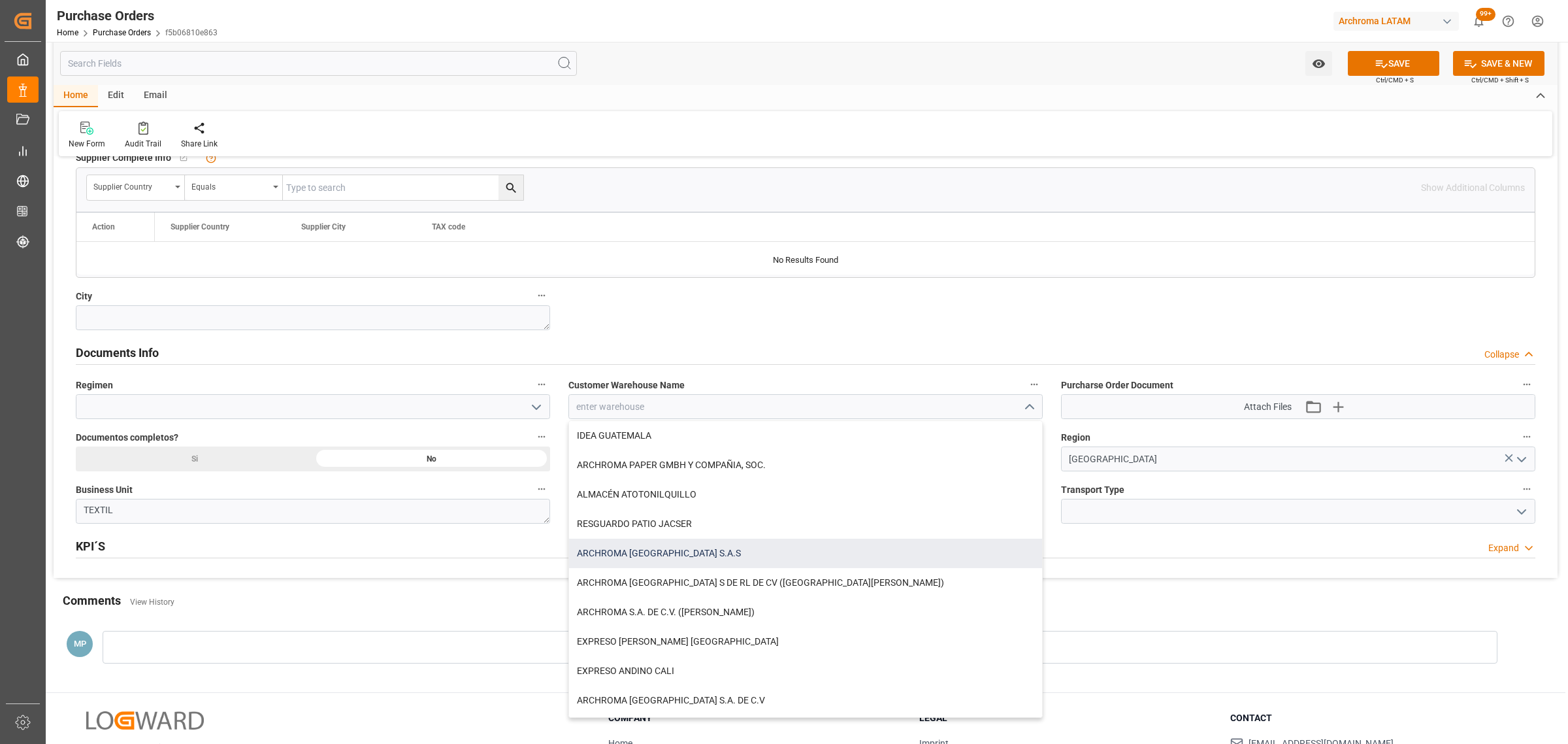
click at [683, 552] on div "ARCHROMA [GEOGRAPHIC_DATA] S.A.S" at bounding box center [806, 553] width 473 height 29
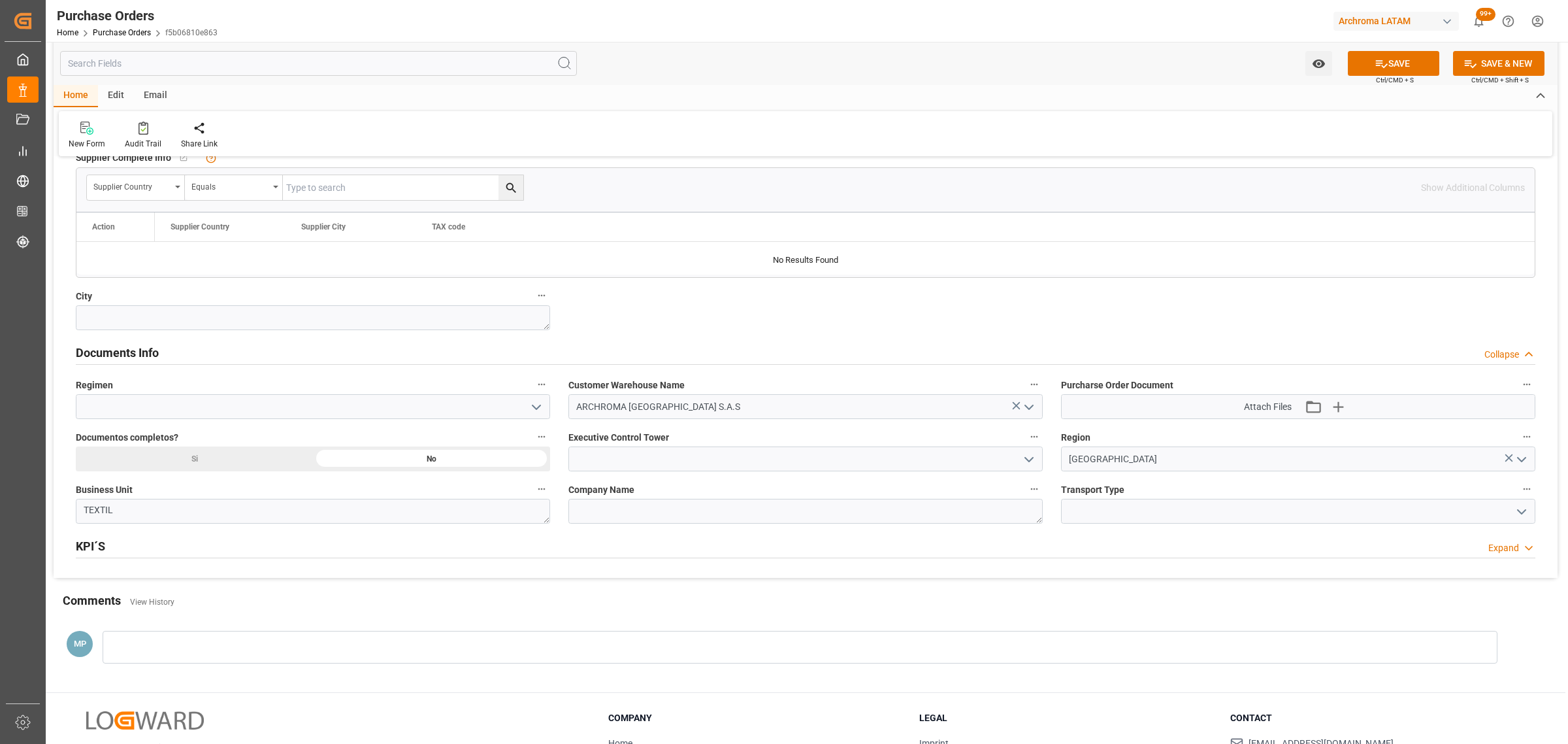
click at [538, 405] on icon "open menu" at bounding box center [536, 407] width 16 height 16
click at [229, 464] on div "Definitivo" at bounding box center [313, 465] width 473 height 29
click at [1024, 456] on icon "open menu" at bounding box center [1028, 459] width 16 height 16
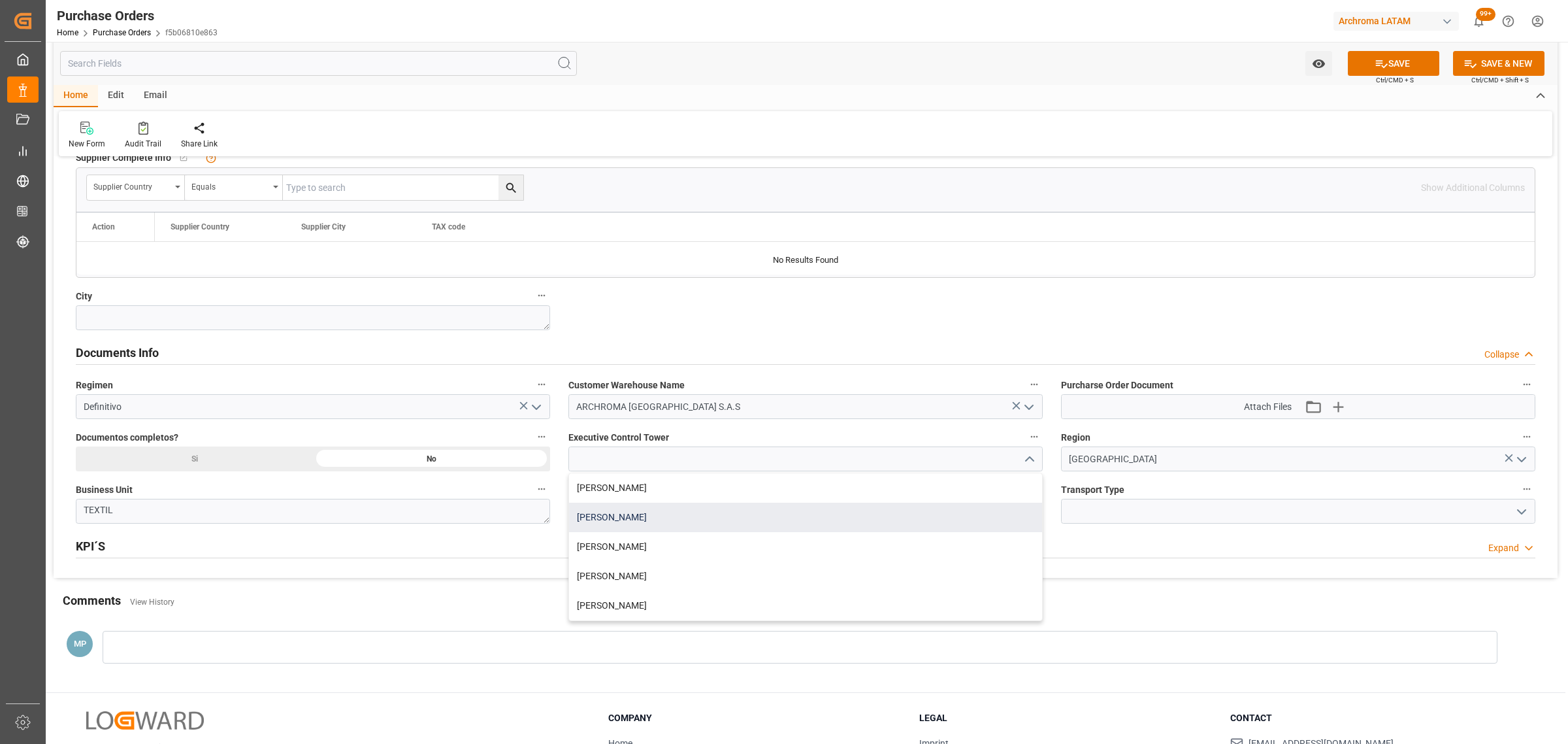
click at [691, 517] on div "[PERSON_NAME]" at bounding box center [806, 517] width 473 height 29
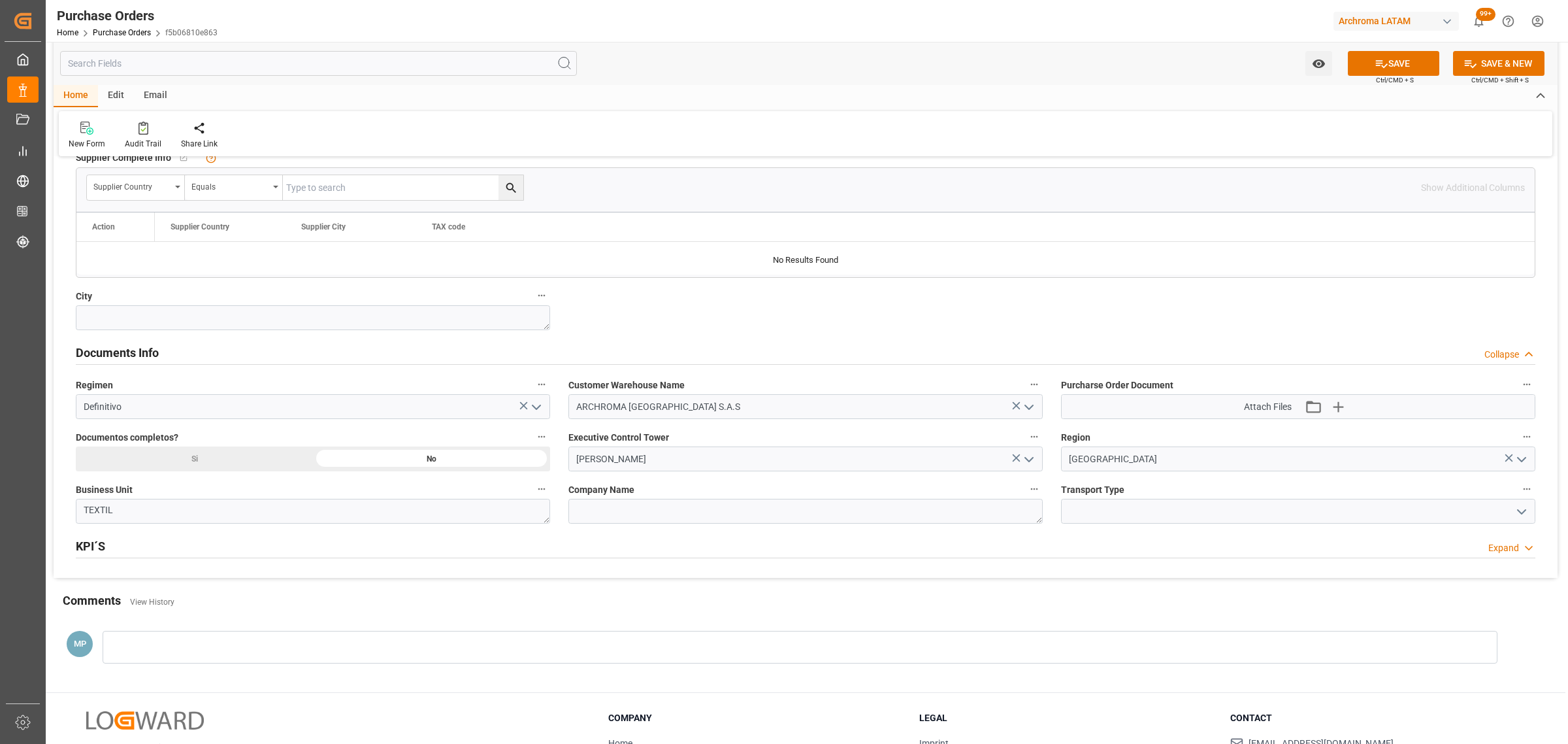
click at [1523, 514] on icon "open menu" at bounding box center [1521, 511] width 16 height 16
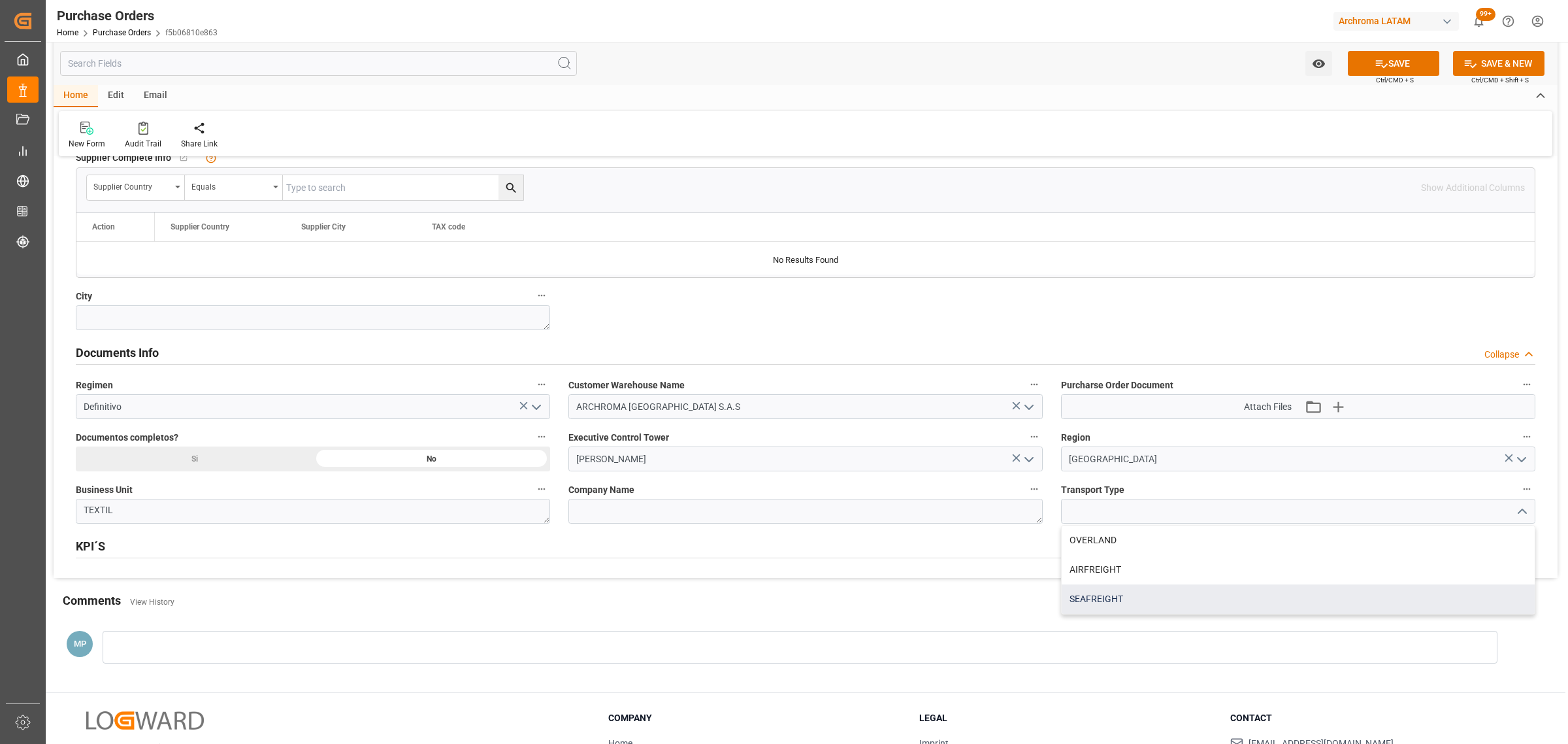
click at [1193, 604] on div "SEAFREIGHT" at bounding box center [1298, 599] width 473 height 29
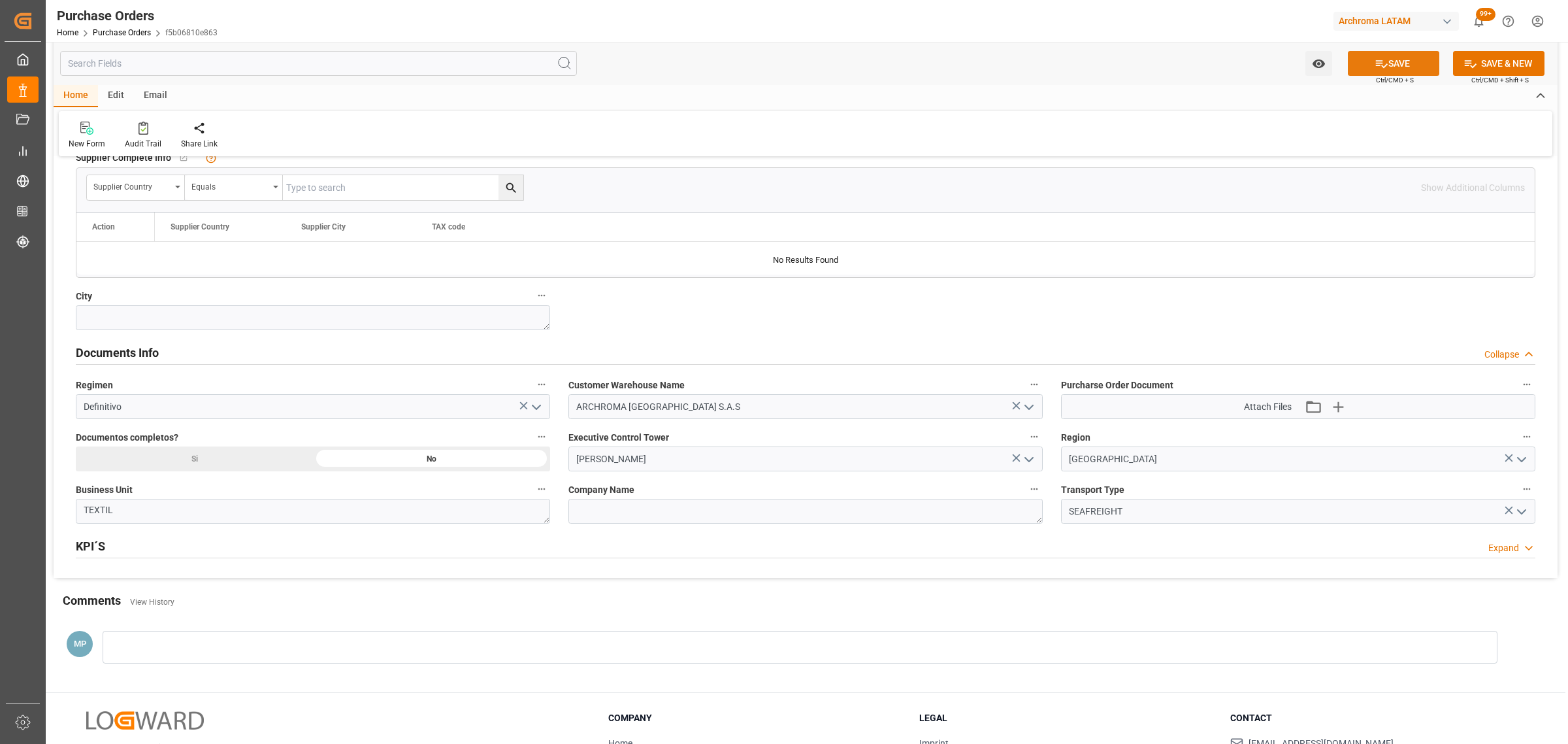
click at [1389, 66] on button "SAVE" at bounding box center [1393, 63] width 91 height 25
click at [146, 98] on div "Email" at bounding box center [155, 95] width 43 height 22
click at [86, 131] on icon at bounding box center [88, 130] width 17 height 9
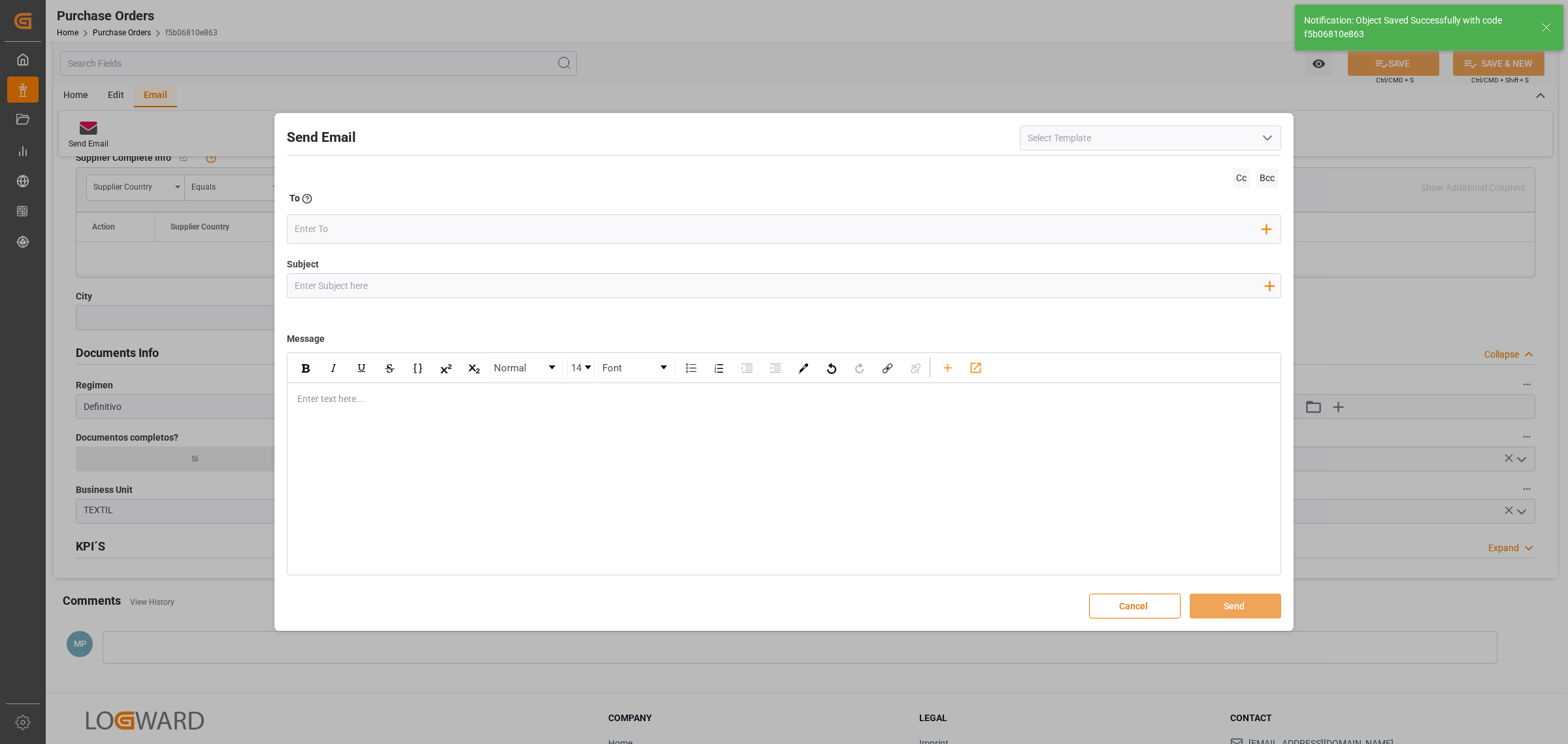
click at [340, 400] on div "rdw-editor" at bounding box center [784, 399] width 972 height 14
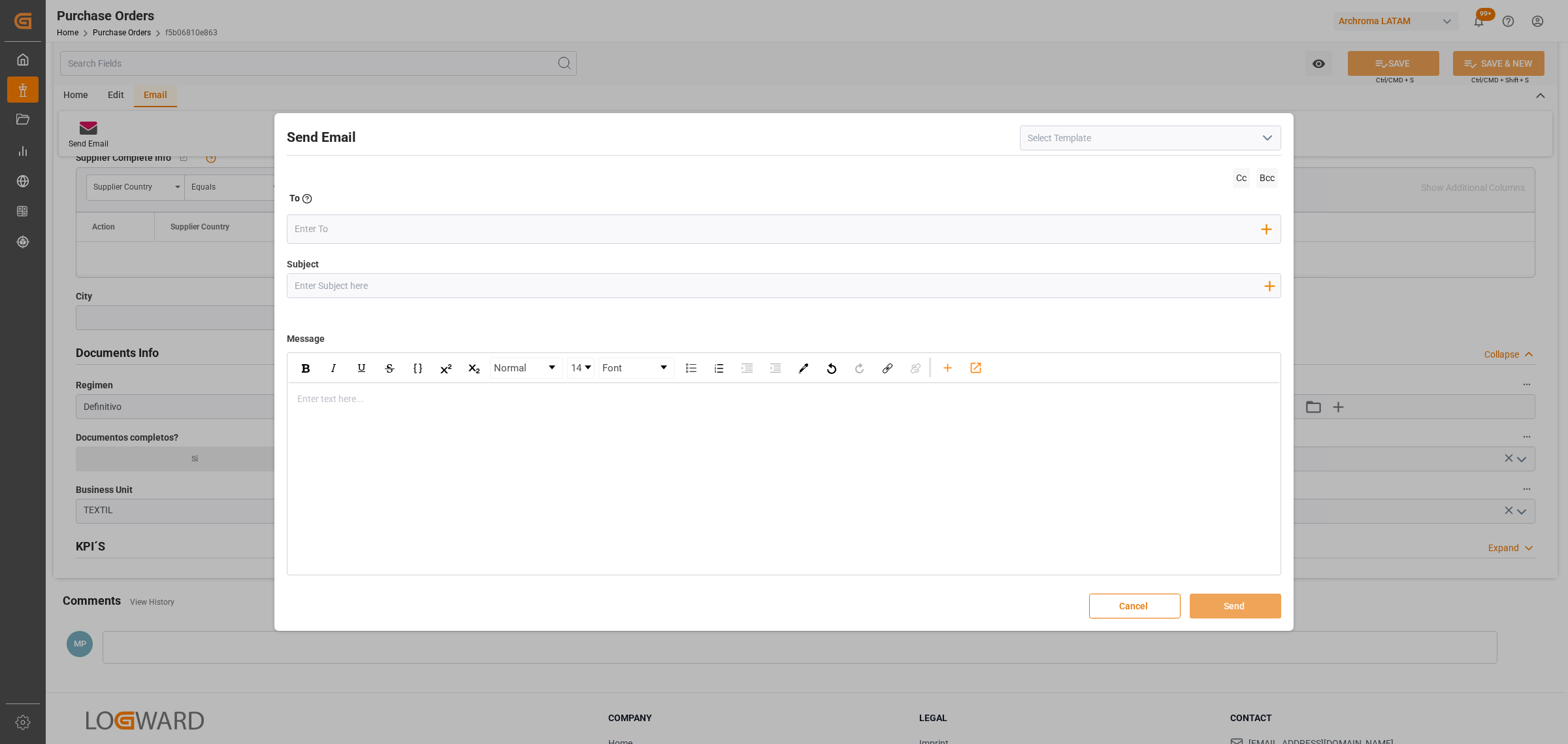
click at [359, 279] on input "Subject" at bounding box center [779, 286] width 983 height 23
click at [1274, 288] on icon "button" at bounding box center [1269, 286] width 21 height 21
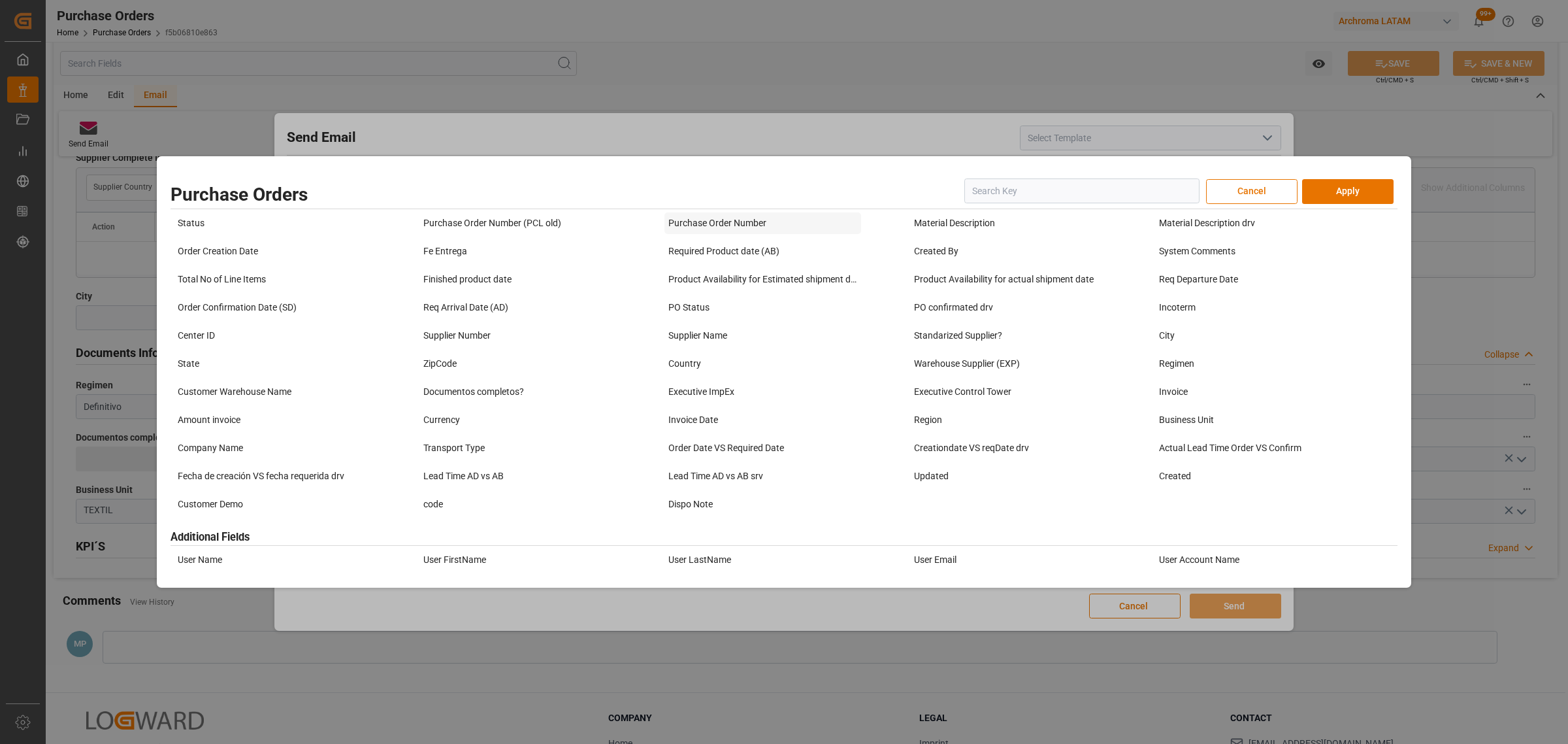
click at [735, 216] on div "Purchase Order Number" at bounding box center [762, 223] width 196 height 22
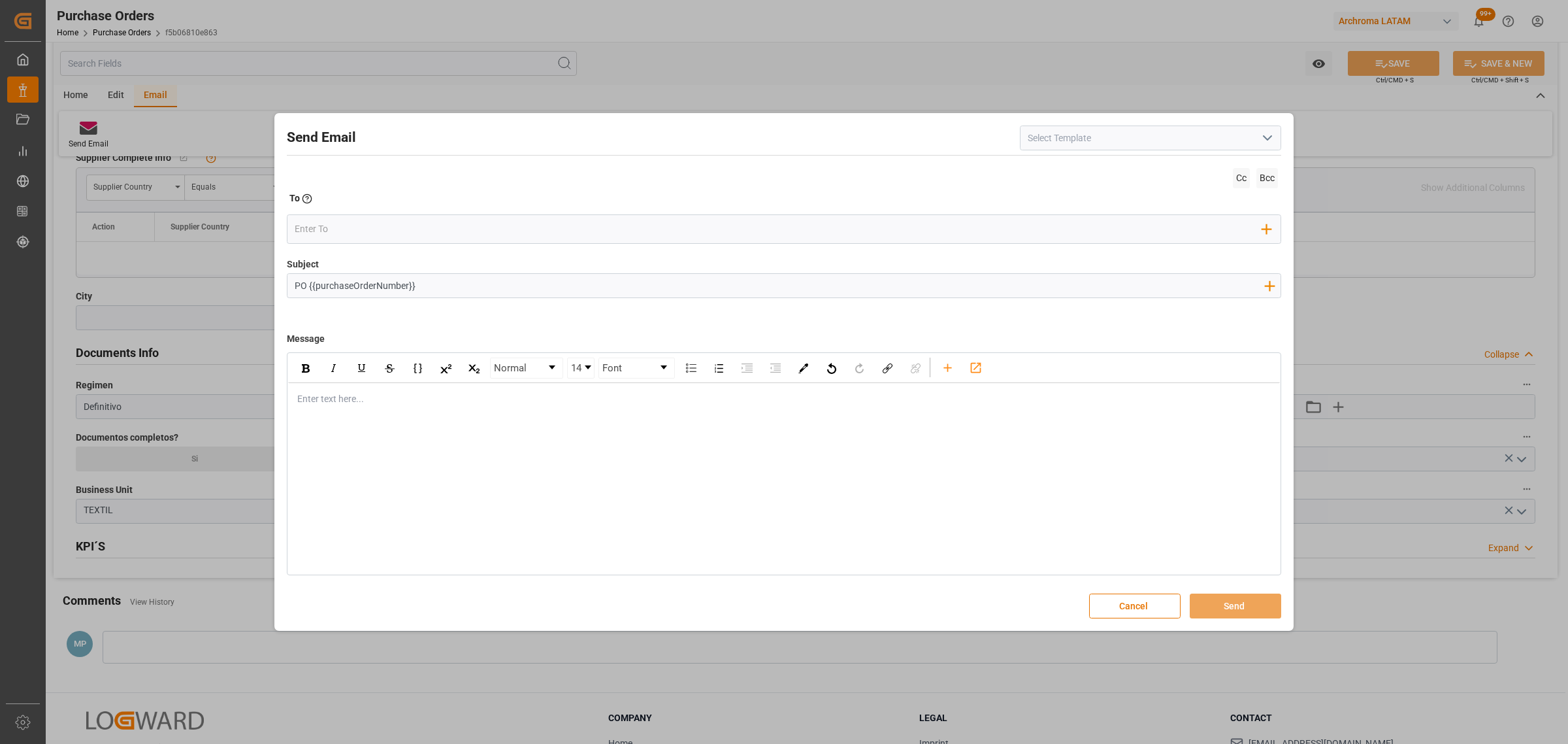
click at [526, 283] on input "PO {{purchaseOrderNumber}}" at bounding box center [779, 286] width 983 height 23
click at [414, 286] on input "PO {{purchaseOrderNumber}} //TE/7DOCUMENTOS// SPICE INDUSTRIA QUIMICA//ARCHROMA…" at bounding box center [779, 286] width 983 height 23
paste input "4504660233"
click at [501, 285] on input "PO {{purchaseOrderNumber}} ,4504660233 //TE/7DOCUMENTOS// SPICE INDUSTRIA QUIMI…" at bounding box center [779, 286] width 983 height 23
click at [809, 279] on input "PO {{purchaseOrderNumber}} ,4504660233 //TE//DOCUMENTOS// SPICE INDUSTRIA QUIMI…" at bounding box center [779, 286] width 983 height 23
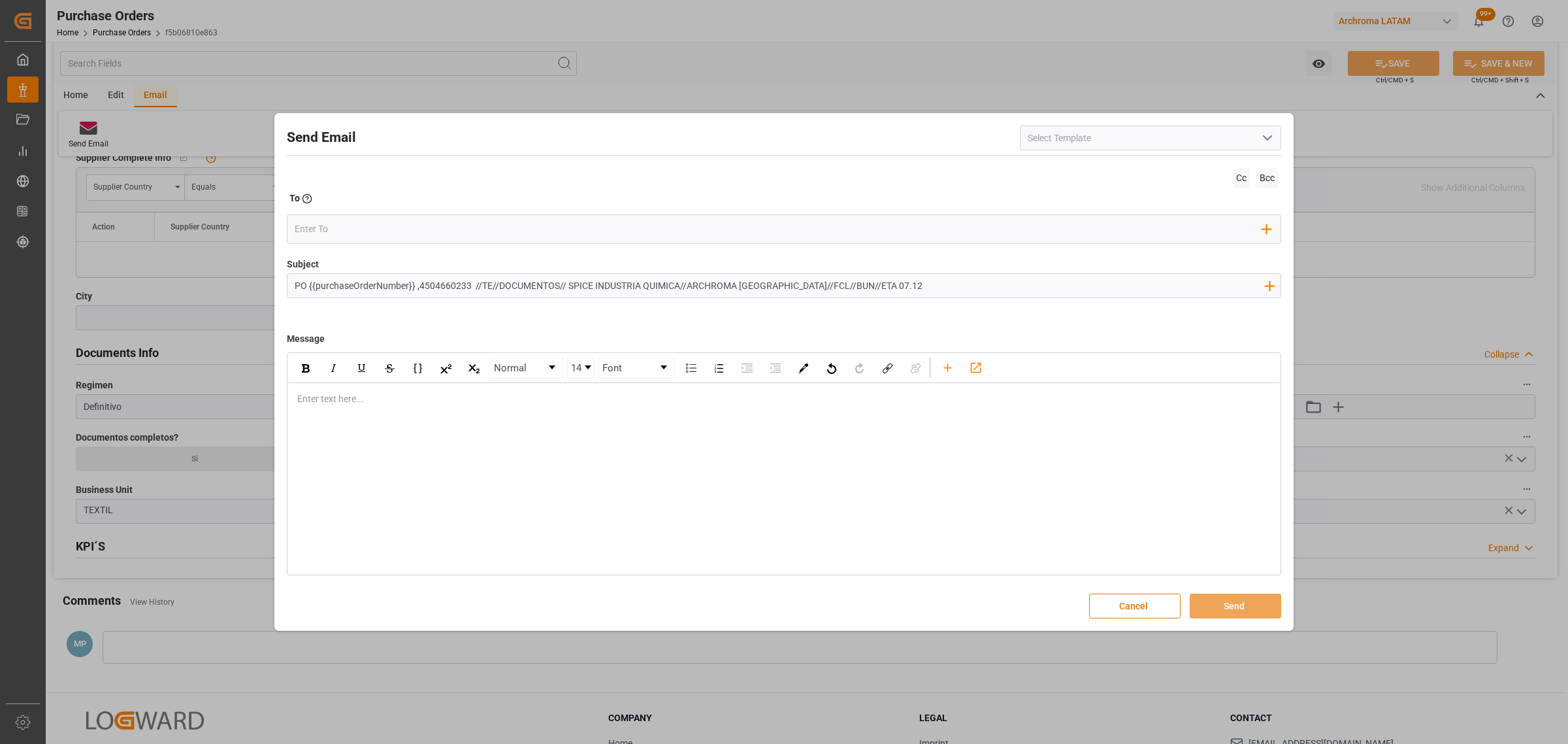
click at [344, 394] on div "rdw-editor" at bounding box center [784, 399] width 972 height 14
paste div "rdw-editor"
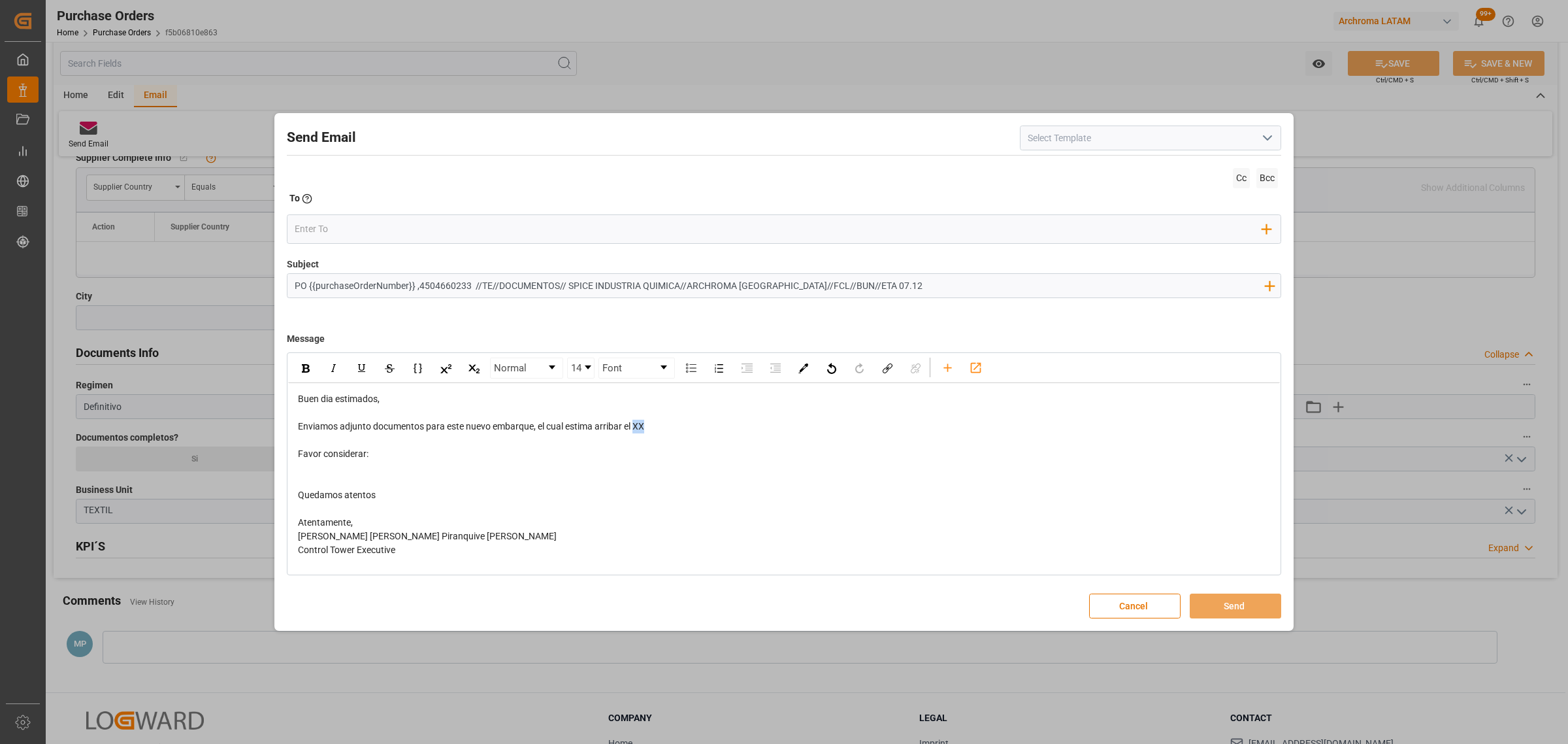
drag, startPoint x: 675, startPoint y: 429, endPoint x: 637, endPoint y: 429, distance: 38.0
click at [637, 429] on div "Enviamos adjunto documentos para este nuevo embarque, el cual estima arribar el…" at bounding box center [784, 427] width 972 height 14
click at [315, 458] on span "Favor considerar:" at bounding box center [333, 454] width 70 height 11
click at [318, 466] on div "rdw-editor" at bounding box center [784, 468] width 972 height 14
click at [303, 473] on span "pENDIENTE ORIGINALES, LISTA DE EMPAQUE, CO (SI APLICA) Y COA" at bounding box center [438, 468] width 279 height 11
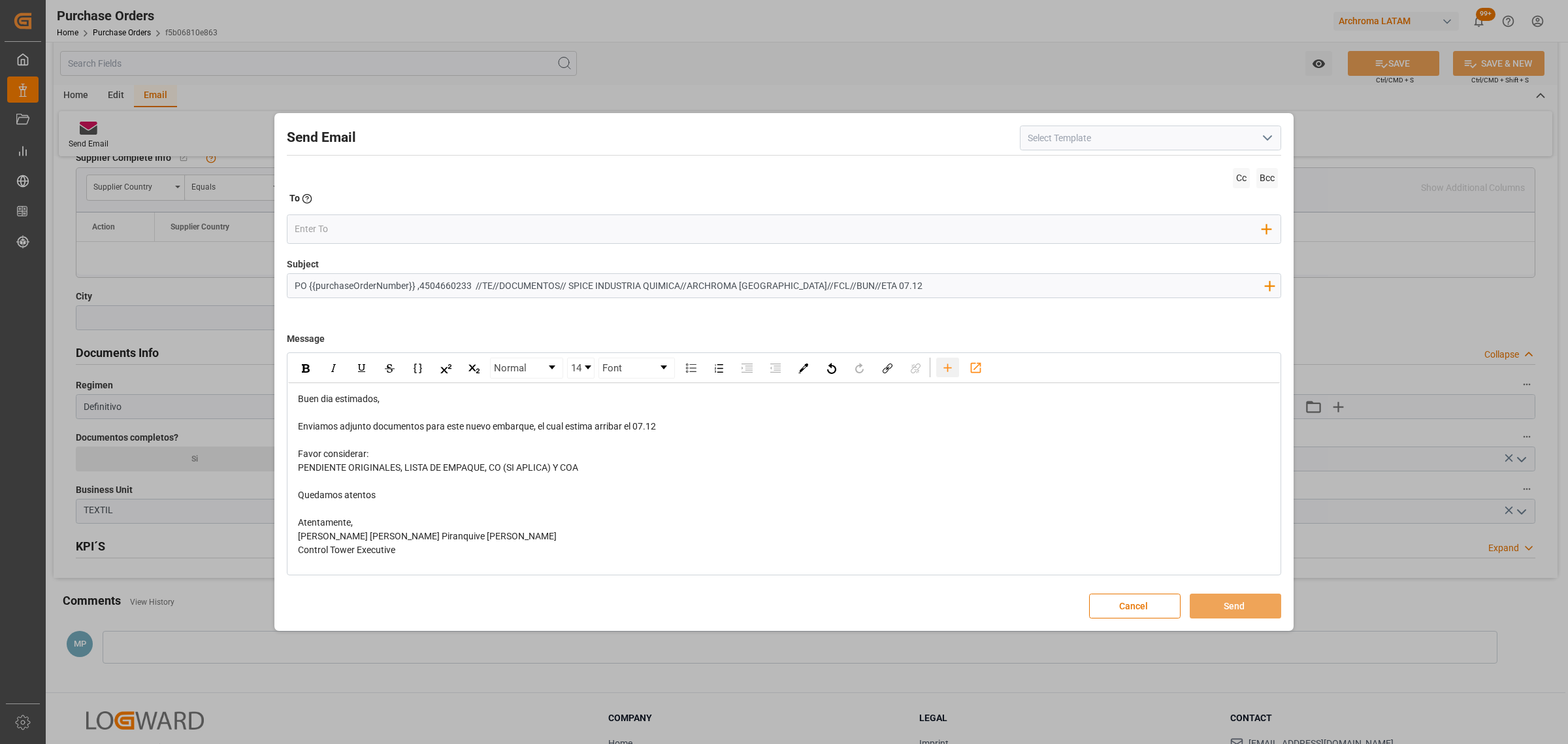
click at [953, 366] on icon "rdw-toolbar" at bounding box center [947, 368] width 14 height 14
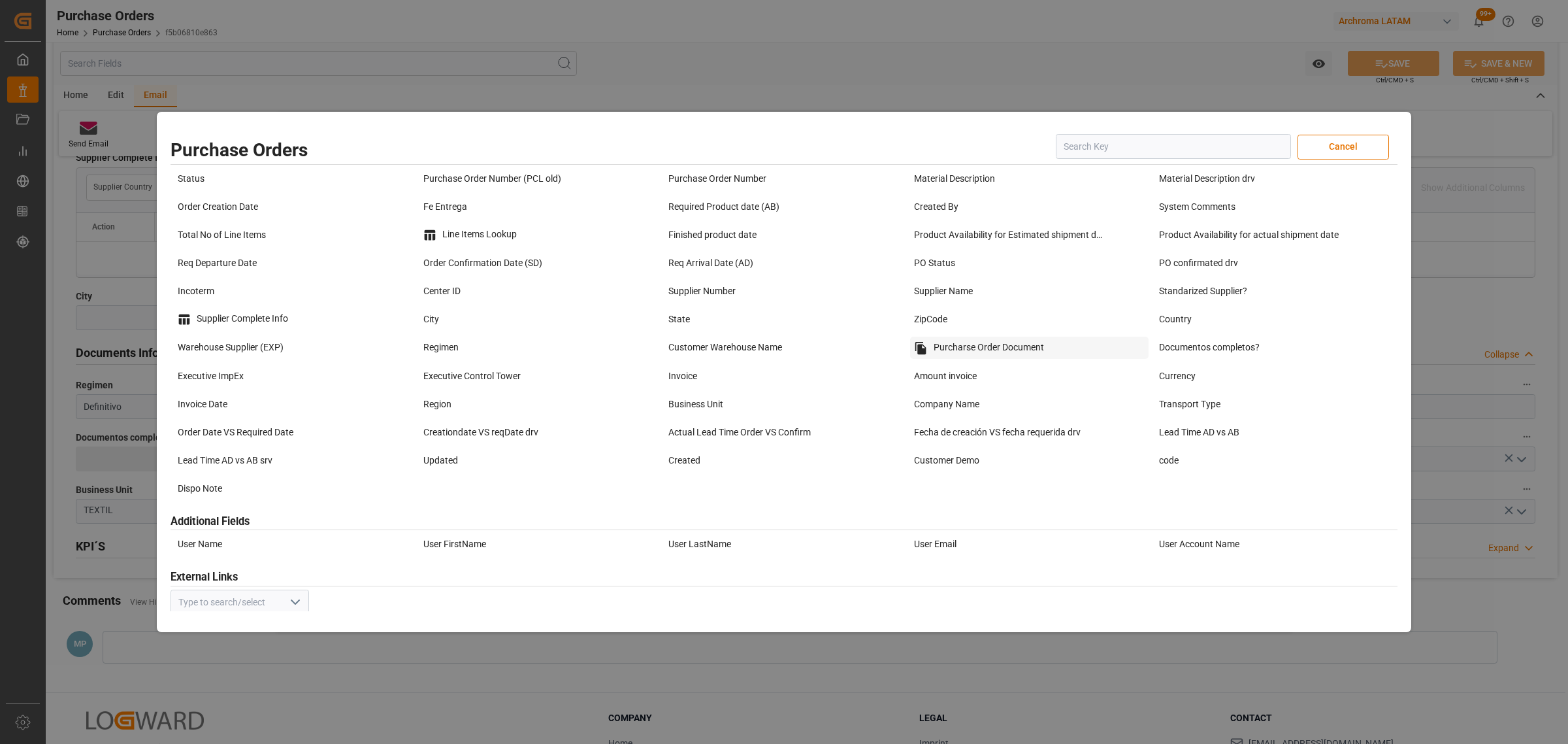
click at [1001, 348] on div "Purcharse Order Document" at bounding box center [1029, 347] width 239 height 22
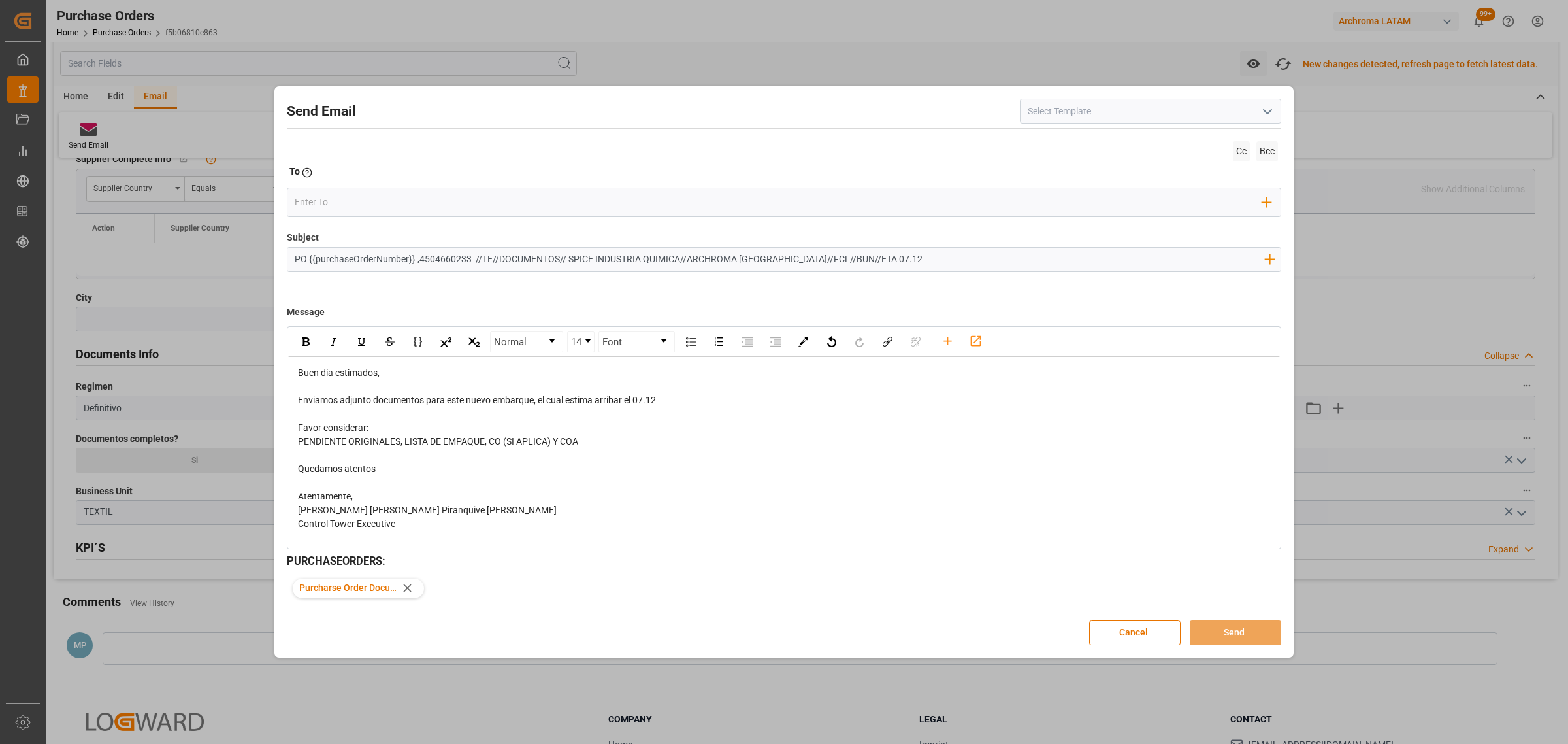
scroll to position [736, 0]
click at [411, 591] on icon at bounding box center [407, 588] width 14 height 14
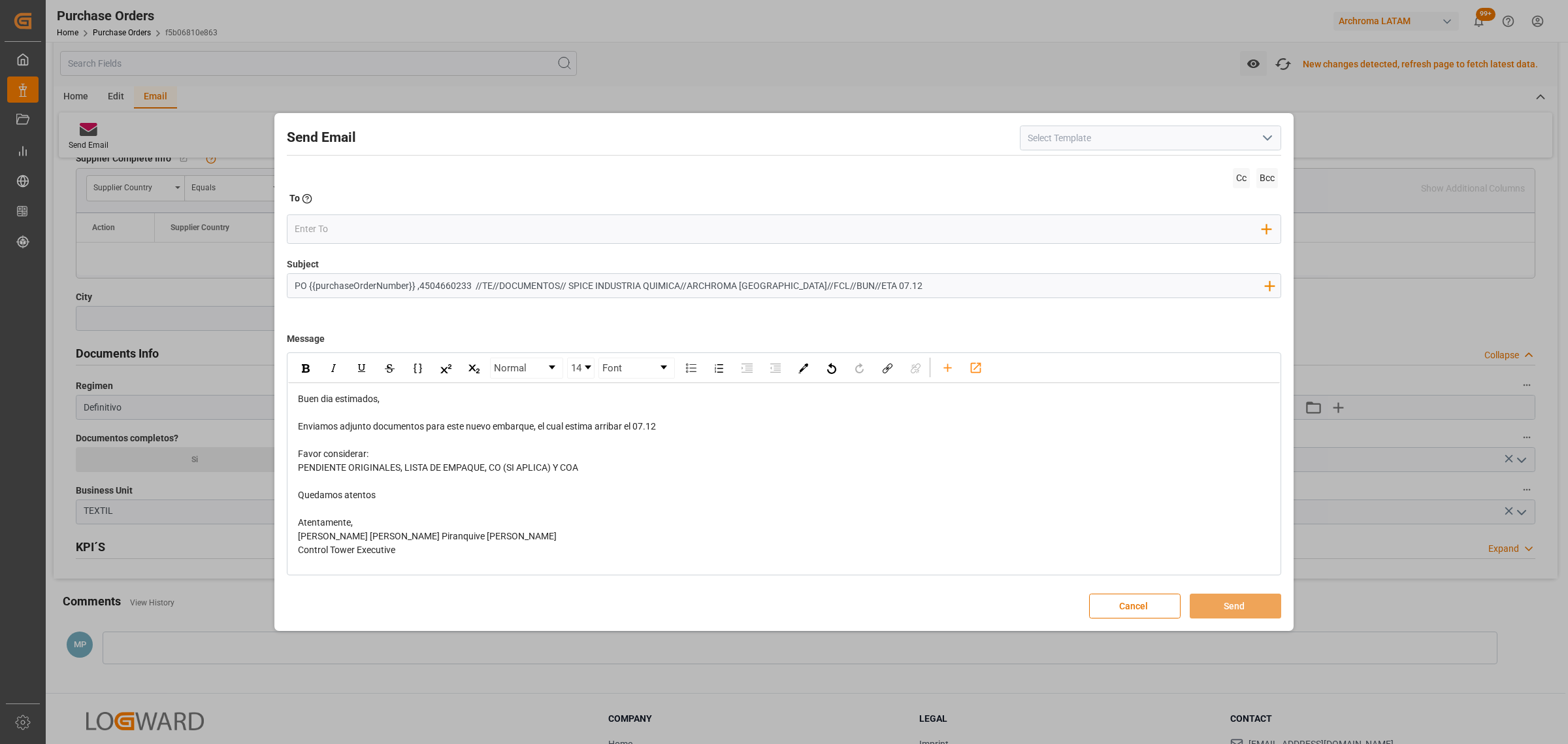
scroll to position [735, 0]
click at [953, 369] on icon "rdw-toolbar" at bounding box center [947, 368] width 14 height 14
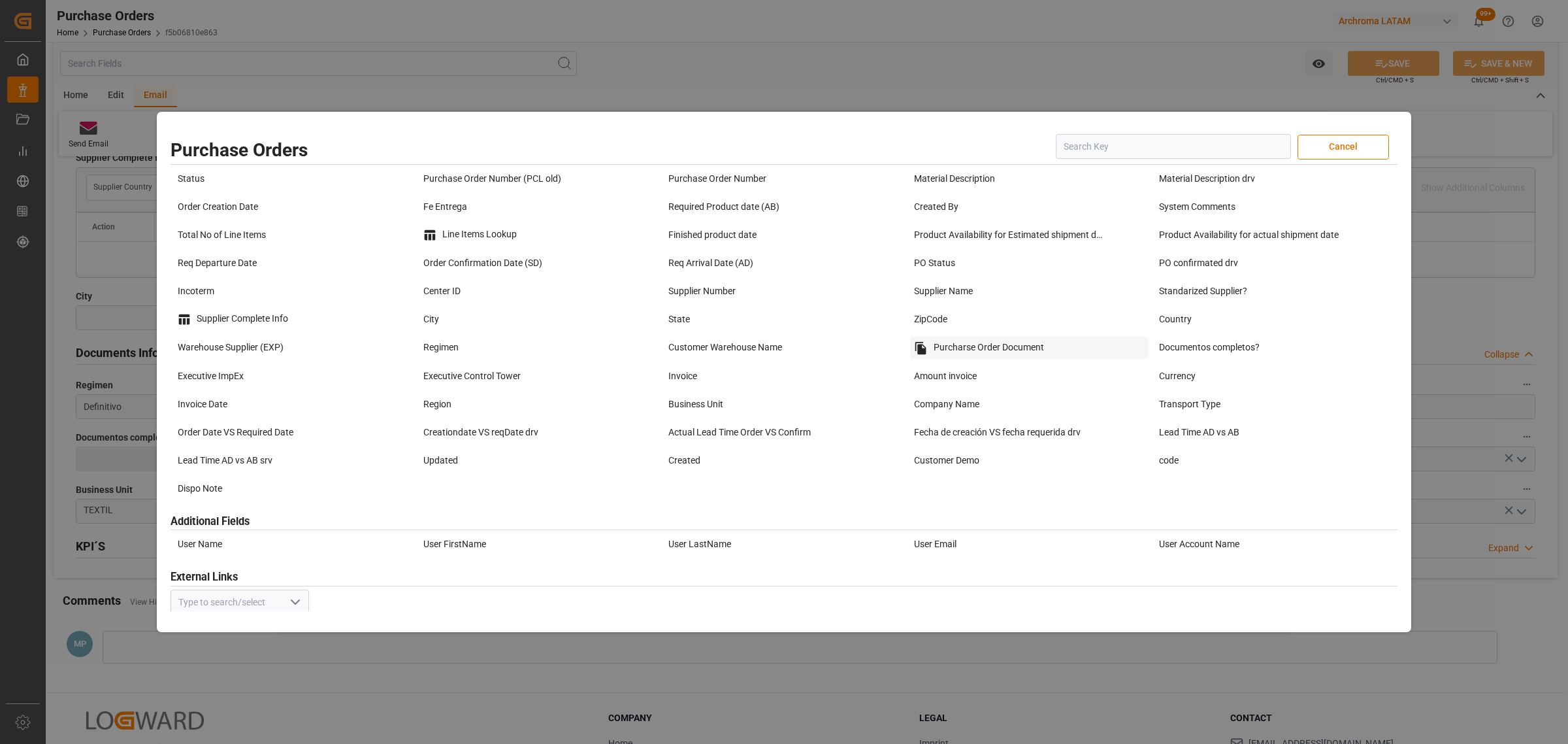
click at [953, 344] on div "Purcharse Order Document" at bounding box center [1029, 347] width 239 height 22
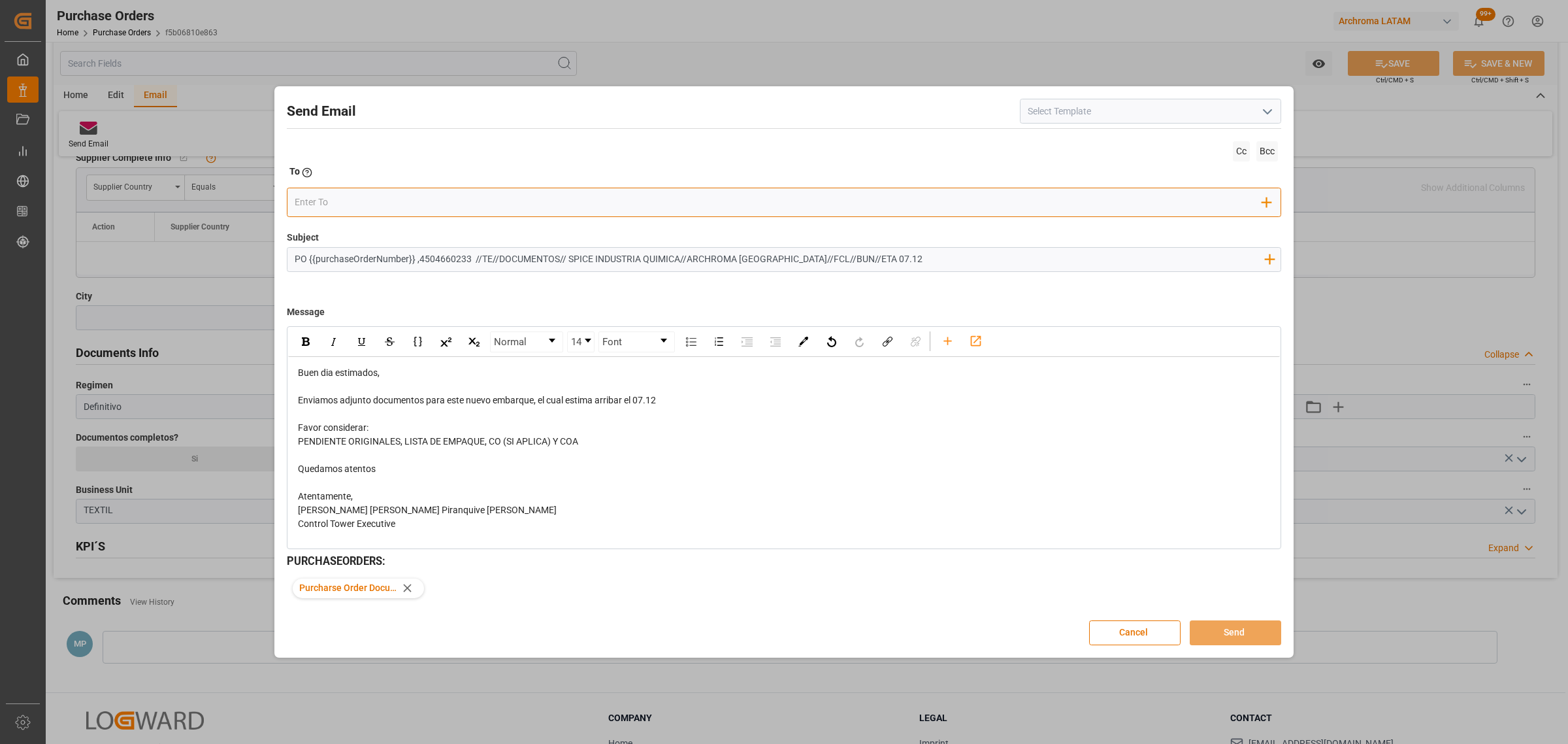
click at [402, 206] on input "email" at bounding box center [778, 202] width 968 height 20
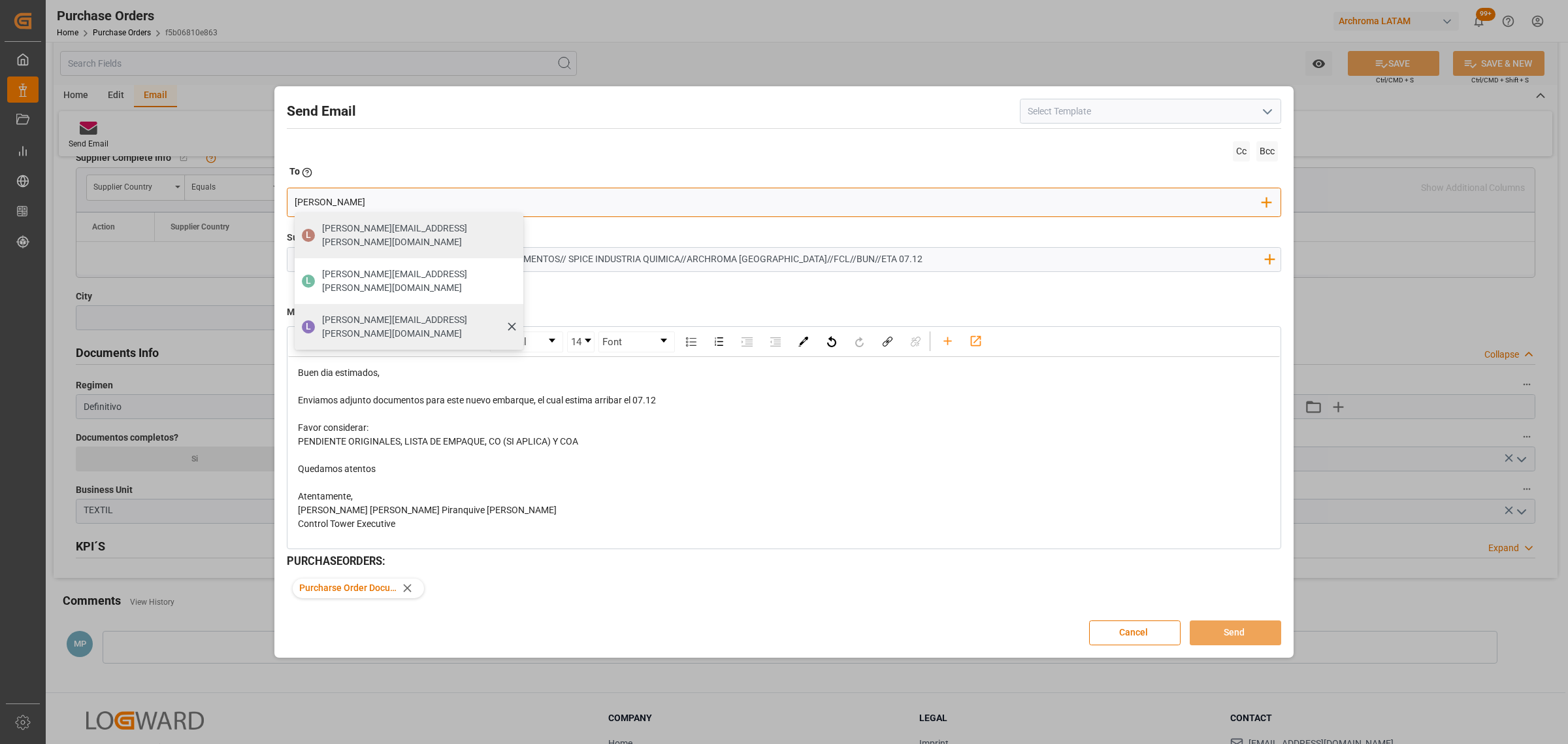
click at [397, 313] on span "[PERSON_NAME][EMAIL_ADDRESS][PERSON_NAME][DOMAIN_NAME]" at bounding box center [418, 326] width 192 height 27
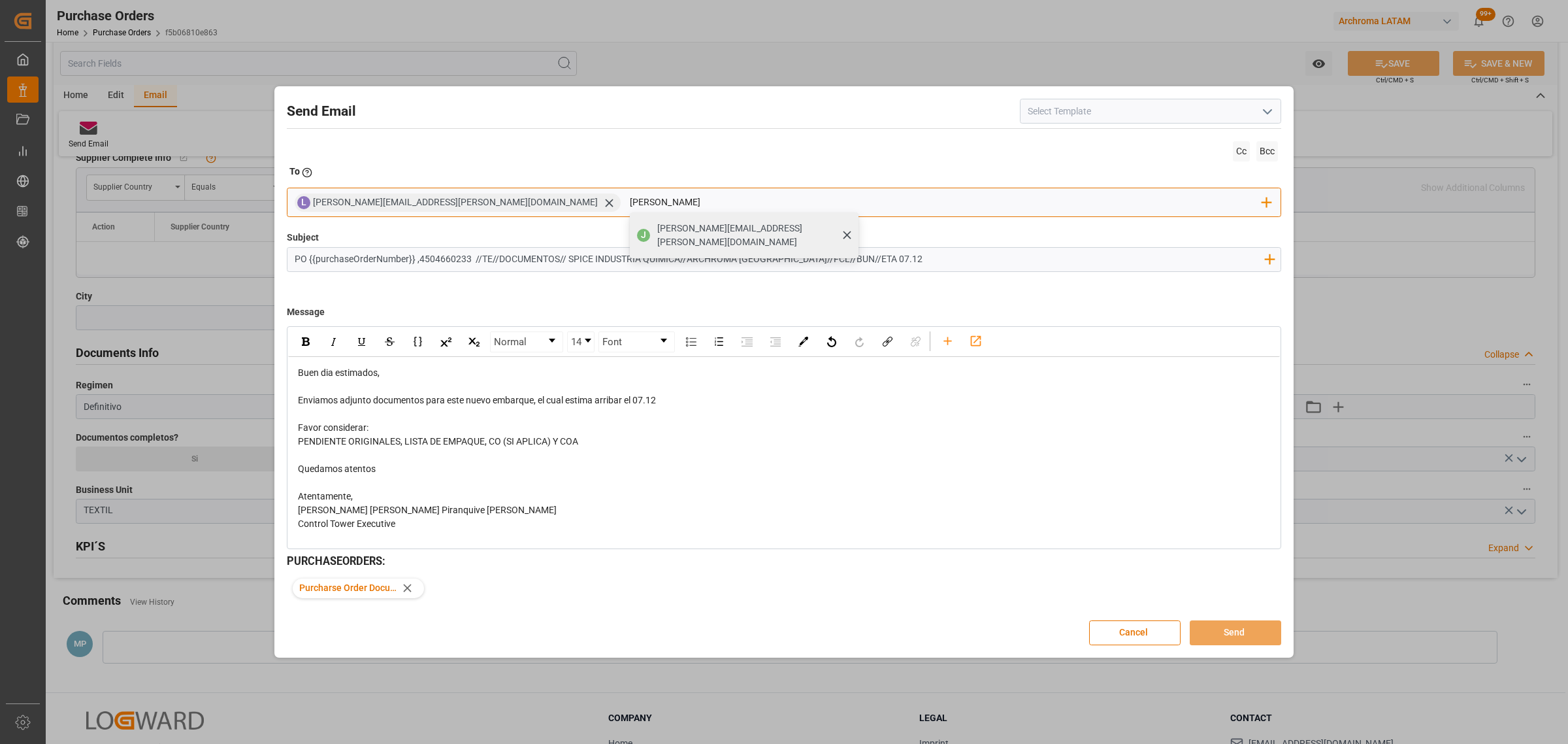
click at [657, 230] on span "[PERSON_NAME][EMAIL_ADDRESS][PERSON_NAME][DOMAIN_NAME]" at bounding box center [753, 235] width 192 height 27
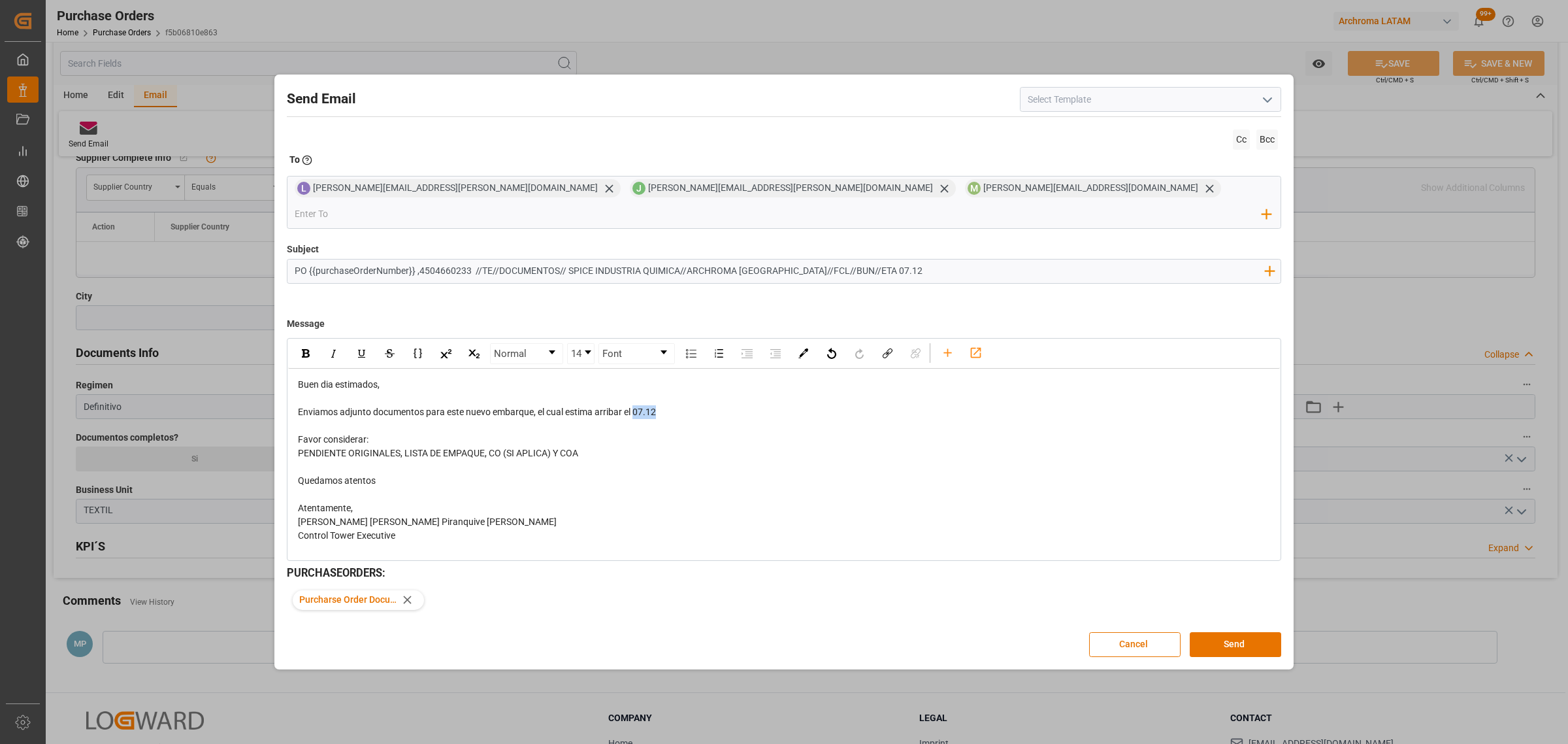
drag, startPoint x: 668, startPoint y: 400, endPoint x: 635, endPoint y: 402, distance: 33.1
click at [635, 405] on div "Enviamos adjunto documentos para este nuevo embarque, el cual estima arribar el…" at bounding box center [784, 412] width 972 height 14
click at [302, 349] on img "rdw-inline-control" at bounding box center [306, 353] width 8 height 8
drag, startPoint x: 611, startPoint y: 452, endPoint x: 291, endPoint y: 443, distance: 320.1
click at [291, 443] on div "Buen dia estimados, Enviamos adjunto documentos para este nuevo embarque, el cu…" at bounding box center [784, 460] width 992 height 183
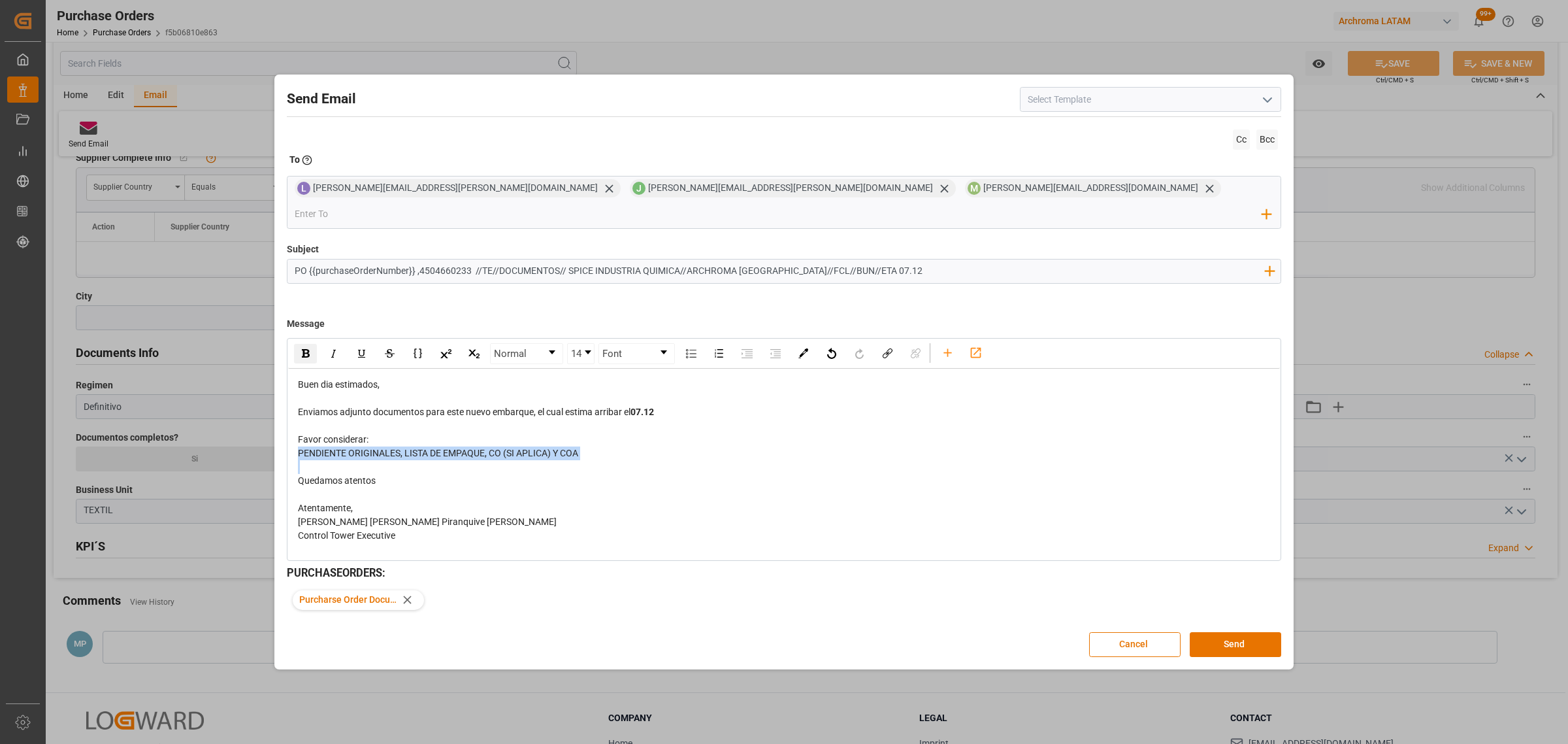
click at [310, 348] on div "rdw-inline-control" at bounding box center [305, 353] width 23 height 20
click at [833, 502] on div "Atentamente," at bounding box center [784, 508] width 972 height 14
click at [1229, 635] on button "Send" at bounding box center [1235, 644] width 91 height 25
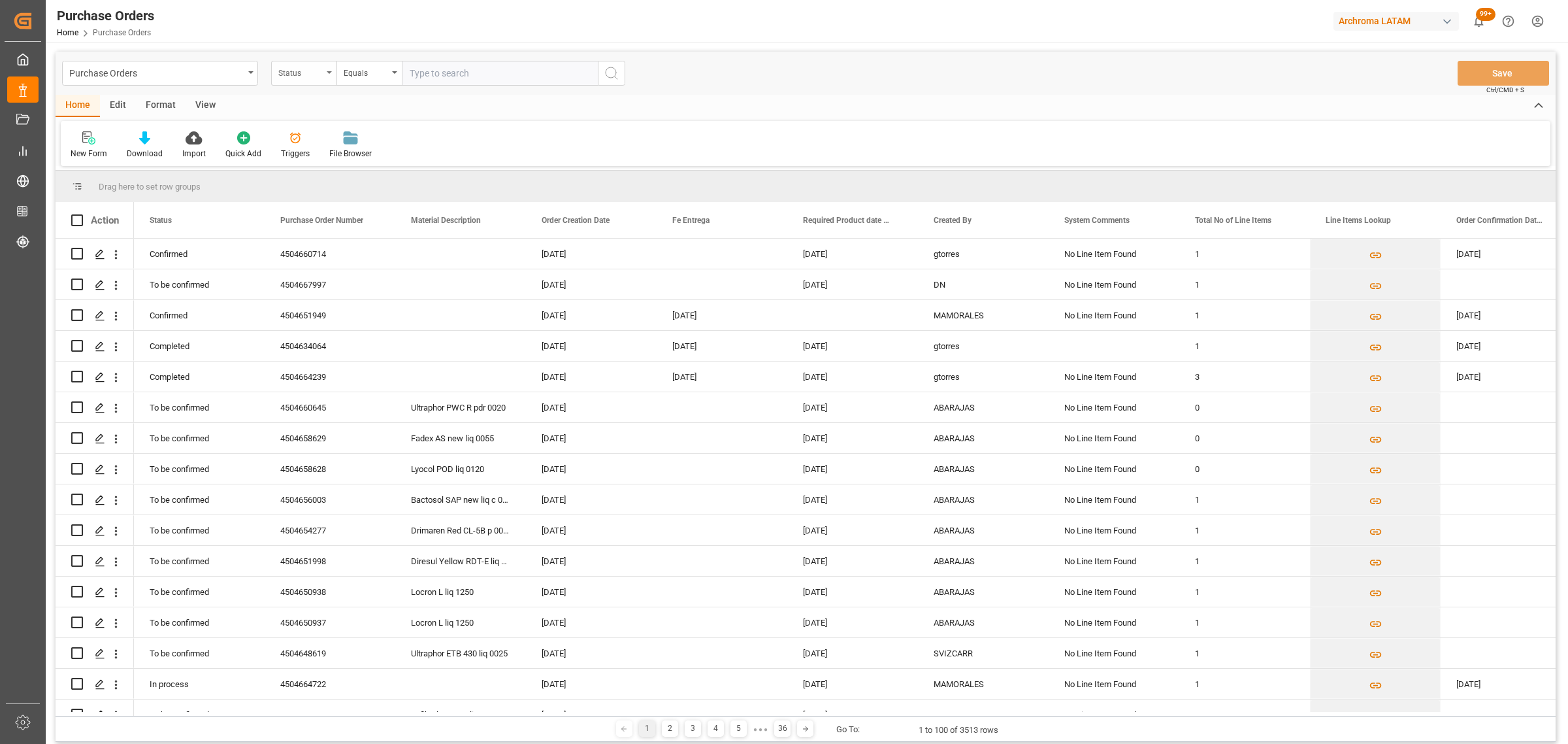
click at [304, 66] on div "Status" at bounding box center [300, 72] width 45 height 15
click at [350, 158] on div "Purchase Order Number" at bounding box center [369, 161] width 195 height 27
click at [370, 60] on div "Equals" at bounding box center [369, 73] width 66 height 25
click at [403, 160] on div "Fuzzy search" at bounding box center [434, 161] width 195 height 27
click at [455, 69] on input "text" at bounding box center [500, 73] width 196 height 25
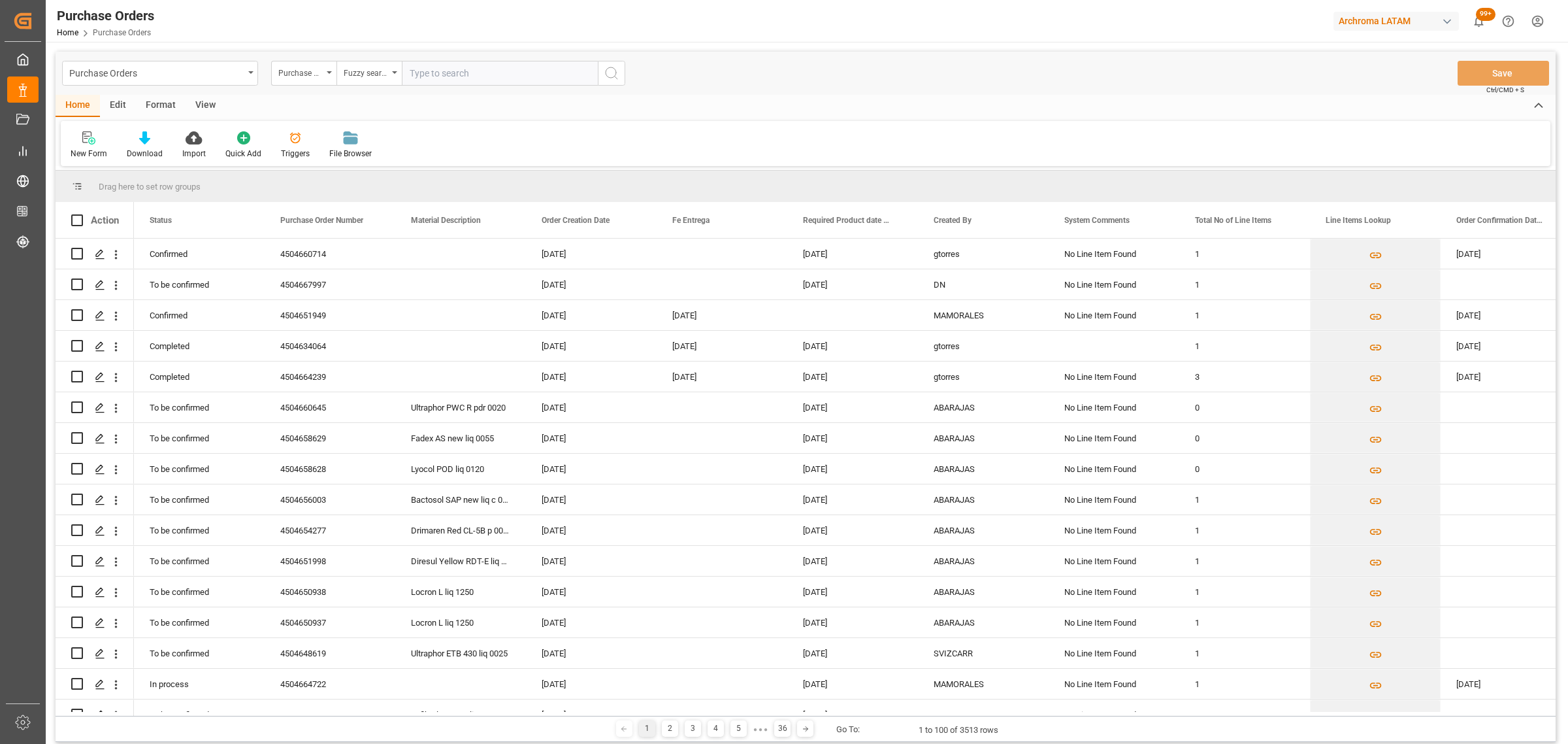
paste input "4504660714"
type input "4504660714"
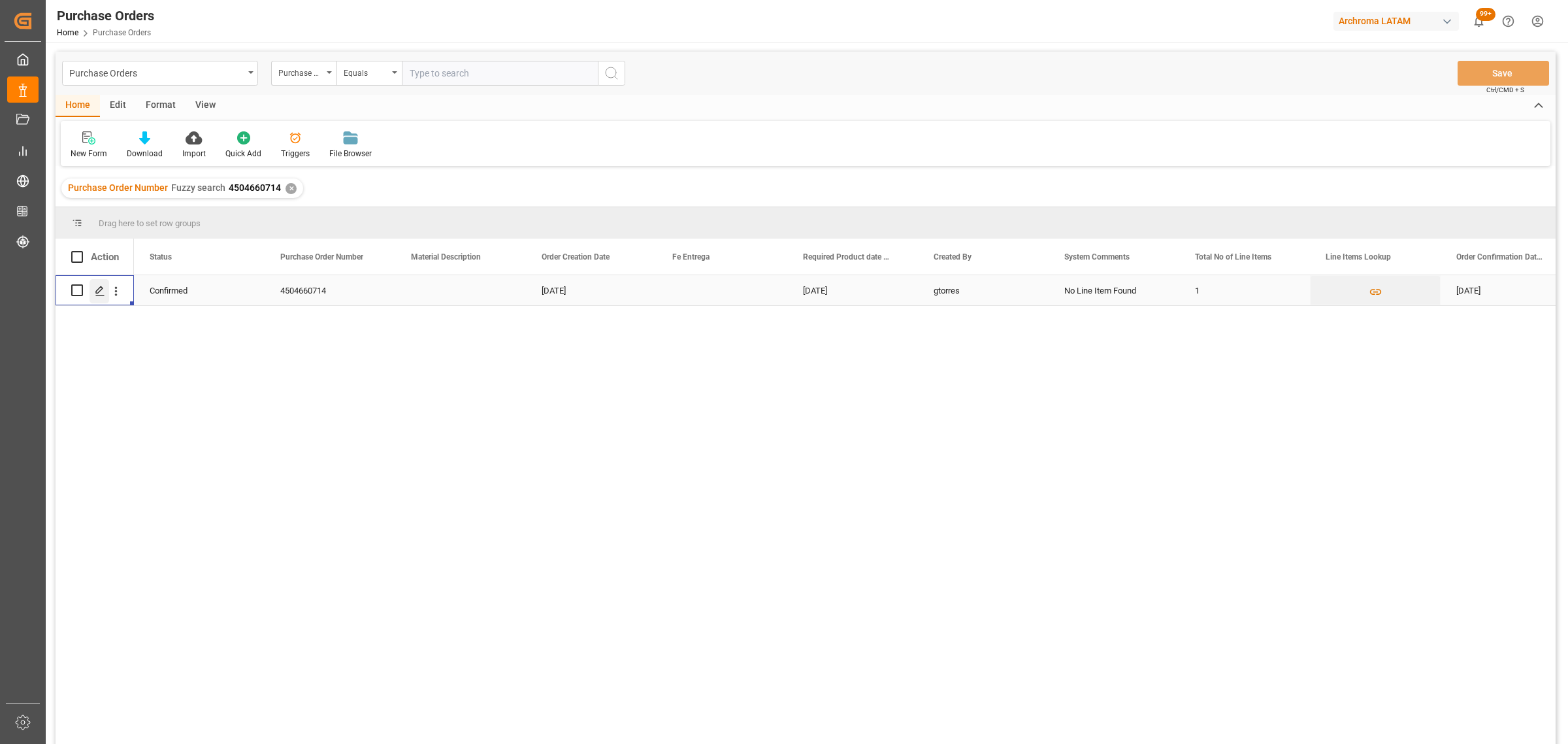
click at [93, 296] on div "Press SPACE to select this row." at bounding box center [100, 291] width 20 height 24
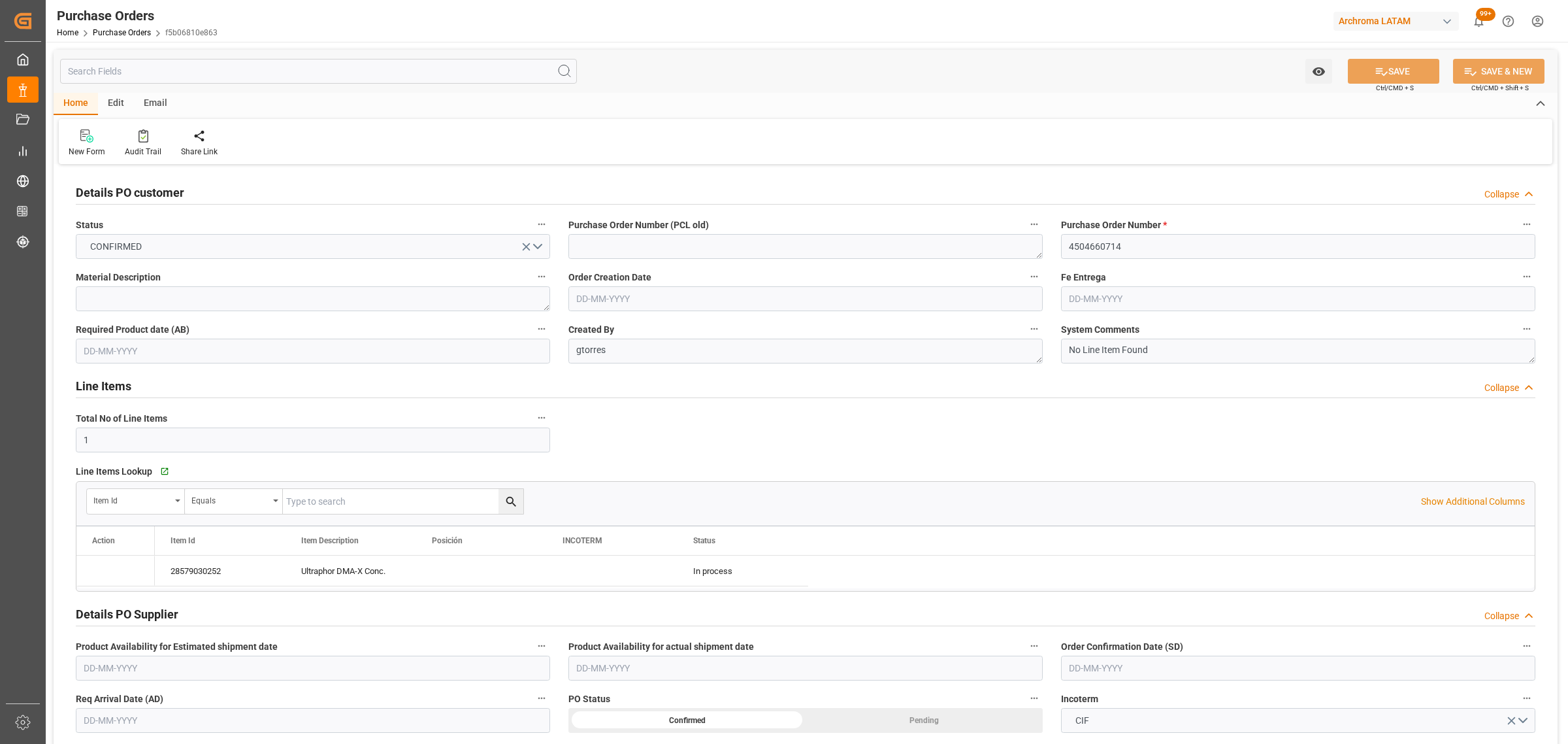
type input "[DATE]"
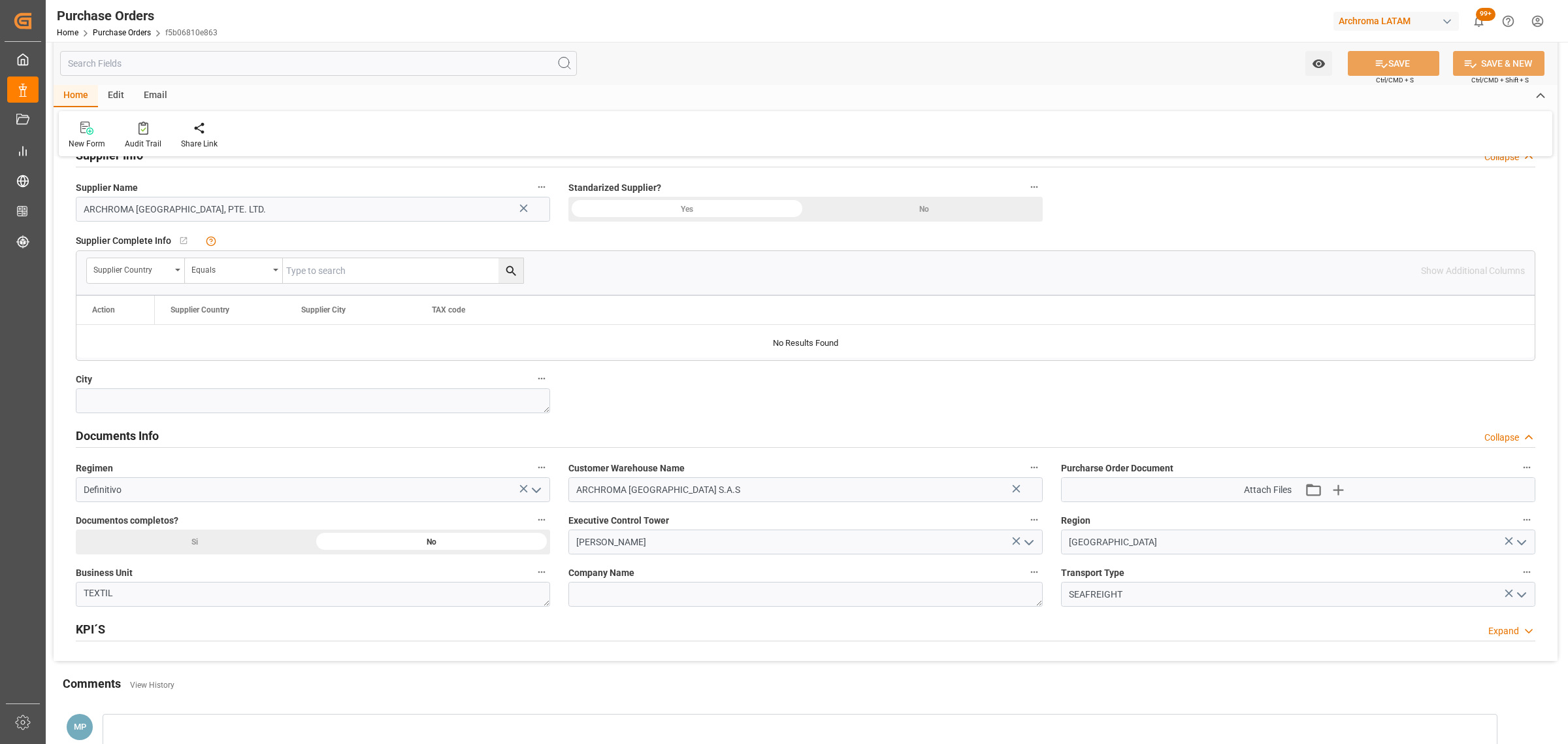
scroll to position [653, 0]
click at [1336, 488] on icon "button" at bounding box center [1338, 489] width 21 height 21
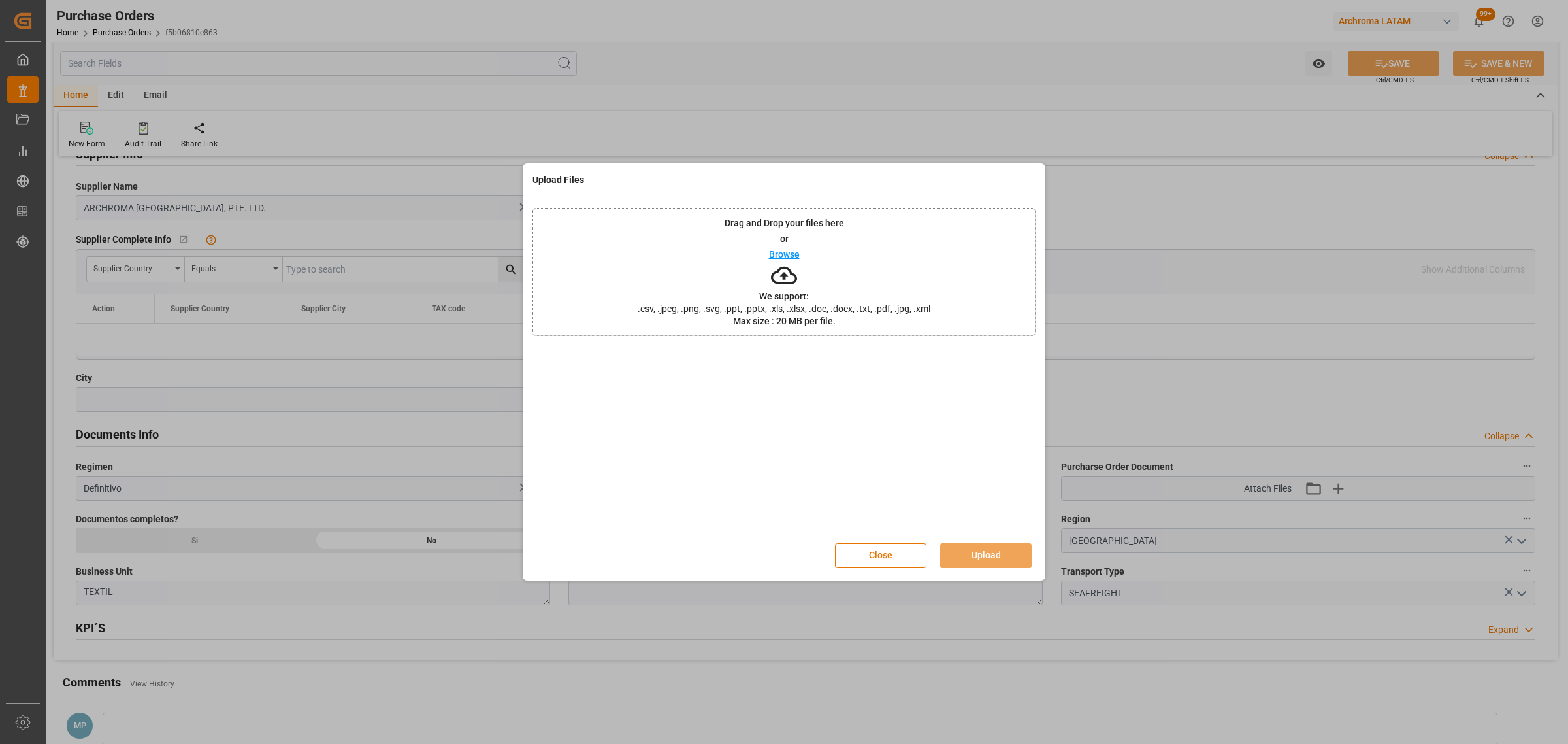
click at [781, 252] on p "Browse" at bounding box center [784, 255] width 31 height 9
click at [993, 542] on div "Close Upload" at bounding box center [784, 555] width 503 height 43
click at [995, 552] on button "Upload" at bounding box center [985, 555] width 91 height 25
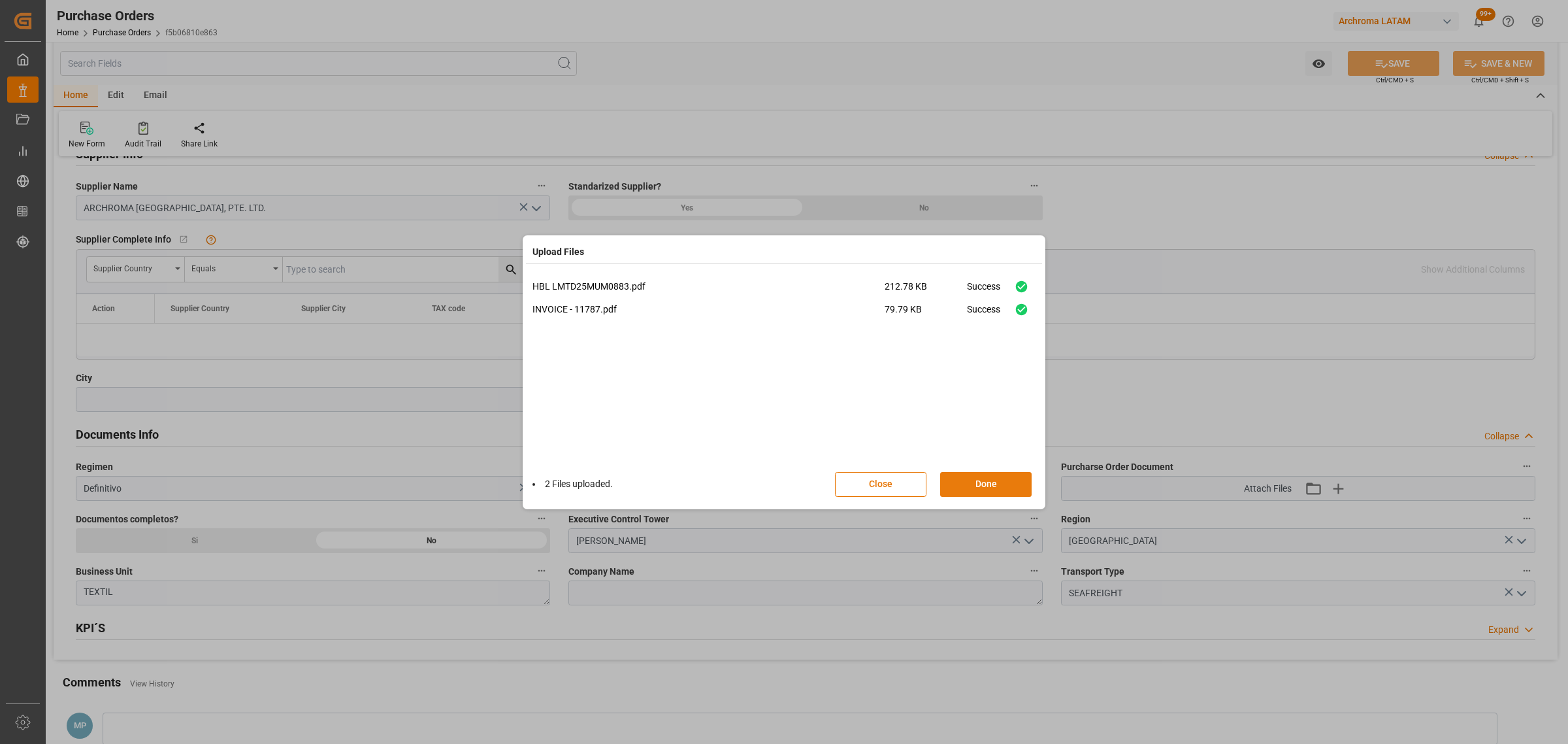
click at [1016, 489] on button "Done" at bounding box center [985, 484] width 91 height 25
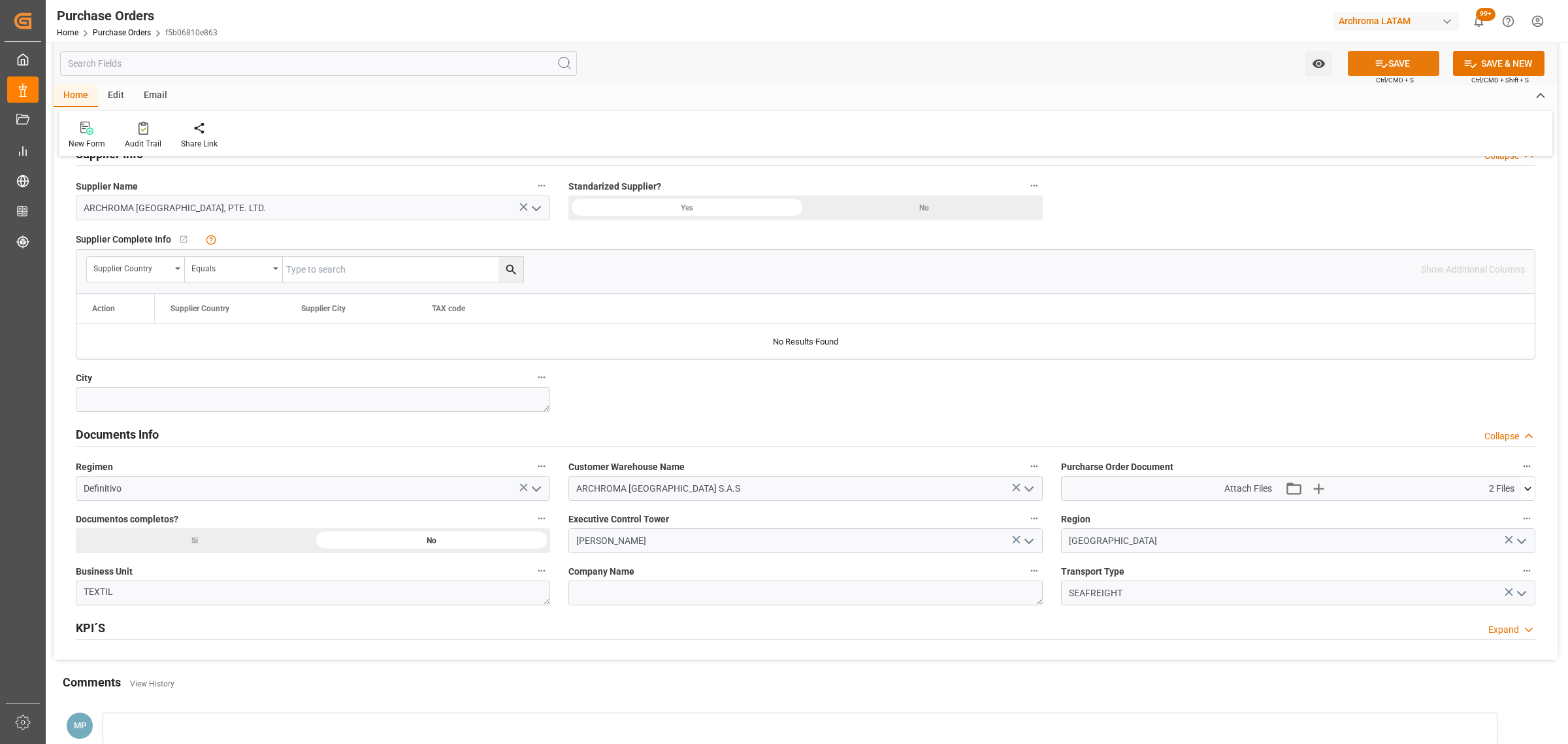
click at [1392, 63] on button "SAVE" at bounding box center [1393, 63] width 91 height 25
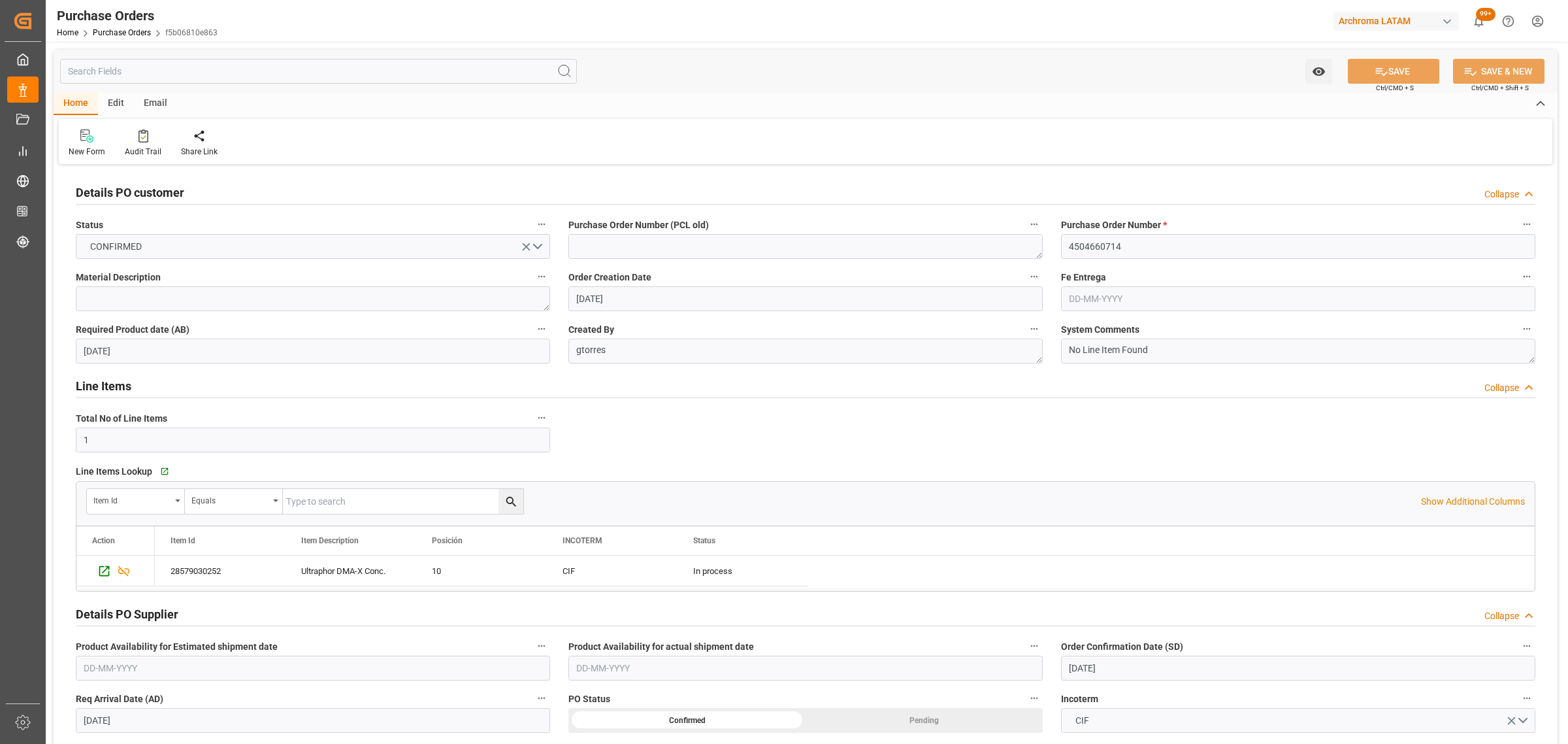
click at [146, 103] on div "Email" at bounding box center [155, 103] width 43 height 22
click at [85, 144] on div "Send Email" at bounding box center [88, 143] width 60 height 29
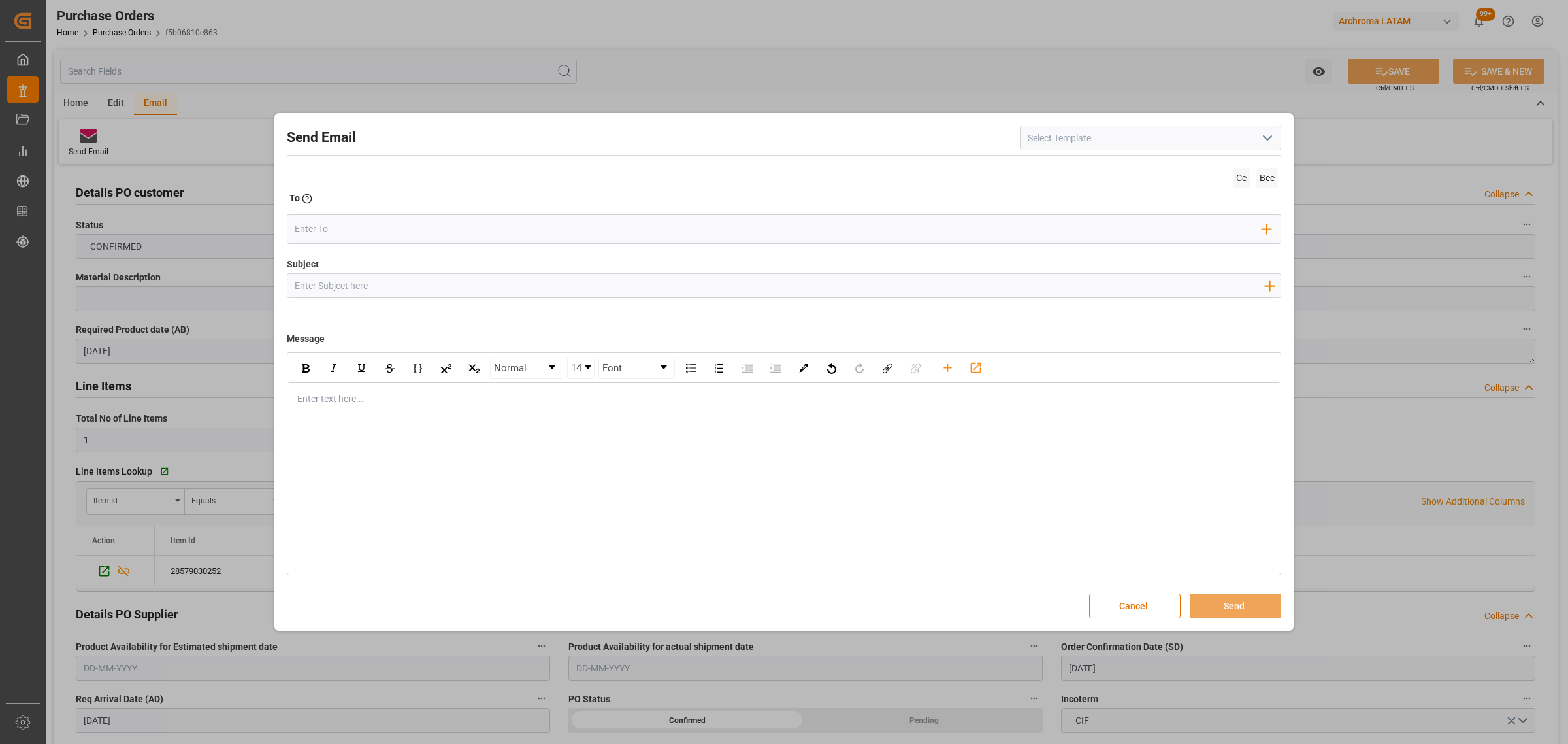
click at [400, 289] on input "Subject" at bounding box center [779, 286] width 983 height 23
paste input "4504660714"
paste input "4504660233"
type input "PO 4504660714,4504660233/7TE//DOCUMENTOS//SPICE INDUSTRIA QUIMICA//ARCHROMA COL…"
click at [435, 409] on div "Enter text here..." at bounding box center [784, 399] width 992 height 32
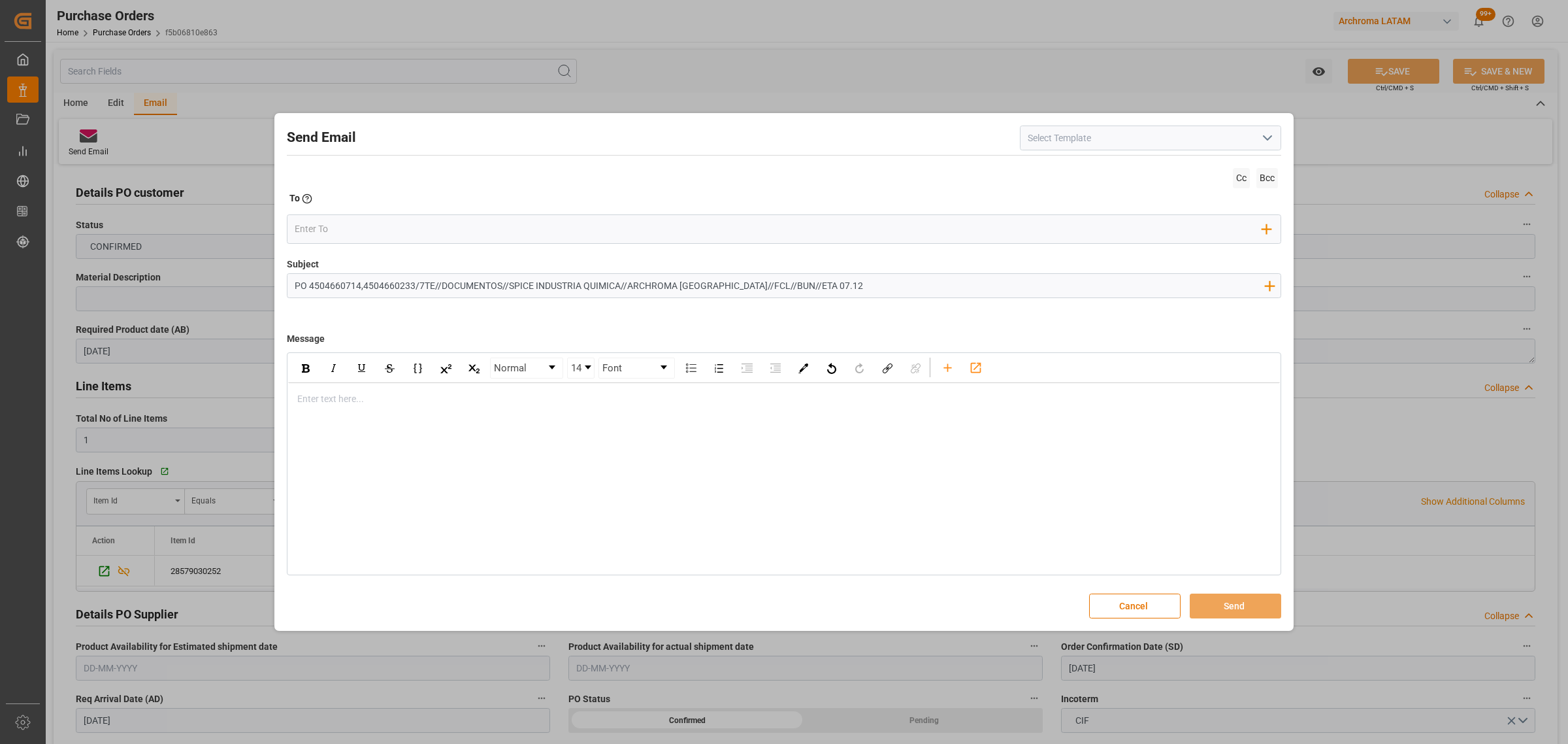
paste div "rdw-editor"
drag, startPoint x: 658, startPoint y: 422, endPoint x: 636, endPoint y: 423, distance: 22.0
click at [636, 423] on div "Enviamos adjunto documentos para este nuevo embarque, el cual estima arribar el…" at bounding box center [784, 427] width 972 height 14
click at [380, 468] on div "rdw-editor" at bounding box center [784, 468] width 972 height 14
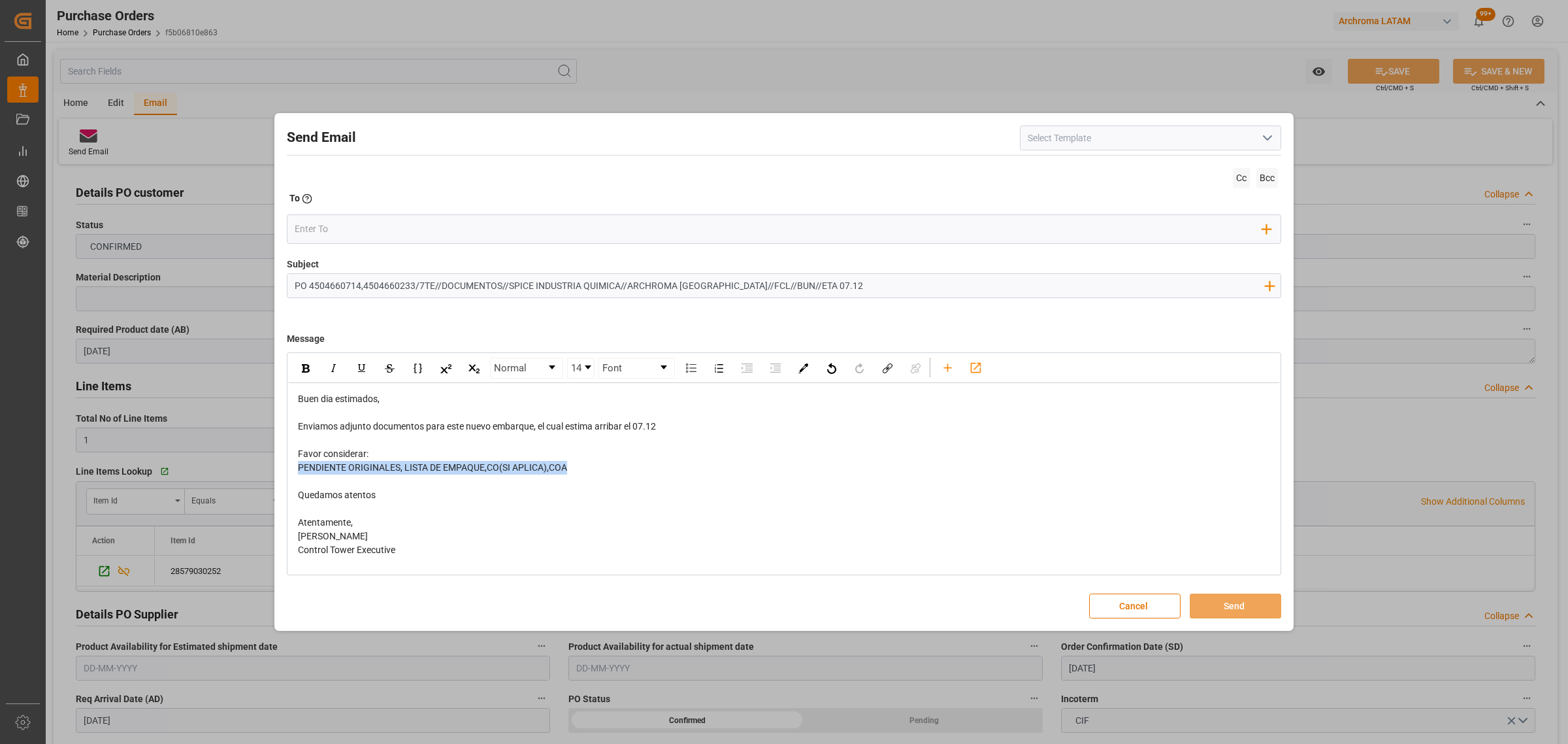
drag, startPoint x: 581, startPoint y: 474, endPoint x: 293, endPoint y: 471, distance: 288.0
click at [293, 471] on div "Buen dia estimados, Enviamos adjunto documentos para este nuevo embarque, el cu…" at bounding box center [784, 474] width 992 height 183
click at [309, 373] on div "rdw-inline-control" at bounding box center [305, 368] width 23 height 20
click at [602, 446] on div "rdw-editor" at bounding box center [784, 440] width 972 height 14
drag, startPoint x: 643, startPoint y: 429, endPoint x: 635, endPoint y: 429, distance: 8.0
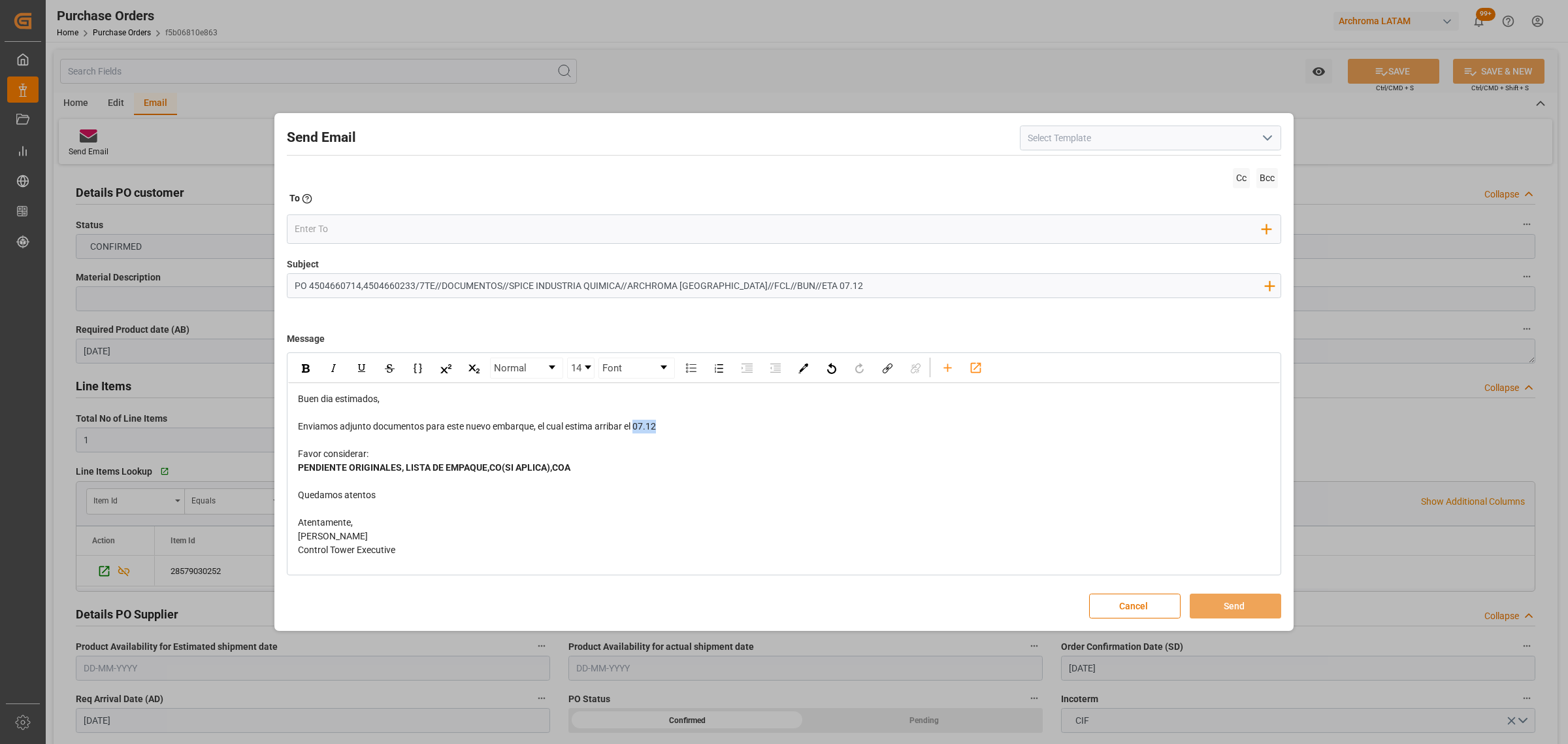
click at [635, 429] on div "Enviamos adjunto documentos para este nuevo embarque, el cual estima arribar el…" at bounding box center [784, 427] width 972 height 14
click at [308, 372] on img "rdw-inline-control" at bounding box center [306, 368] width 8 height 8
click at [377, 236] on input "email" at bounding box center [778, 229] width 968 height 20
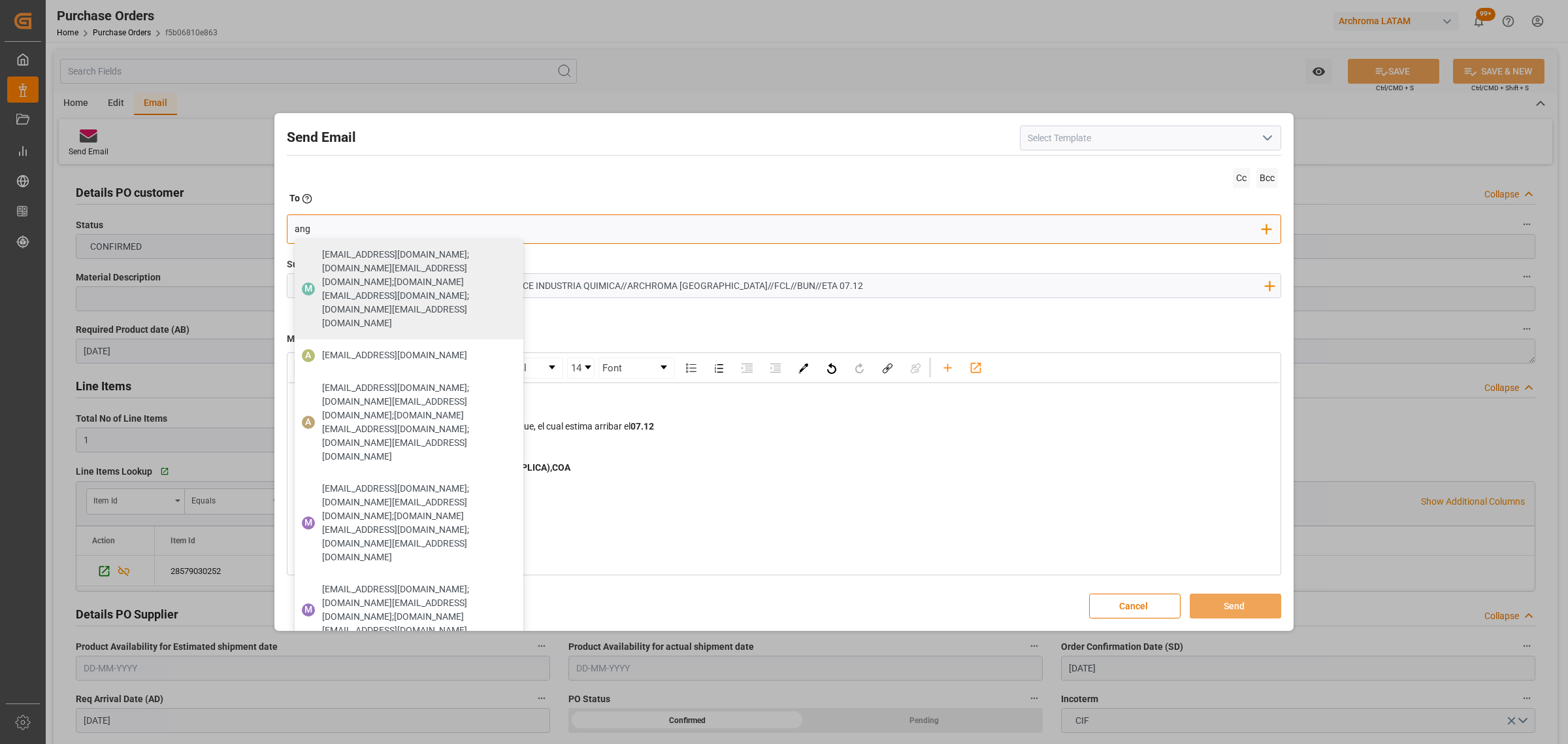
drag, startPoint x: 363, startPoint y: 232, endPoint x: 94, endPoint y: 224, distance: 269.1
click at [104, 230] on div "Send Email Cc Bcc To Enter the TO Email address ang M maria.piranquive@leschaco…" at bounding box center [784, 372] width 1568 height 744
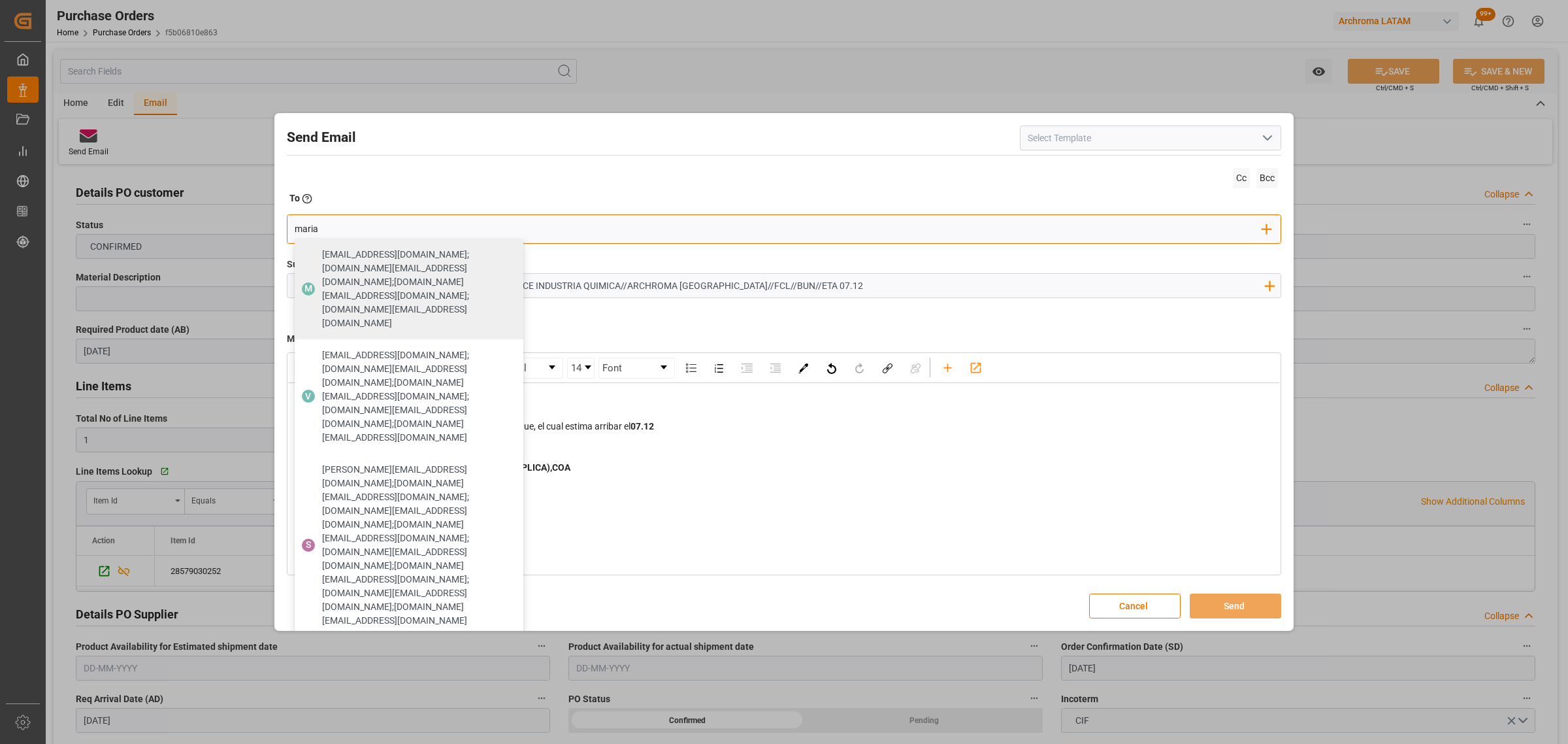
type input "maria"
click at [377, 743] on span "[PERSON_NAME][EMAIL_ADDRESS][DOMAIN_NAME]" at bounding box center [395, 753] width 145 height 14
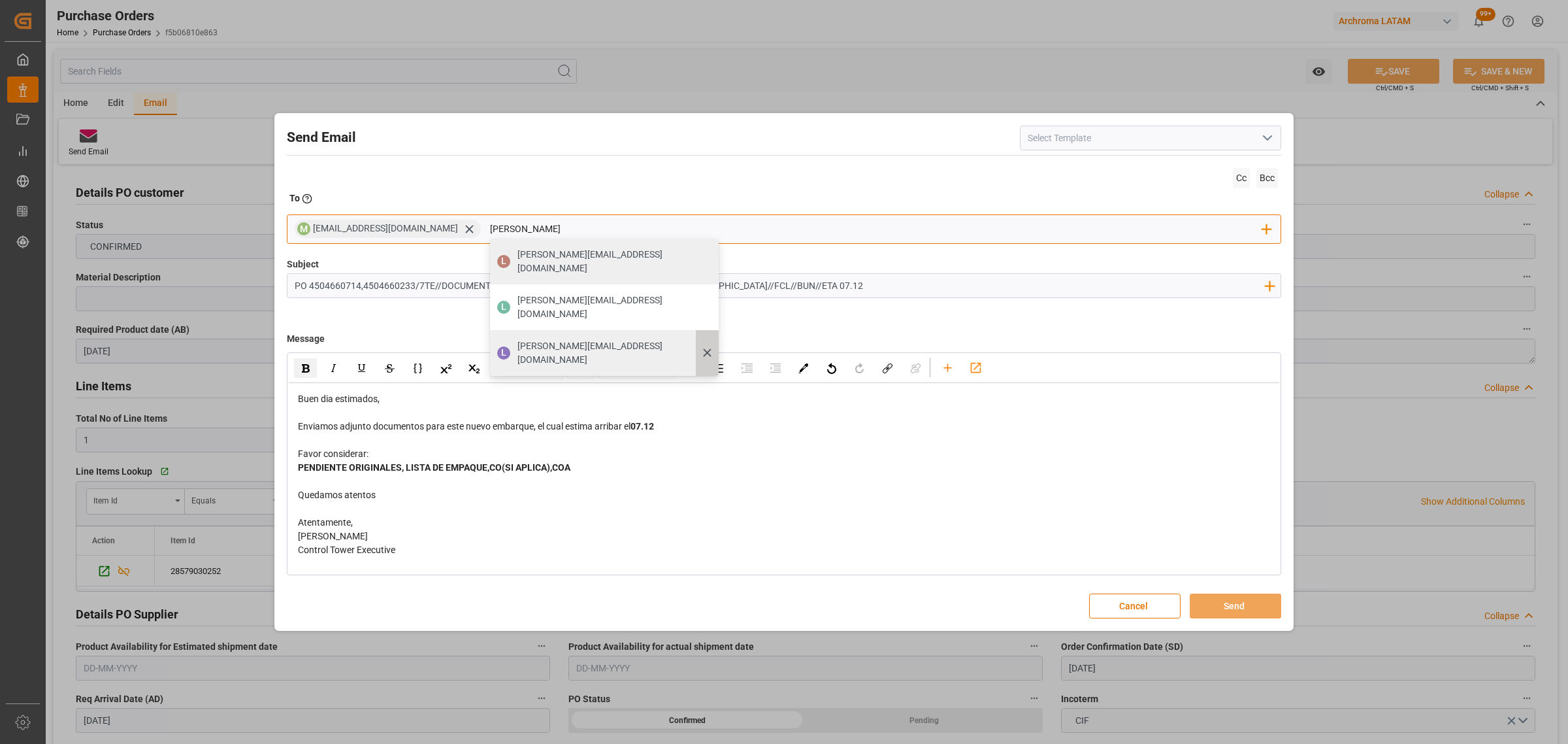
type input "[PERSON_NAME][EMAIL_ADDRESS][PERSON_NAME][DOMAIN_NAME]"
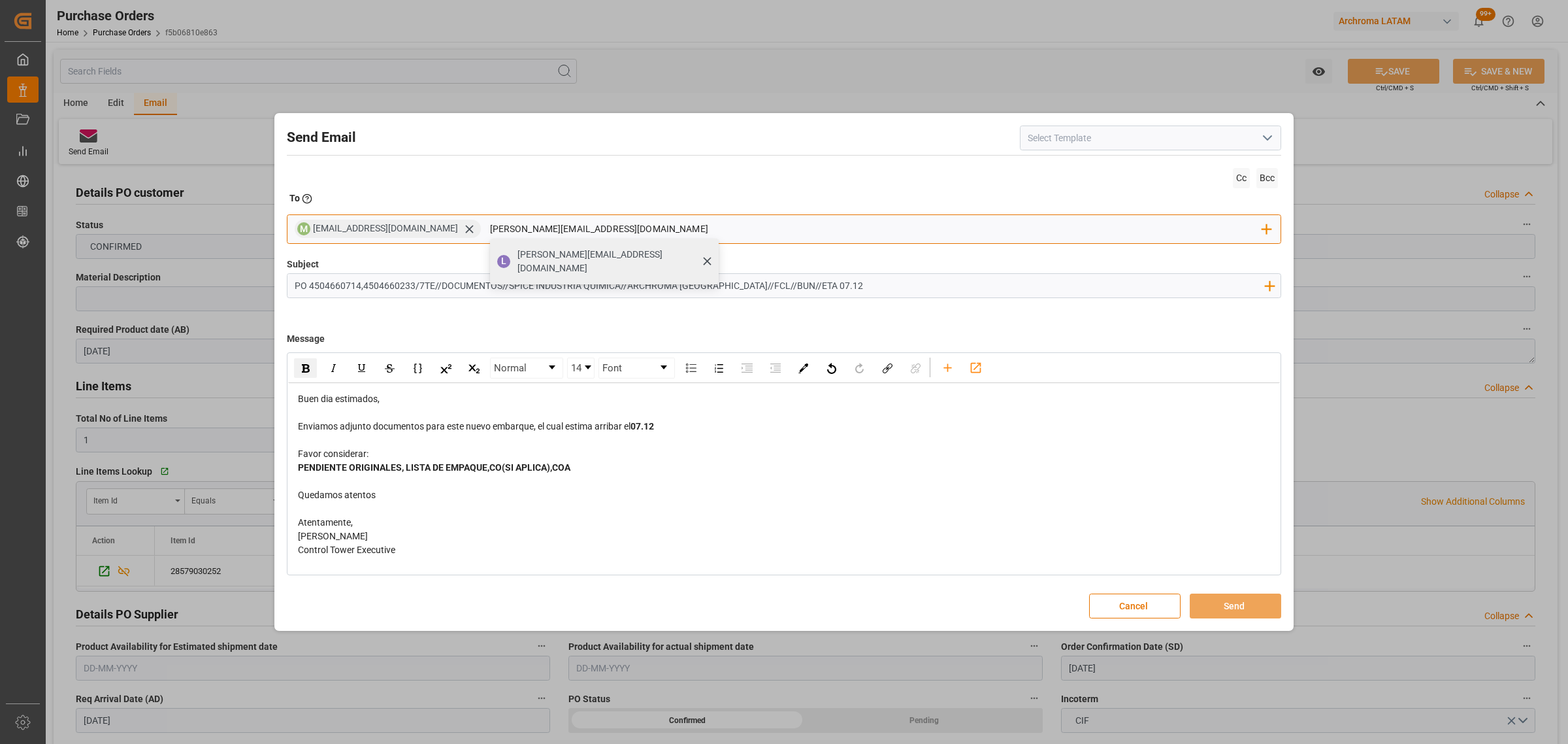
click at [562, 259] on span "[PERSON_NAME][EMAIL_ADDRESS][PERSON_NAME][DOMAIN_NAME]" at bounding box center [613, 261] width 192 height 27
click at [755, 229] on input "email" at bounding box center [1009, 229] width 507 height 20
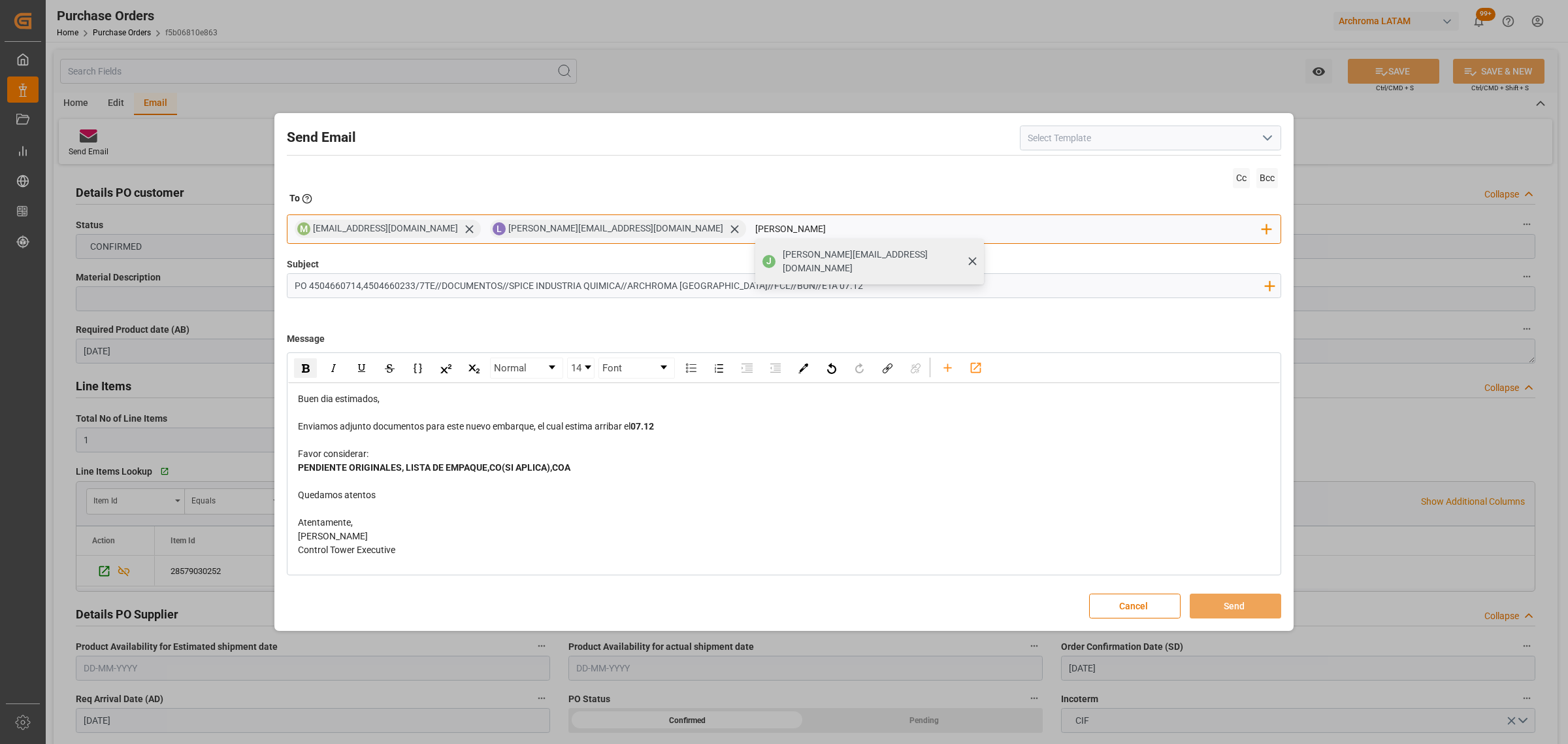
type input "[PERSON_NAME]"
click at [783, 255] on span "[PERSON_NAME][EMAIL_ADDRESS][PERSON_NAME][DOMAIN_NAME]" at bounding box center [879, 261] width 192 height 27
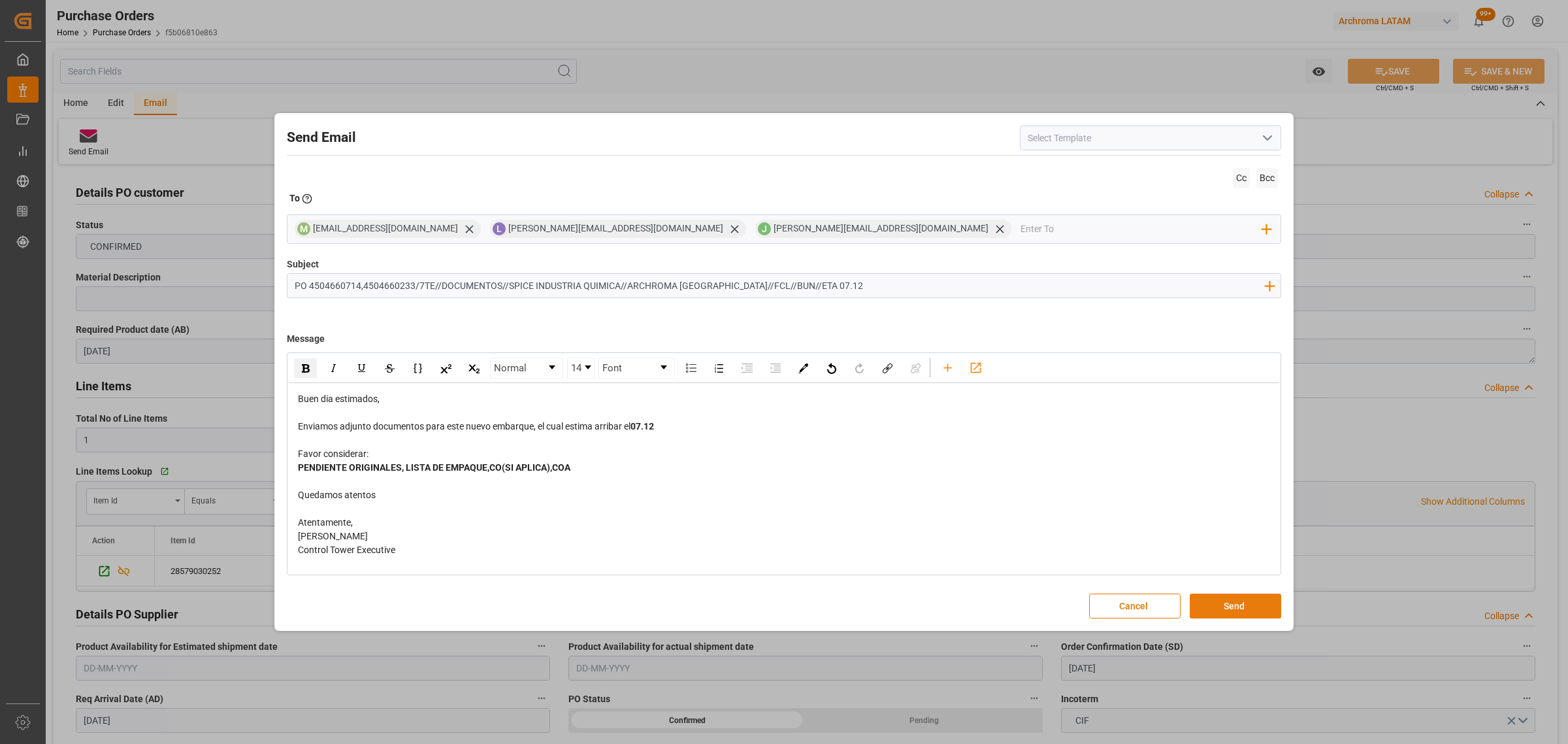
click at [1252, 613] on button "Send" at bounding box center [1235, 606] width 91 height 25
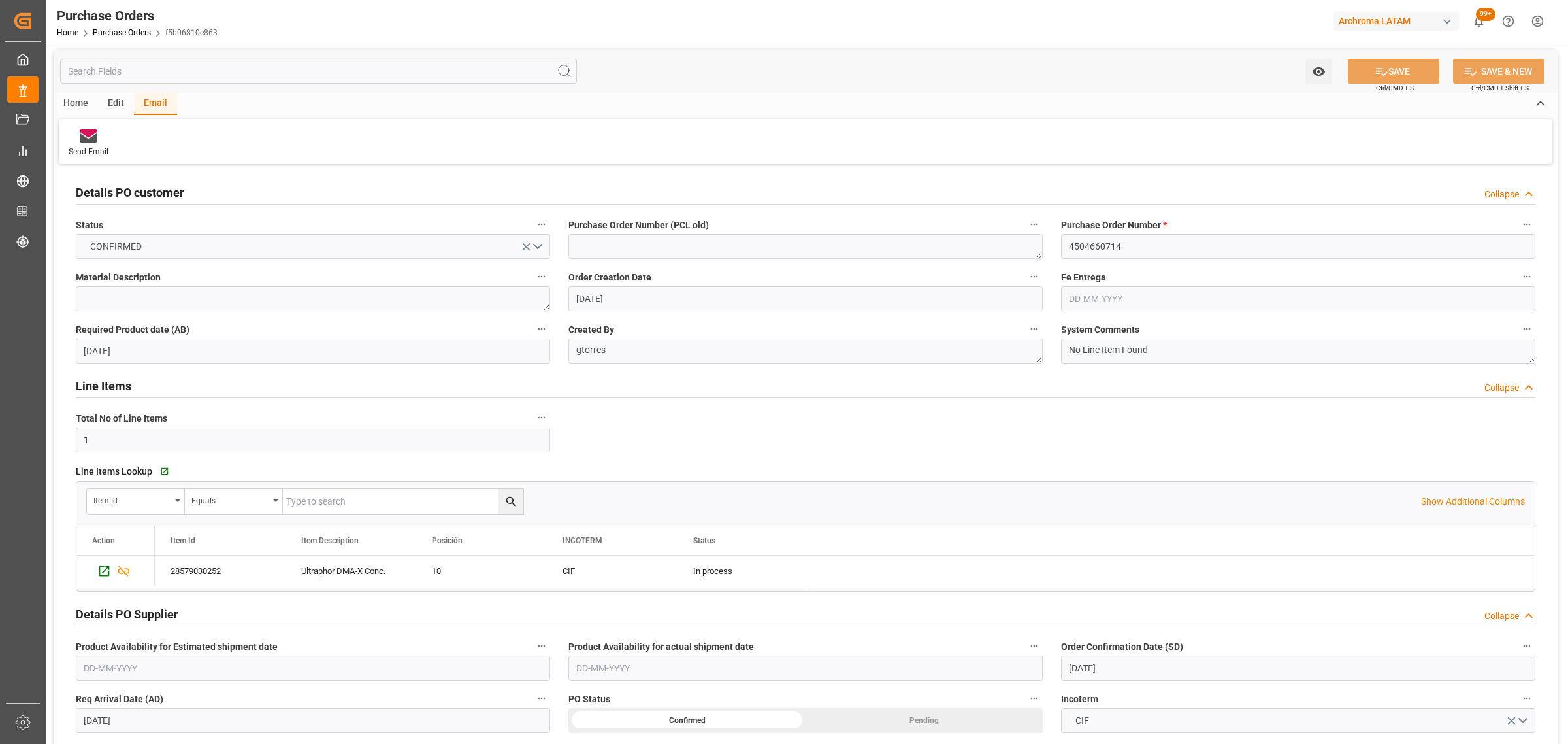
scroll to position [245, 0]
